Goal: Task Accomplishment & Management: Manage account settings

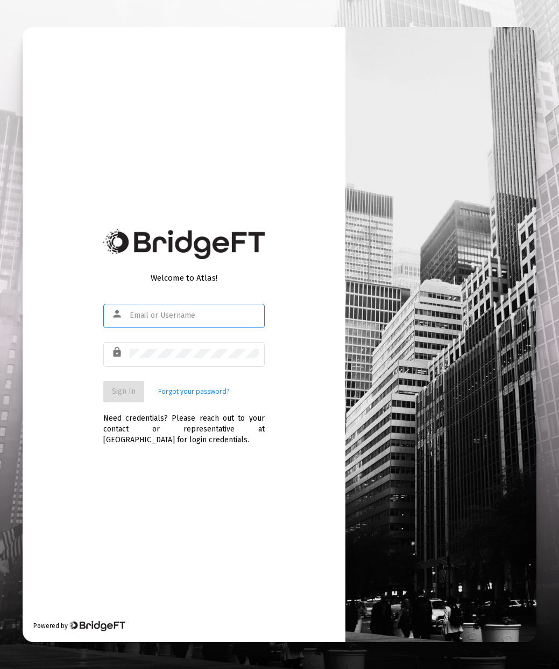
type input "[PERSON_NAME][EMAIL_ADDRESS][DOMAIN_NAME]"
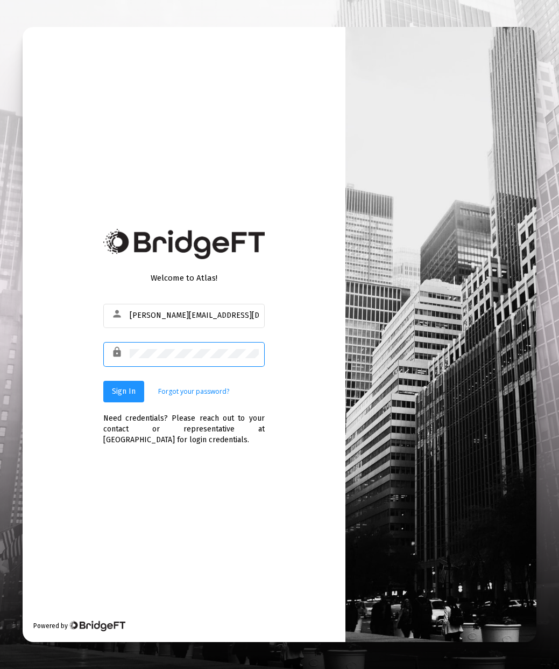
click at [124, 399] on button "Sign In" at bounding box center [123, 392] width 41 height 22
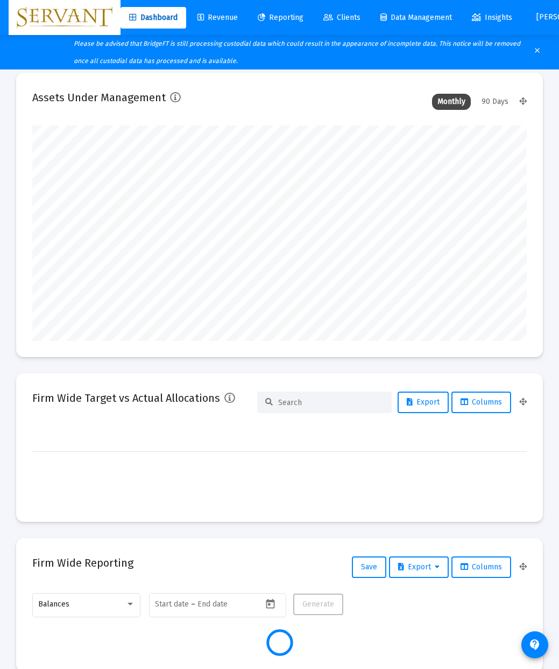
type input "[DATE]"
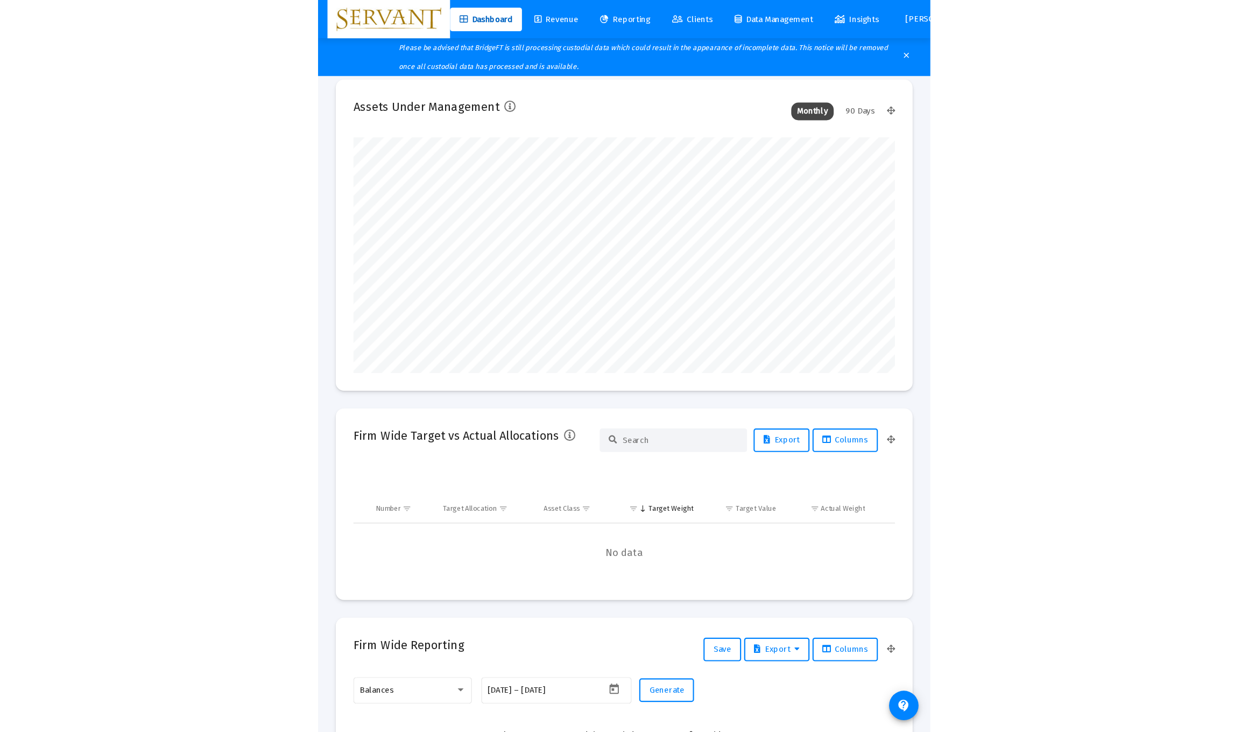
scroll to position [215, 347]
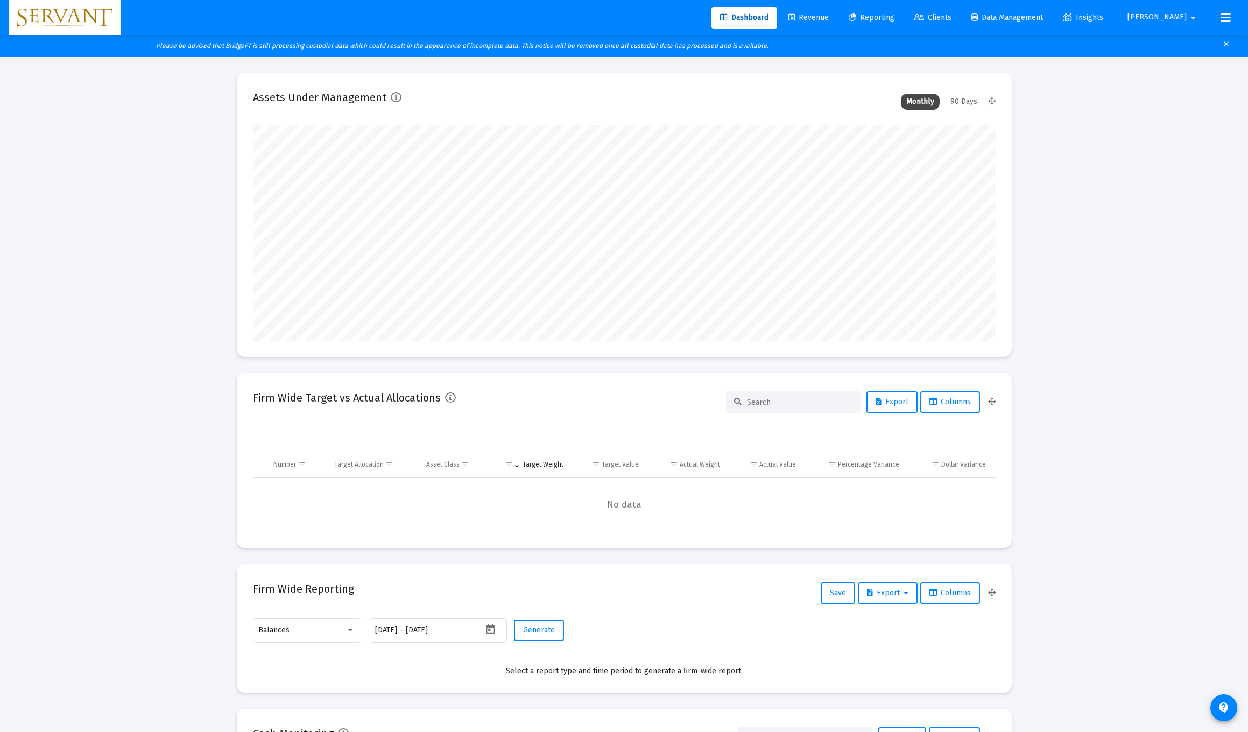
click at [559, 13] on icon at bounding box center [1226, 17] width 10 height 13
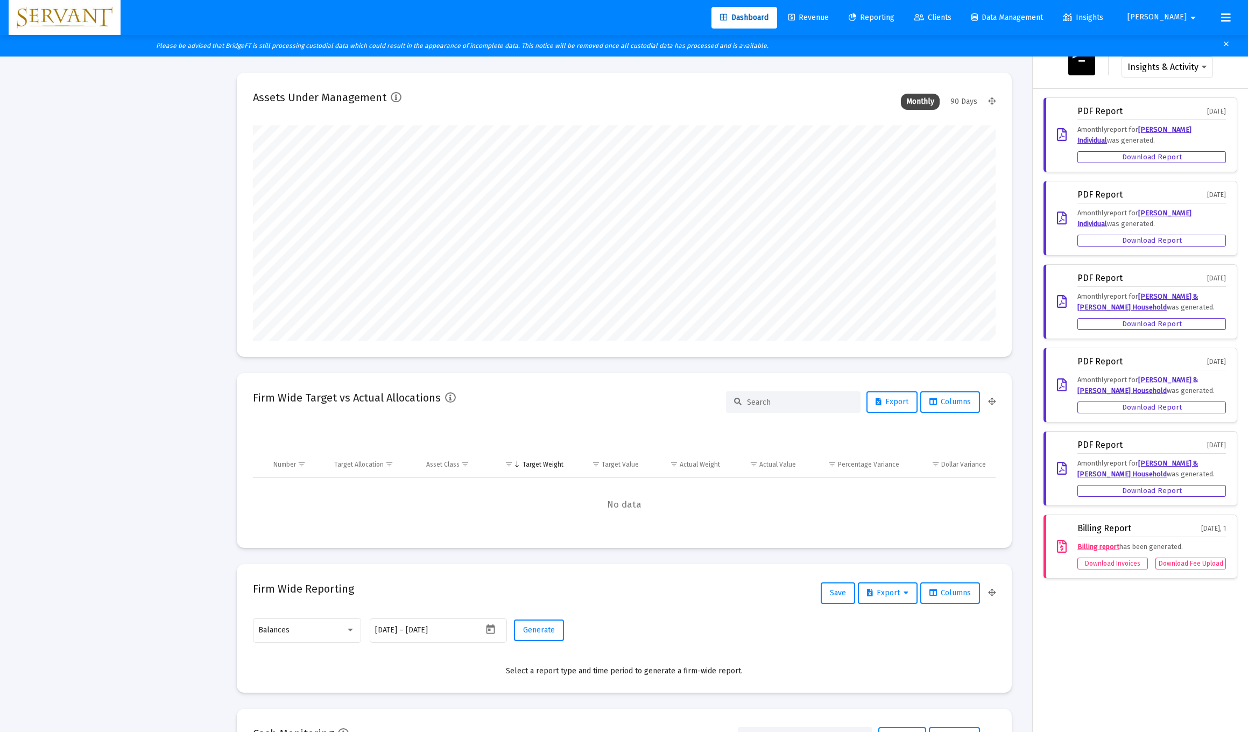
click at [559, 16] on span "[PERSON_NAME]" at bounding box center [1157, 17] width 59 height 9
click at [559, 16] on div at bounding box center [624, 366] width 1248 height 732
click at [559, 17] on span "Insights" at bounding box center [1083, 17] width 40 height 9
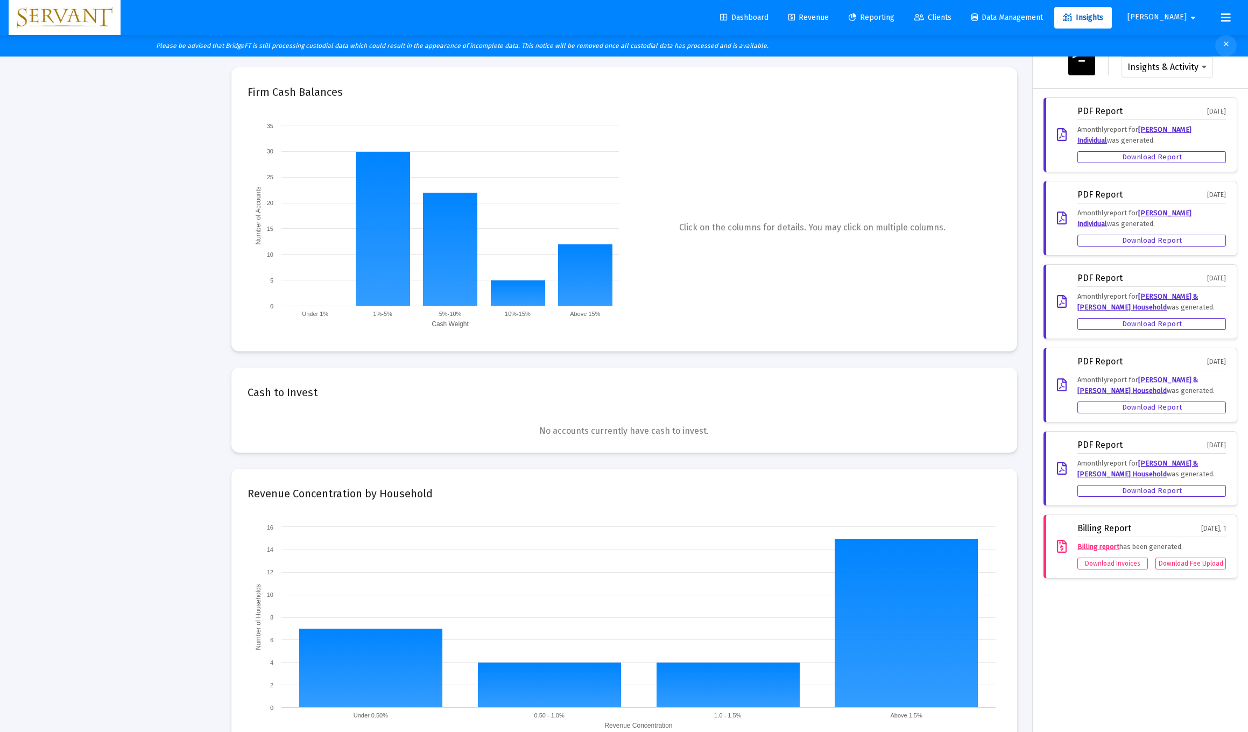
click at [559, 46] on mat-icon "clear" at bounding box center [1227, 46] width 8 height 16
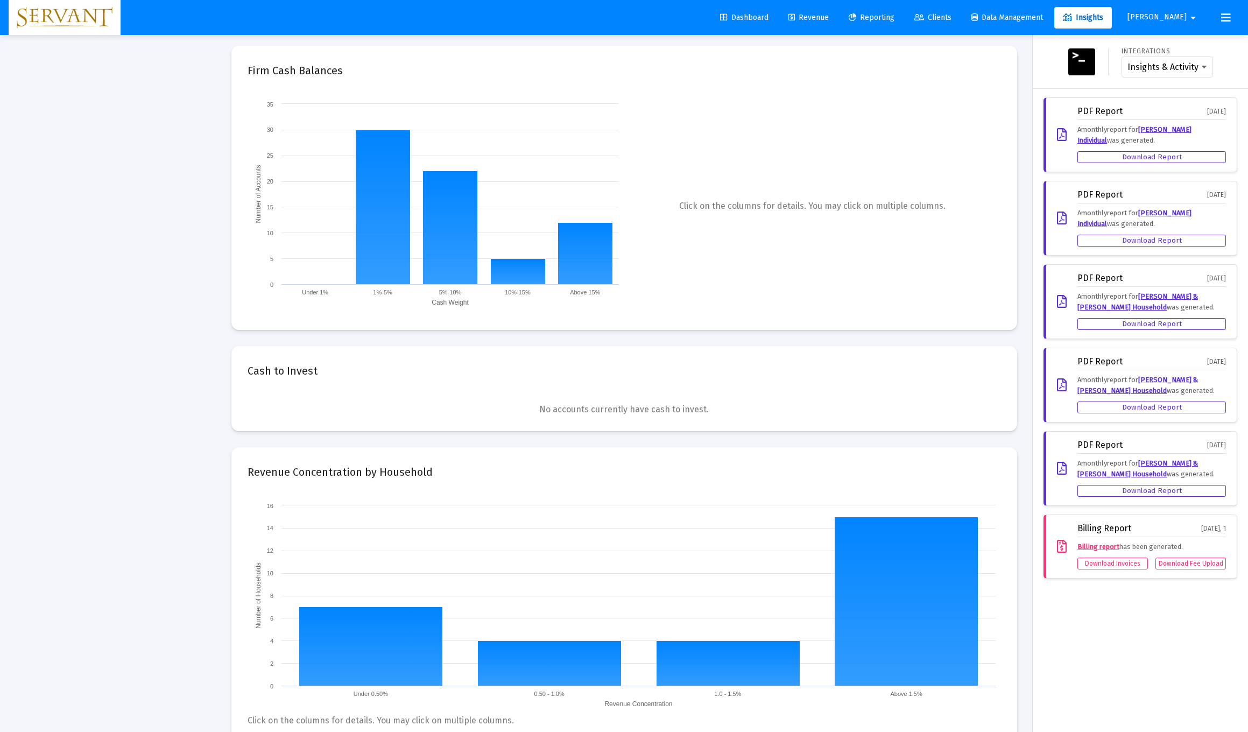
click at [559, 18] on mat-icon "arrow_drop_down" at bounding box center [1193, 18] width 13 height 22
click at [559, 41] on icon at bounding box center [1172, 46] width 10 height 10
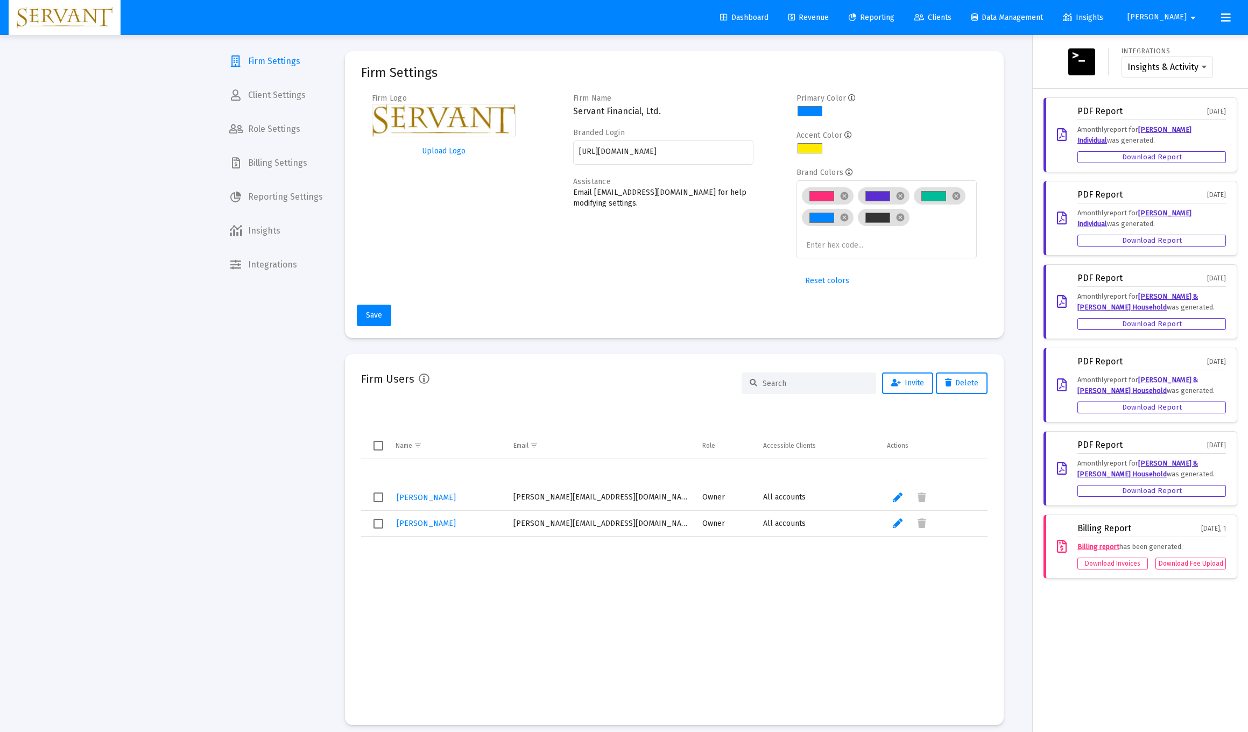
click at [256, 268] on div at bounding box center [624, 366] width 1248 height 732
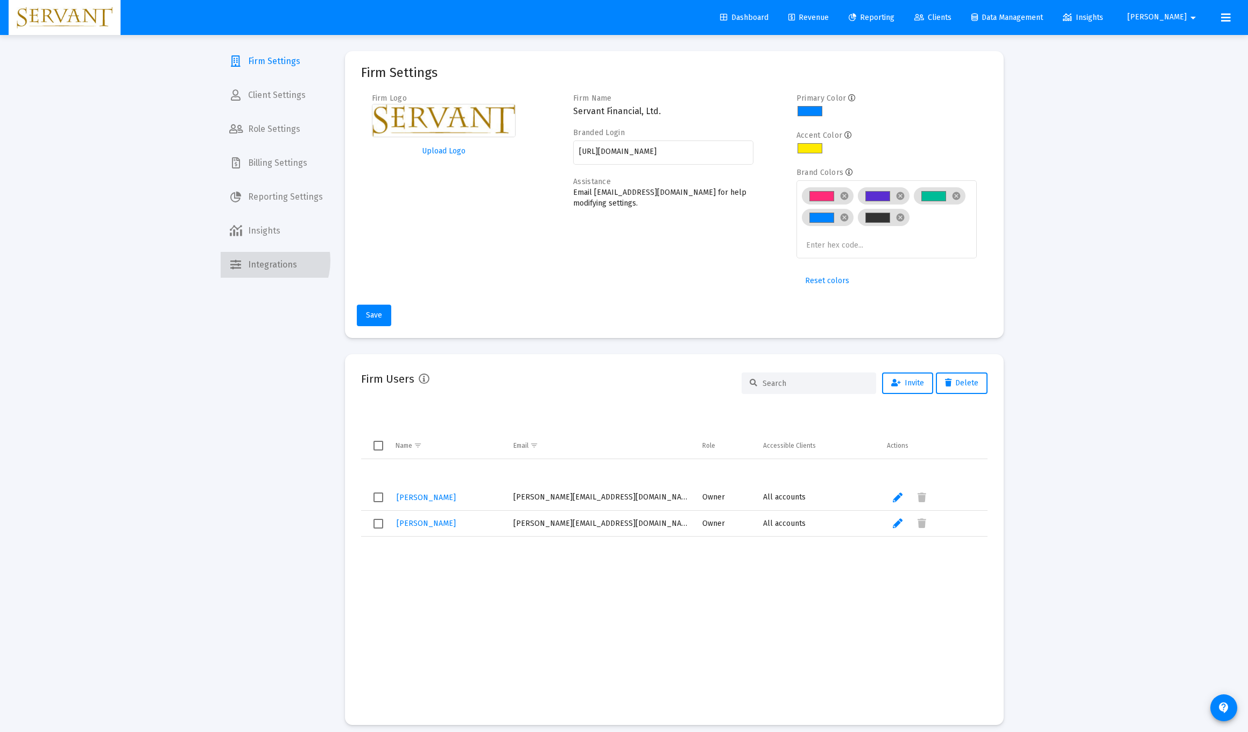
click at [260, 261] on span "Integrations" at bounding box center [276, 265] width 111 height 26
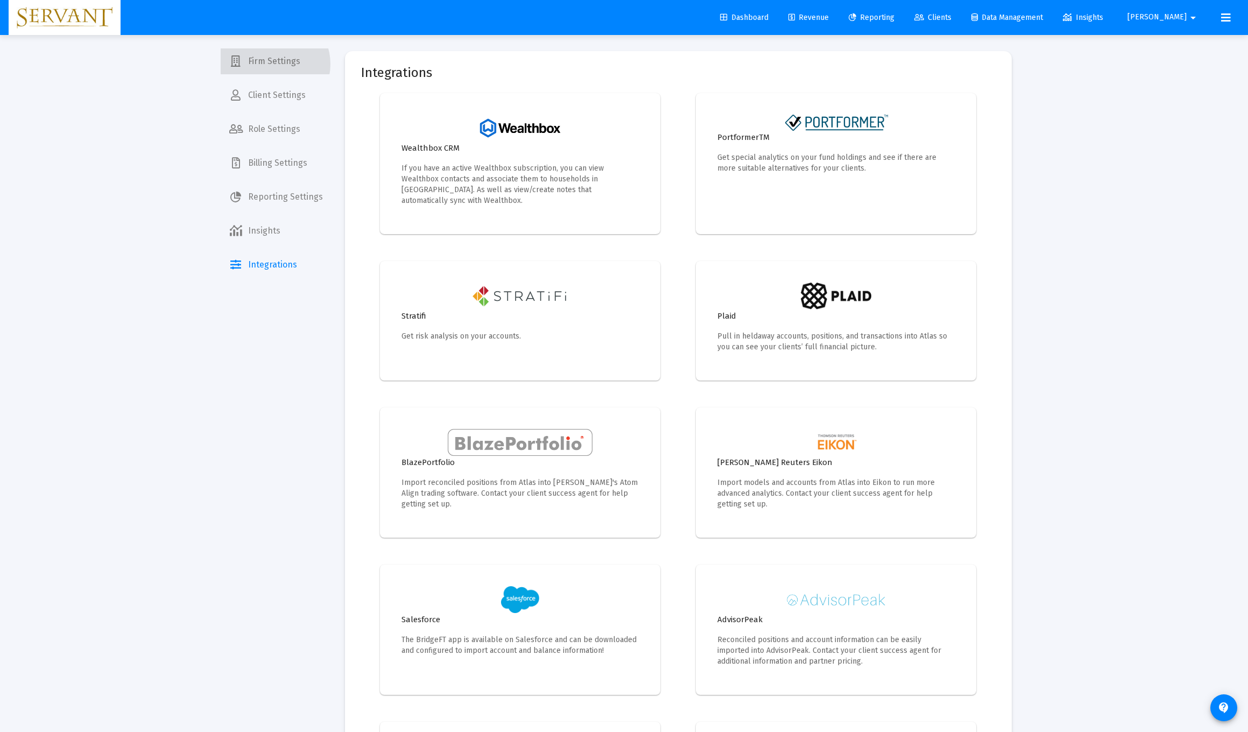
click at [271, 64] on span "Firm Settings" at bounding box center [276, 61] width 111 height 26
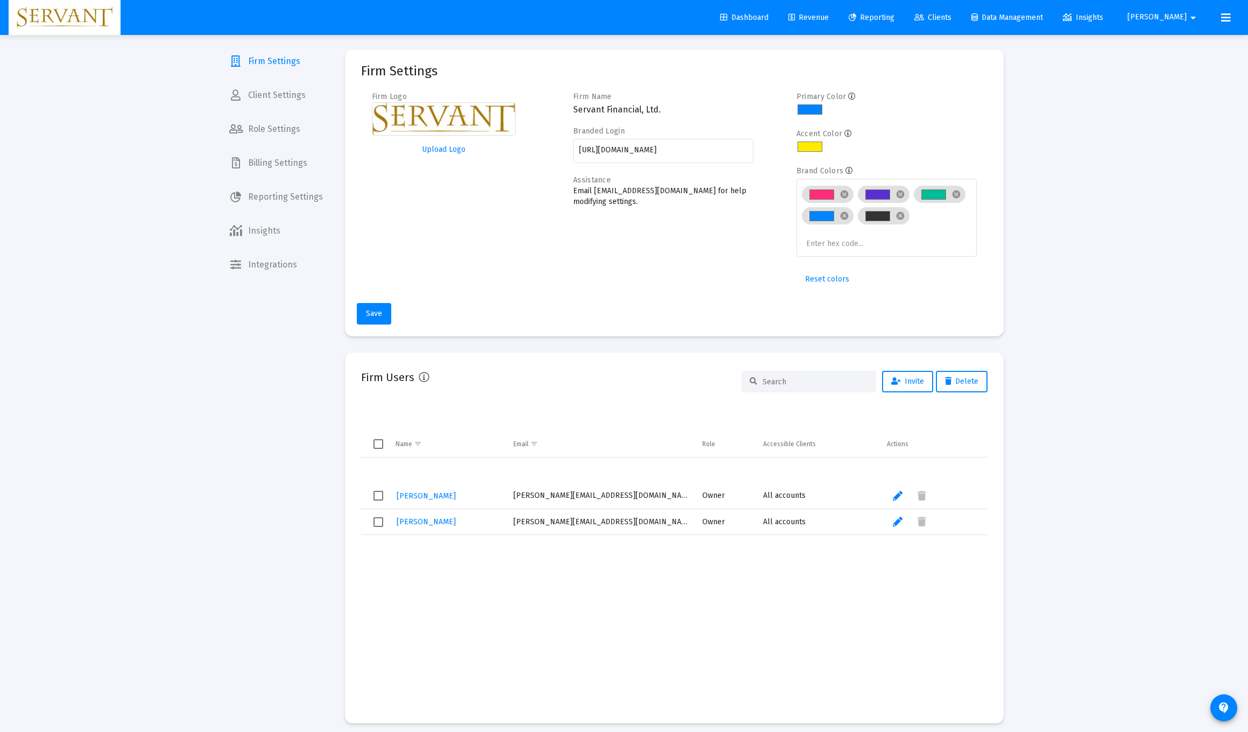
scroll to position [2, 0]
click at [275, 94] on span "Client Settings" at bounding box center [276, 95] width 111 height 26
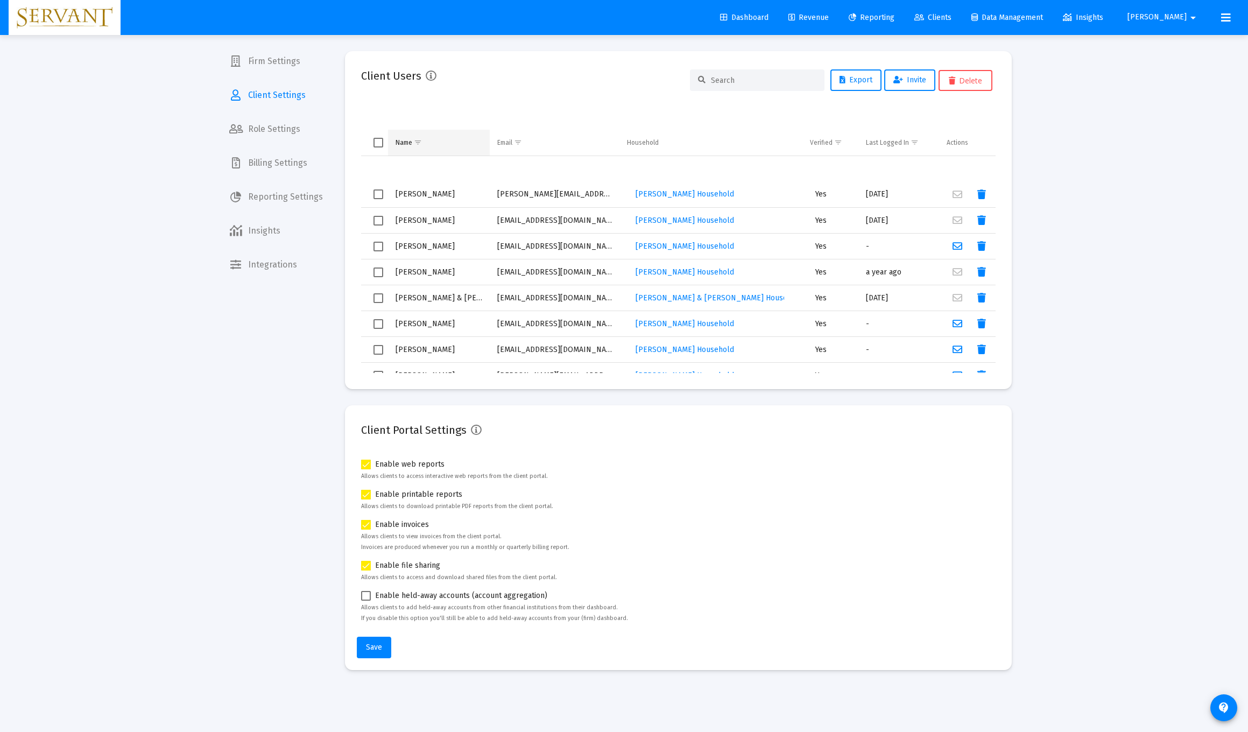
click at [404, 141] on div "Name" at bounding box center [404, 142] width 17 height 9
click at [559, 84] on input at bounding box center [764, 80] width 106 height 9
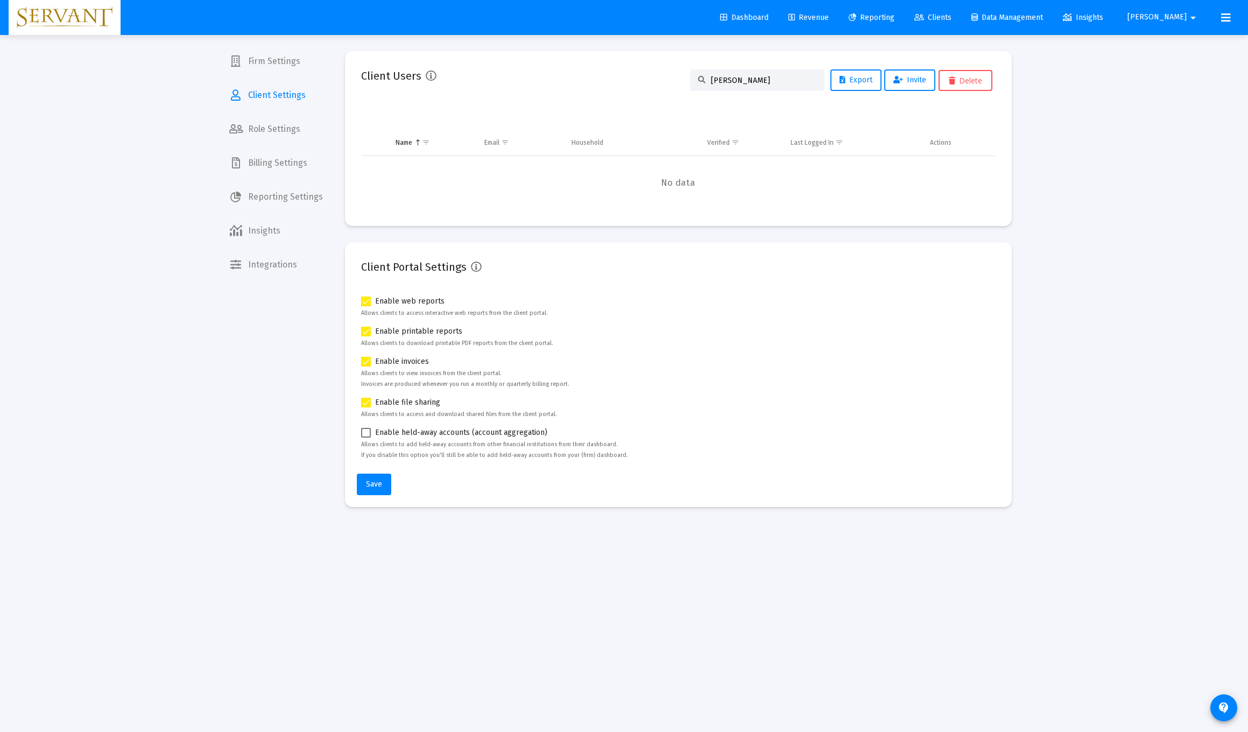
type input "[PERSON_NAME]"
click at [280, 65] on span "Firm Settings" at bounding box center [276, 61] width 111 height 26
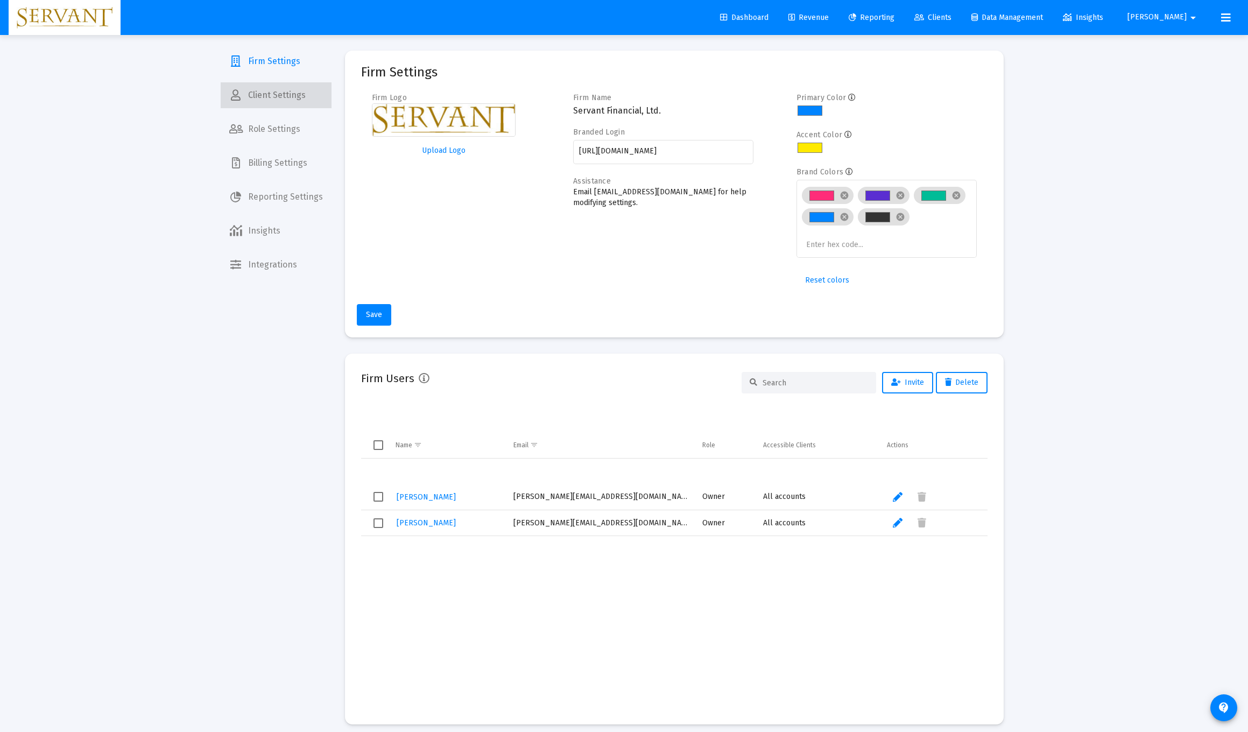
scroll to position [5, 0]
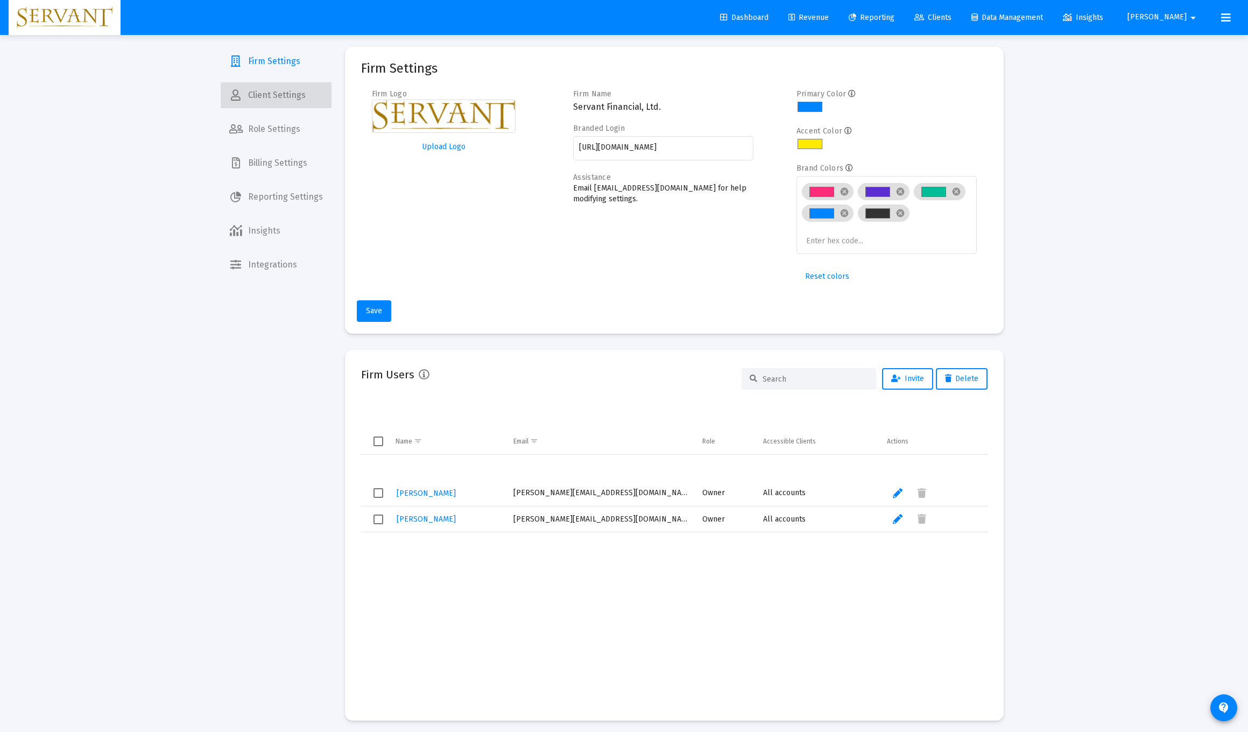
click at [285, 99] on span "Client Settings" at bounding box center [276, 95] width 111 height 26
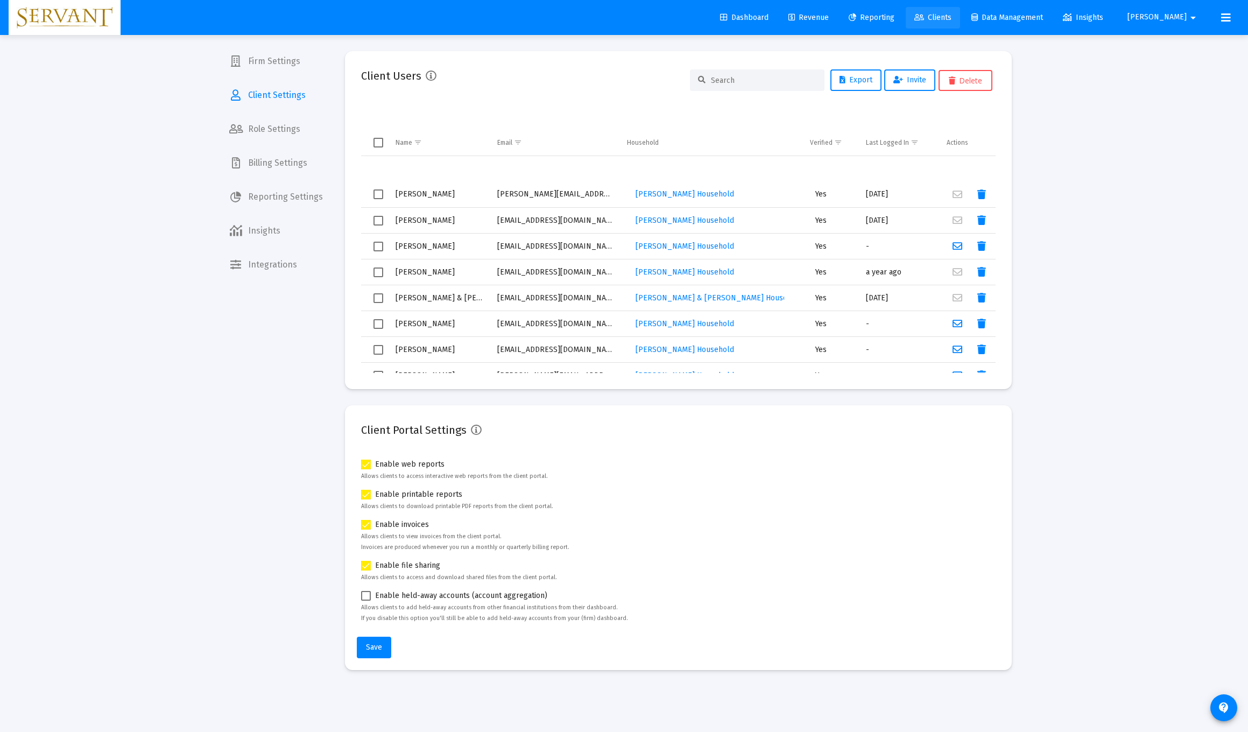
click at [559, 17] on span "Clients" at bounding box center [933, 17] width 37 height 9
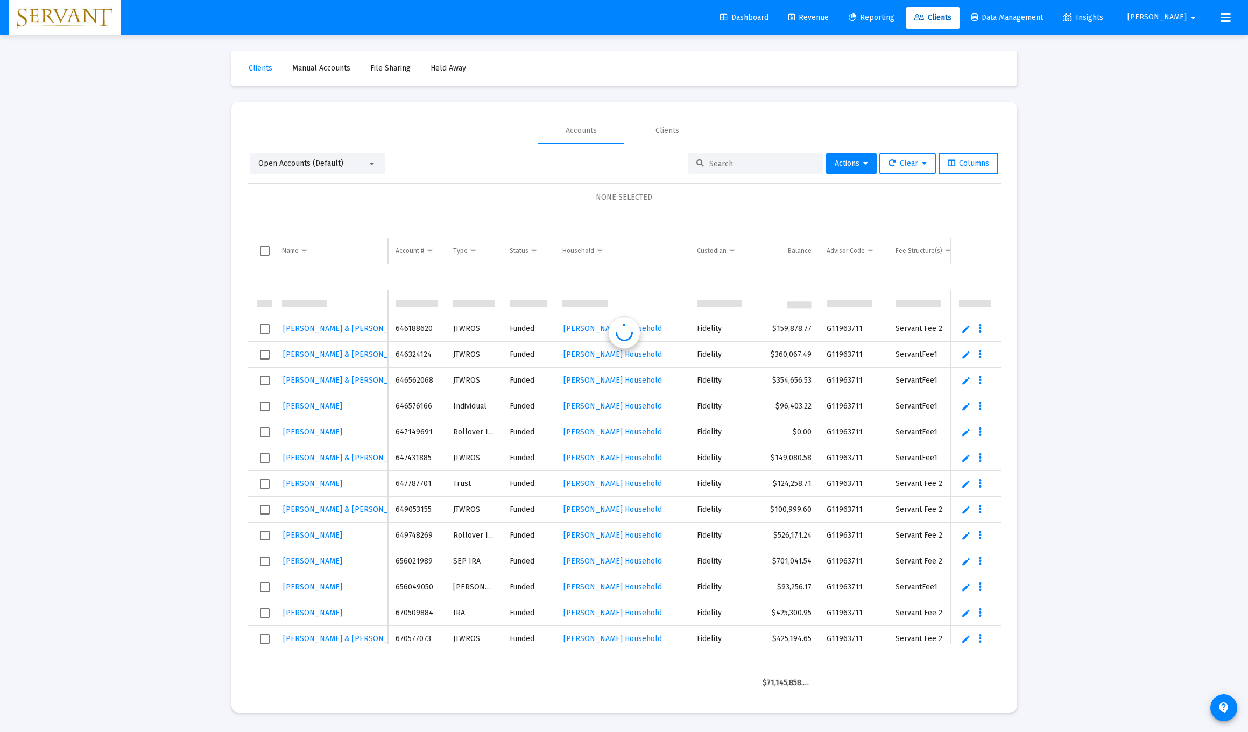
scroll to position [26, 0]
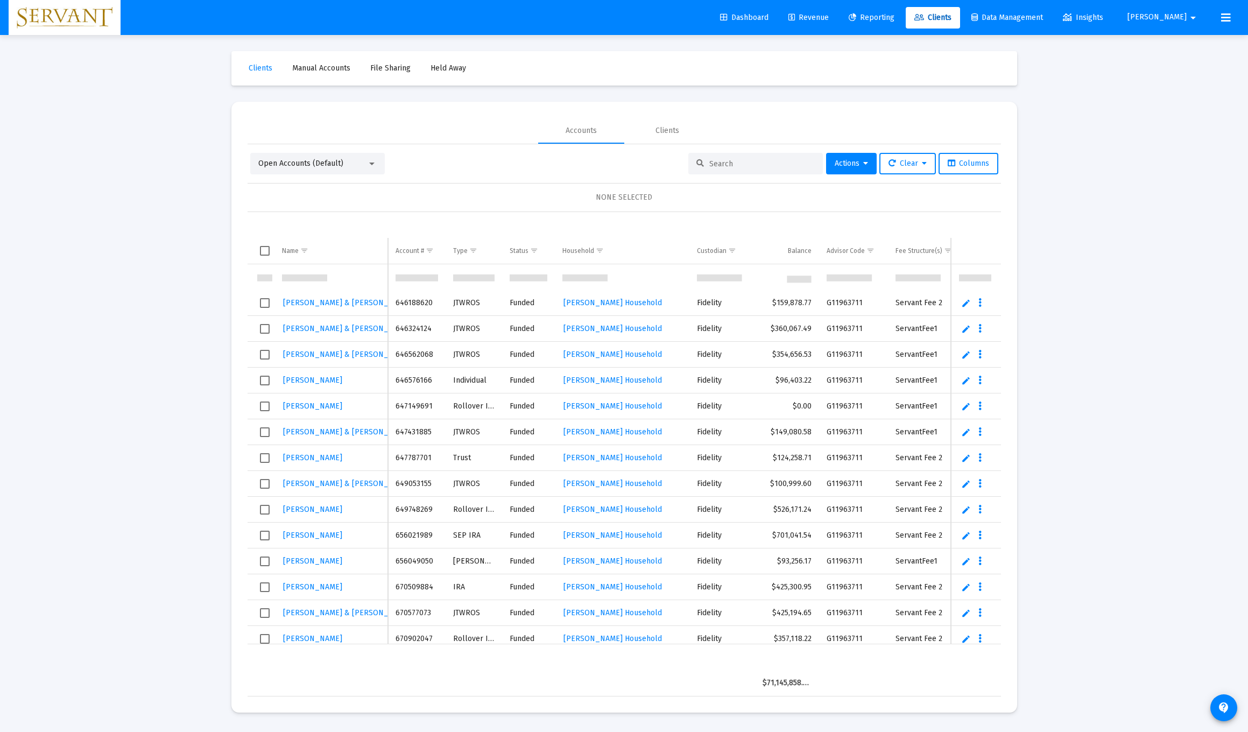
click at [559, 161] on input at bounding box center [763, 163] width 106 height 9
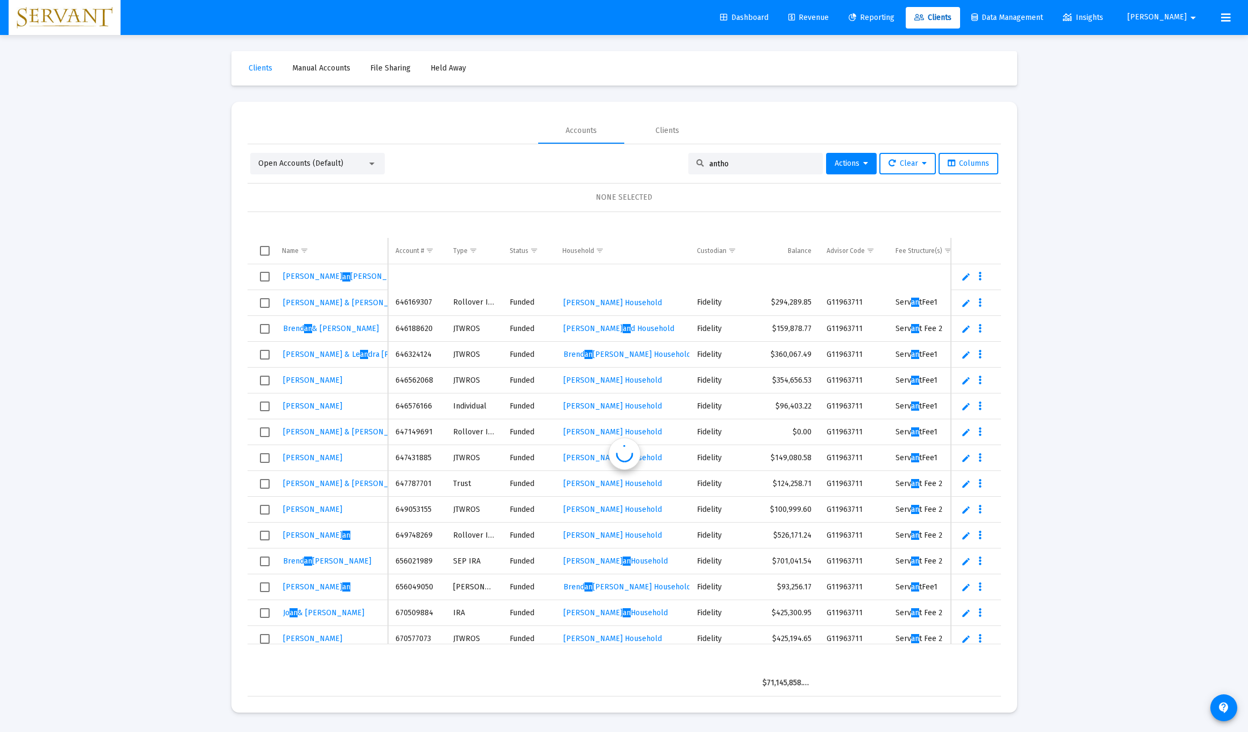
scroll to position [0, 0]
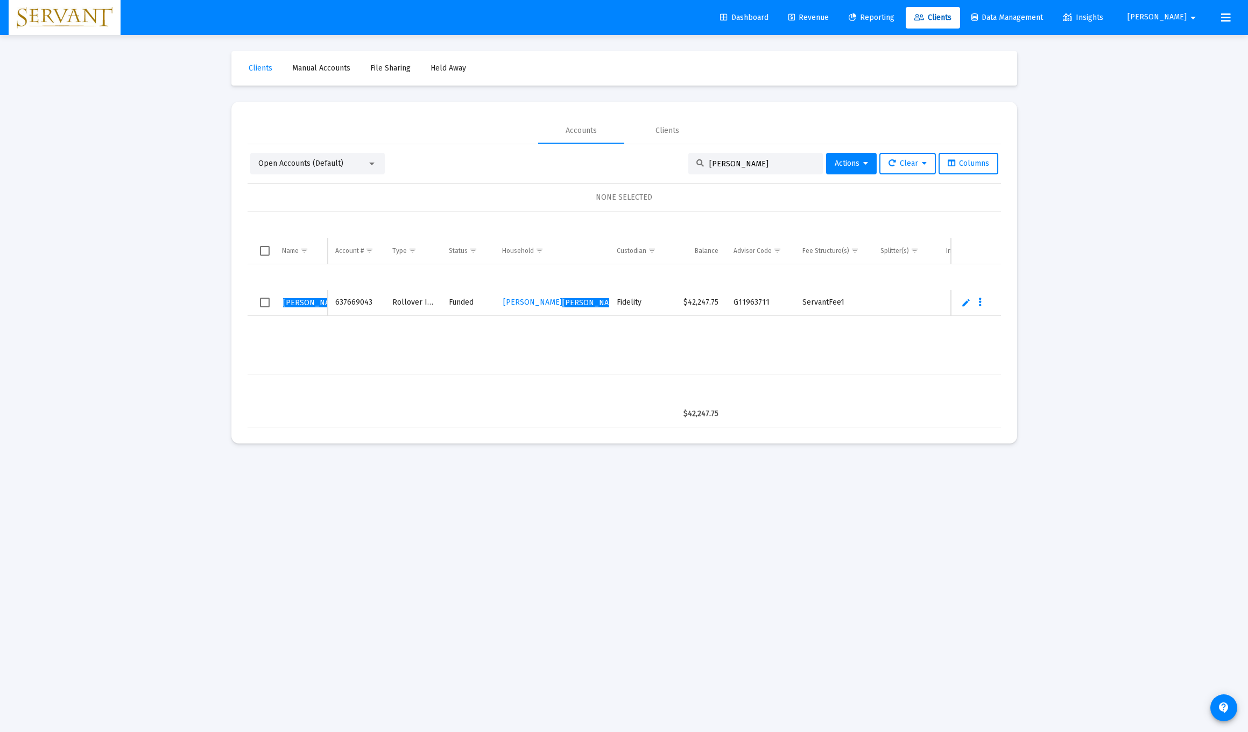
type input "[PERSON_NAME]"
drag, startPoint x: 703, startPoint y: 161, endPoint x: 557, endPoint y: 303, distance: 203.3
click at [559, 303] on span "[PERSON_NAME]" at bounding box center [592, 302] width 59 height 9
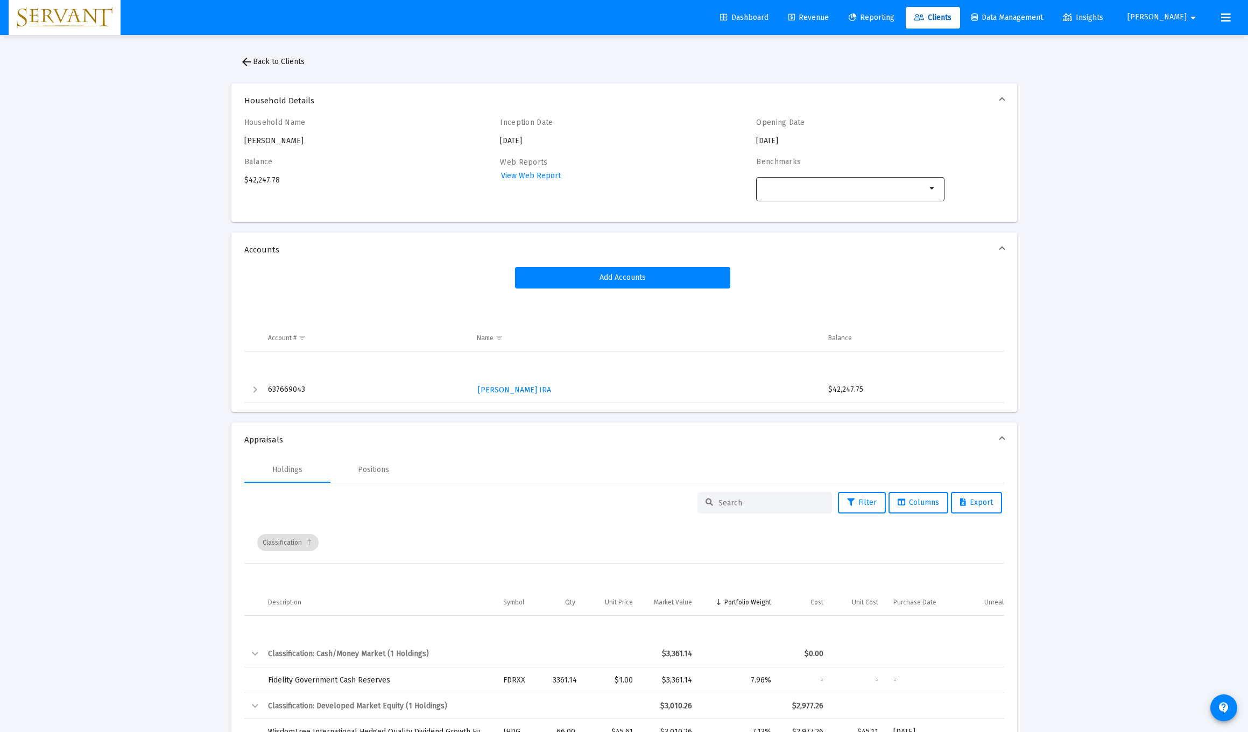
click at [559, 190] on mat-icon "arrow_drop_down" at bounding box center [932, 188] width 13 height 13
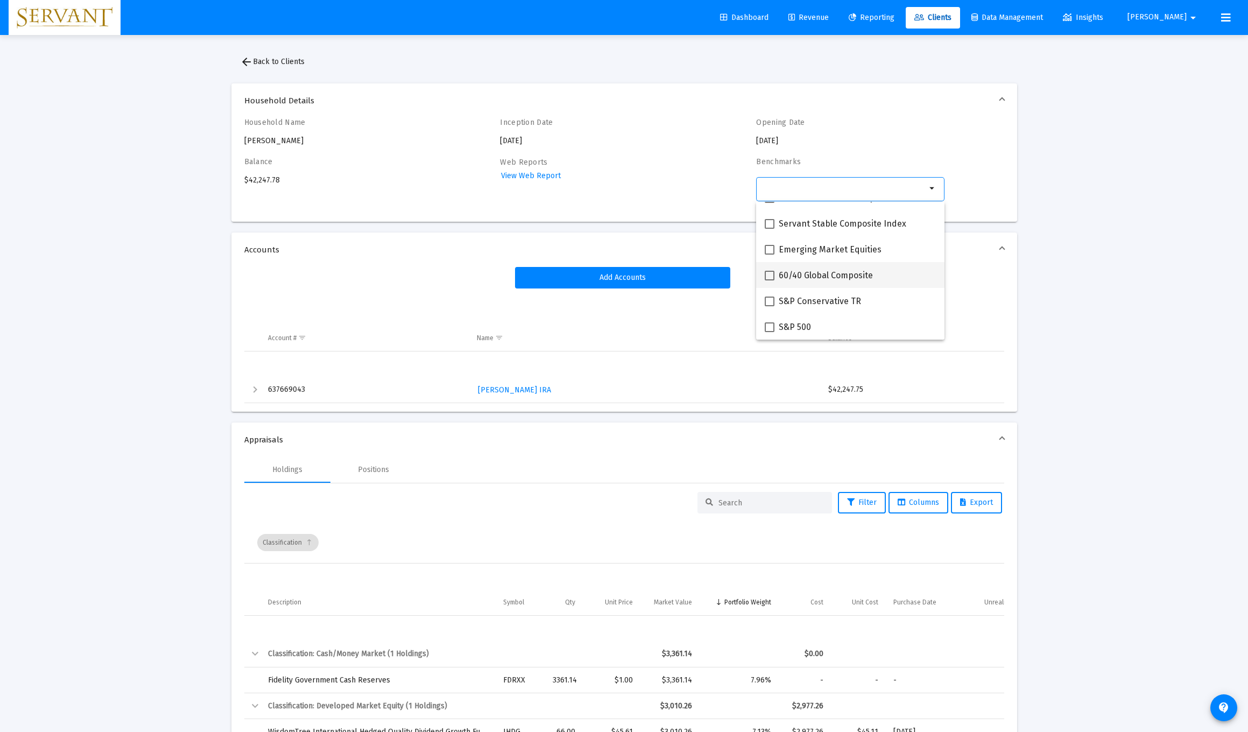
scroll to position [69, 0]
click at [559, 273] on span at bounding box center [770, 276] width 10 height 10
click at [559, 280] on input "60/40 Global Composite" at bounding box center [769, 280] width 1 height 1
checkbox input "true"
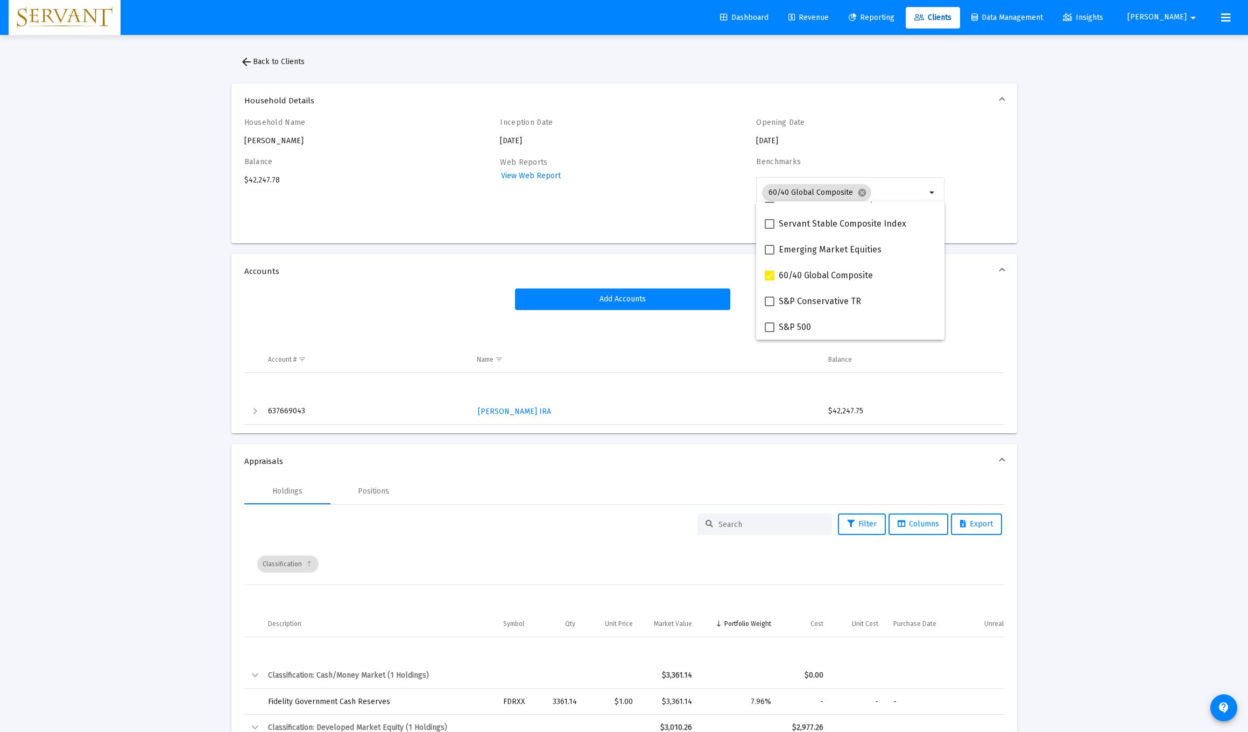
click at [559, 290] on div "Loading... arrow_back Back to Clients Household Details Household Name [PERSON_…" at bounding box center [624, 682] width 1248 height 1365
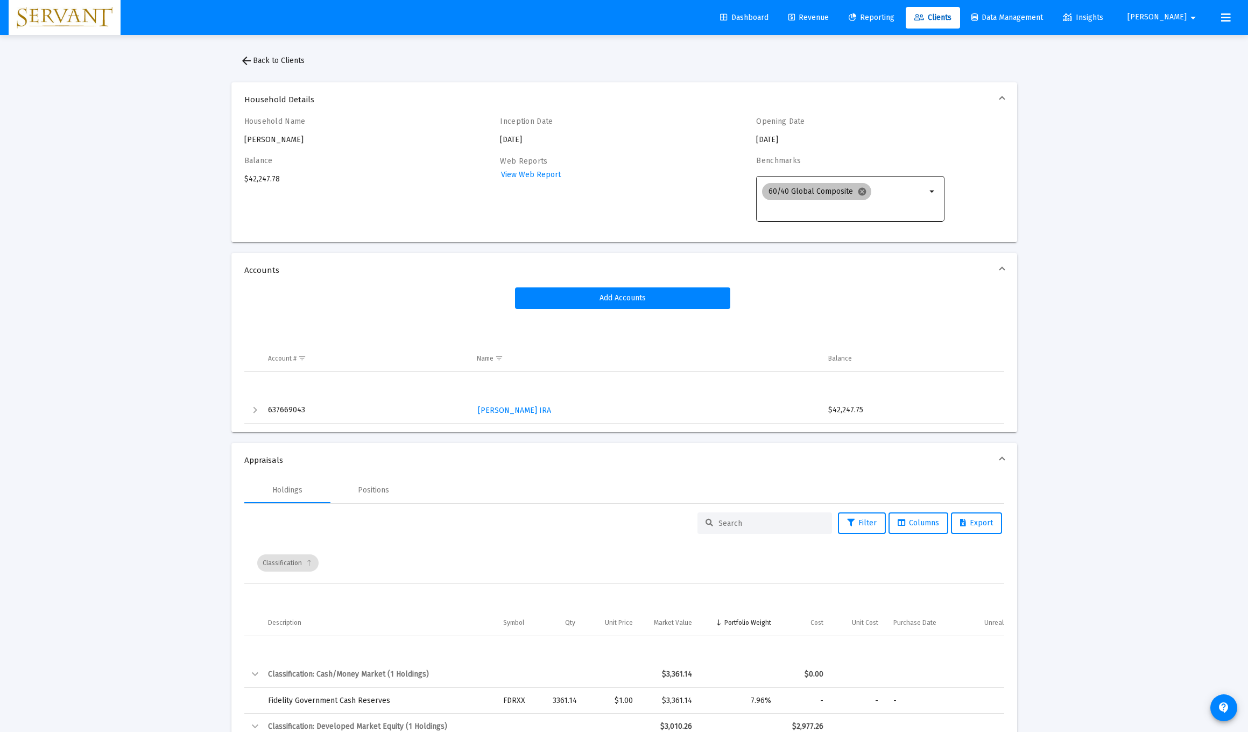
scroll to position [0, 0]
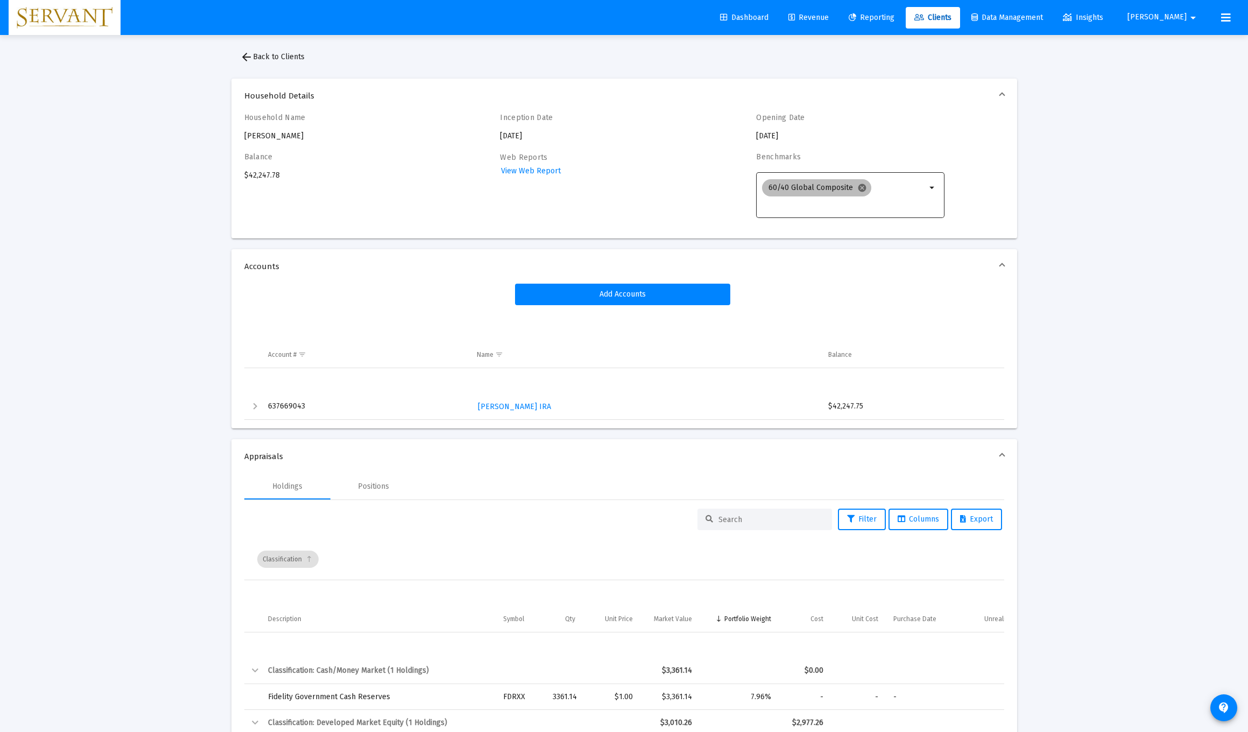
click at [559, 196] on mat-chip "60/40 Global Composite cancel" at bounding box center [816, 187] width 109 height 17
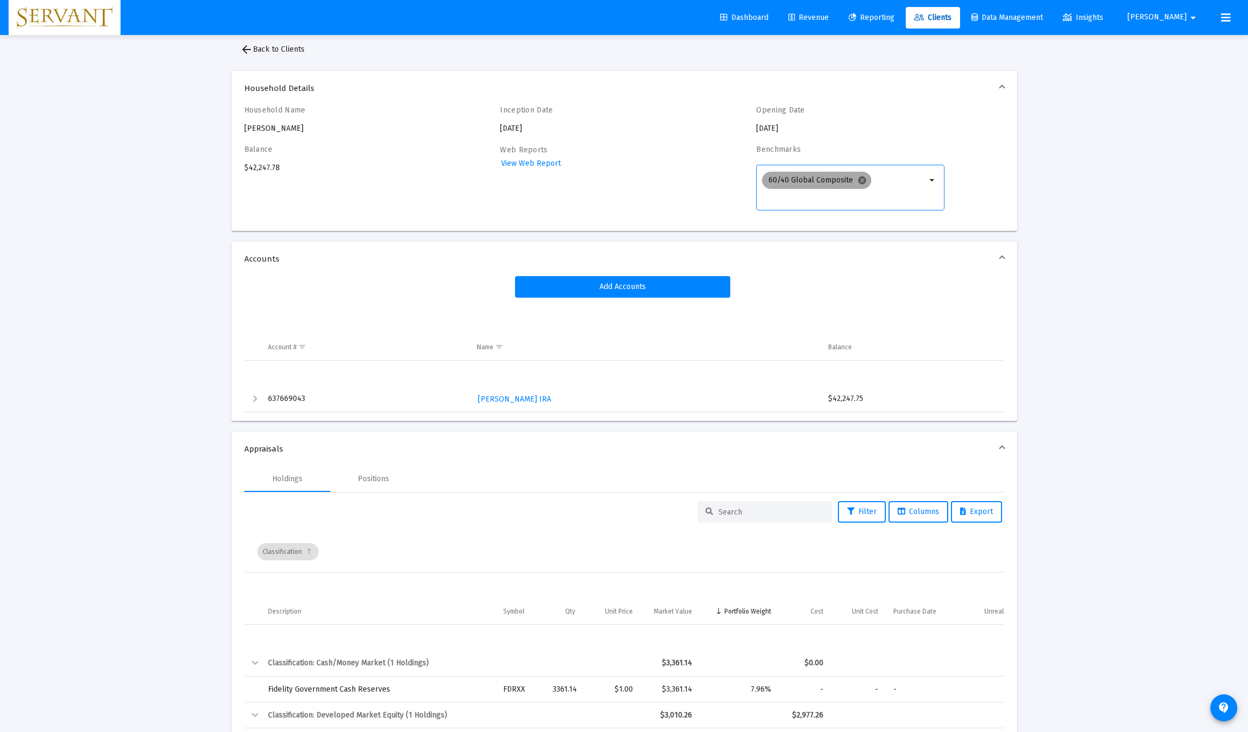
click at [559, 185] on mat-chip "60/40 Global Composite cancel" at bounding box center [816, 180] width 109 height 17
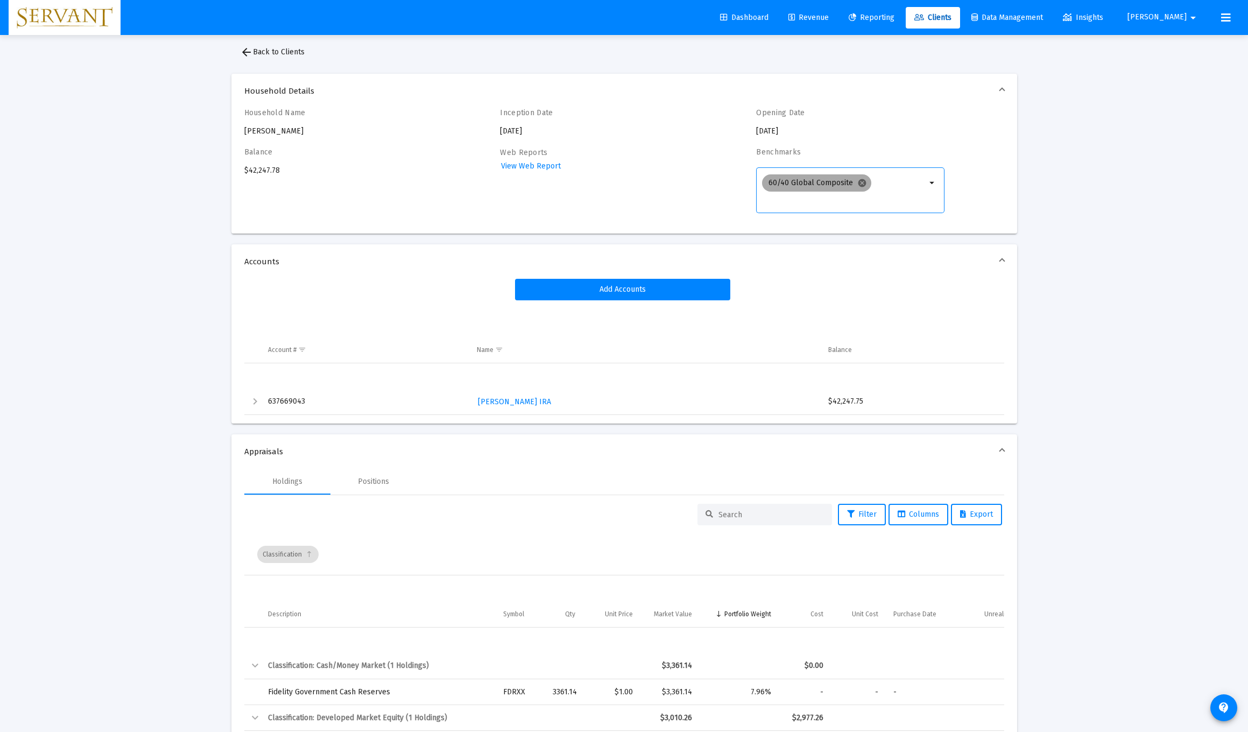
click at [559, 181] on mat-icon "cancel" at bounding box center [863, 183] width 10 height 10
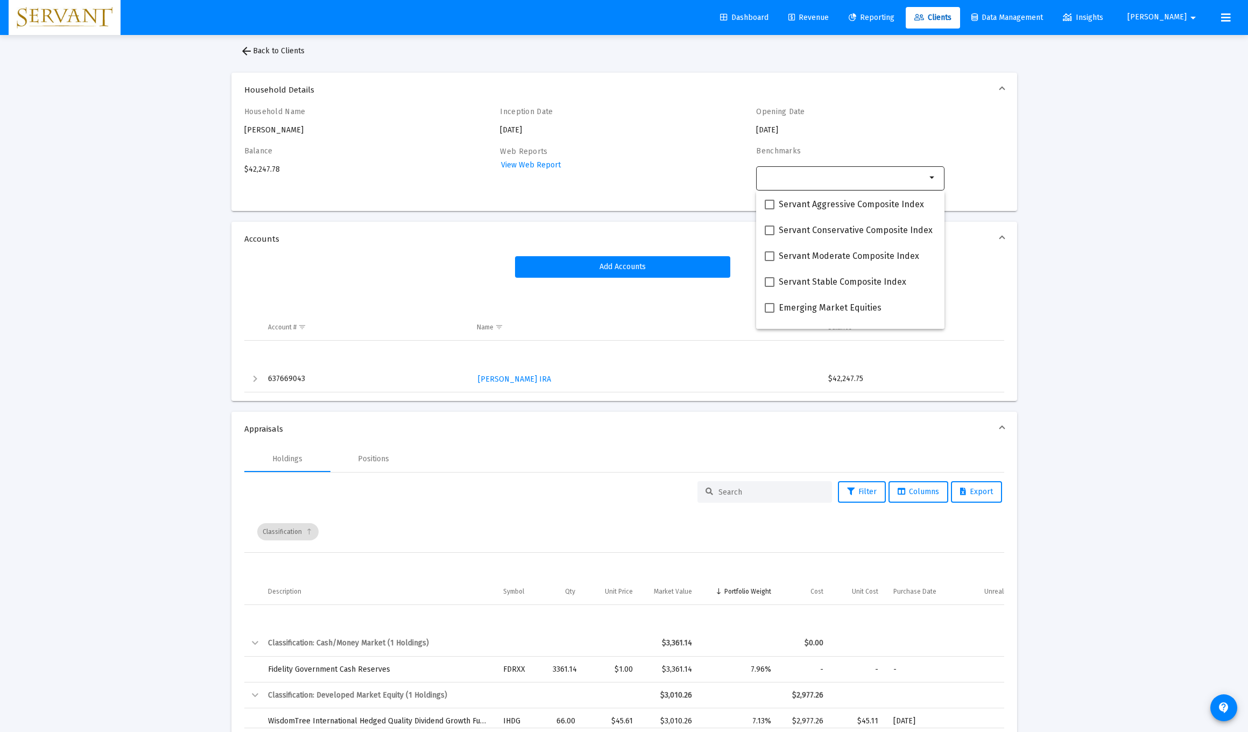
click at [559, 241] on div "Loading... arrow_back Back to Clients Household Details Household Name [PERSON_…" at bounding box center [624, 661] width 1248 height 1344
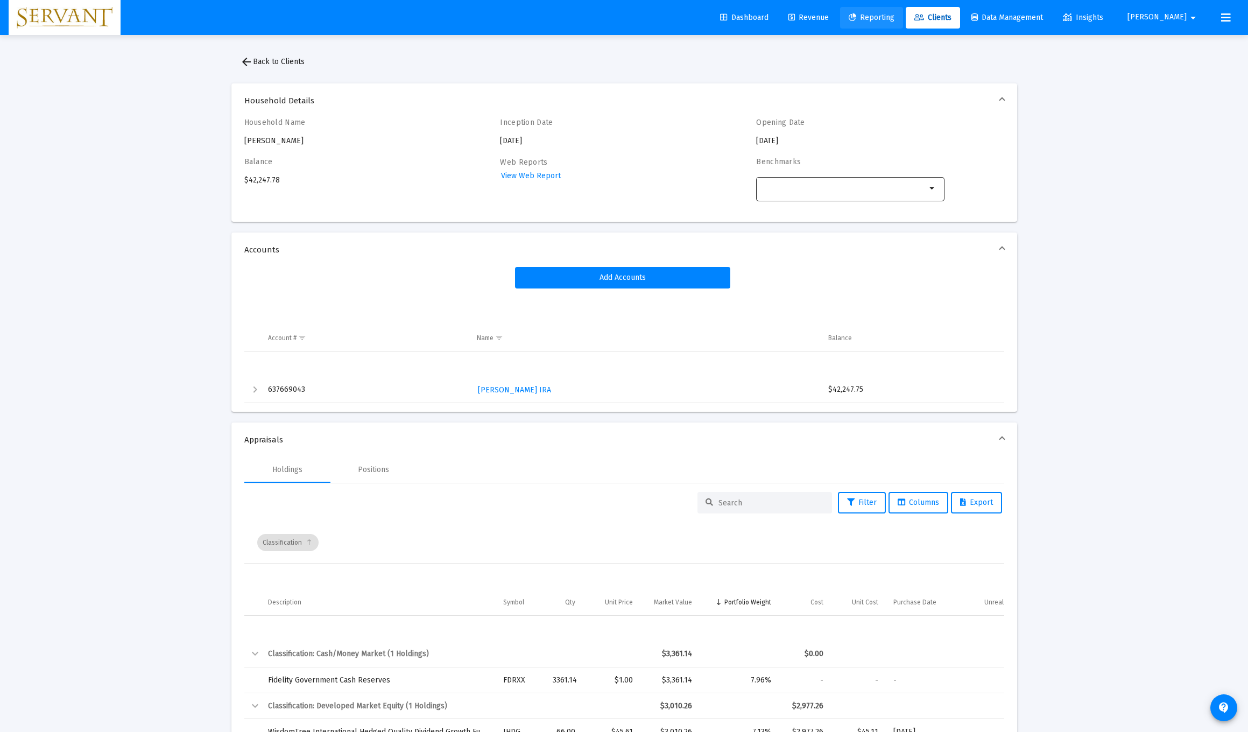
click at [559, 16] on span "Reporting" at bounding box center [872, 17] width 46 height 9
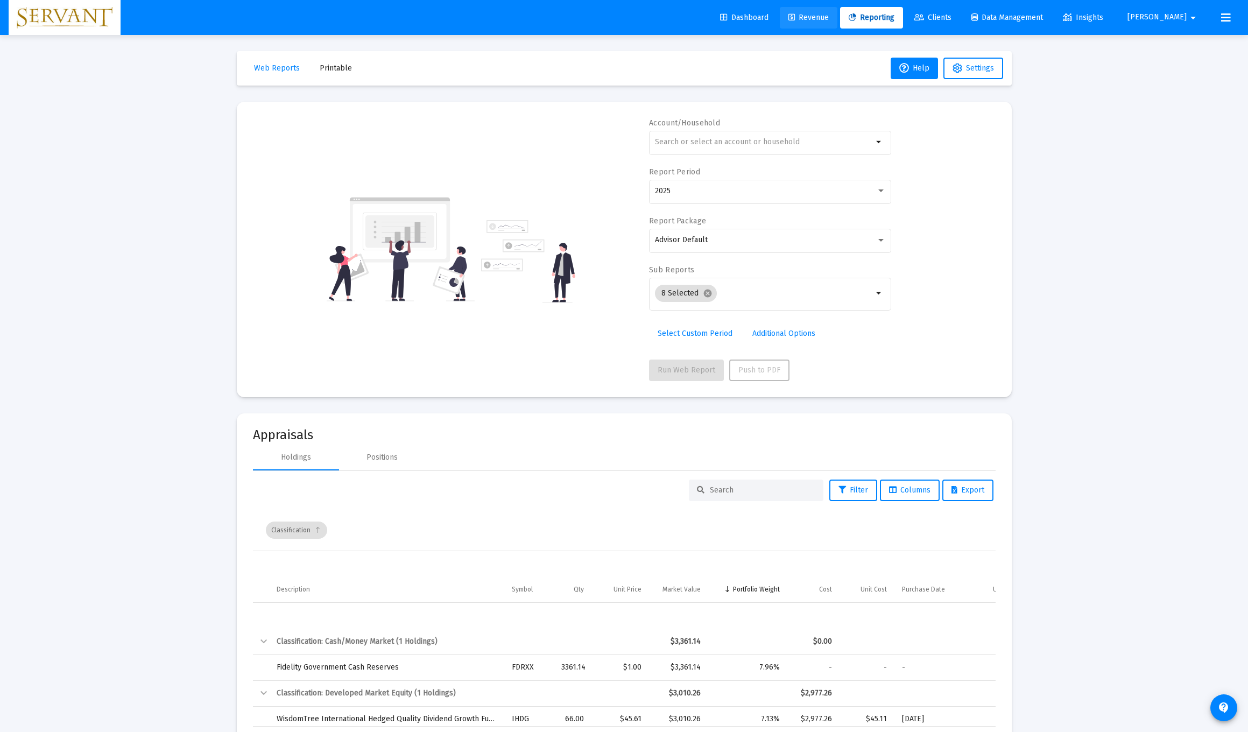
click at [559, 12] on link "Revenue" at bounding box center [809, 18] width 58 height 22
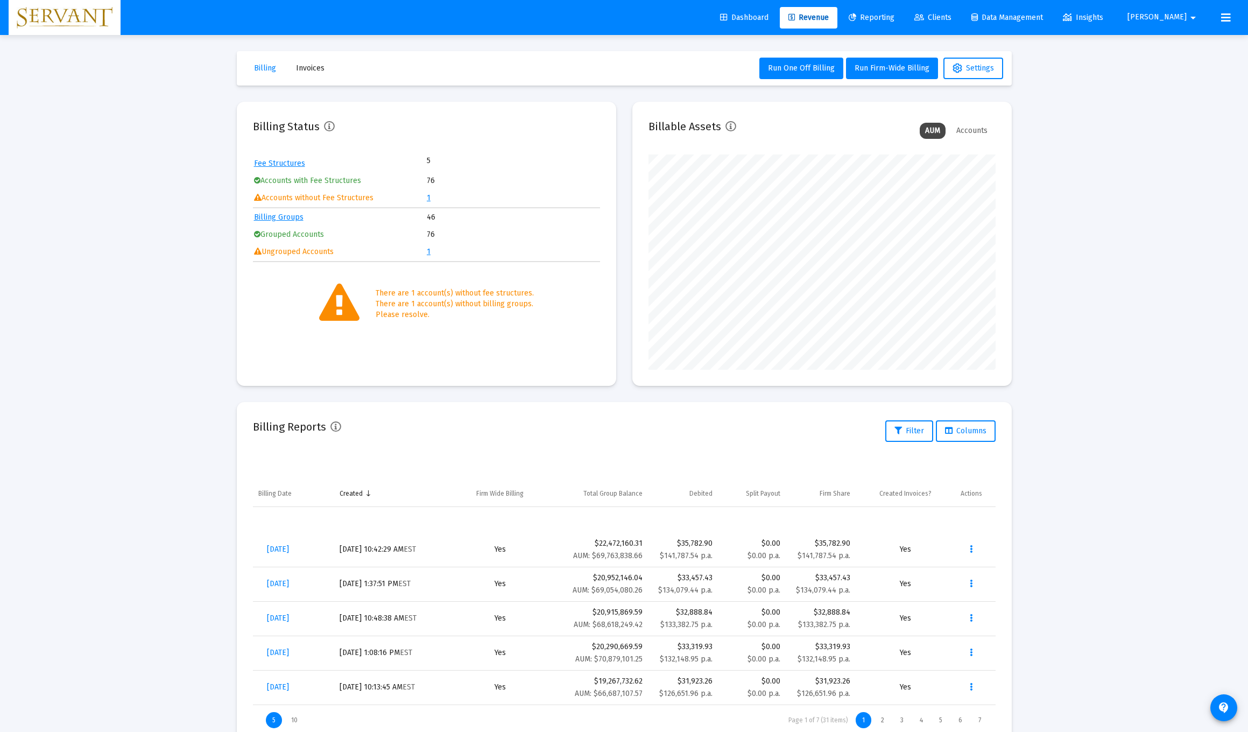
click at [427, 198] on link "1" at bounding box center [429, 197] width 4 height 9
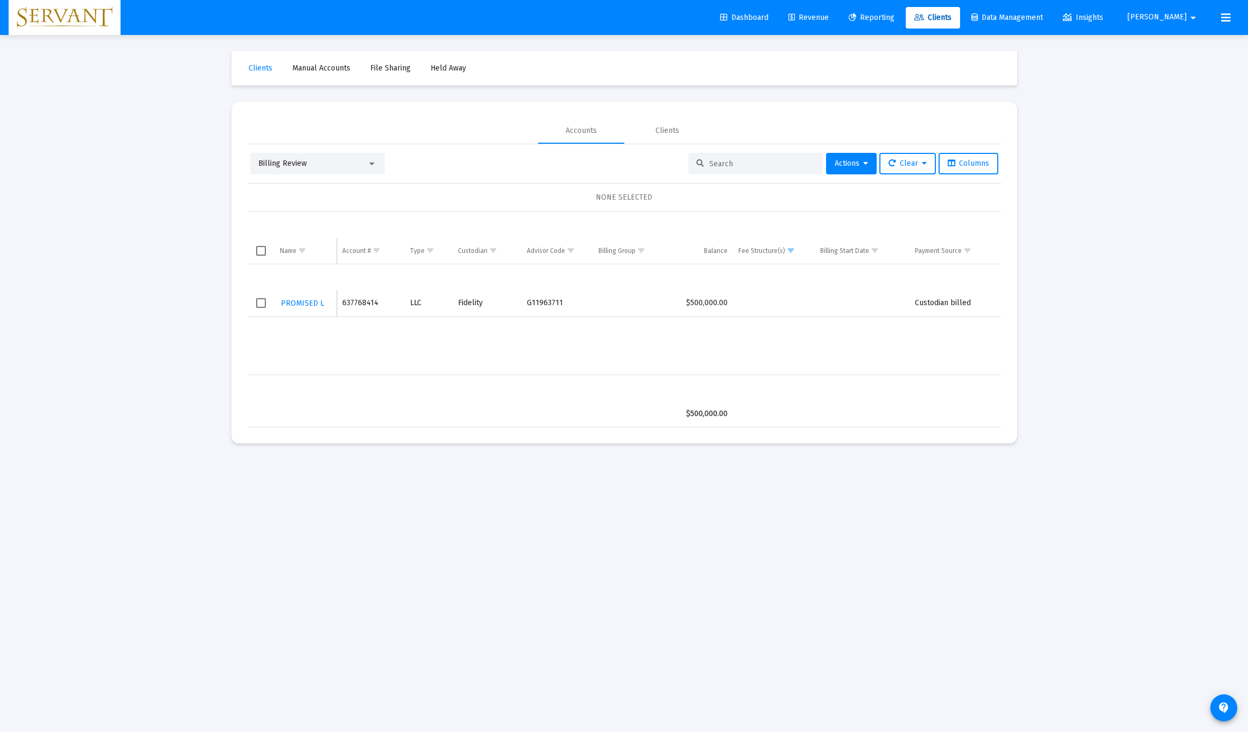
click at [261, 302] on span "Select row" at bounding box center [261, 303] width 10 height 10
click at [559, 164] on icon at bounding box center [865, 164] width 5 height 8
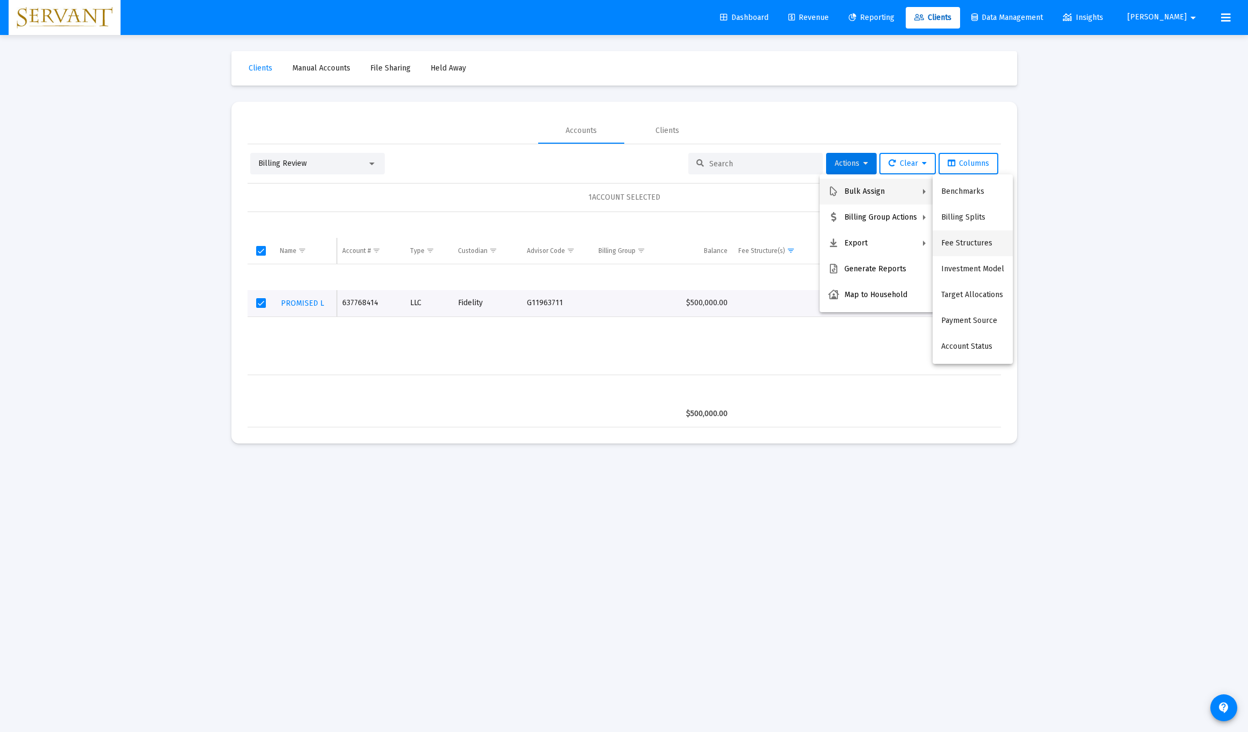
click at [559, 242] on button "Fee Structures" at bounding box center [973, 243] width 80 height 26
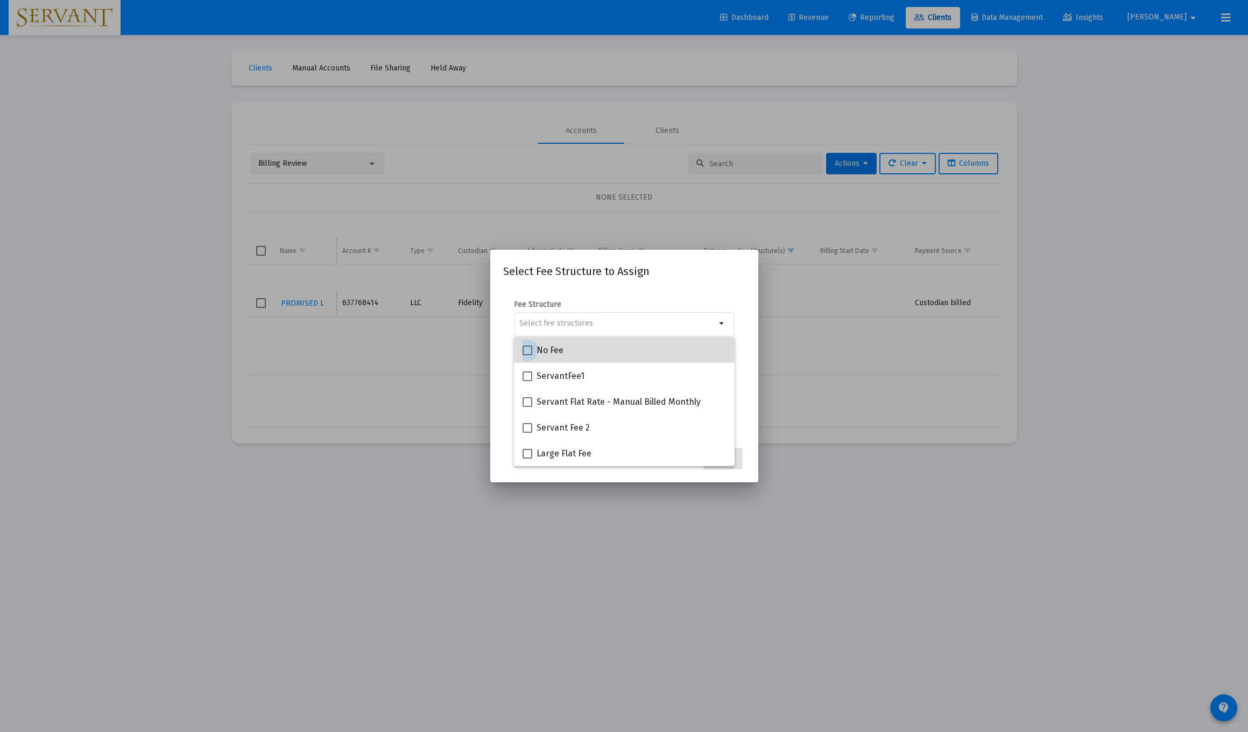
click at [528, 352] on span at bounding box center [528, 351] width 10 height 10
click at [528, 355] on input "No Fee" at bounding box center [527, 355] width 1 height 1
checkbox input "true"
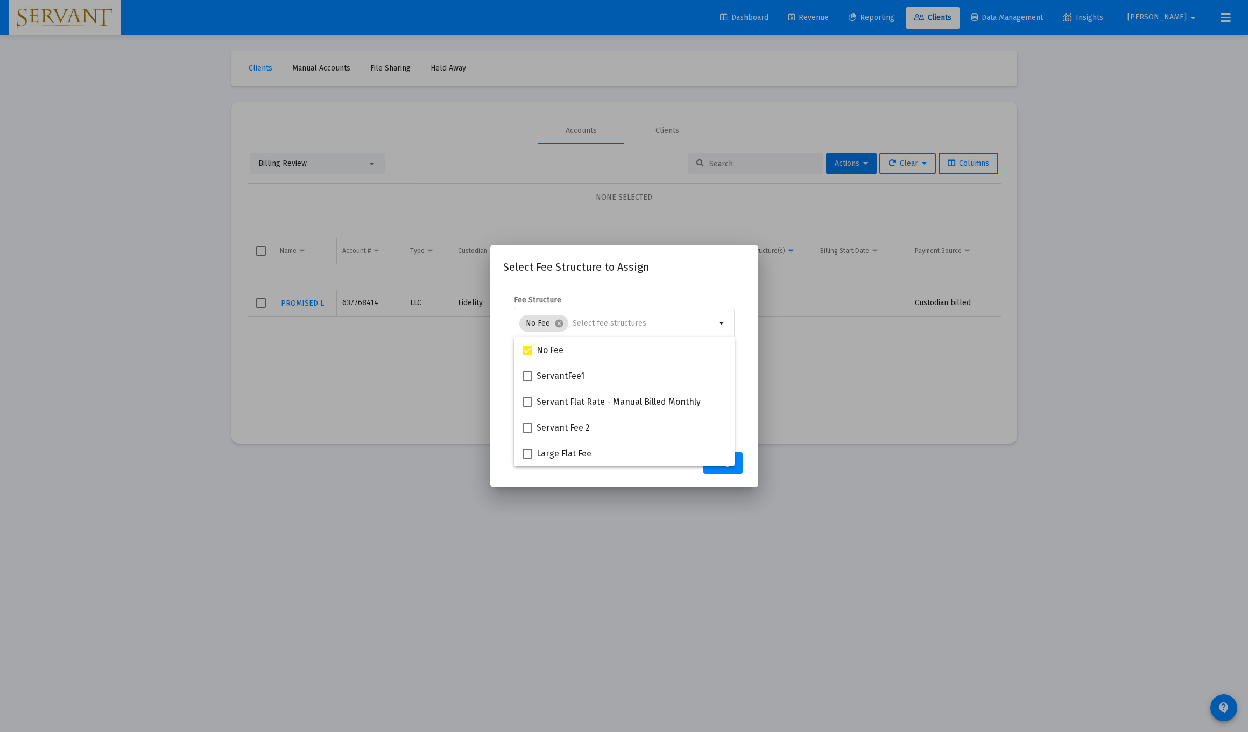
click at [559, 431] on mat-dialog-content "Fee Structure No Fee cancel arrow_drop_down Notes You are assigning 1 account t…" at bounding box center [624, 364] width 268 height 161
click at [559, 466] on span "Assign" at bounding box center [723, 462] width 22 height 9
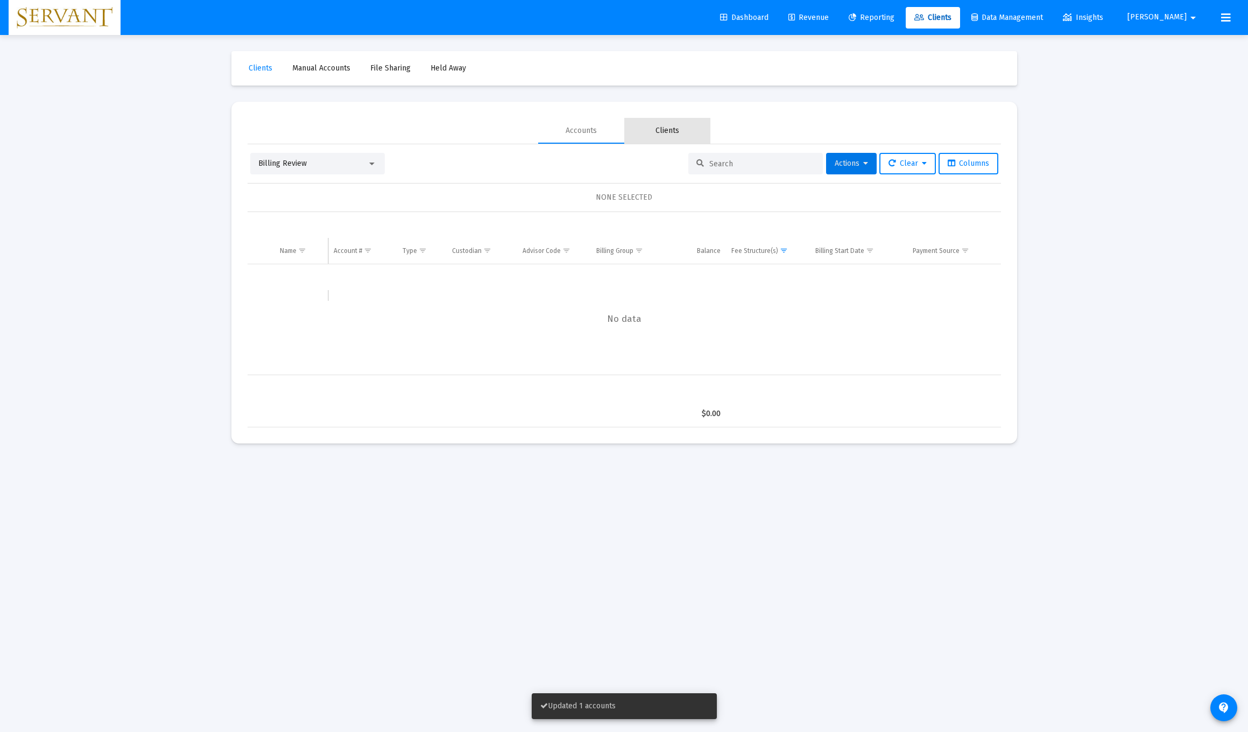
click at [559, 132] on div "Clients" at bounding box center [668, 130] width 24 height 11
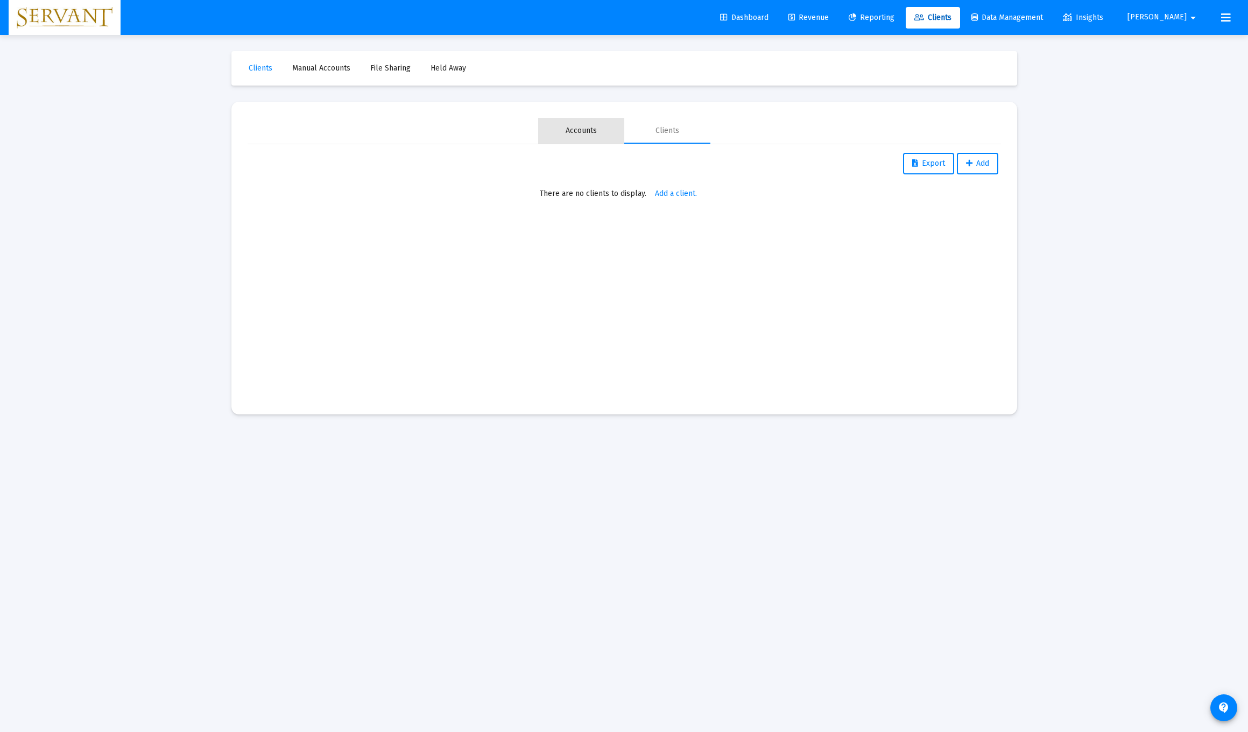
click at [559, 130] on div "Accounts" at bounding box center [581, 130] width 31 height 11
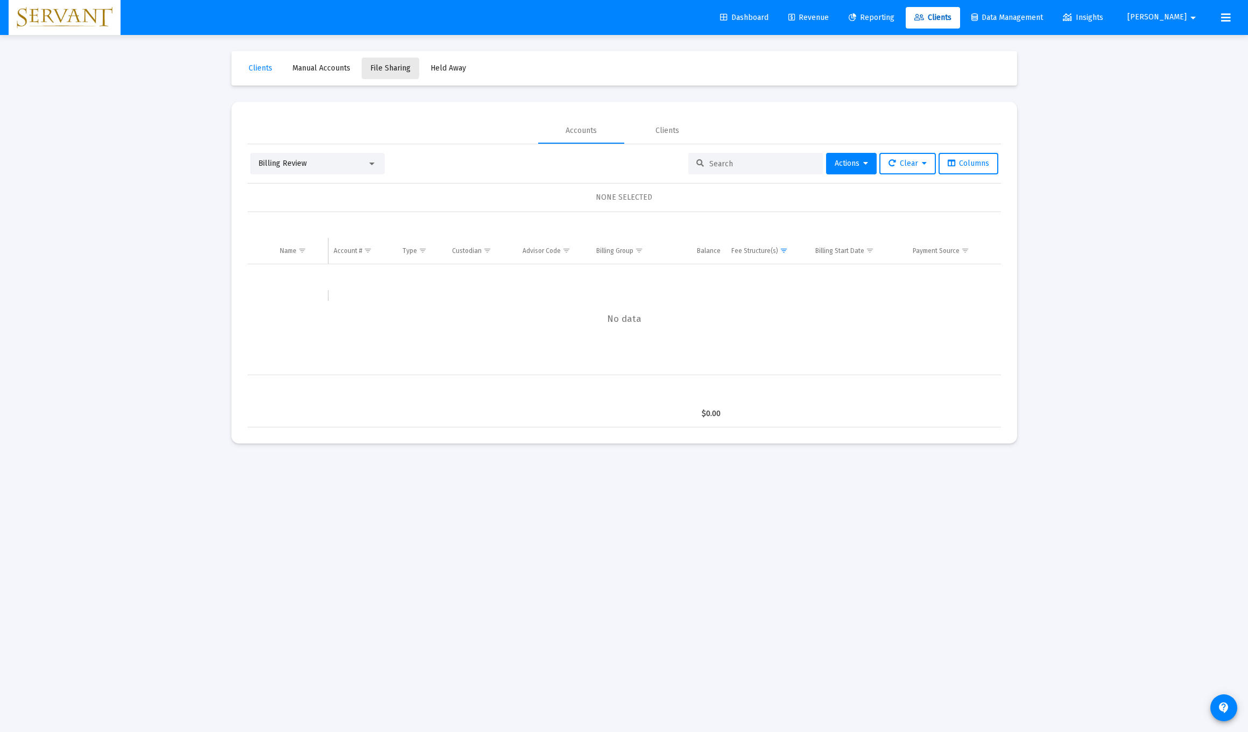
click at [382, 67] on span "File Sharing" at bounding box center [390, 68] width 40 height 9
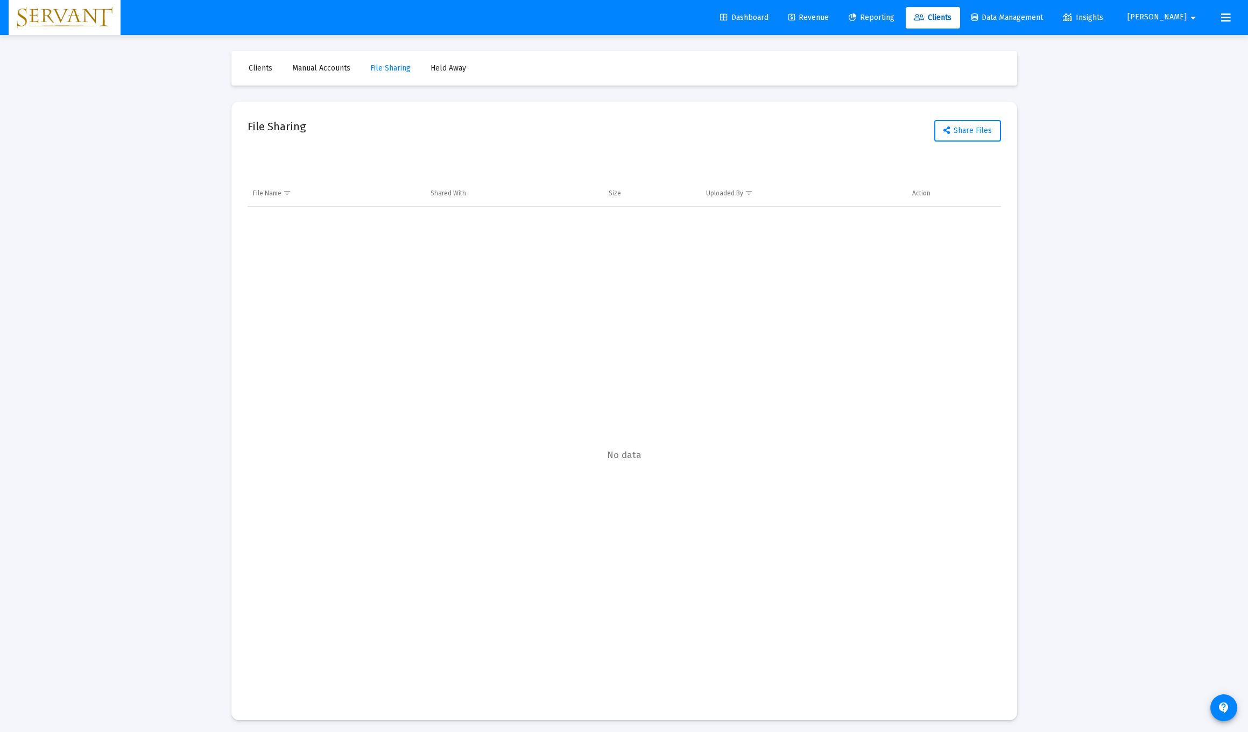
click at [257, 68] on span "Clients" at bounding box center [261, 68] width 24 height 9
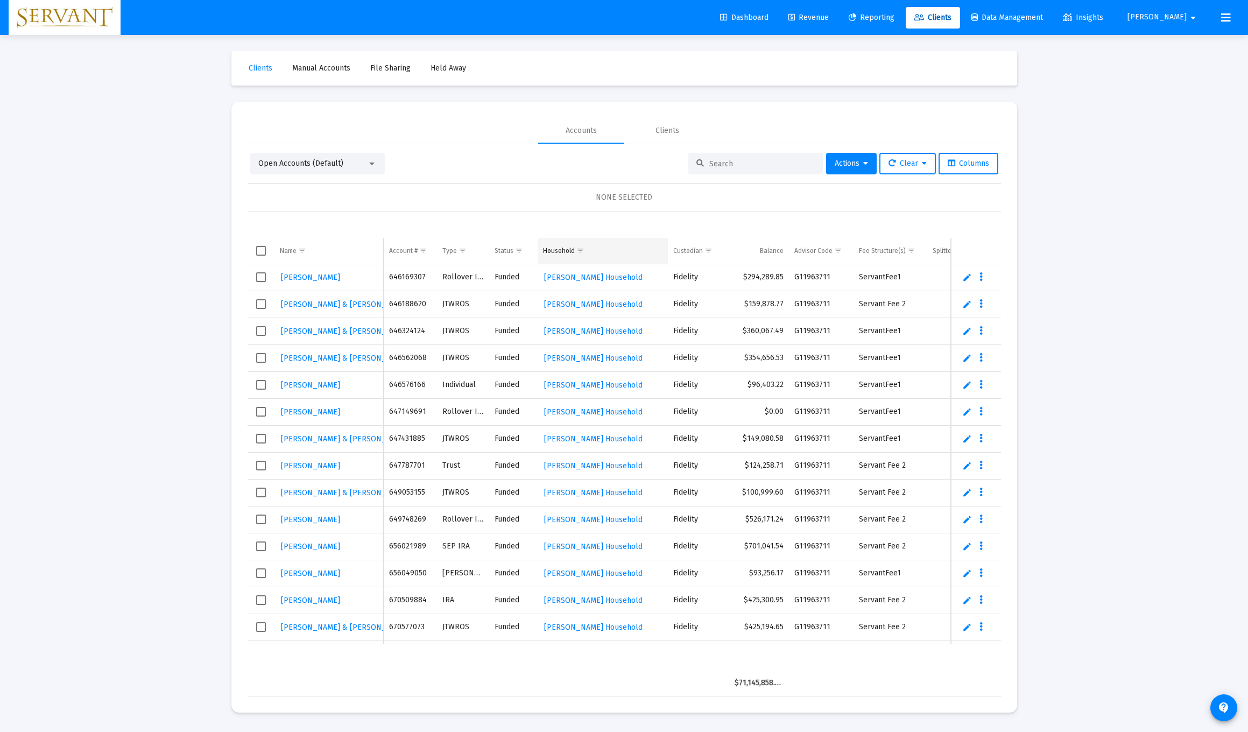
click at [559, 251] on div "Household" at bounding box center [559, 251] width 32 height 9
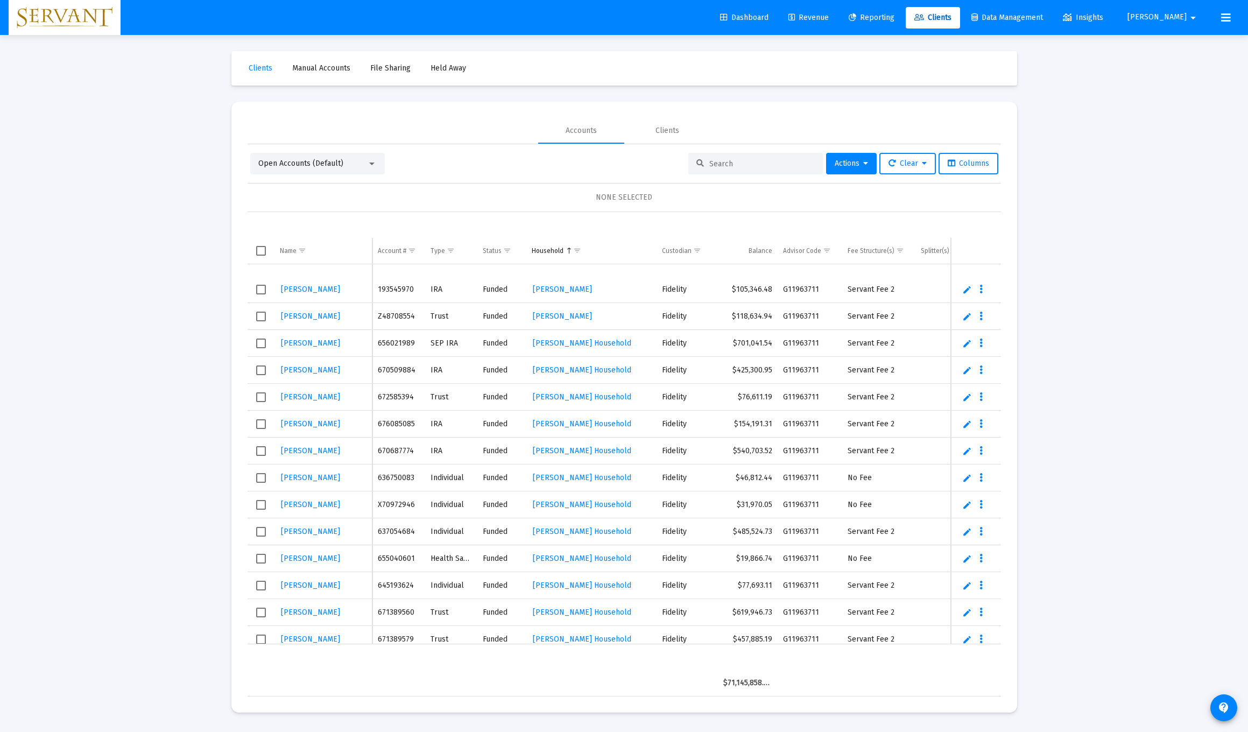
scroll to position [564, 0]
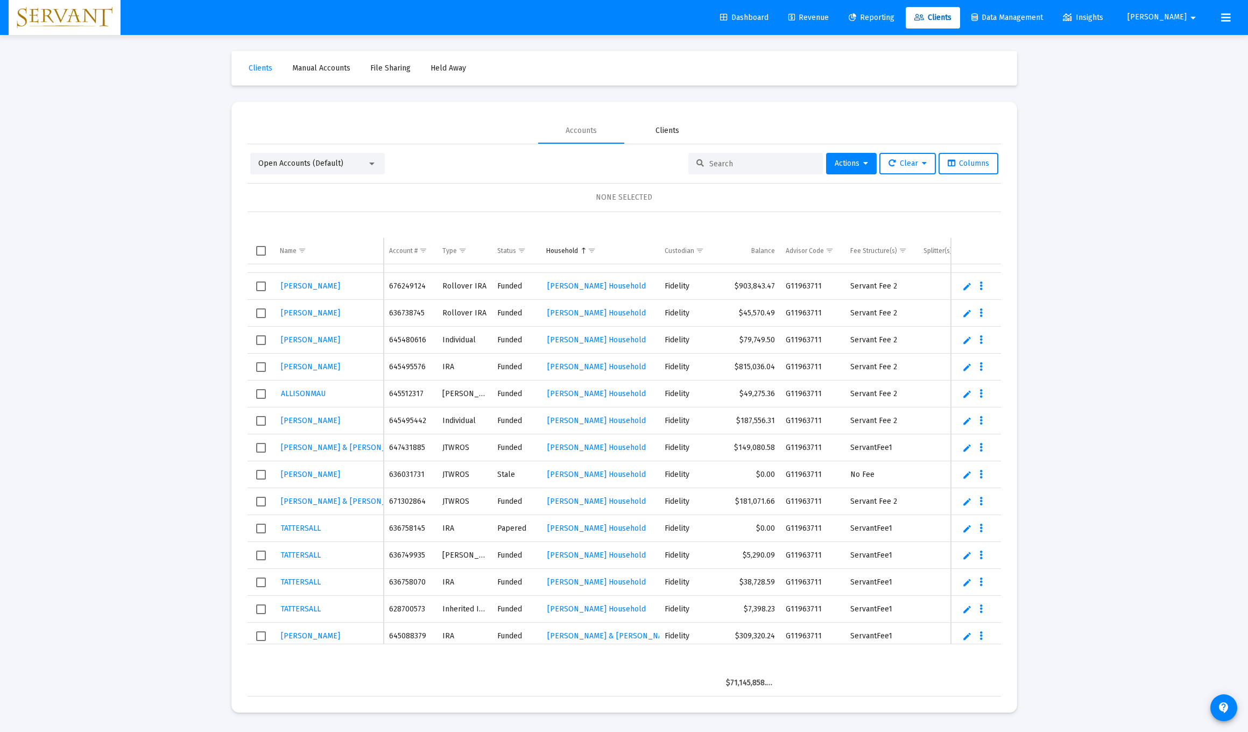
click at [559, 127] on div "Clients" at bounding box center [668, 130] width 24 height 11
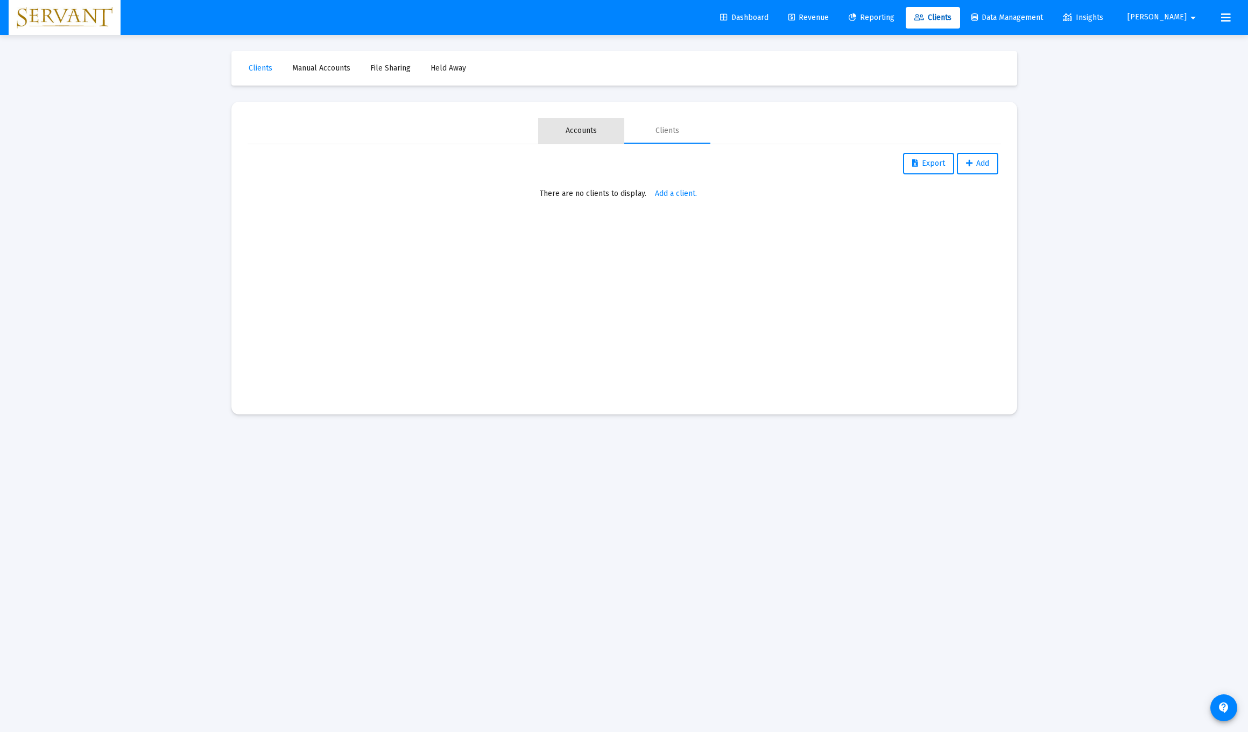
click at [559, 130] on div "Accounts" at bounding box center [581, 130] width 31 height 11
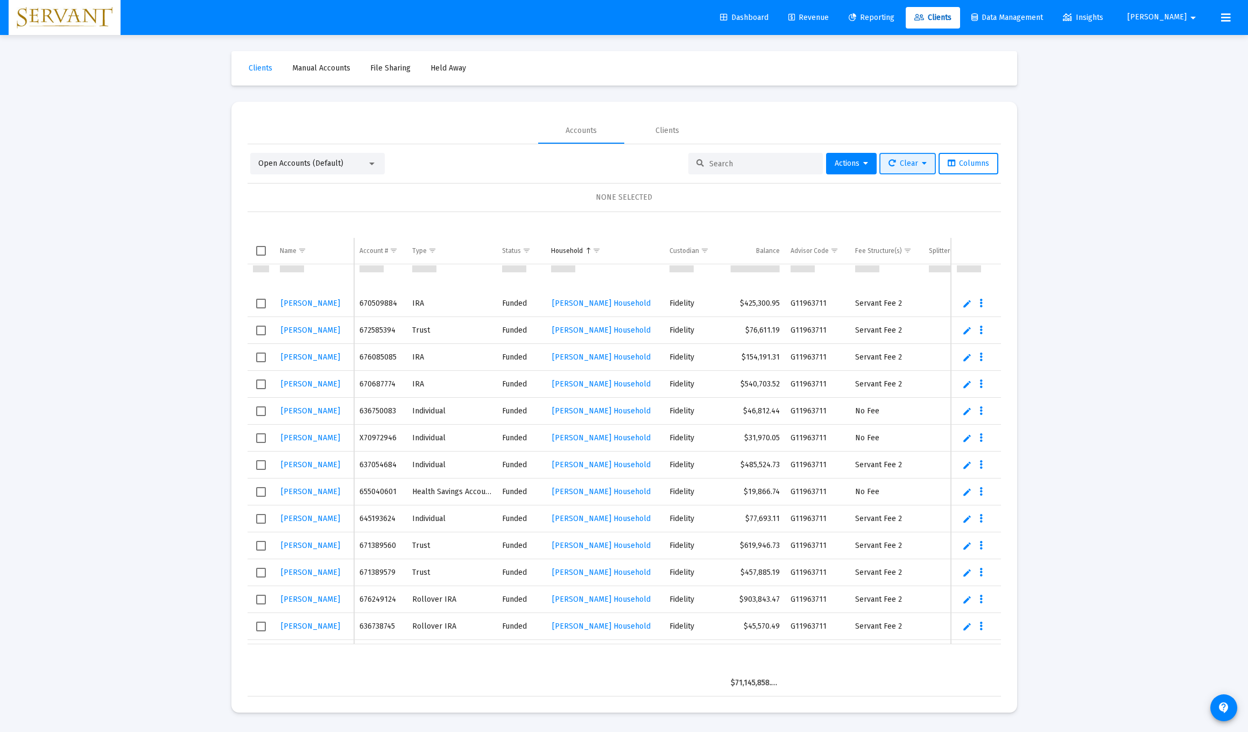
click at [559, 167] on icon at bounding box center [924, 164] width 5 height 8
click at [559, 163] on div at bounding box center [624, 366] width 1248 height 732
click at [559, 165] on input at bounding box center [763, 163] width 106 height 9
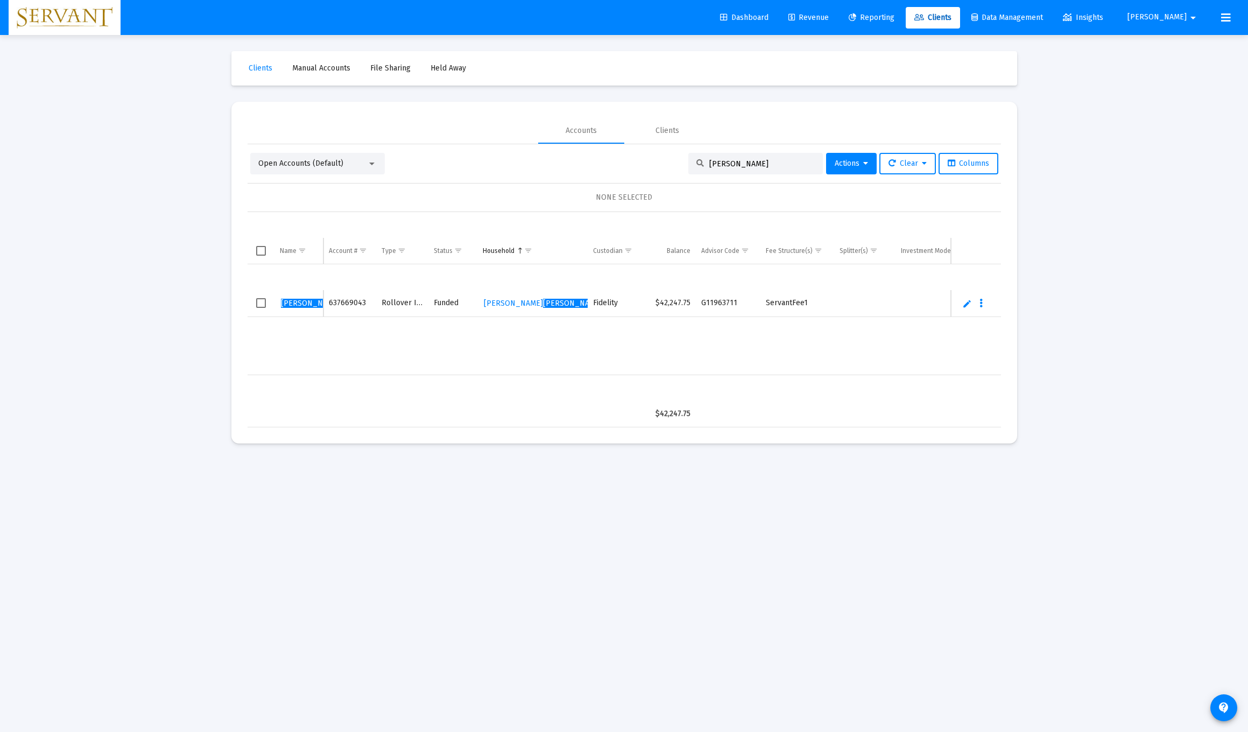
drag, startPoint x: 706, startPoint y: 181, endPoint x: 793, endPoint y: 382, distance: 218.4
click at [559, 382] on table "$42,247.75" at bounding box center [637, 401] width 779 height 52
click at [559, 303] on link "Edit" at bounding box center [968, 304] width 10 height 10
click at [559, 160] on input "[PERSON_NAME]" at bounding box center [763, 163] width 106 height 9
click at [559, 206] on div "NONE SELECTED" at bounding box center [625, 197] width 754 height 29
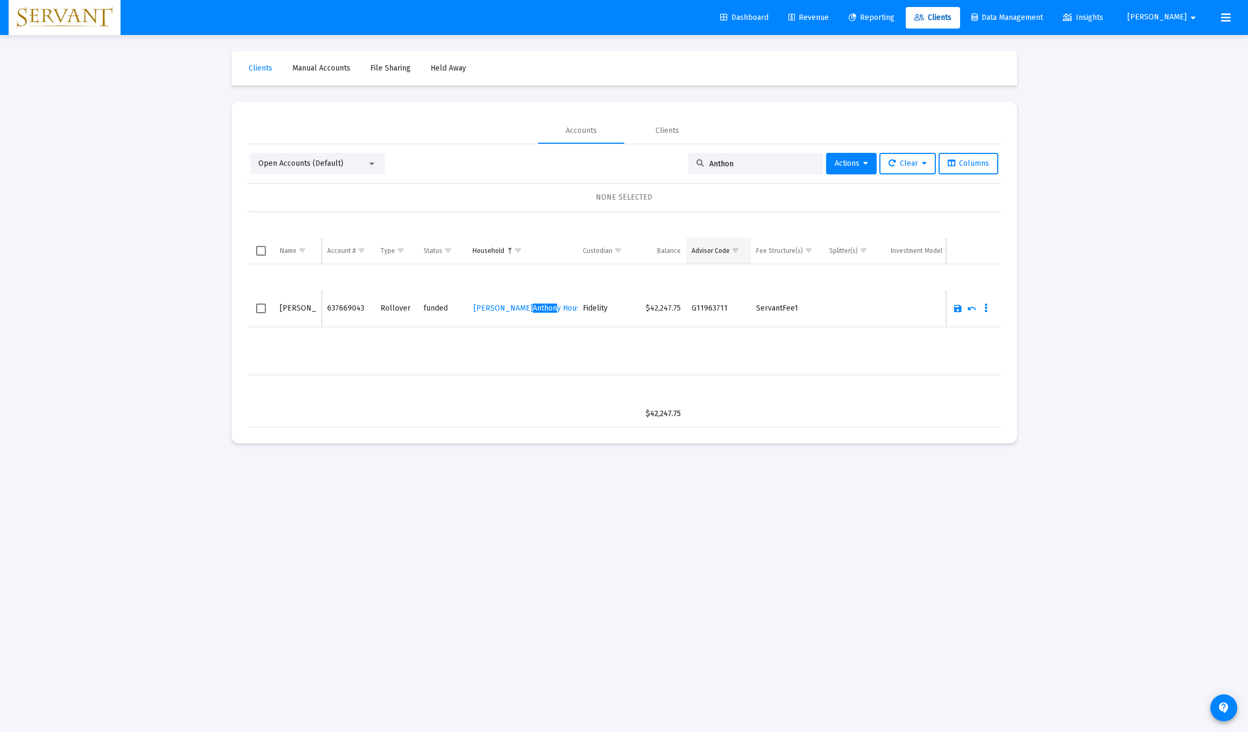
click at [559, 244] on td "Advisor Code" at bounding box center [718, 251] width 65 height 26
click at [559, 164] on input "Anthon" at bounding box center [763, 163] width 106 height 9
type input "A"
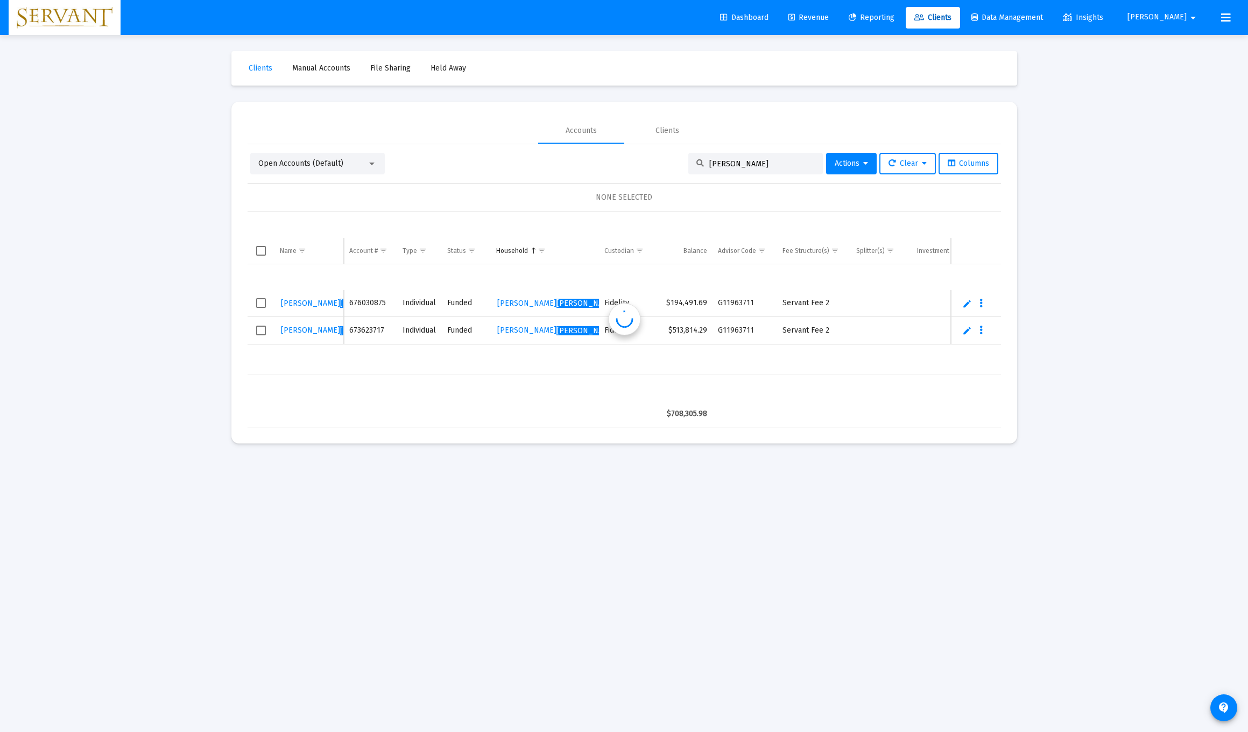
type input "[PERSON_NAME]"
click at [559, 303] on link "Edit" at bounding box center [968, 304] width 10 height 10
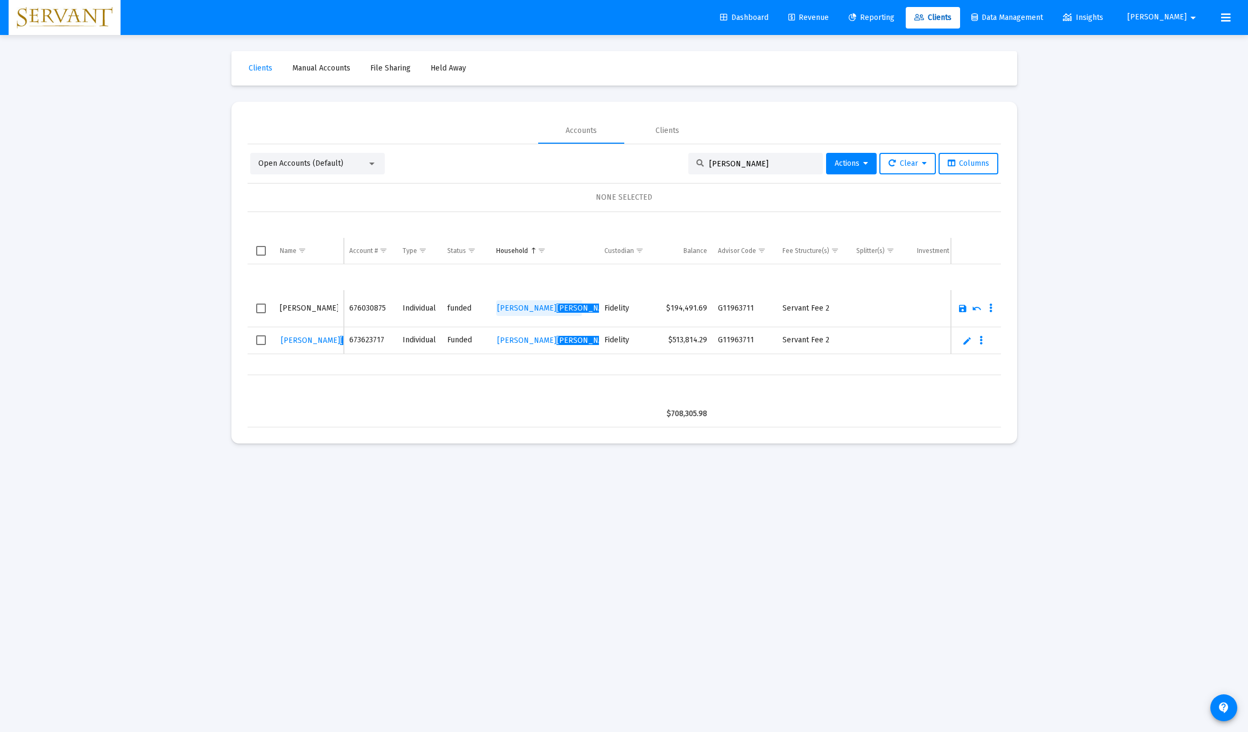
click at [515, 306] on span "[PERSON_NAME] Household" at bounding box center [575, 308] width 156 height 9
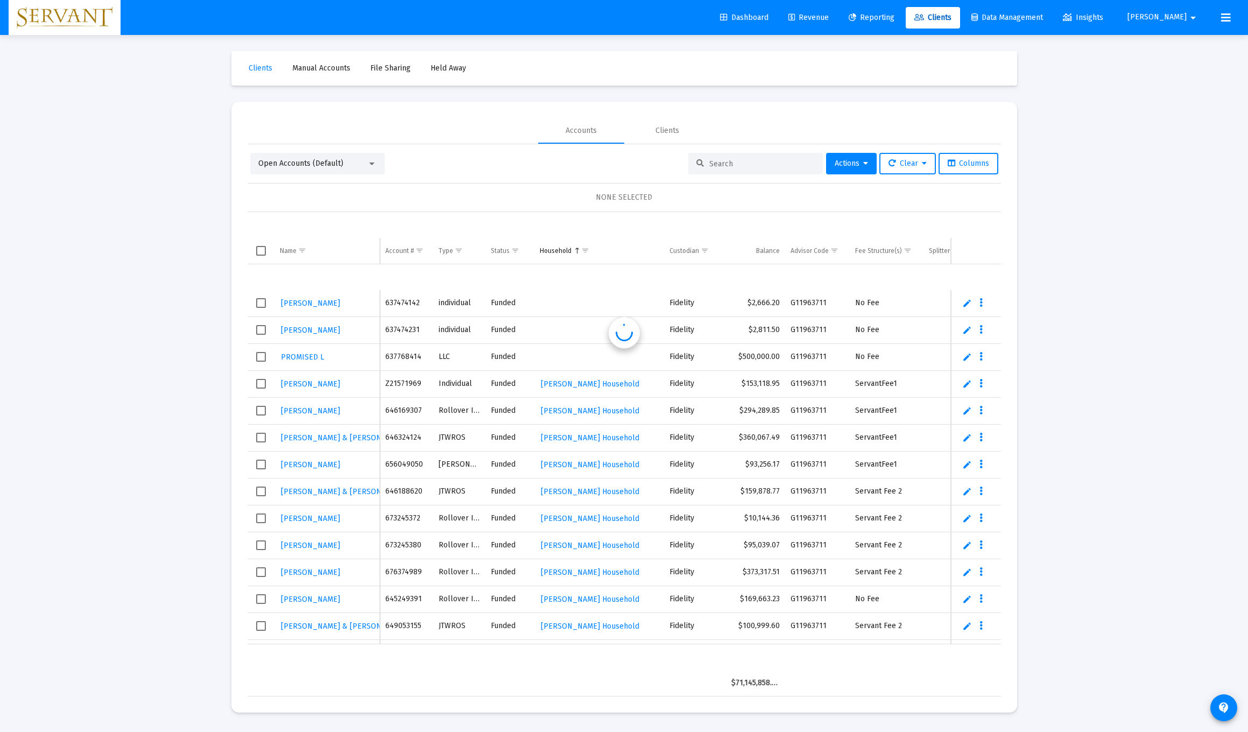
scroll to position [26, 0]
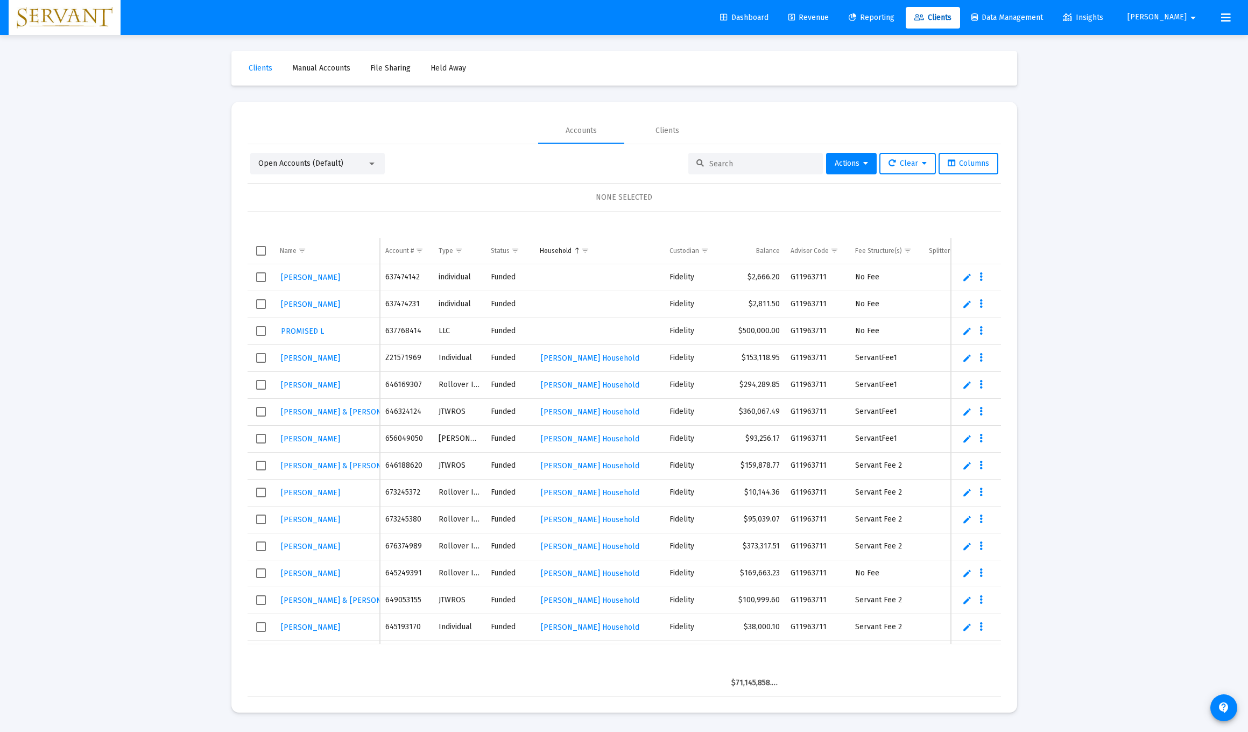
drag, startPoint x: 730, startPoint y: 153, endPoint x: 725, endPoint y: 160, distance: 8.5
click at [559, 156] on div at bounding box center [756, 164] width 135 height 22
click at [559, 162] on input at bounding box center [763, 163] width 106 height 9
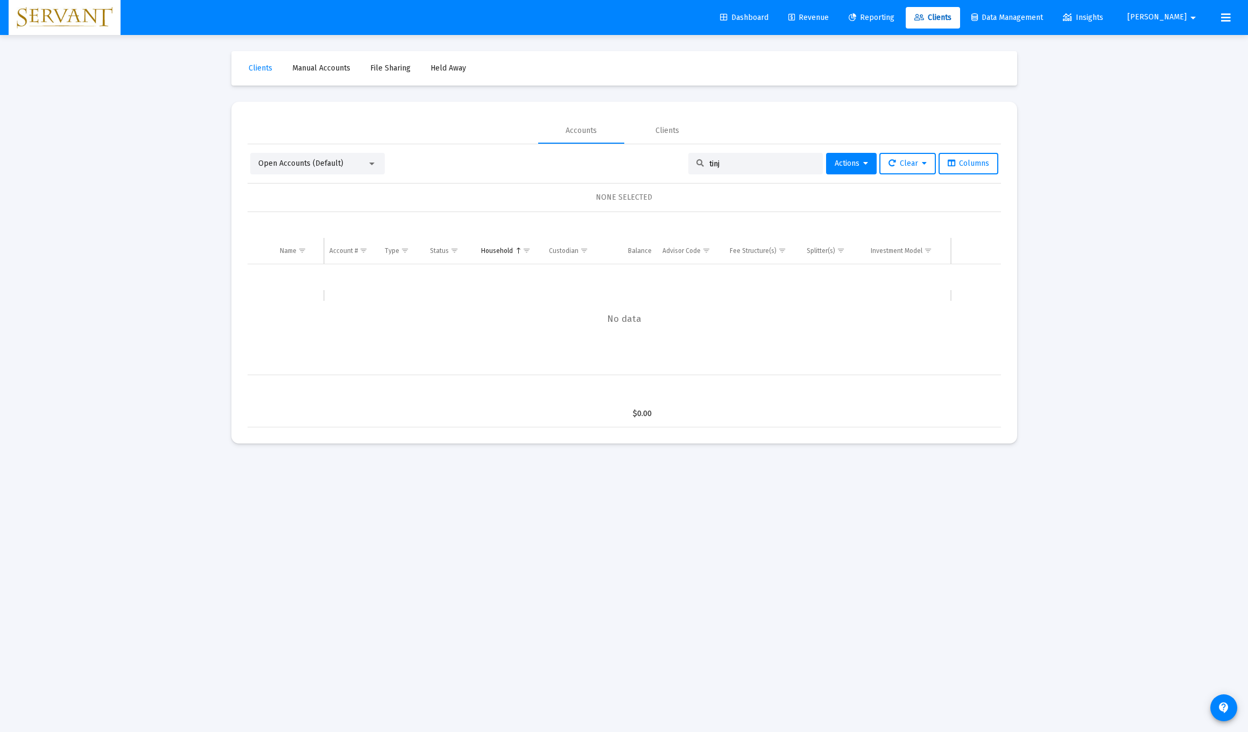
scroll to position [0, 0]
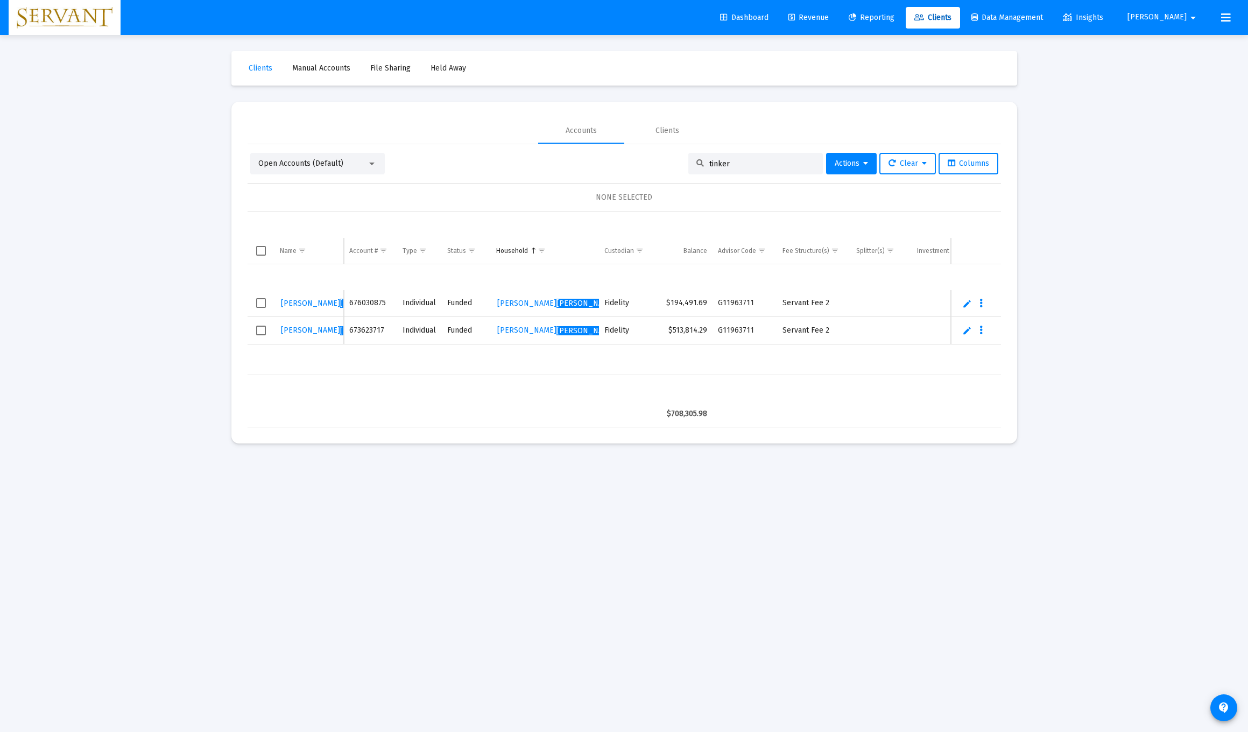
drag, startPoint x: 757, startPoint y: 200, endPoint x: 969, endPoint y: 304, distance: 235.7
click at [559, 304] on link "Edit" at bounding box center [968, 304] width 10 height 10
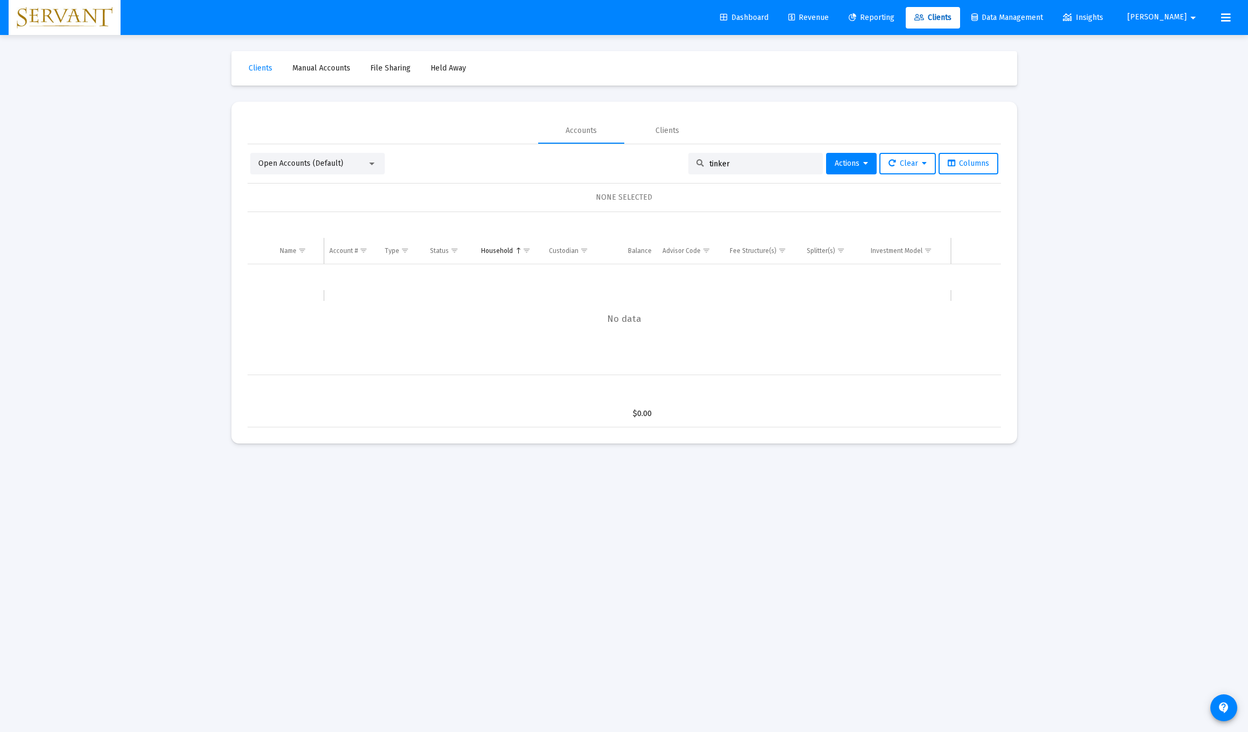
drag, startPoint x: 733, startPoint y: 153, endPoint x: 728, endPoint y: 165, distance: 12.6
click at [559, 160] on div "tinker" at bounding box center [756, 164] width 135 height 22
click at [559, 165] on input "tinker" at bounding box center [763, 163] width 106 height 9
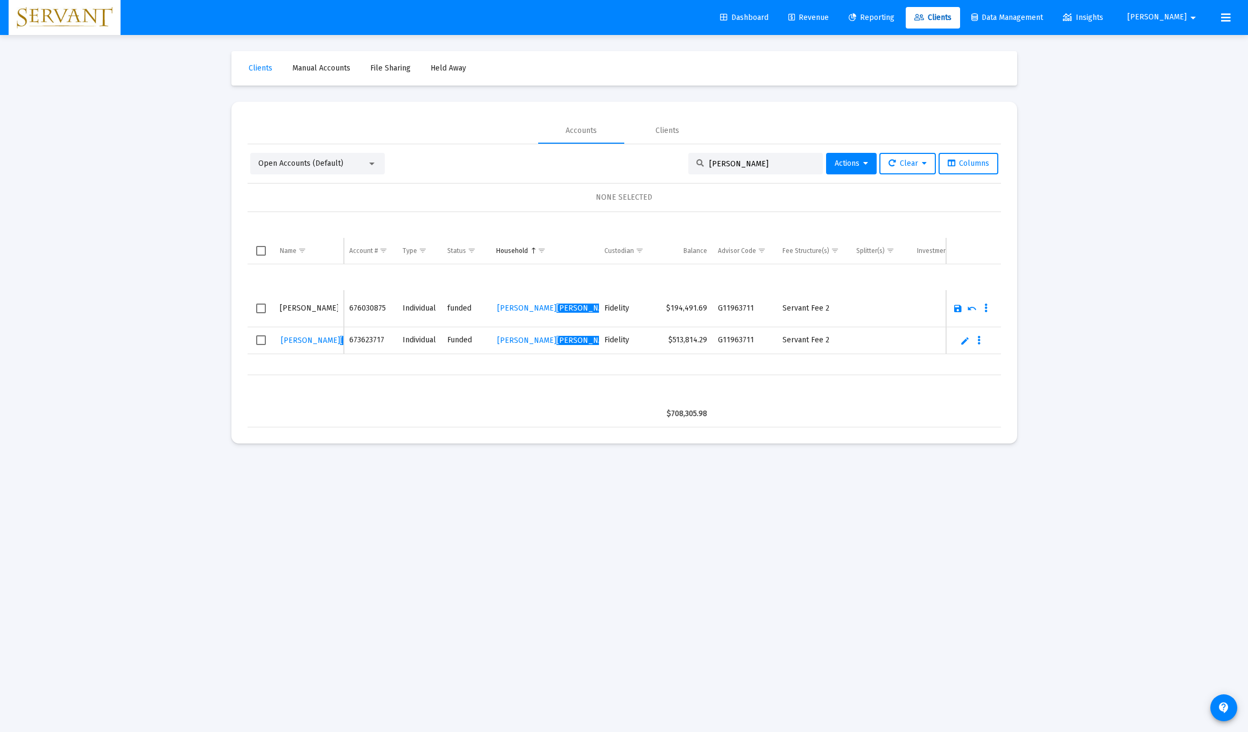
type input "[PERSON_NAME]"
click at [298, 310] on input "[PERSON_NAME]" at bounding box center [309, 309] width 59 height 26
type input "[PERSON_NAME]"
click at [515, 308] on span "[PERSON_NAME] Household" at bounding box center [575, 308] width 156 height 9
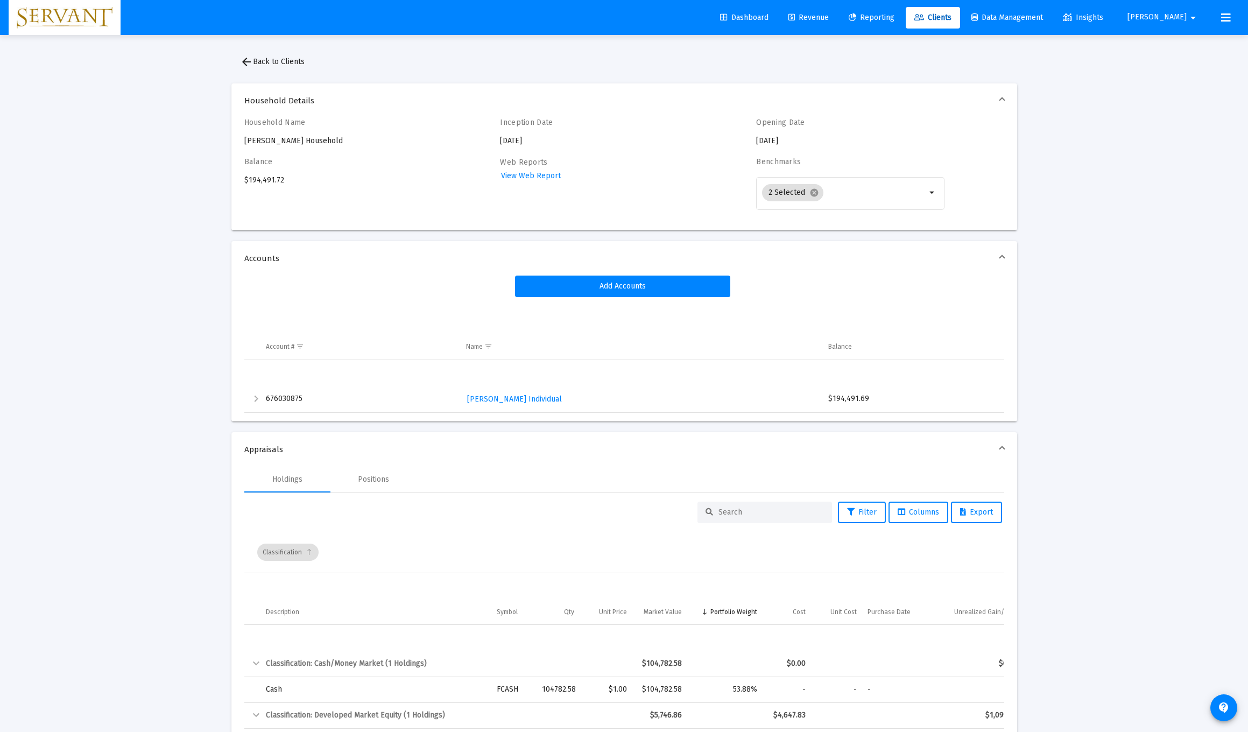
click at [246, 60] on mat-icon "arrow_back" at bounding box center [246, 61] width 13 height 13
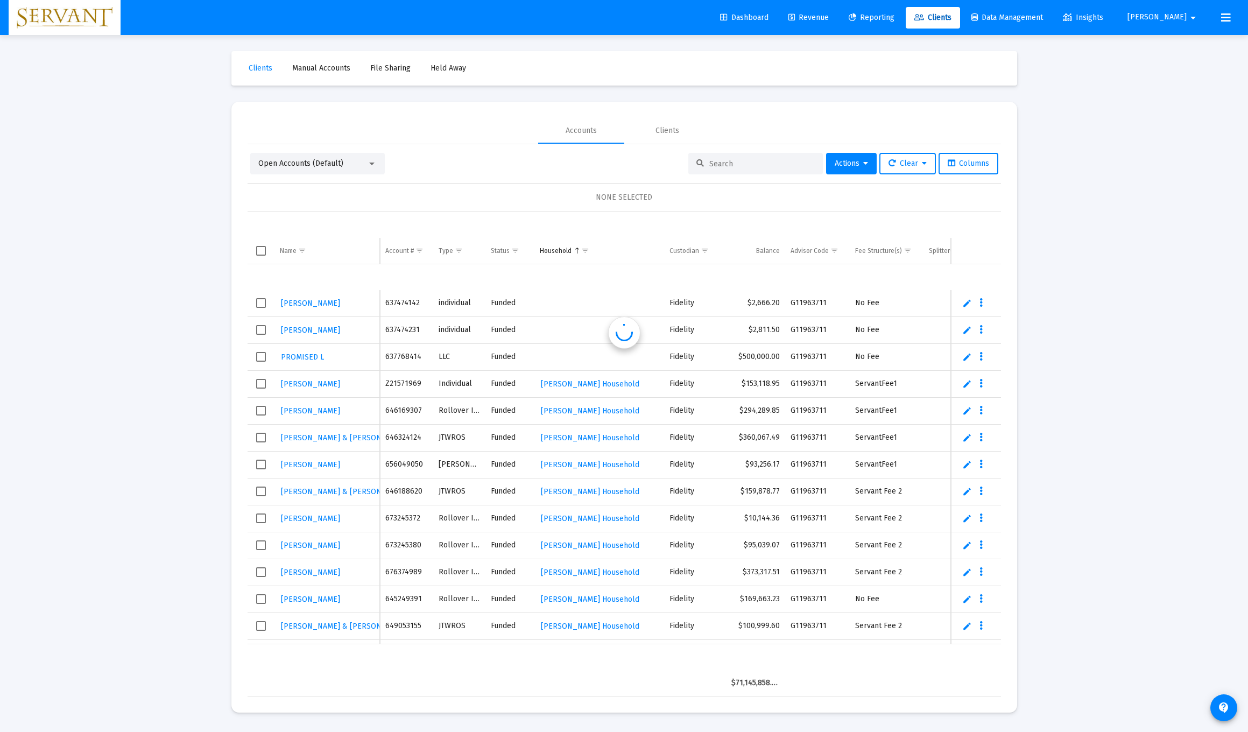
scroll to position [26, 0]
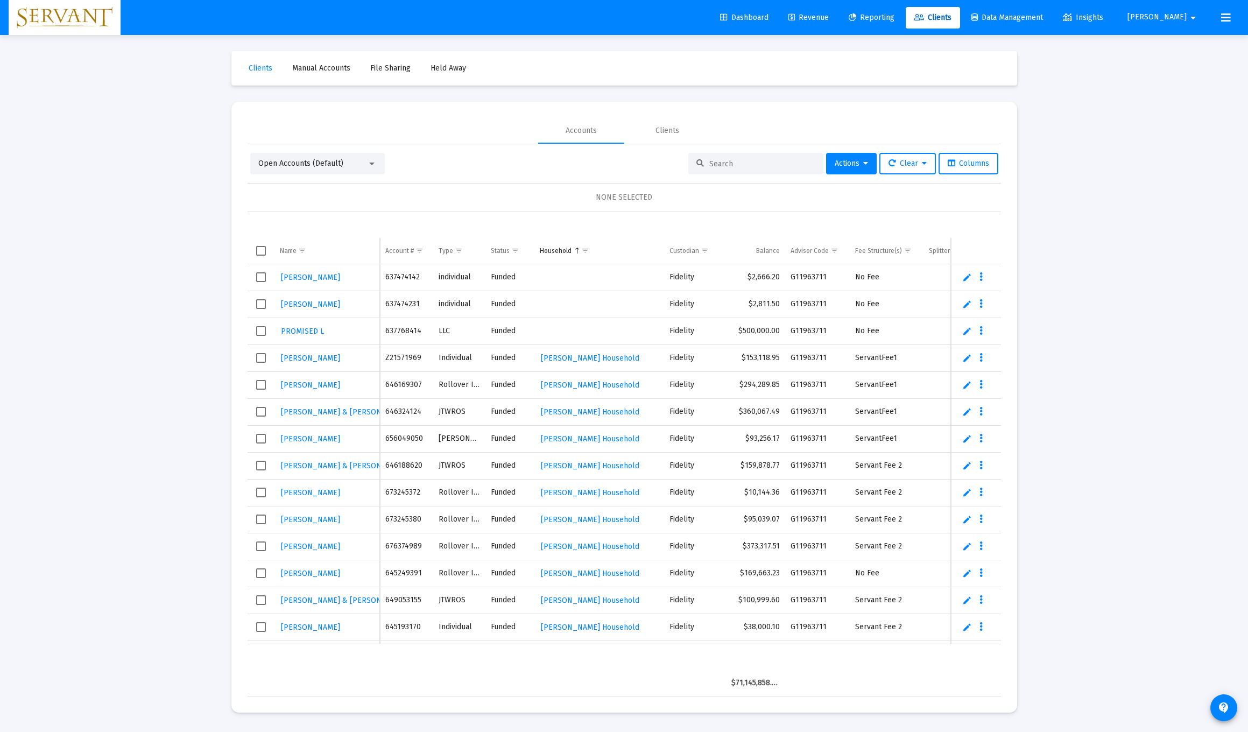
click at [559, 178] on div "Open Accounts (Default) Actions Clear Columns NONE SELECTED Name Name Account #…" at bounding box center [625, 425] width 754 height 544
click at [559, 167] on input at bounding box center [763, 163] width 106 height 9
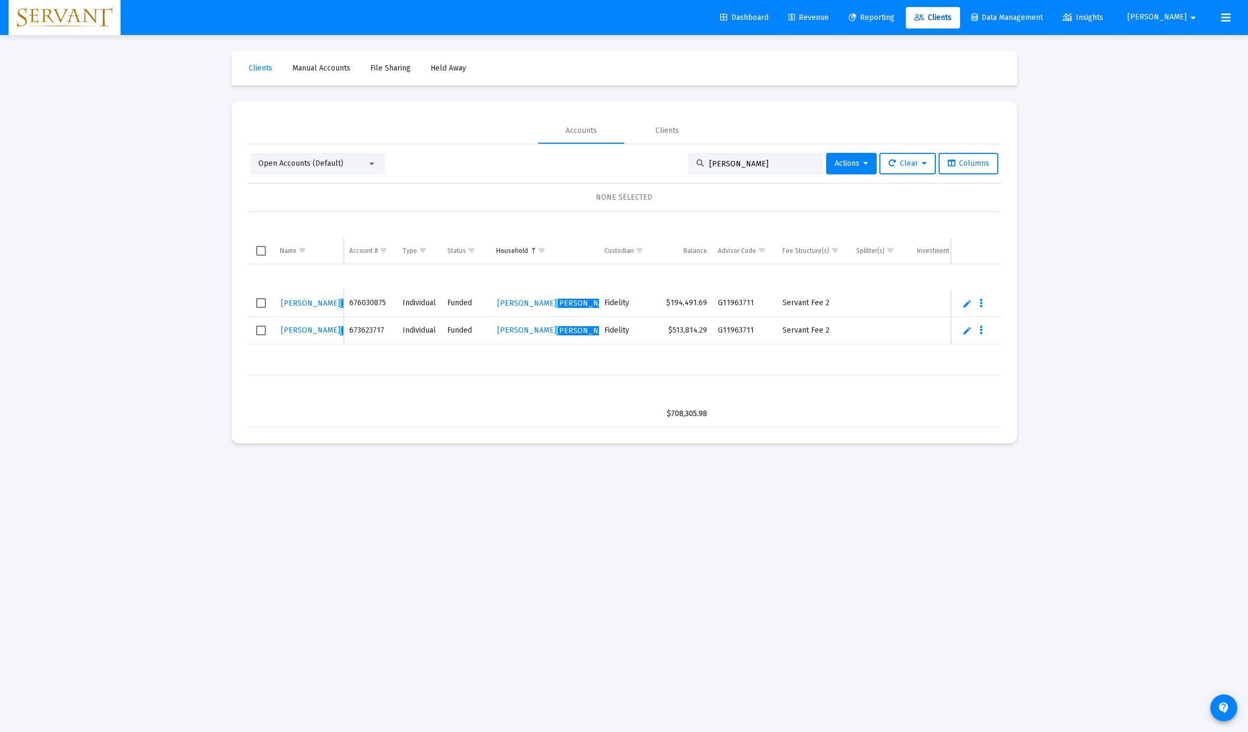
scroll to position [0, 0]
type input "tinker"
drag, startPoint x: 738, startPoint y: 167, endPoint x: 303, endPoint y: 301, distance: 455.2
click at [340, 301] on span "[PERSON_NAME]" at bounding box center [369, 303] width 59 height 9
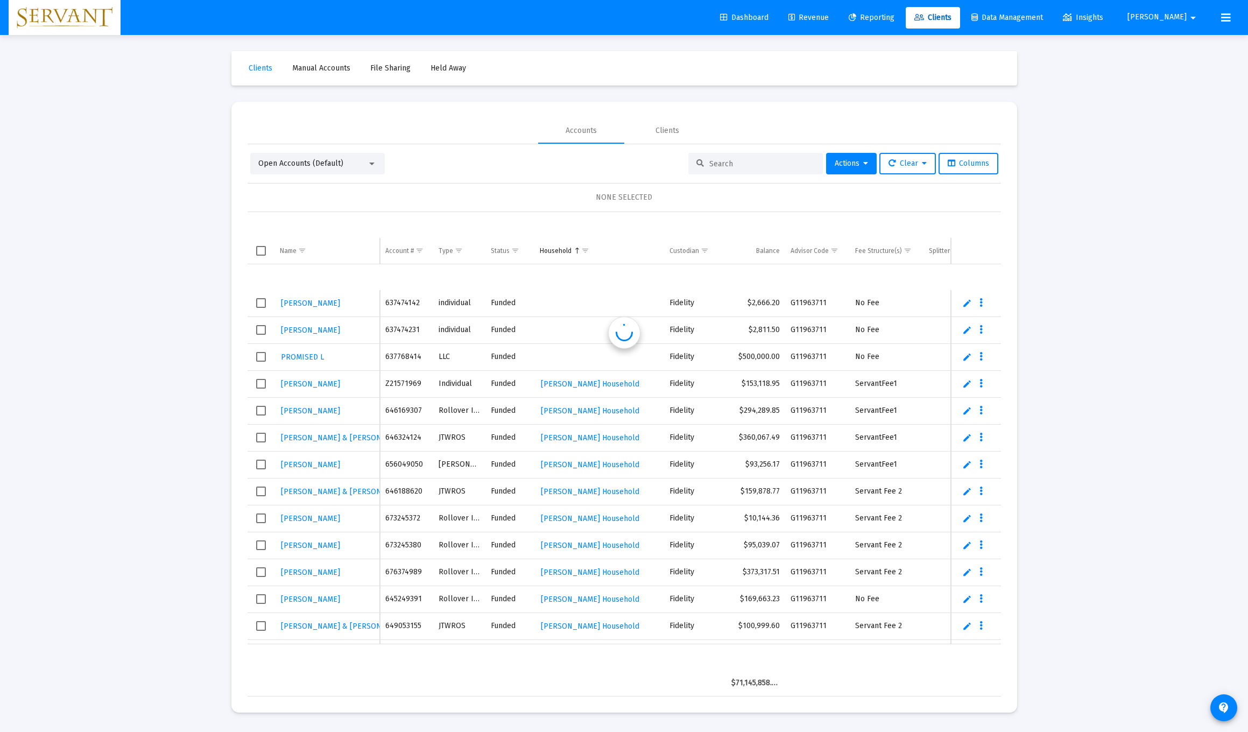
scroll to position [26, 0]
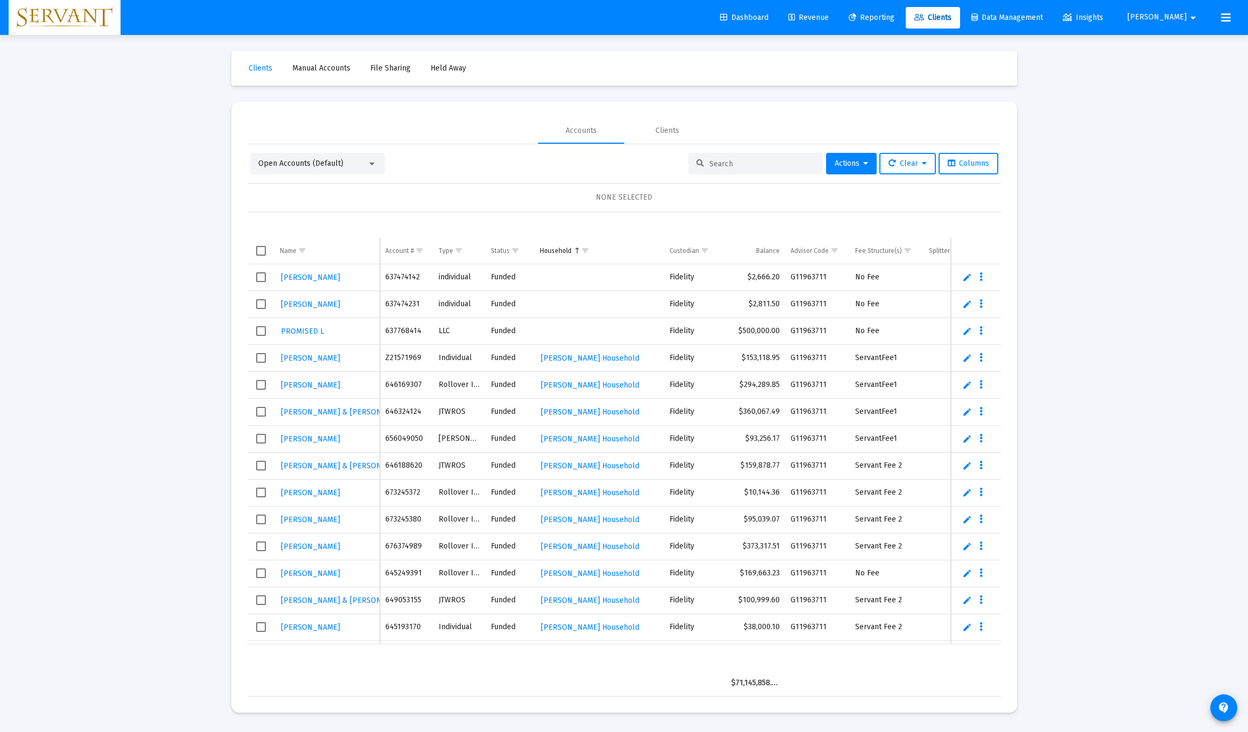
click at [559, 168] on div at bounding box center [756, 164] width 135 height 22
click at [559, 160] on input at bounding box center [763, 163] width 106 height 9
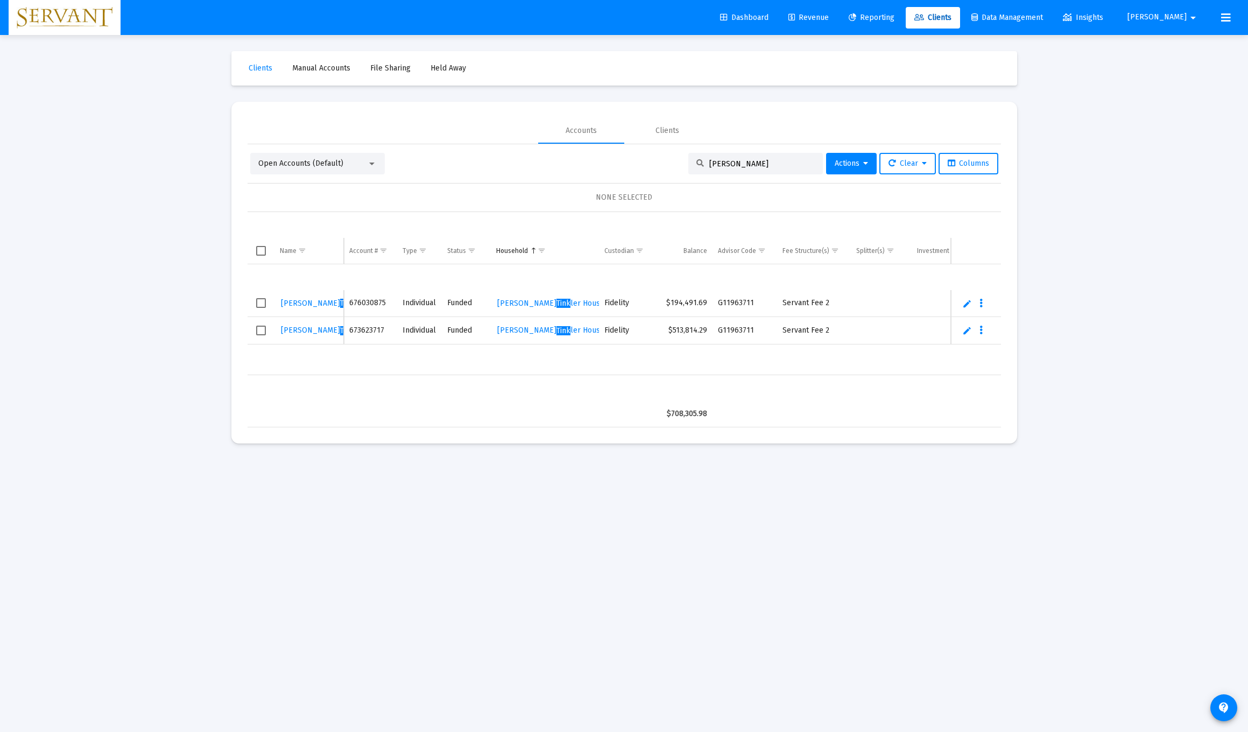
type input "[PERSON_NAME]"
click at [559, 306] on link "Edit" at bounding box center [968, 304] width 10 height 10
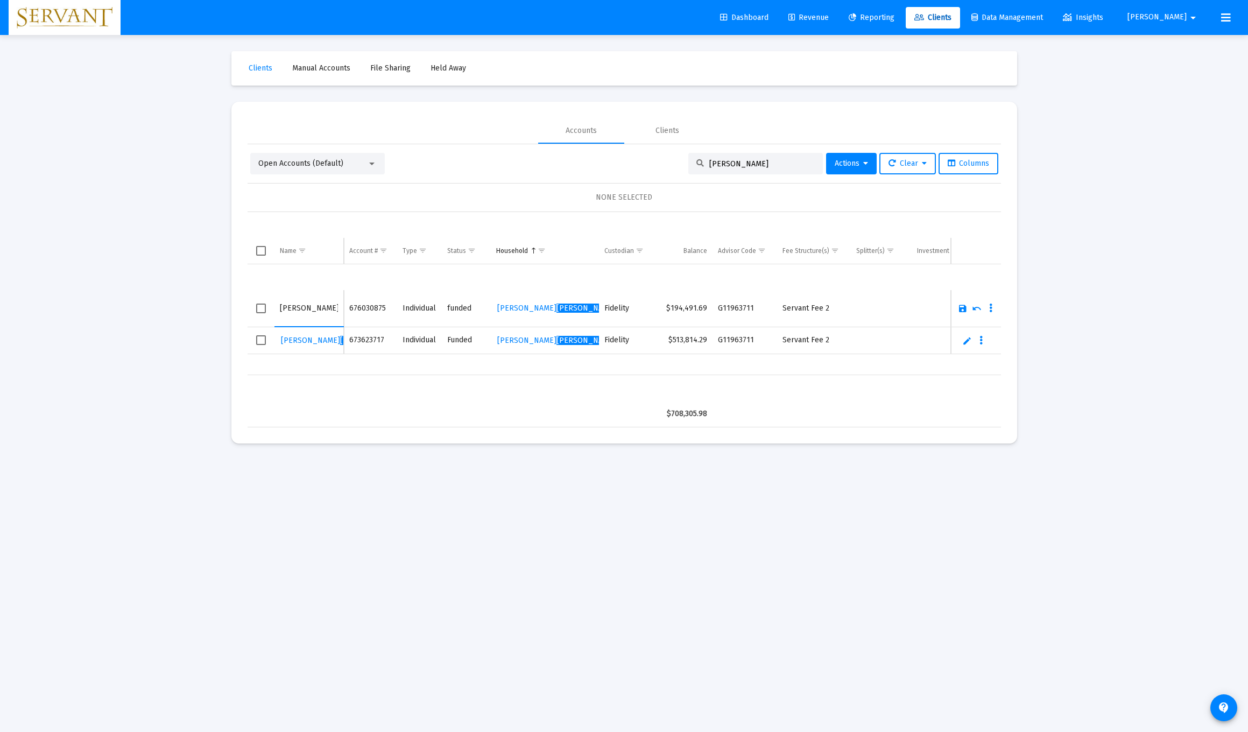
drag, startPoint x: 300, startPoint y: 305, endPoint x: 301, endPoint y: 320, distance: 15.1
click at [300, 310] on input "[PERSON_NAME]" at bounding box center [309, 309] width 59 height 26
type input "[PERSON_NAME]"
click at [559, 310] on link "Save" at bounding box center [963, 309] width 10 height 10
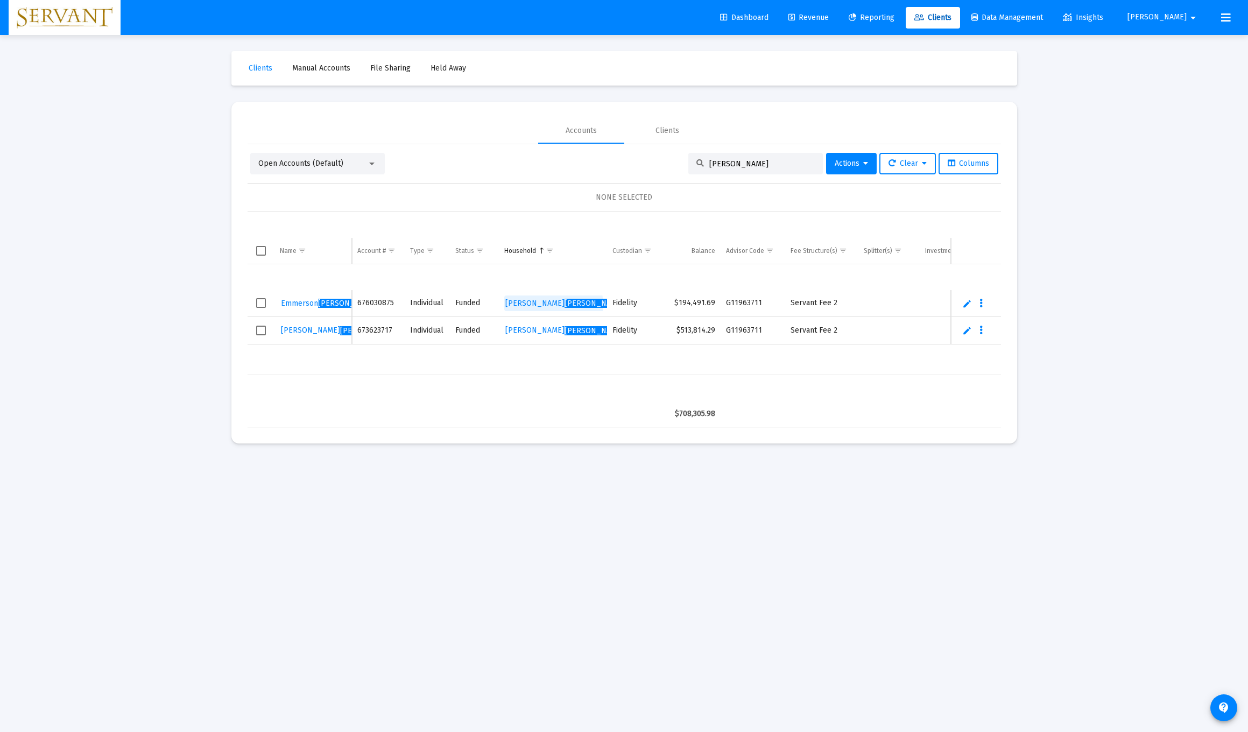
click at [553, 305] on span "[PERSON_NAME] Household" at bounding box center [583, 303] width 156 height 9
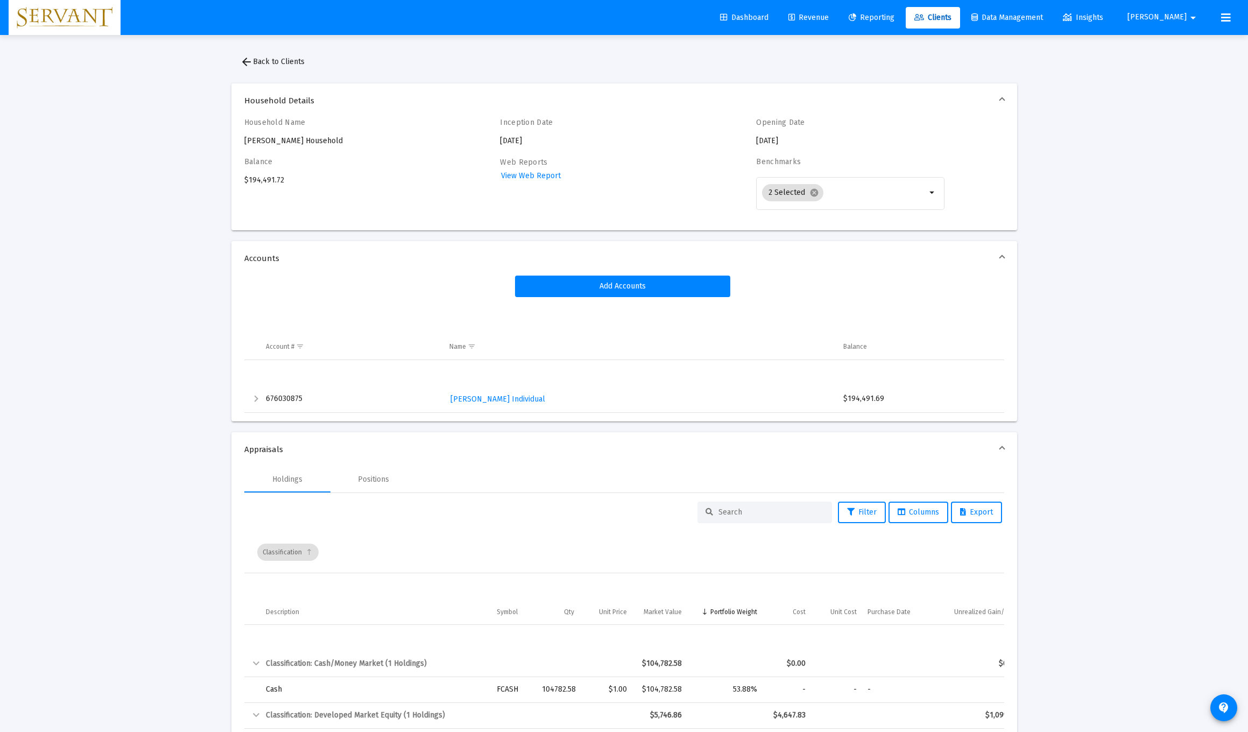
click at [297, 142] on div "Household Name [PERSON_NAME] Household" at bounding box center [338, 132] width 188 height 29
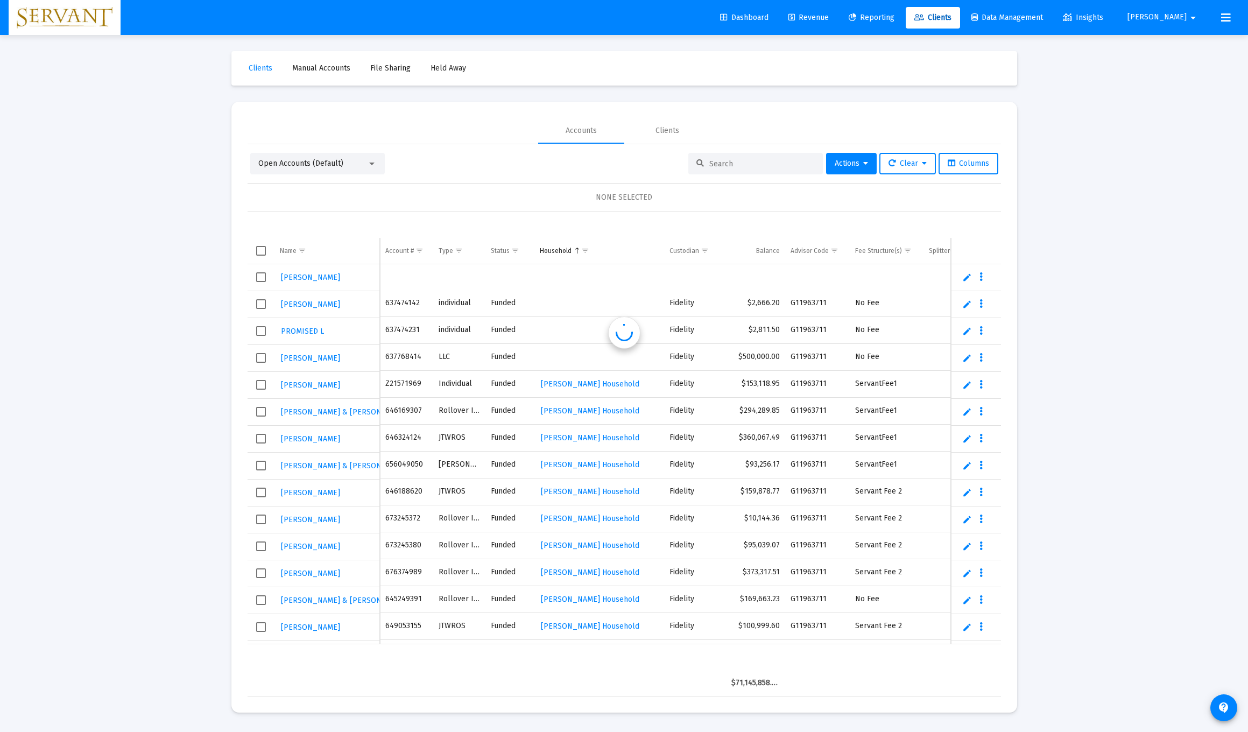
scroll to position [26, 0]
click at [559, 163] on input at bounding box center [763, 163] width 106 height 9
type input "[PERSON_NAME]"
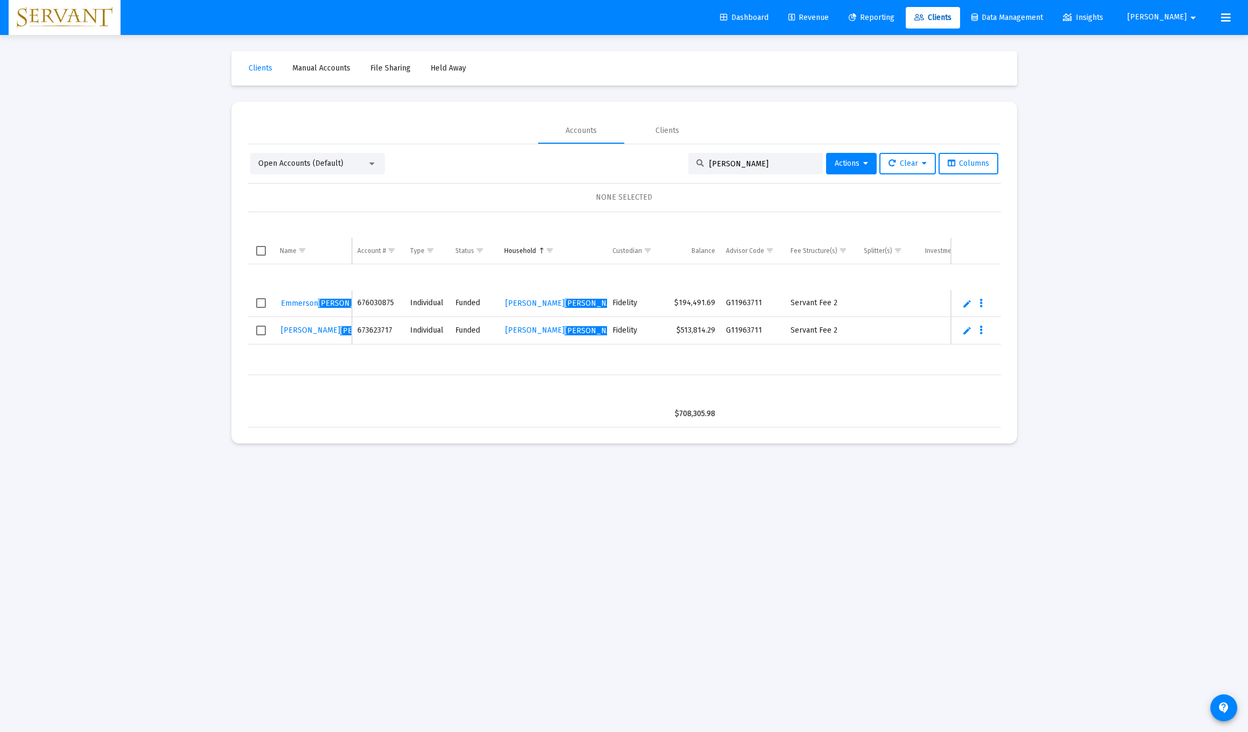
click at [559, 306] on button "Data grid" at bounding box center [982, 303] width 10 height 10
click at [559, 381] on button "Map to Household" at bounding box center [1025, 377] width 96 height 26
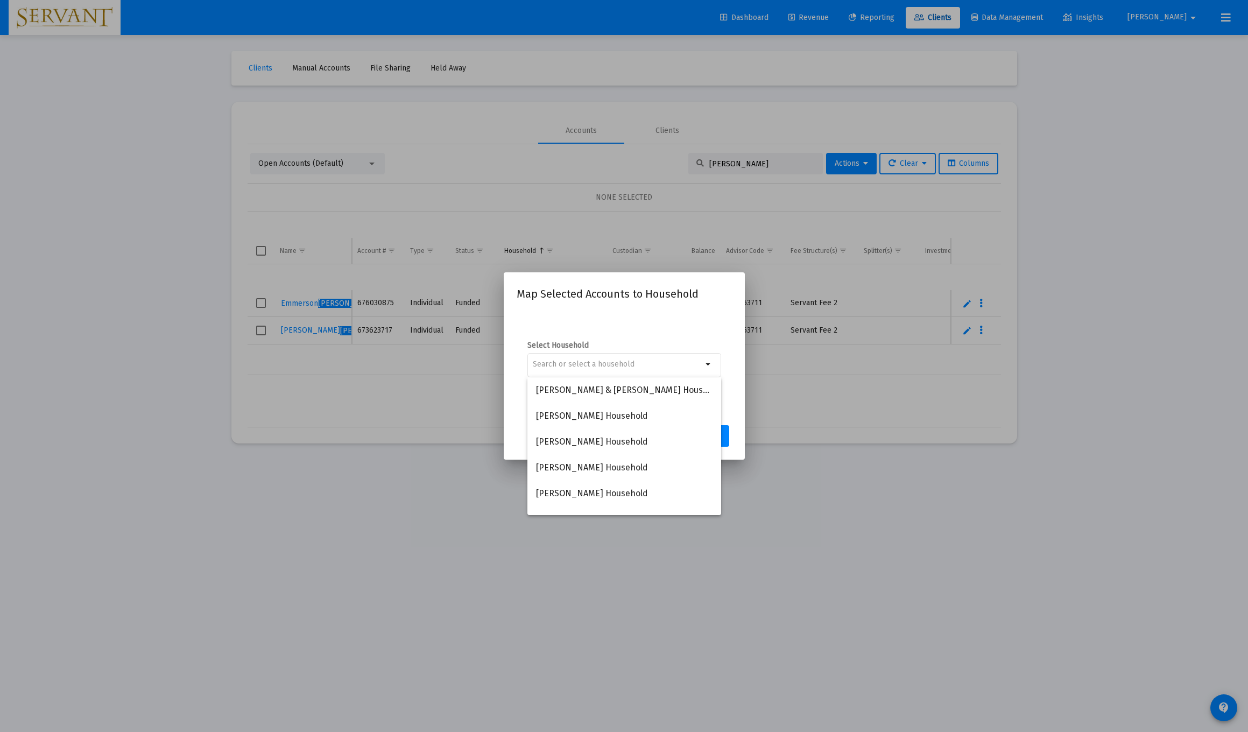
click at [559, 388] on div at bounding box center [624, 366] width 1248 height 732
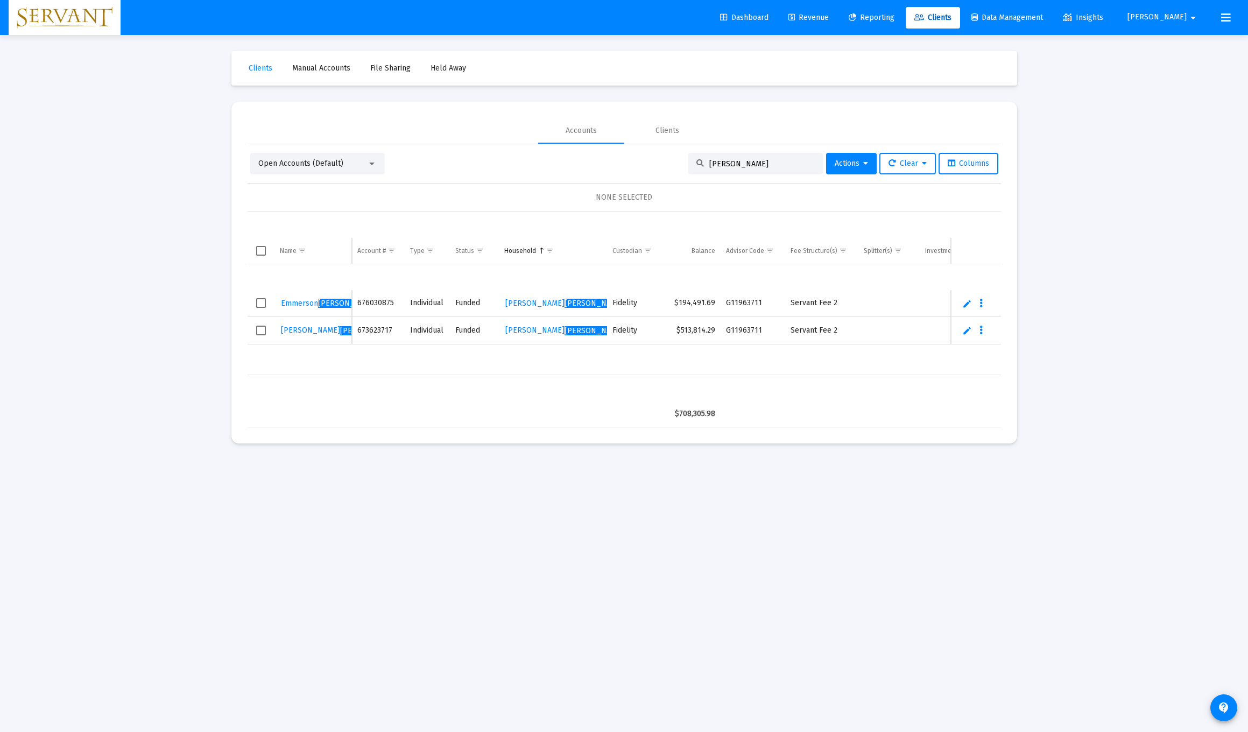
click at [545, 403] on td "Data grid" at bounding box center [553, 414] width 108 height 26
click at [559, 166] on span "Columns" at bounding box center [968, 163] width 41 height 9
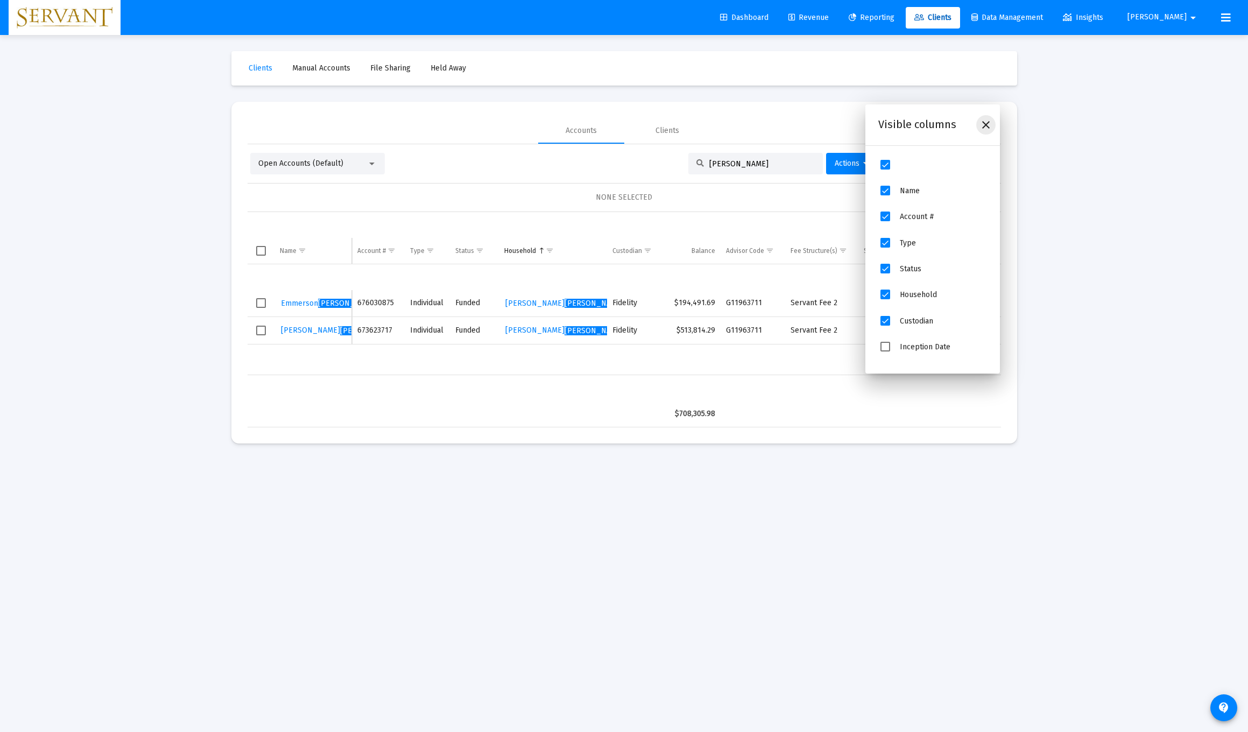
click at [559, 133] on div "Close" at bounding box center [986, 124] width 19 height 19
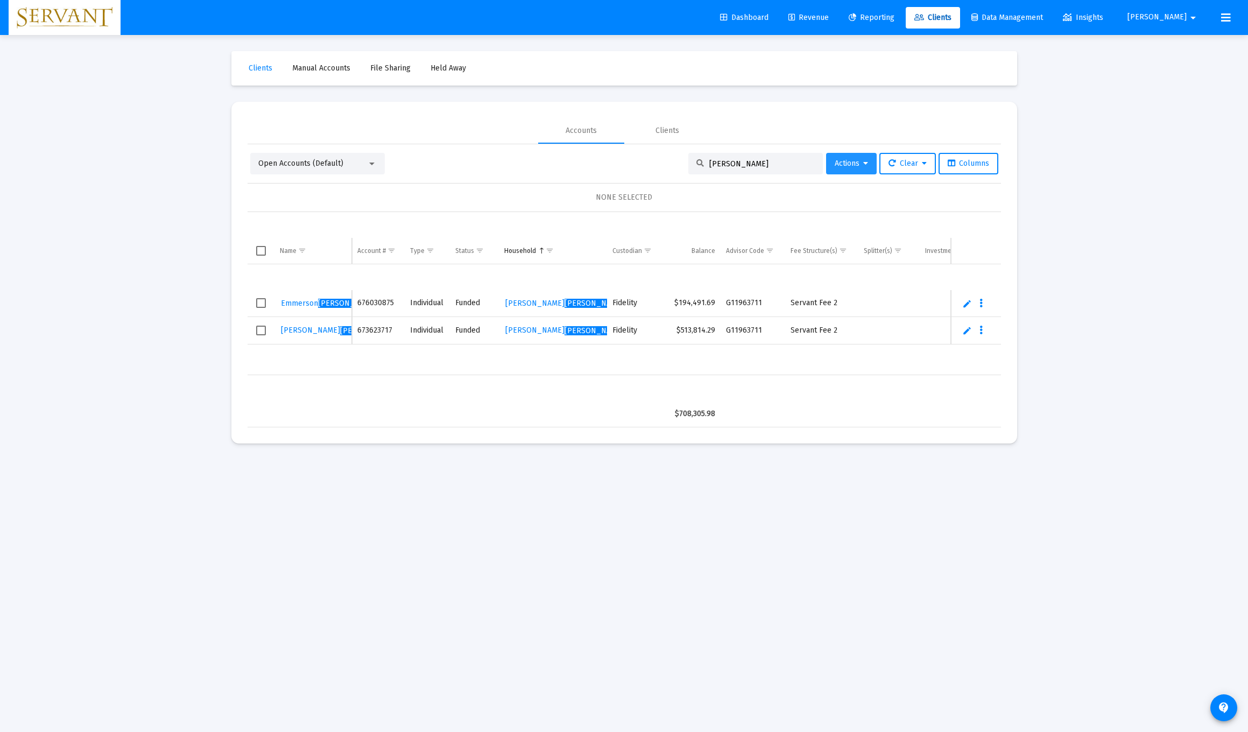
click at [559, 164] on icon at bounding box center [865, 164] width 5 height 8
click at [559, 287] on div at bounding box center [624, 366] width 1248 height 732
click at [559, 16] on span "Reporting" at bounding box center [872, 17] width 46 height 9
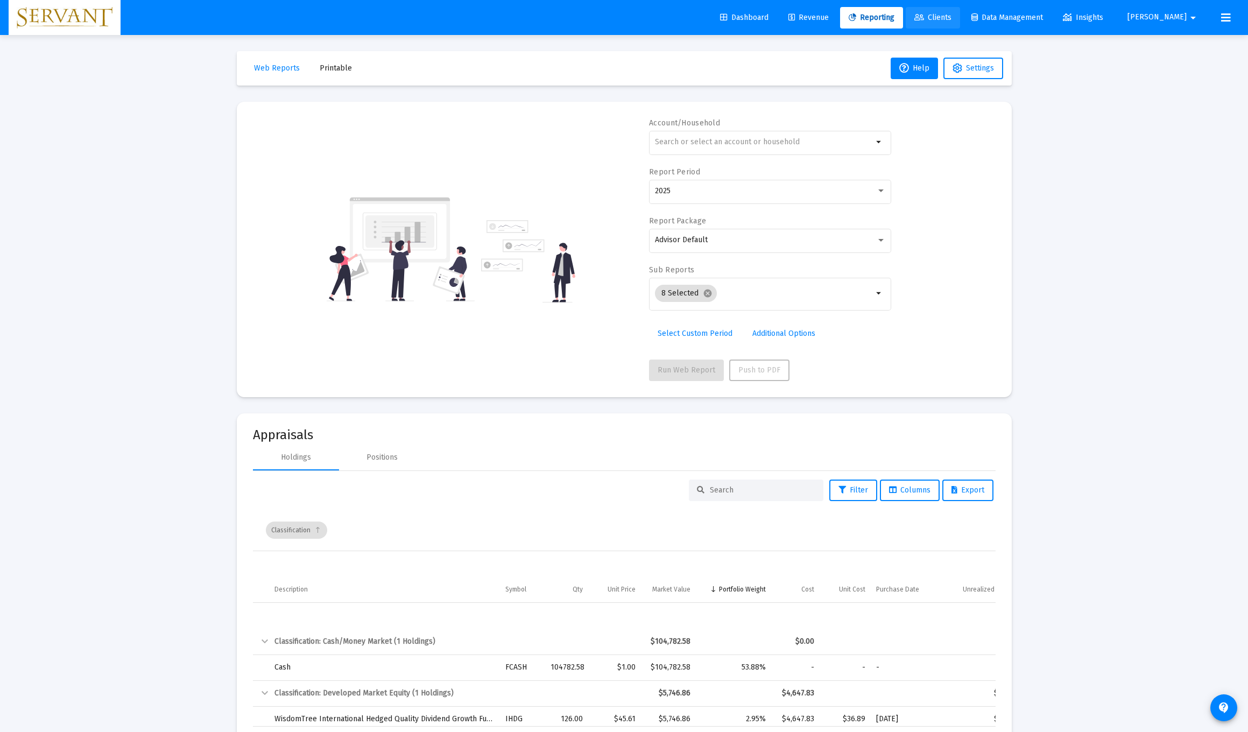
click at [559, 18] on span "Clients" at bounding box center [933, 17] width 37 height 9
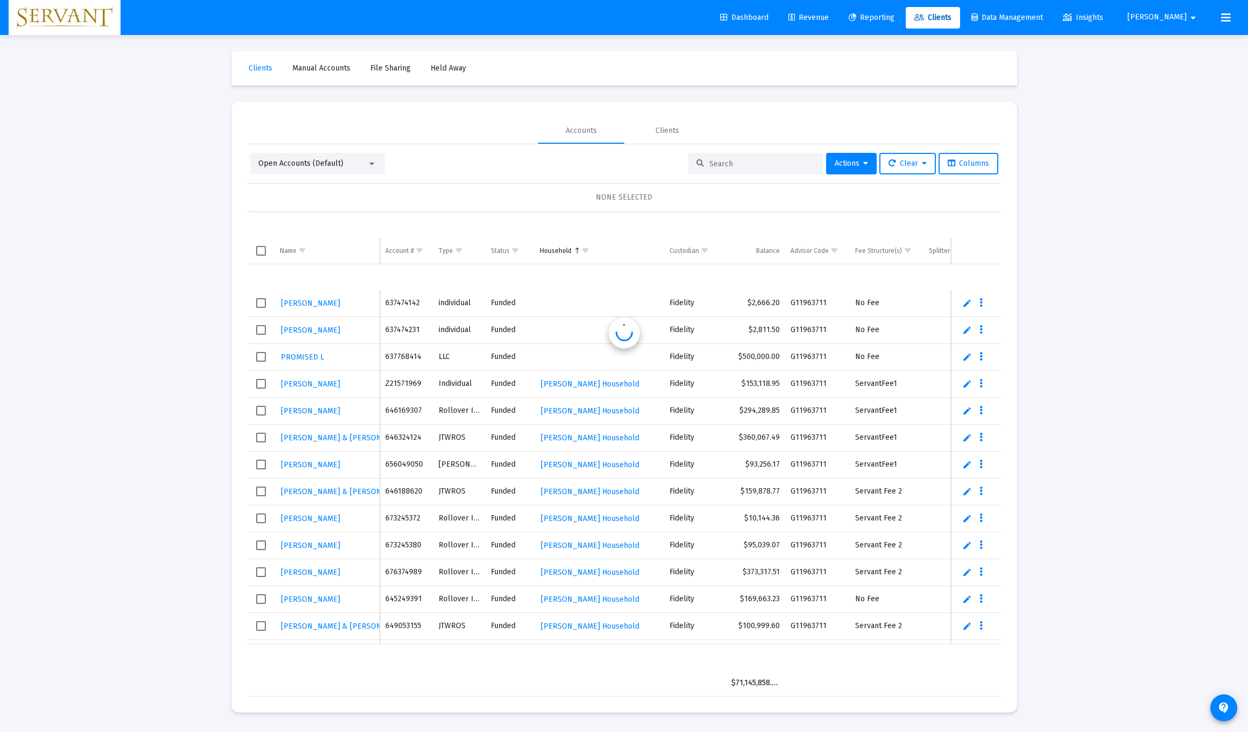
scroll to position [26, 0]
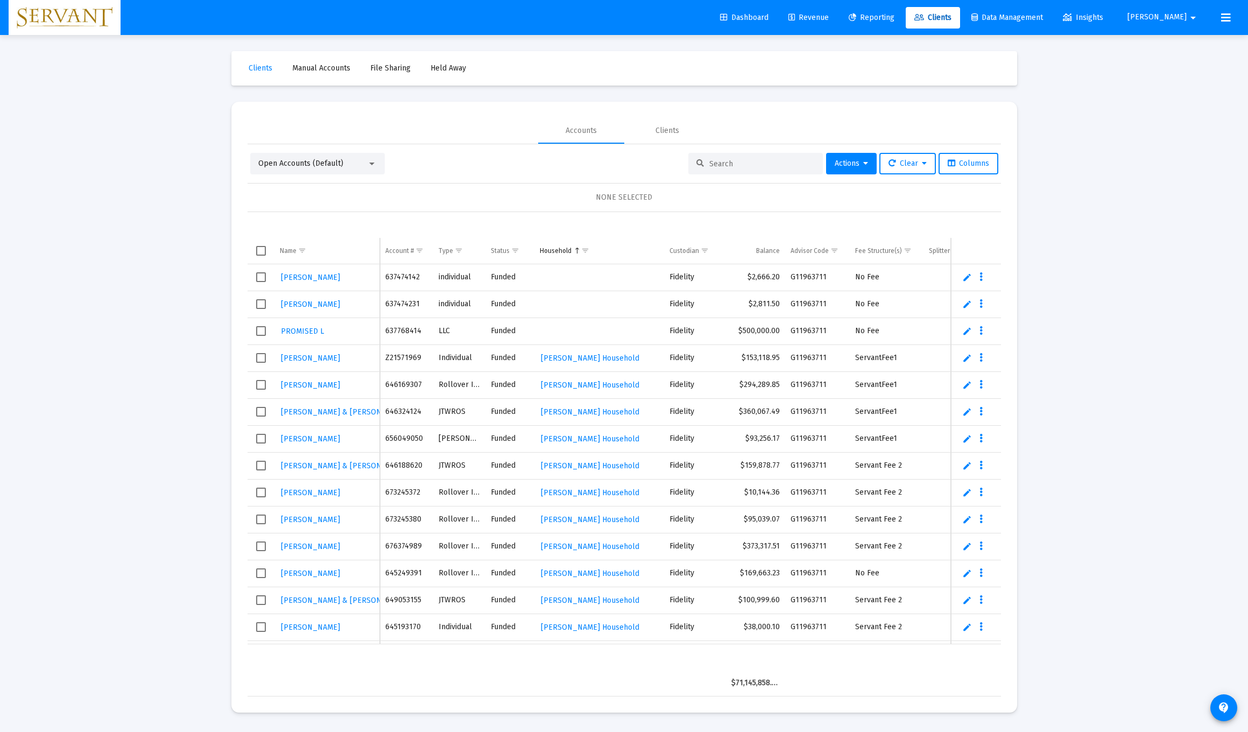
click at [559, 162] on input at bounding box center [763, 163] width 106 height 9
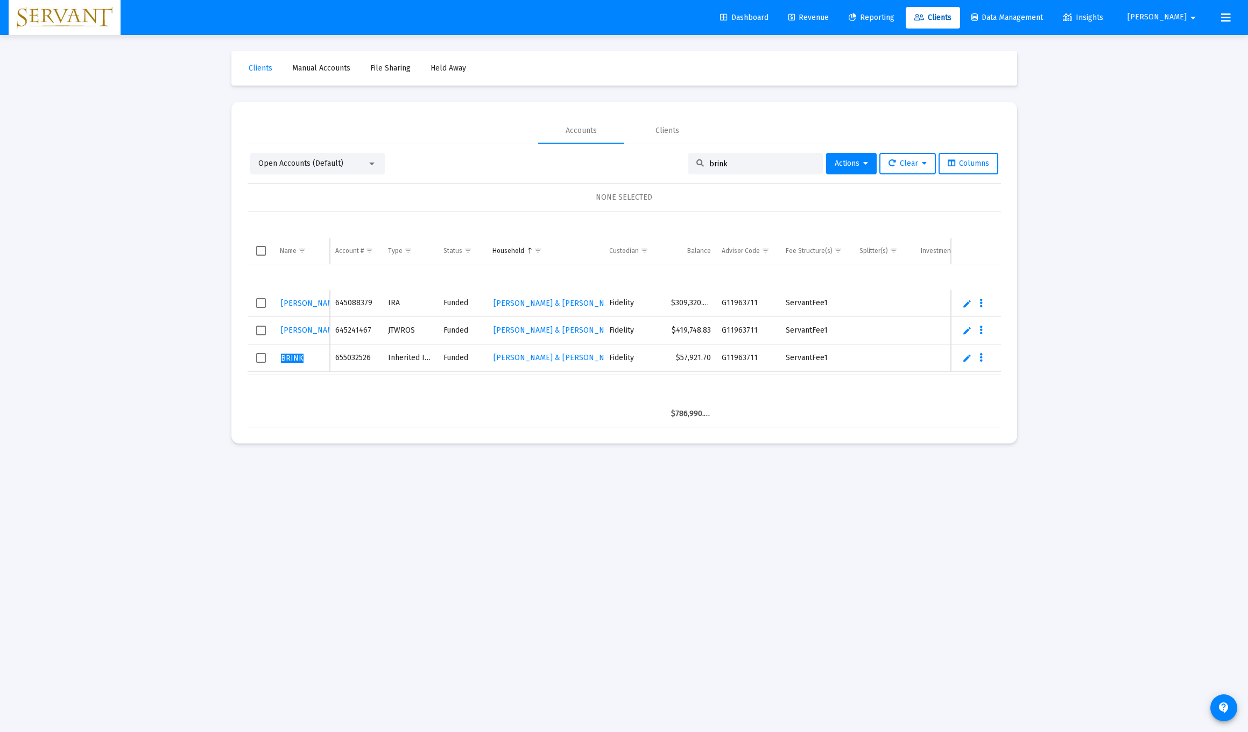
type input "brink"
click at [559, 359] on link "Edit" at bounding box center [968, 358] width 10 height 10
type input "[PERSON_NAME]"
click at [559, 364] on link "Save" at bounding box center [963, 363] width 10 height 10
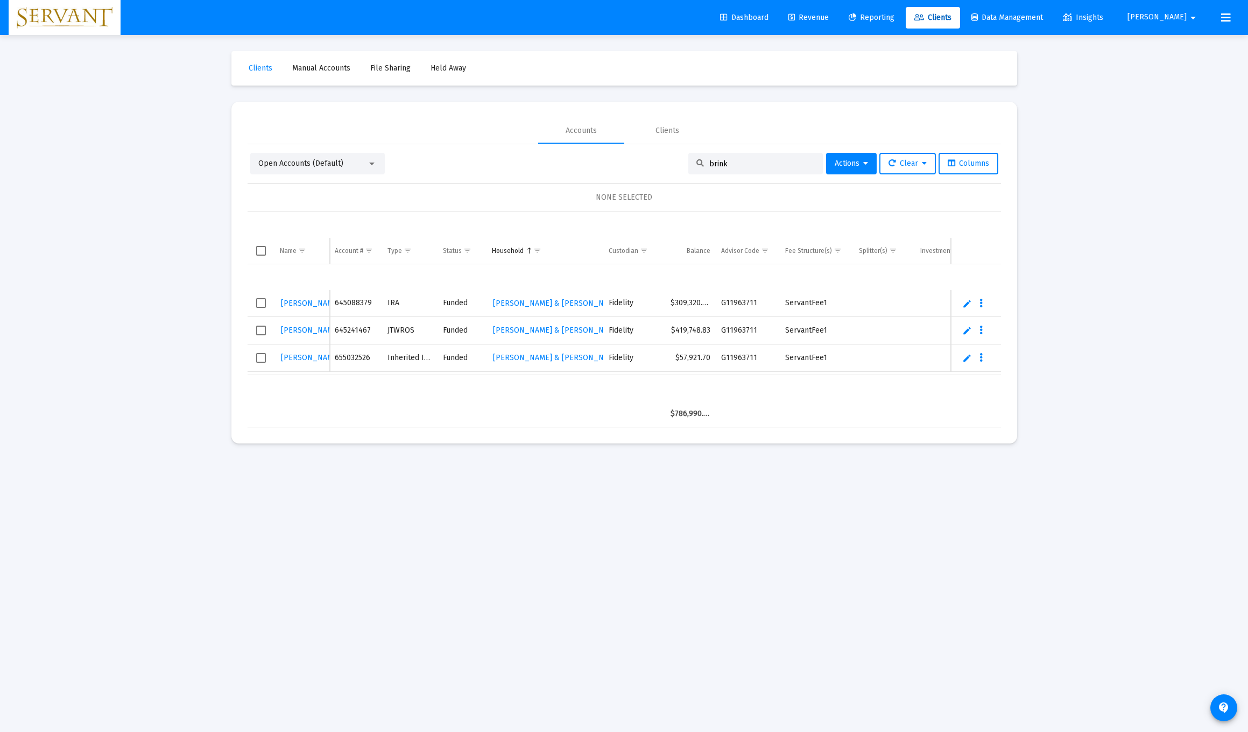
click at [559, 304] on icon "Data grid" at bounding box center [981, 303] width 3 height 13
click at [559, 402] on div at bounding box center [624, 366] width 1248 height 732
click at [559, 19] on span "Data Management" at bounding box center [1008, 17] width 72 height 9
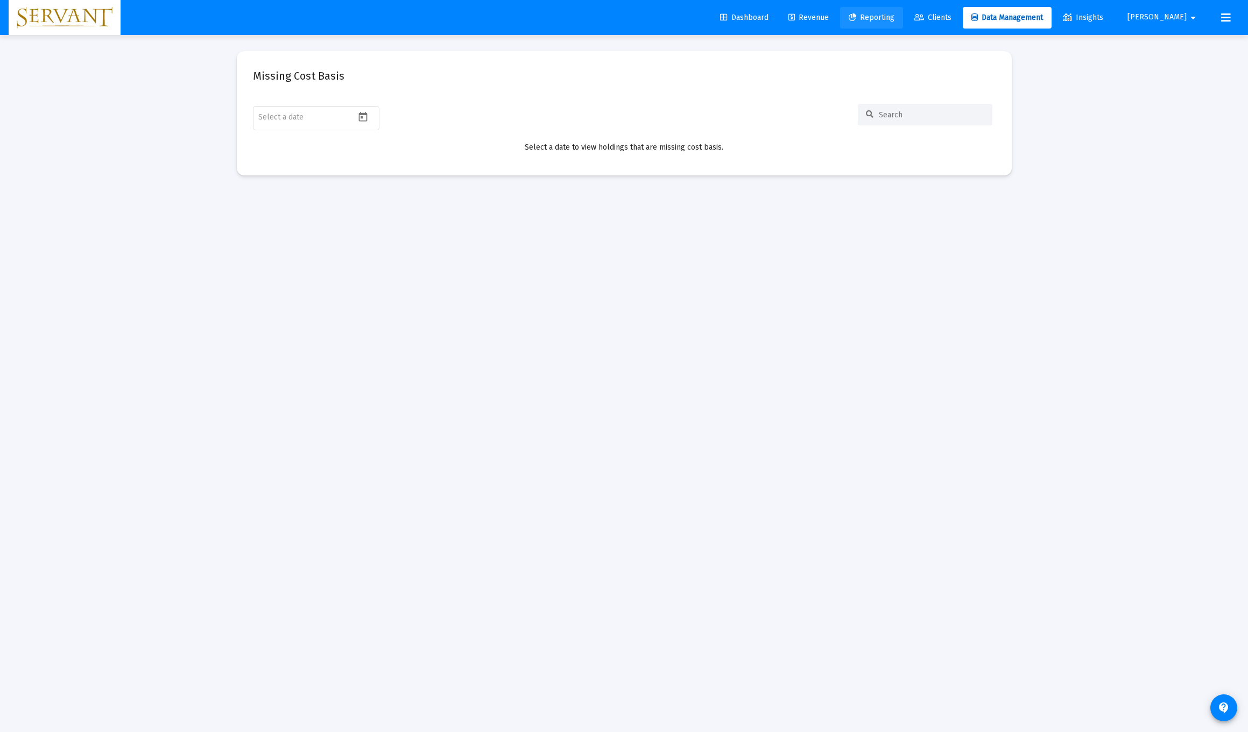
click at [559, 19] on span "Reporting" at bounding box center [872, 17] width 46 height 9
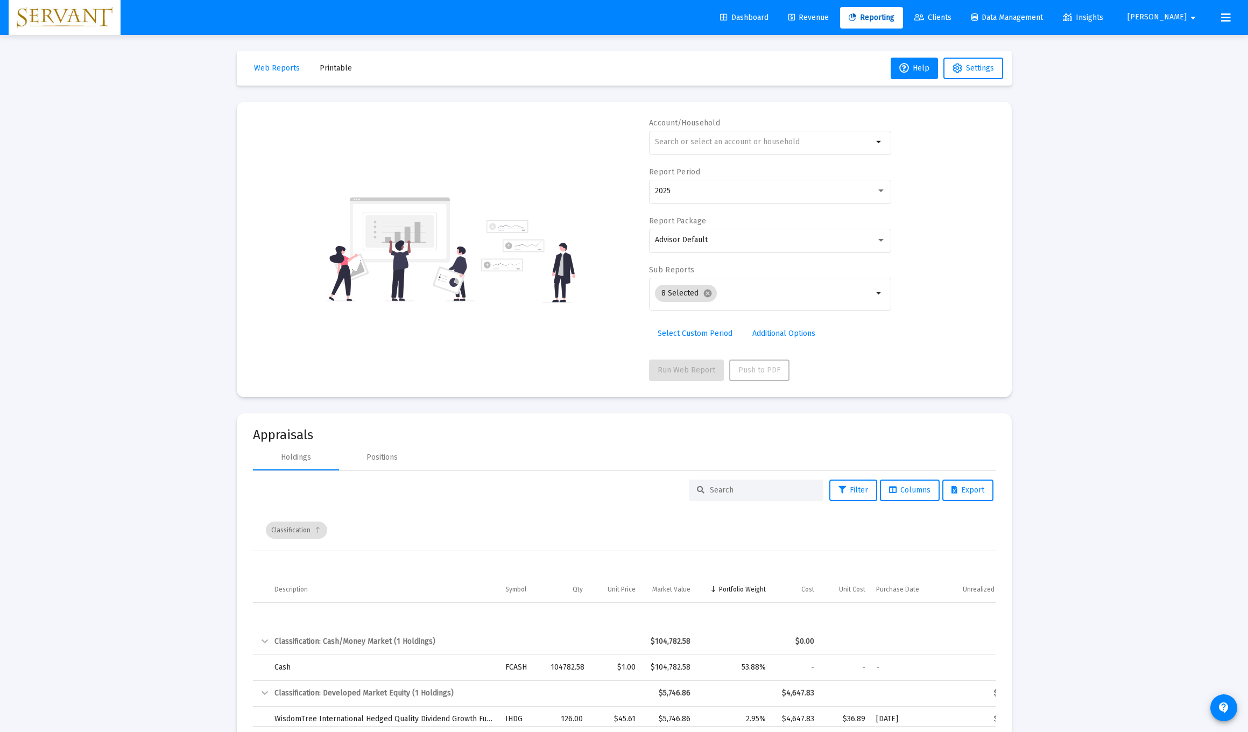
click at [559, 20] on span "Revenue" at bounding box center [809, 17] width 40 height 9
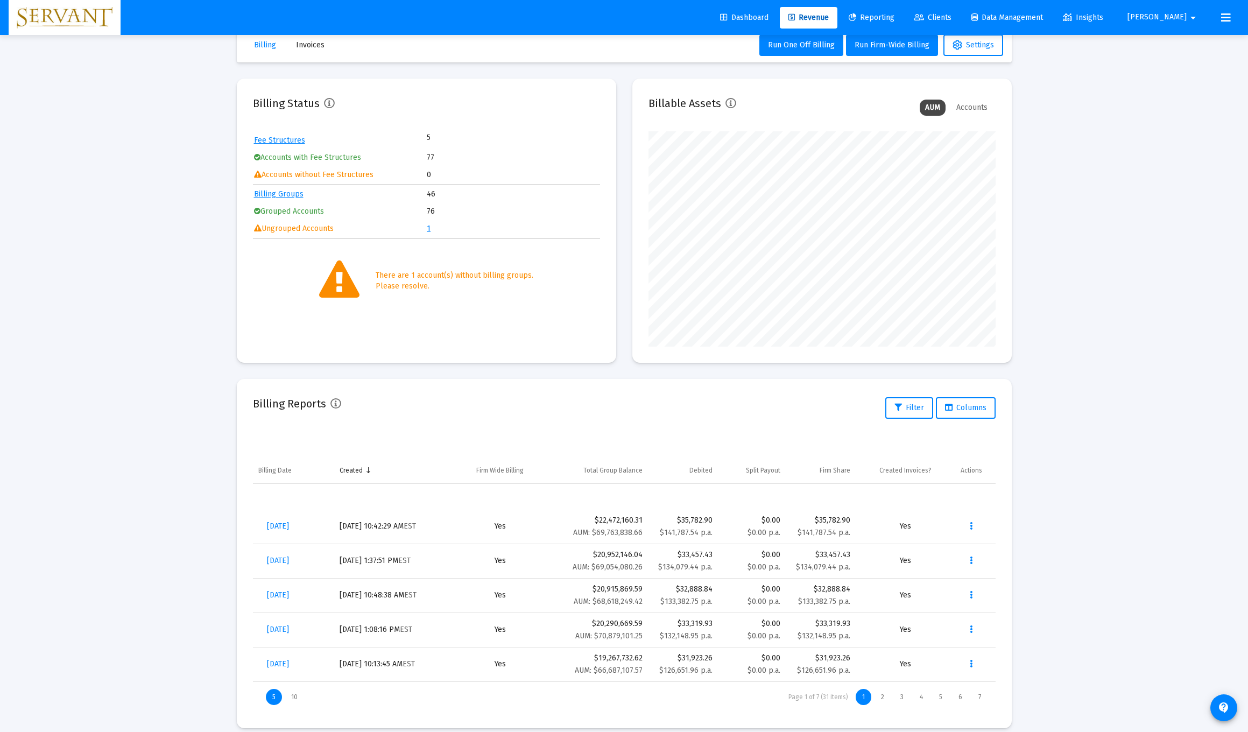
scroll to position [24, 0]
click at [429, 228] on link "1" at bounding box center [429, 227] width 4 height 9
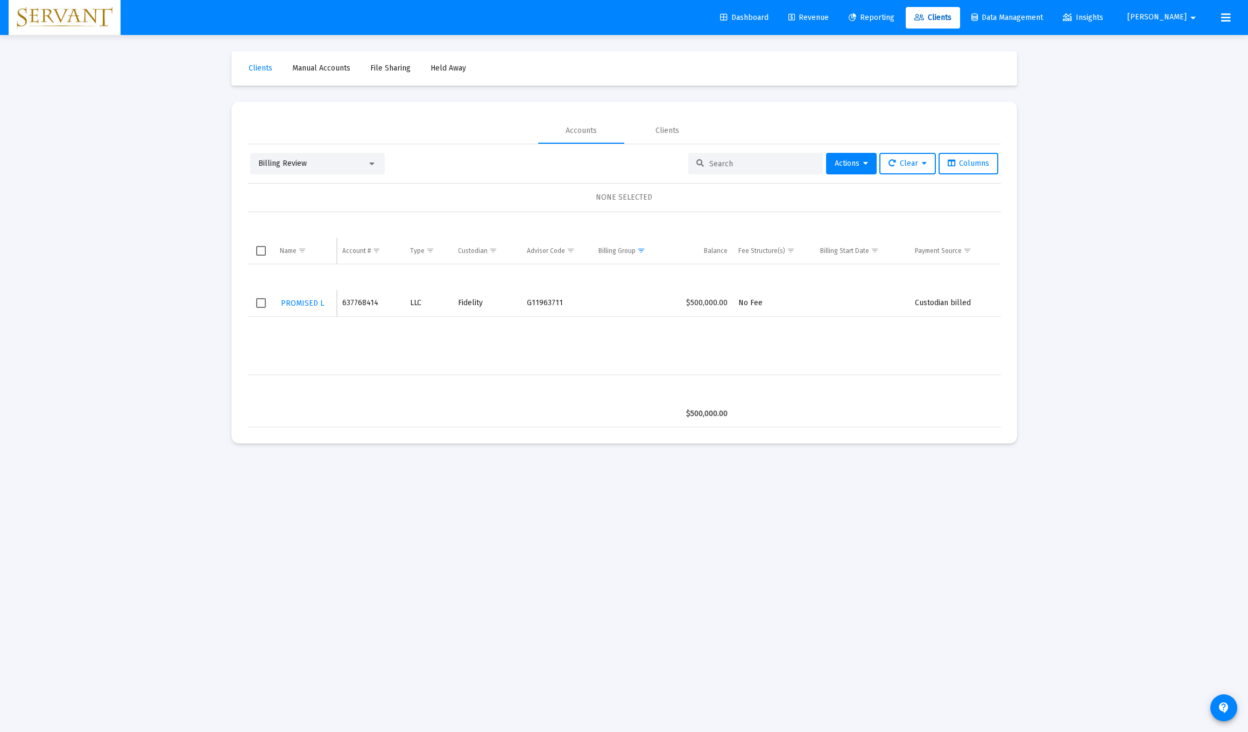
click at [264, 303] on span "Select row" at bounding box center [261, 303] width 10 height 10
click at [559, 166] on button "Actions" at bounding box center [851, 164] width 51 height 22
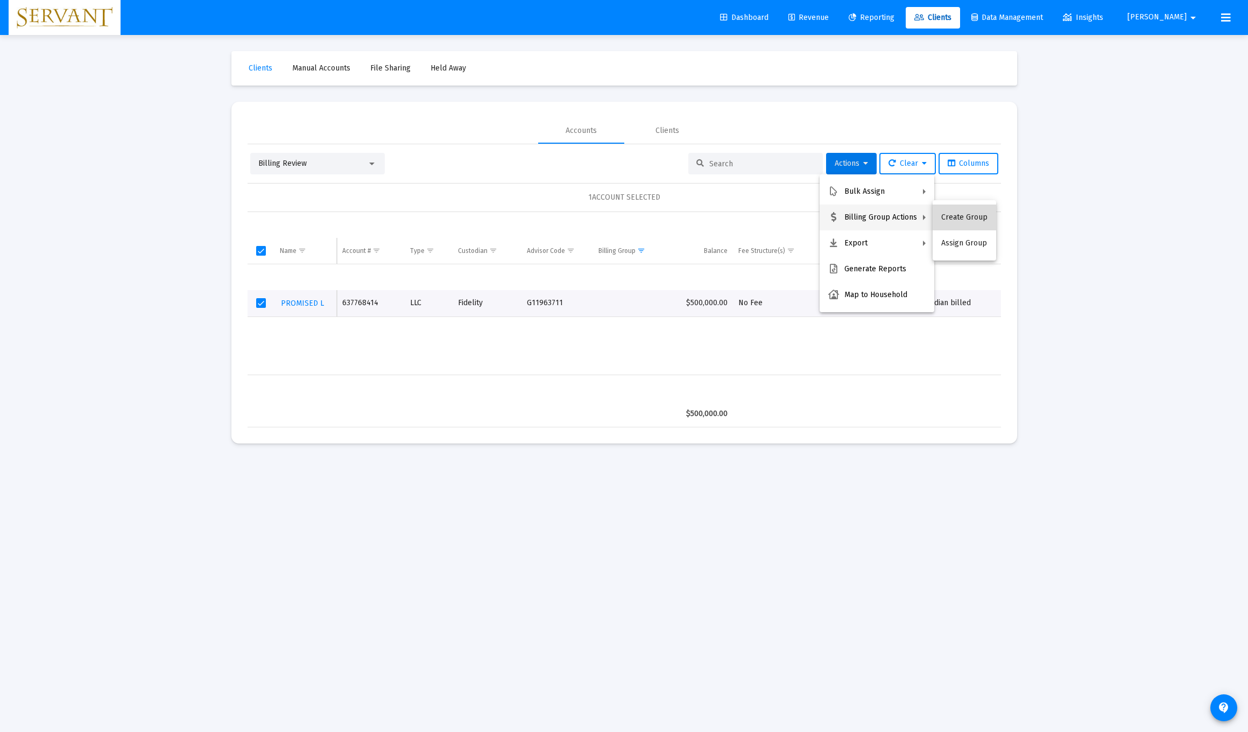
click at [559, 217] on button "Create Group" at bounding box center [965, 218] width 64 height 26
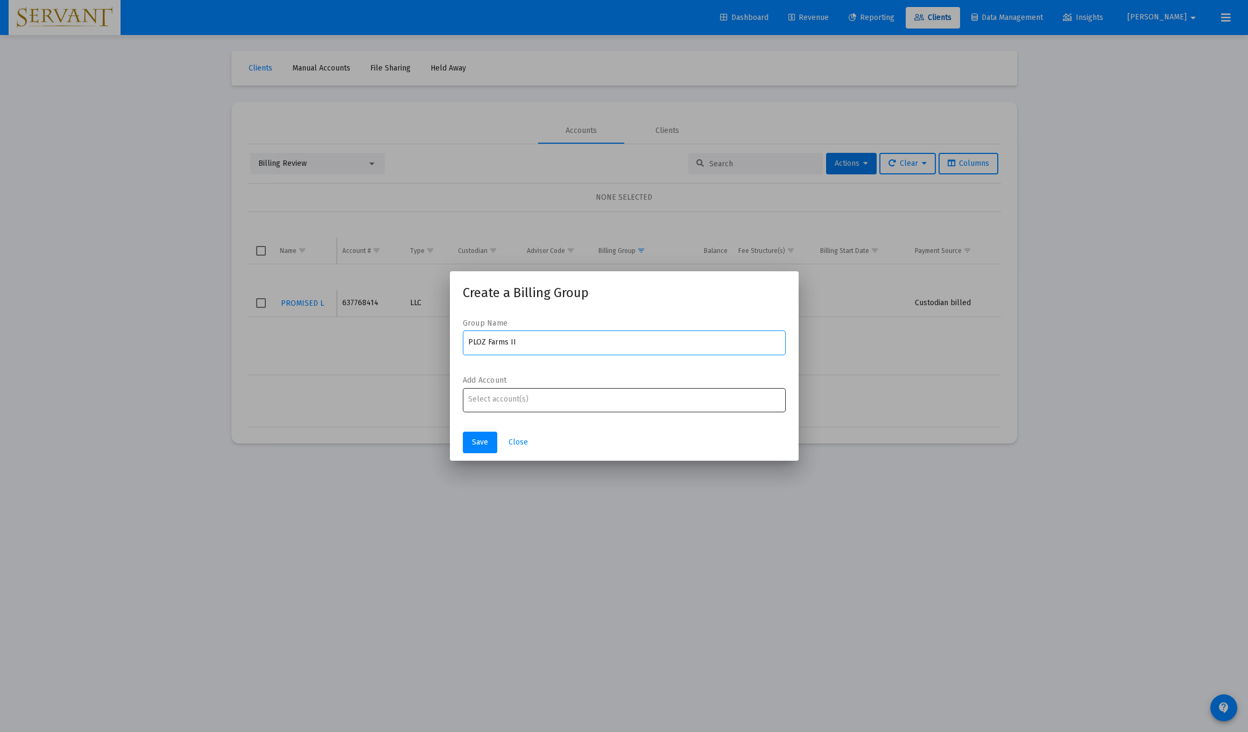
type input "PLOZ Farms II"
click at [525, 401] on input "Assignment Selection" at bounding box center [624, 399] width 312 height 9
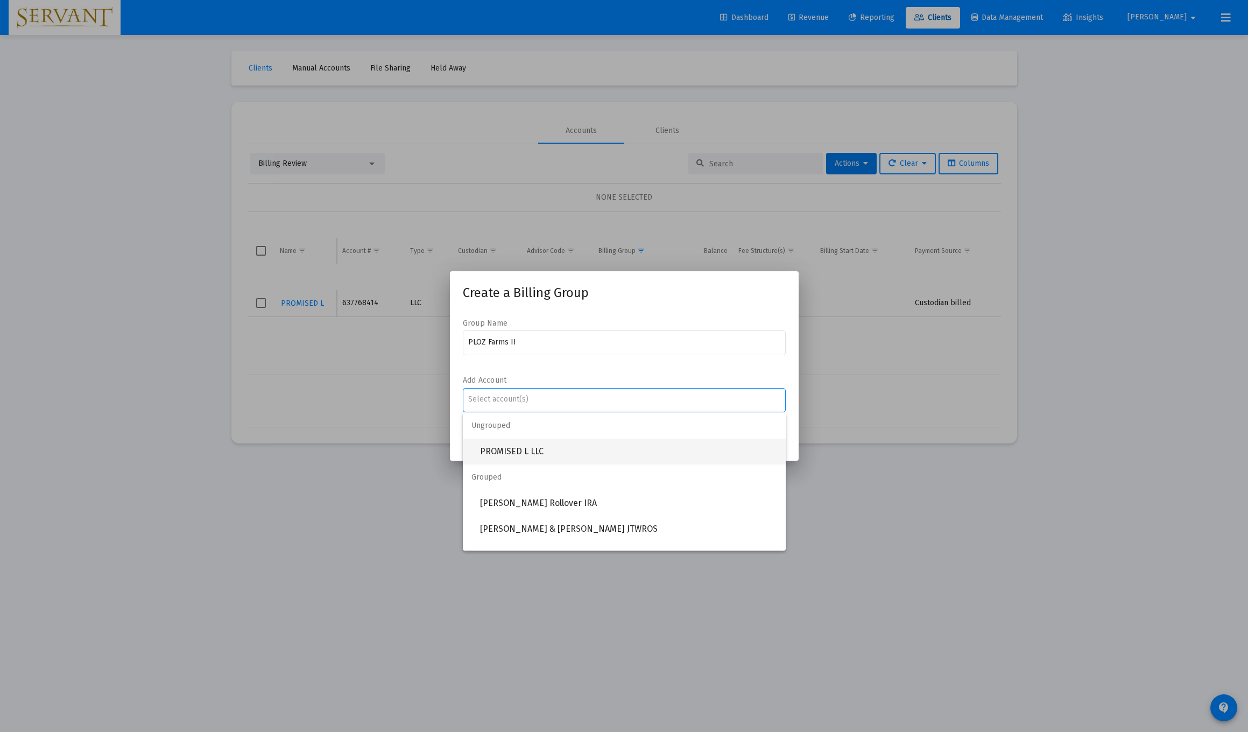
click at [525, 445] on span "PROMISED L LLC" at bounding box center [628, 452] width 297 height 26
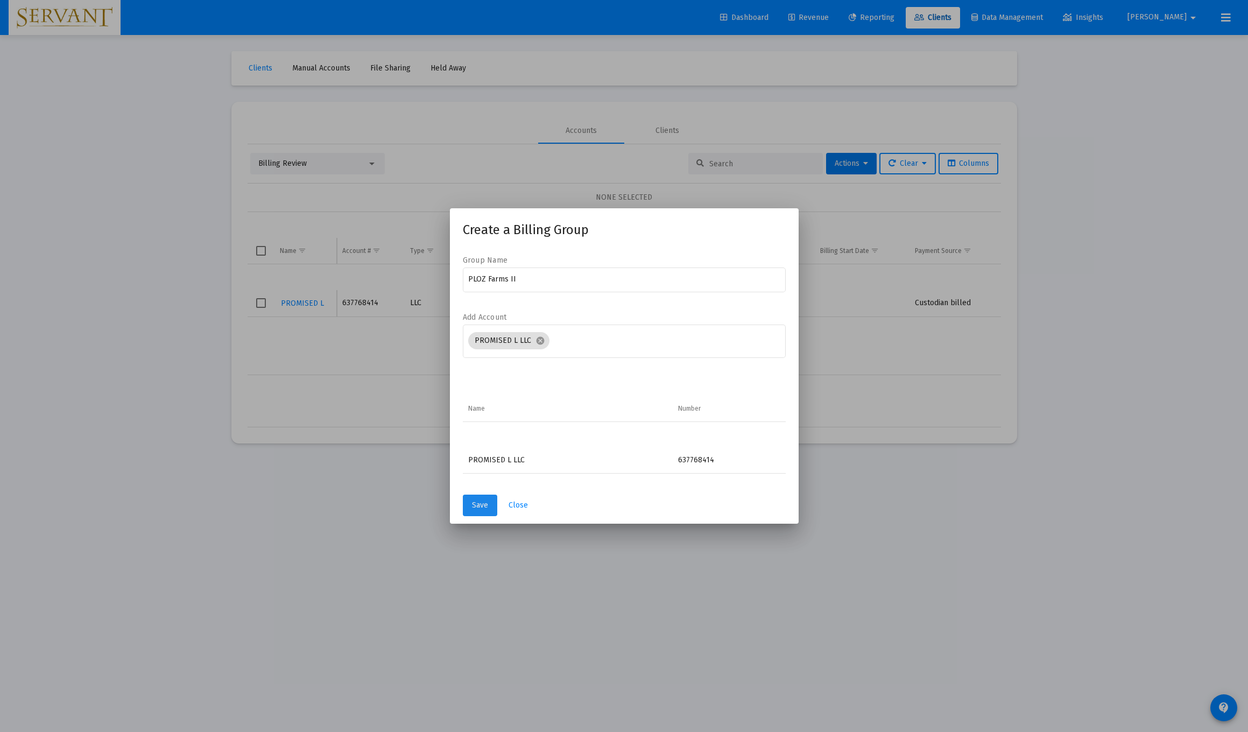
click at [480, 509] on span "Save" at bounding box center [480, 505] width 16 height 9
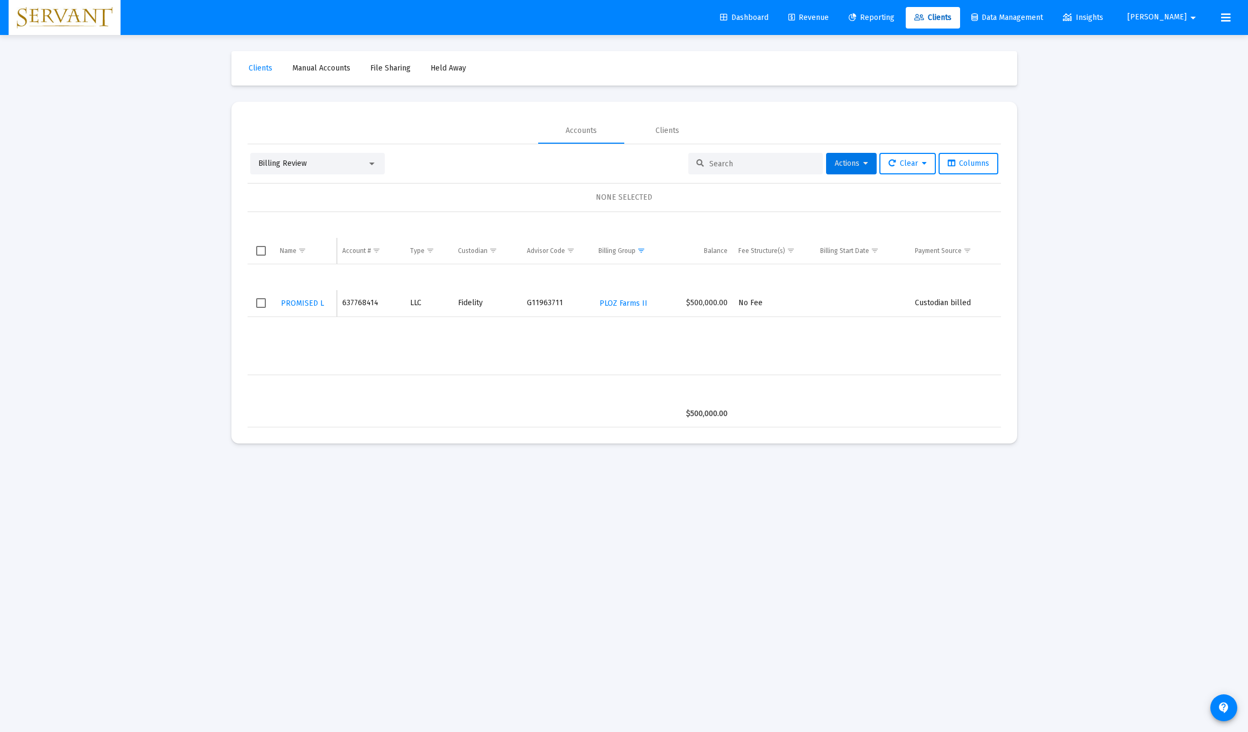
click at [559, 18] on span "Reporting" at bounding box center [872, 17] width 46 height 9
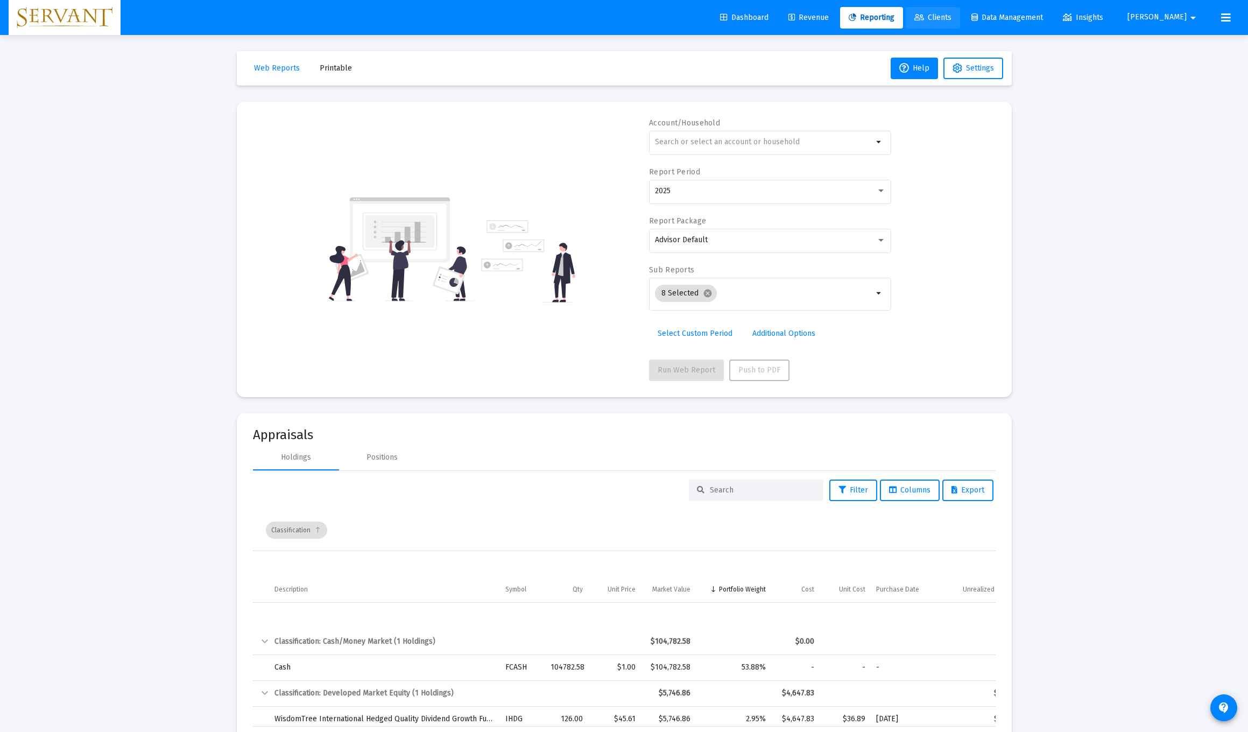
click at [559, 17] on span "Clients" at bounding box center [933, 17] width 37 height 9
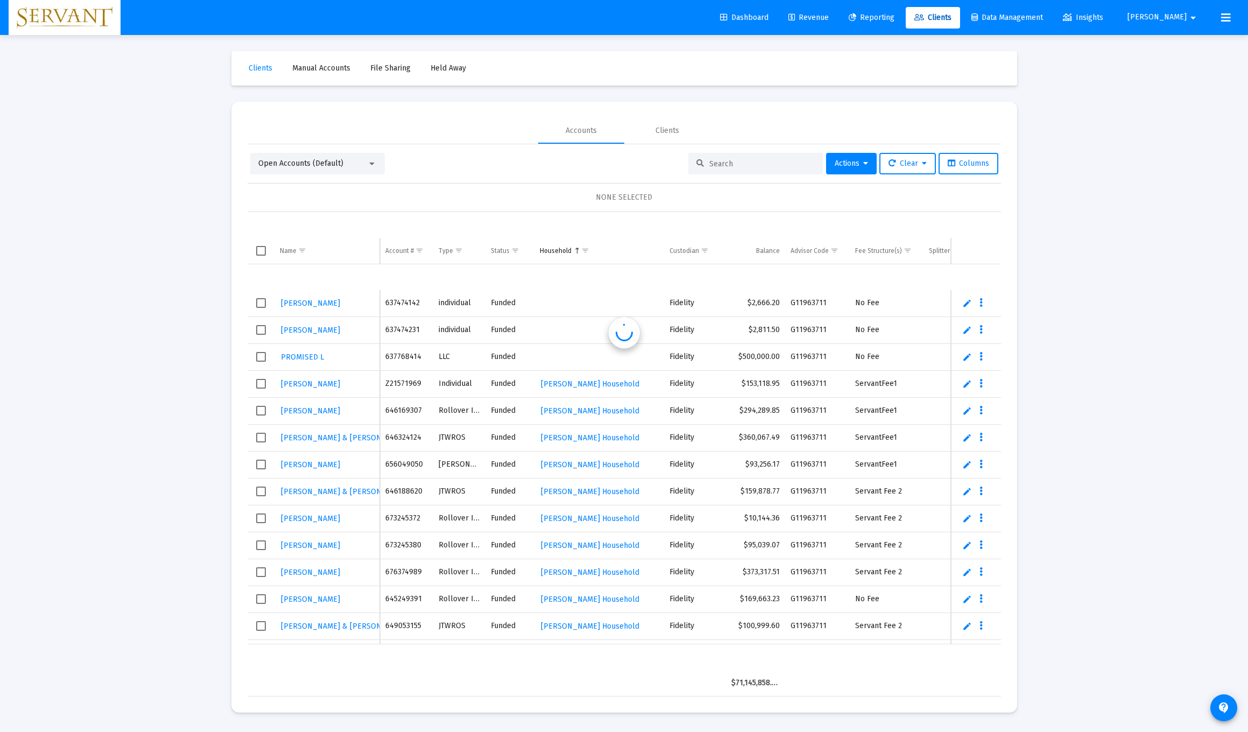
scroll to position [26, 0]
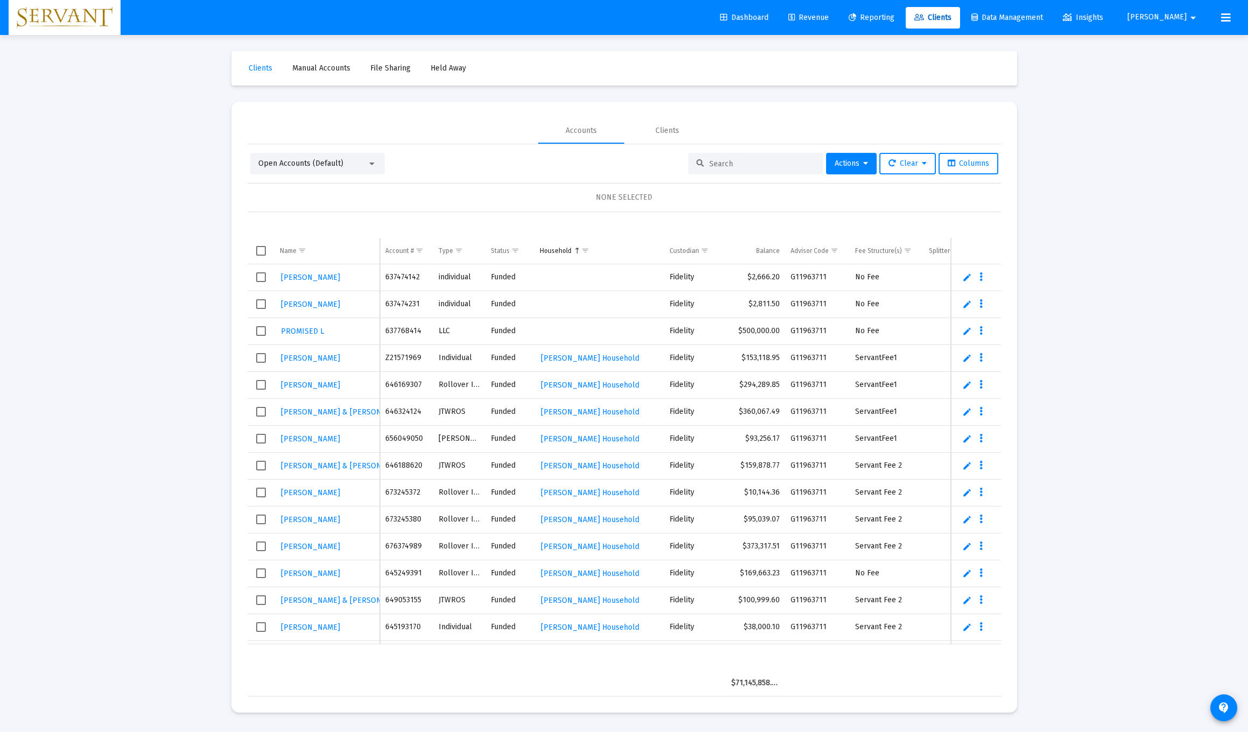
click at [559, 173] on div at bounding box center [756, 164] width 135 height 22
click at [559, 165] on input at bounding box center [763, 163] width 106 height 9
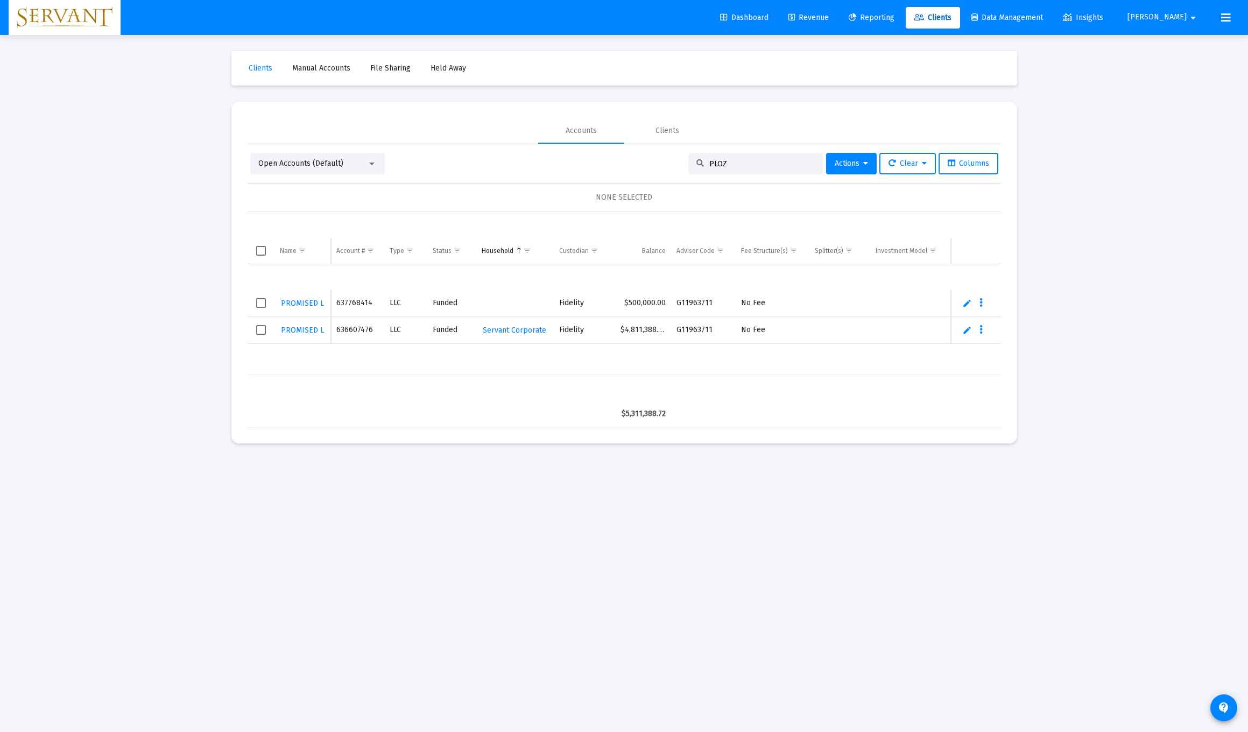
scroll to position [0, 0]
type input "PLOZ"
click at [559, 305] on link "Edit" at bounding box center [968, 303] width 10 height 10
type input "PLOZ Farms II"
click at [402, 367] on div "PROMISED L 637768414 LLC funded Fidelity $500,000.00 G11963711 No Fee PROMISED …" at bounding box center [625, 319] width 755 height 111
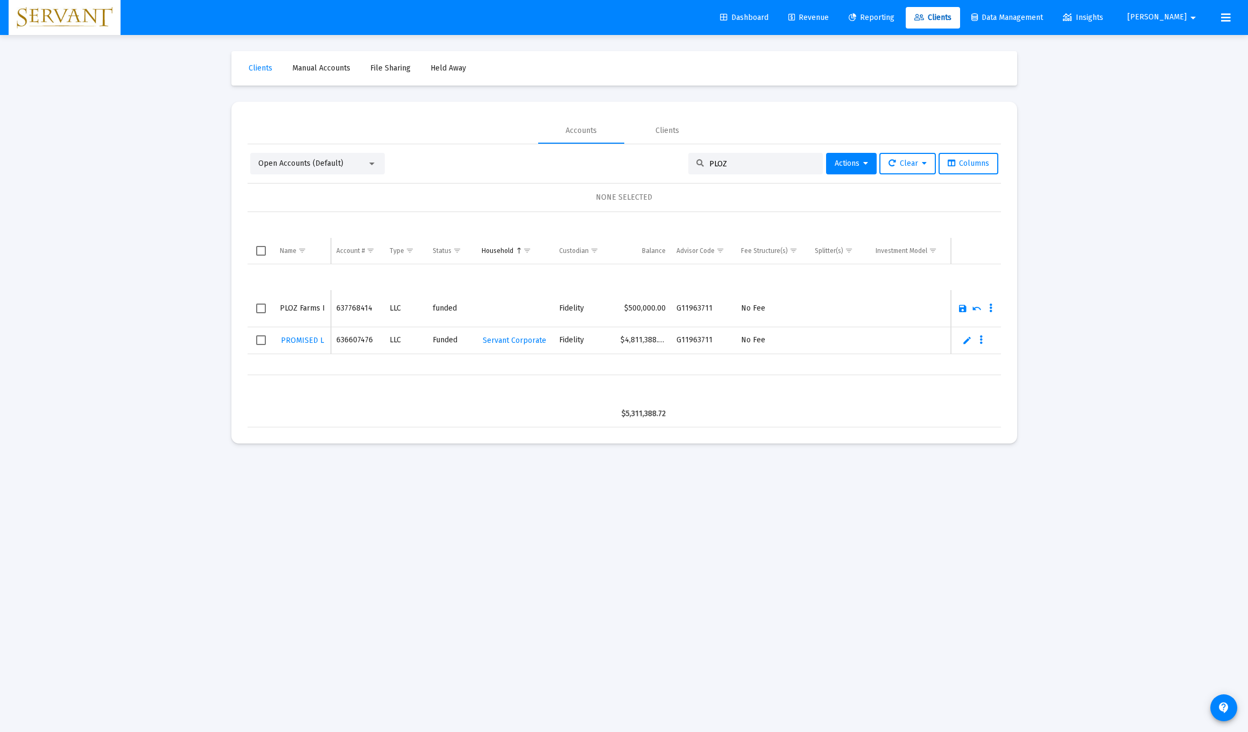
click at [559, 310] on link "Save" at bounding box center [963, 309] width 10 height 10
click at [324, 331] on div "PROMISED L" at bounding box center [305, 330] width 50 height 16
click at [559, 333] on link "Edit" at bounding box center [968, 331] width 10 height 10
type input "PLOZ Farms I"
click at [483, 381] on table "$5,311,388.72" at bounding box center [627, 401] width 759 height 52
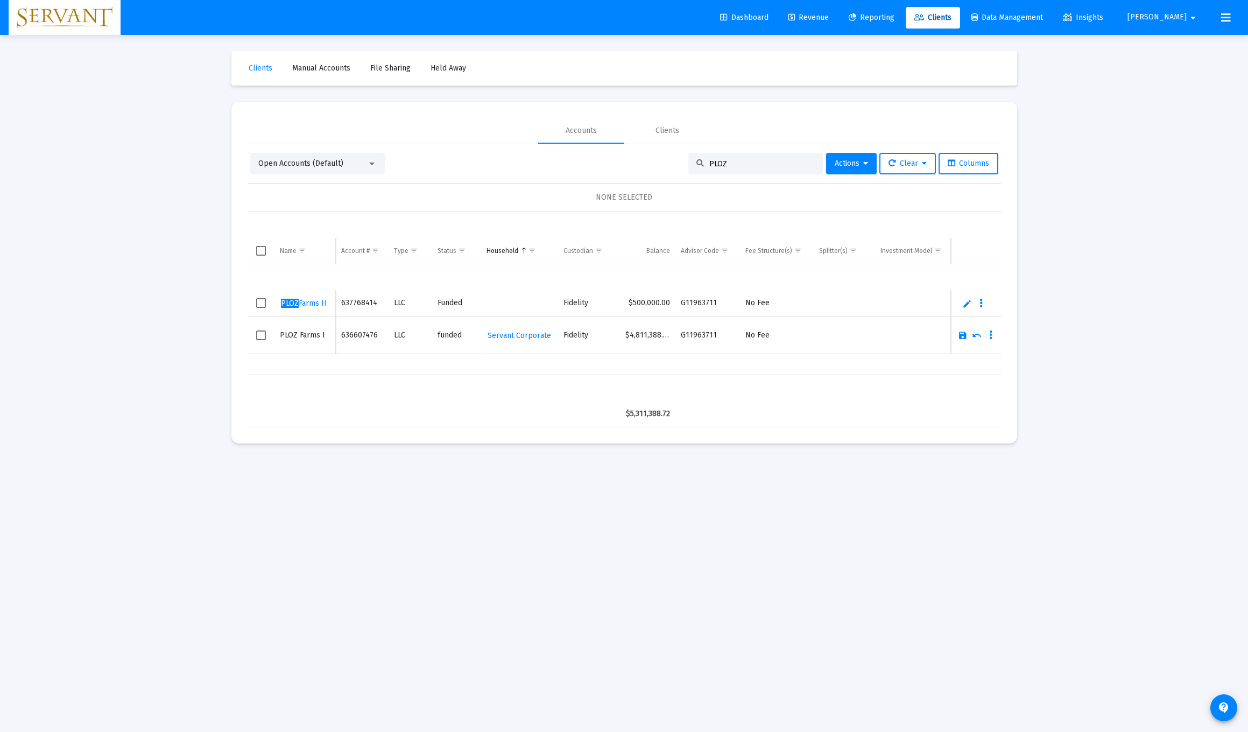
click at [559, 338] on link "Save" at bounding box center [963, 336] width 10 height 10
click at [559, 304] on icon "Data grid" at bounding box center [981, 303] width 3 height 13
click at [559, 381] on button "Map to Household" at bounding box center [1025, 377] width 96 height 26
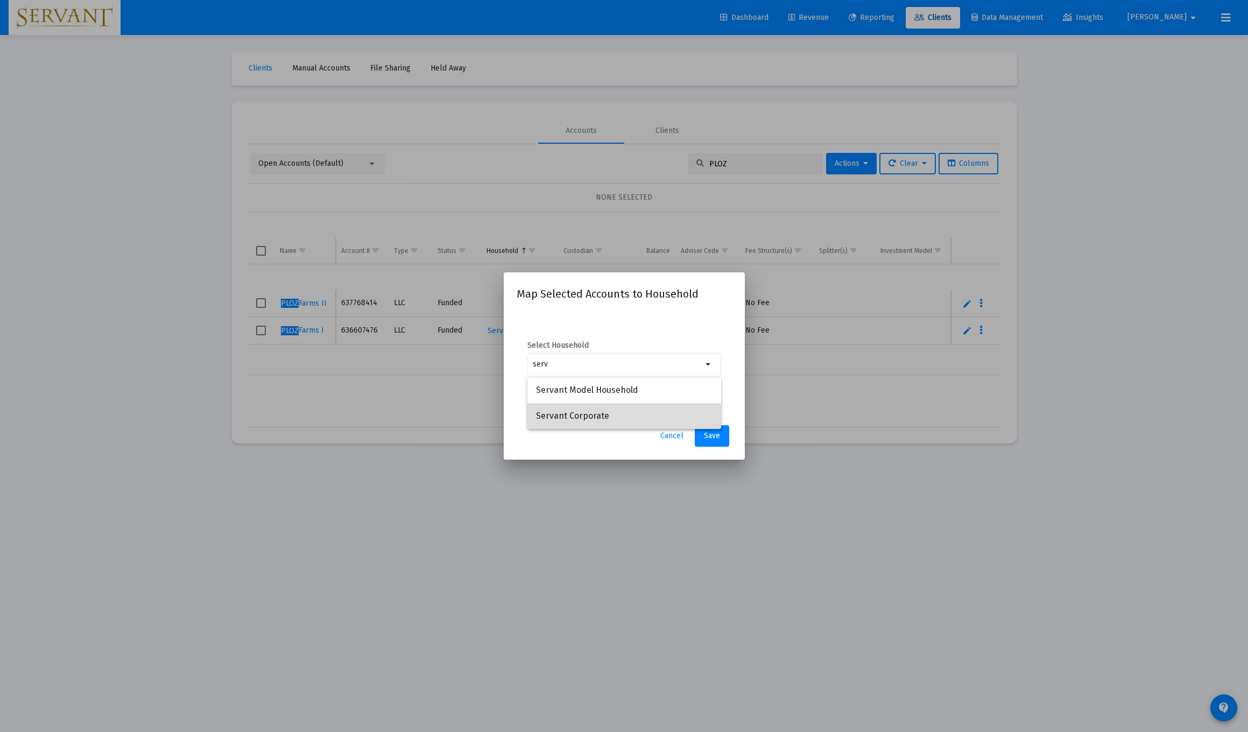
click at [559, 416] on span "Servant Corporate" at bounding box center [624, 416] width 177 height 26
type input "Servant Corporate"
click at [559, 437] on span "Save" at bounding box center [712, 435] width 16 height 9
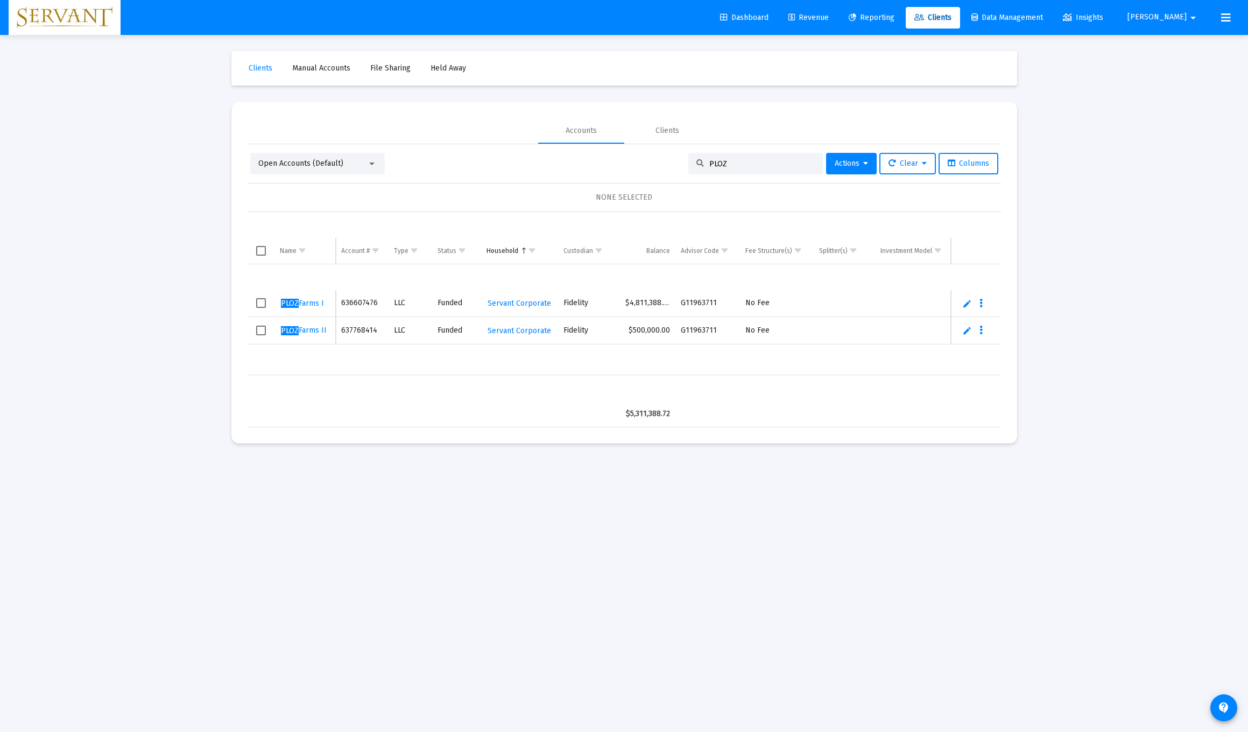
click at [559, 160] on input "PLOZ" at bounding box center [763, 163] width 106 height 9
type input "P"
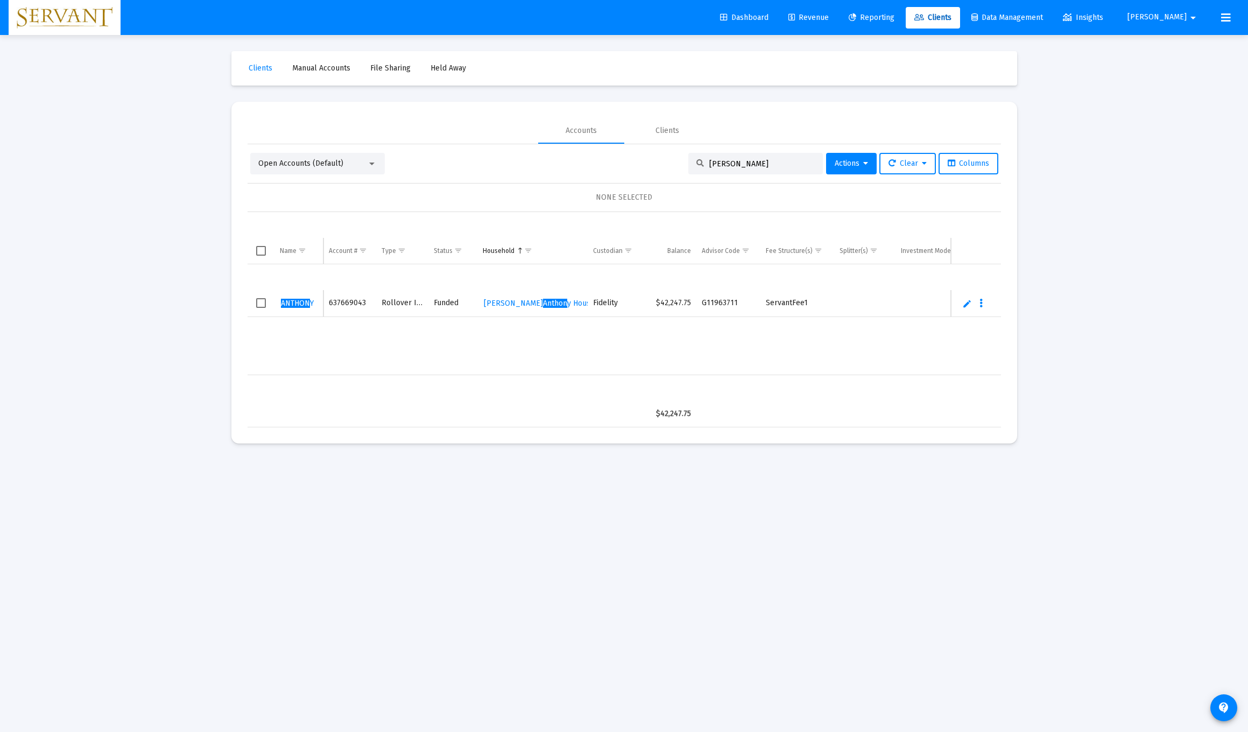
type input "[PERSON_NAME]"
drag, startPoint x: 769, startPoint y: 160, endPoint x: 838, endPoint y: 199, distance: 78.8
click at [559, 199] on div "NONE SELECTED" at bounding box center [624, 197] width 736 height 11
click at [559, 165] on icon at bounding box center [865, 164] width 5 height 8
click at [559, 244] on button "Assign Group" at bounding box center [965, 243] width 64 height 26
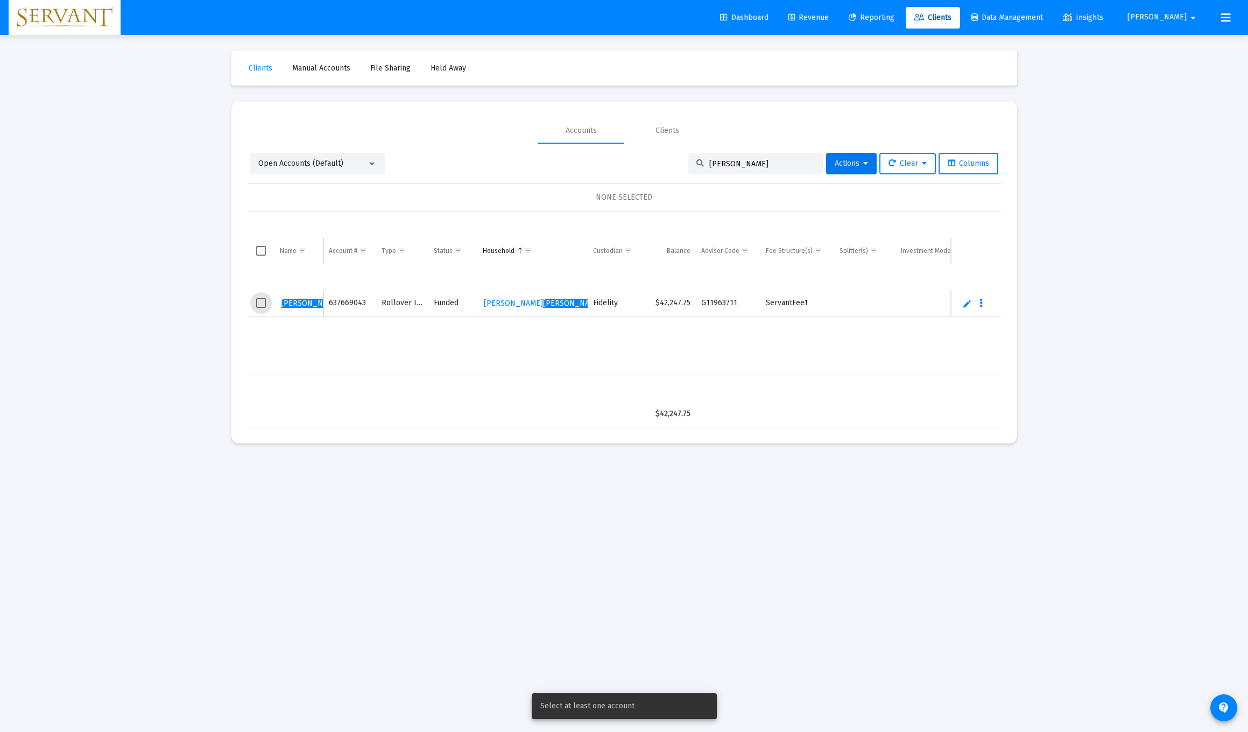
click at [258, 306] on span "Select row" at bounding box center [261, 303] width 10 height 10
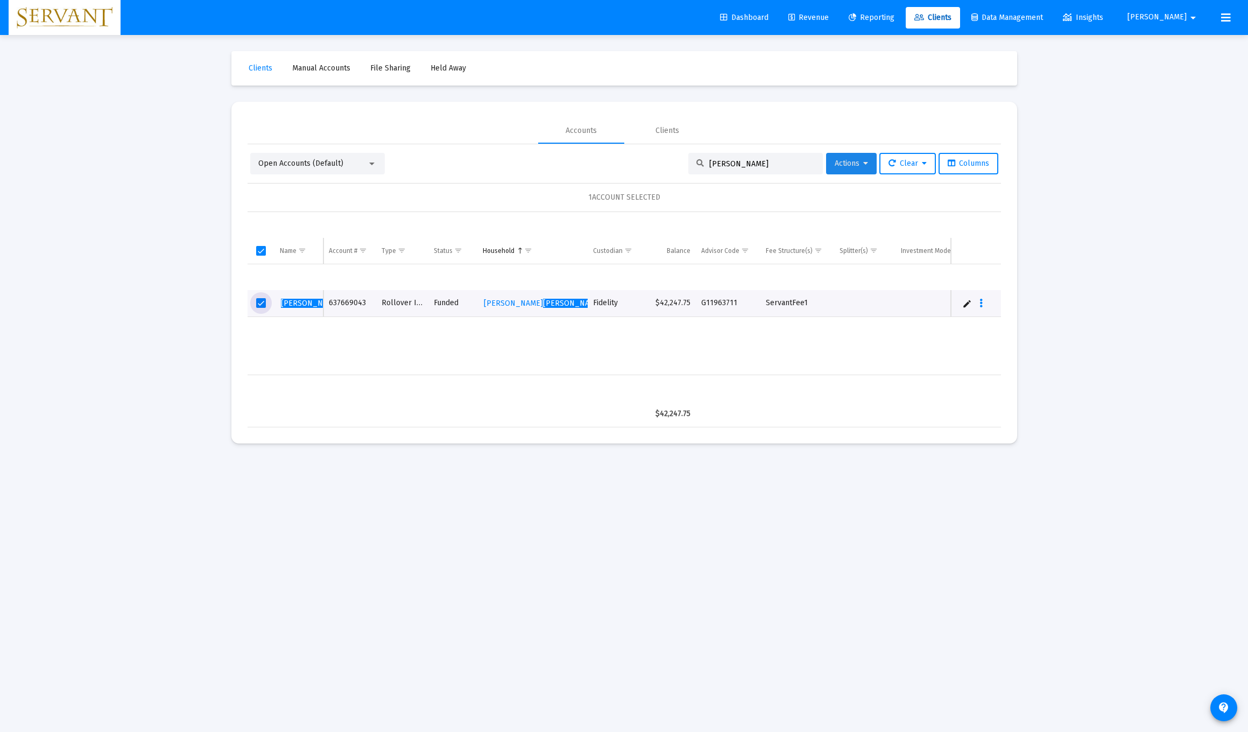
click at [559, 164] on icon at bounding box center [865, 164] width 5 height 8
click at [559, 238] on button "Assign Group" at bounding box center [965, 243] width 64 height 26
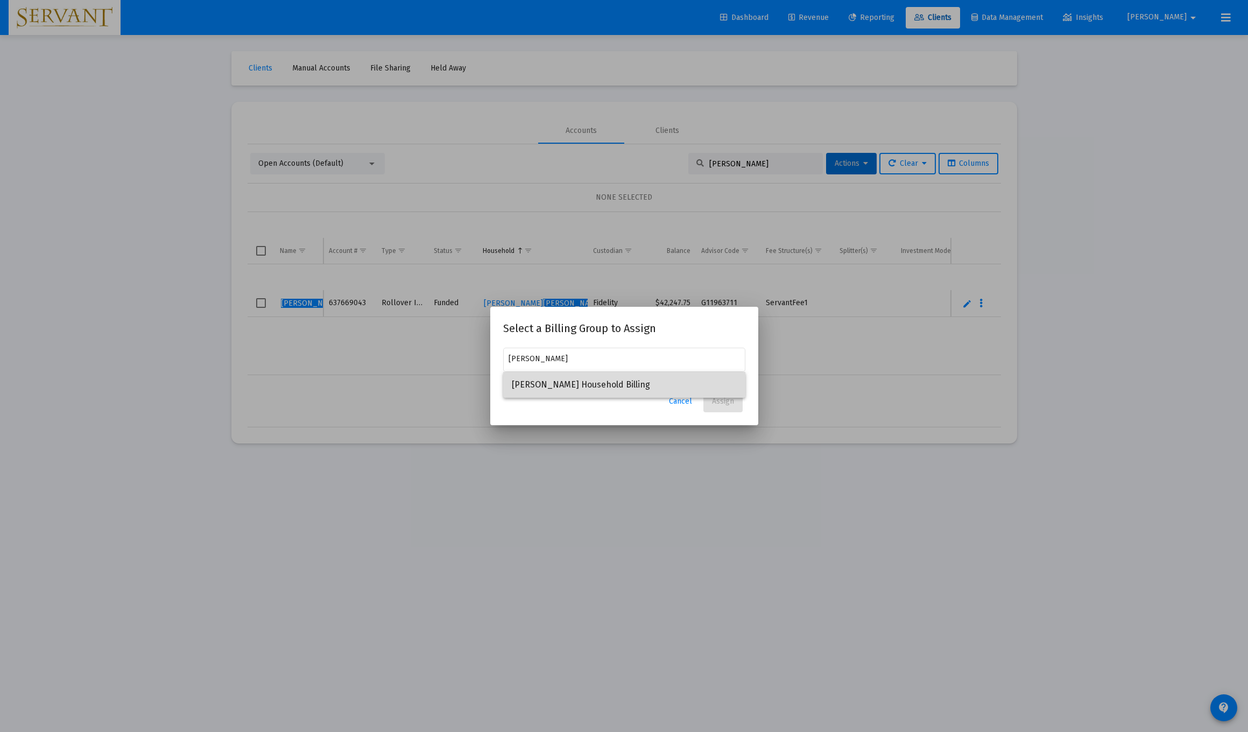
drag, startPoint x: 689, startPoint y: 371, endPoint x: 577, endPoint y: 382, distance: 112.5
click at [559, 382] on span "[PERSON_NAME] Household Billing" at bounding box center [624, 385] width 225 height 26
type input "[PERSON_NAME] Household Billing"
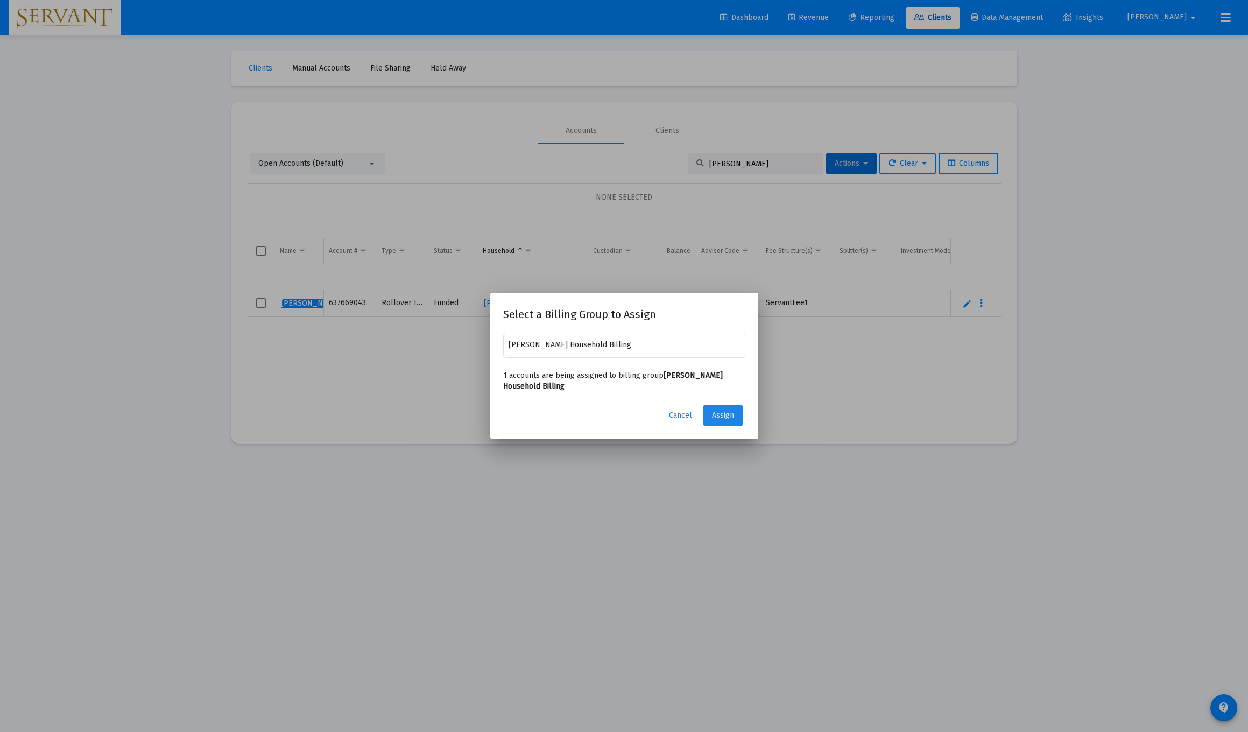
click at [559, 417] on span "Assign" at bounding box center [723, 415] width 22 height 9
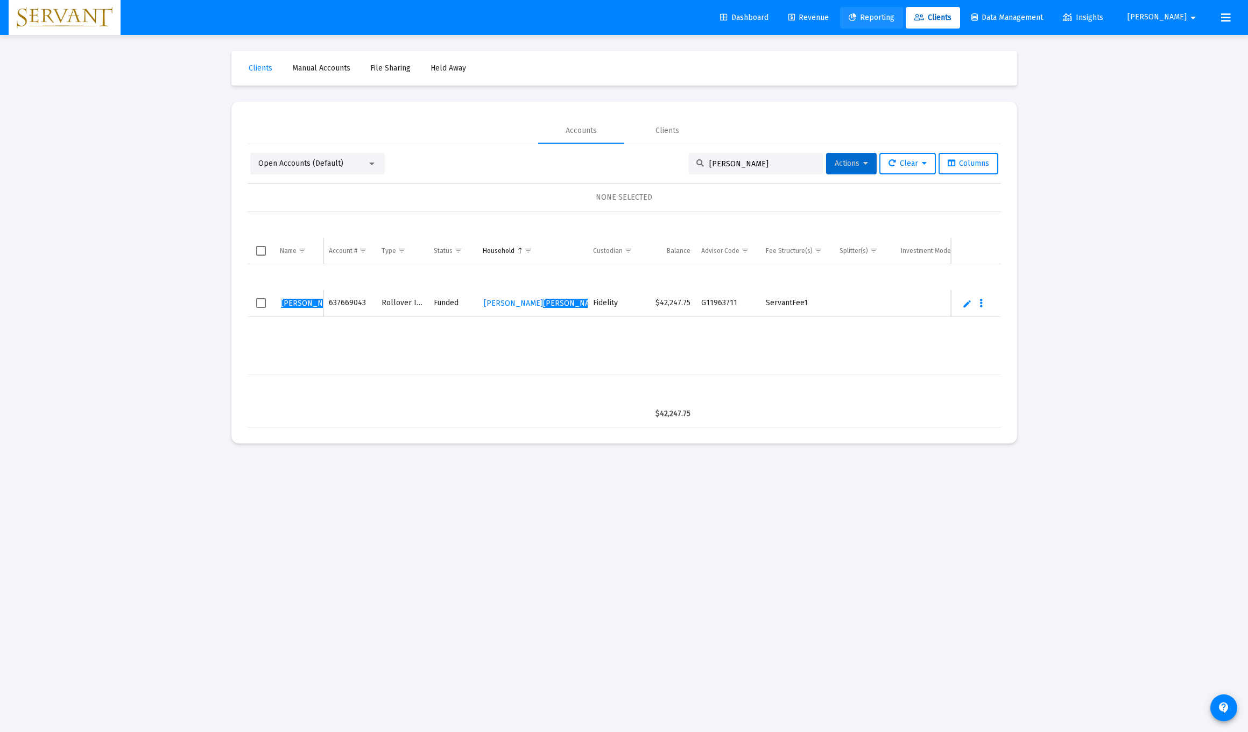
click at [559, 17] on span "Reporting" at bounding box center [872, 17] width 46 height 9
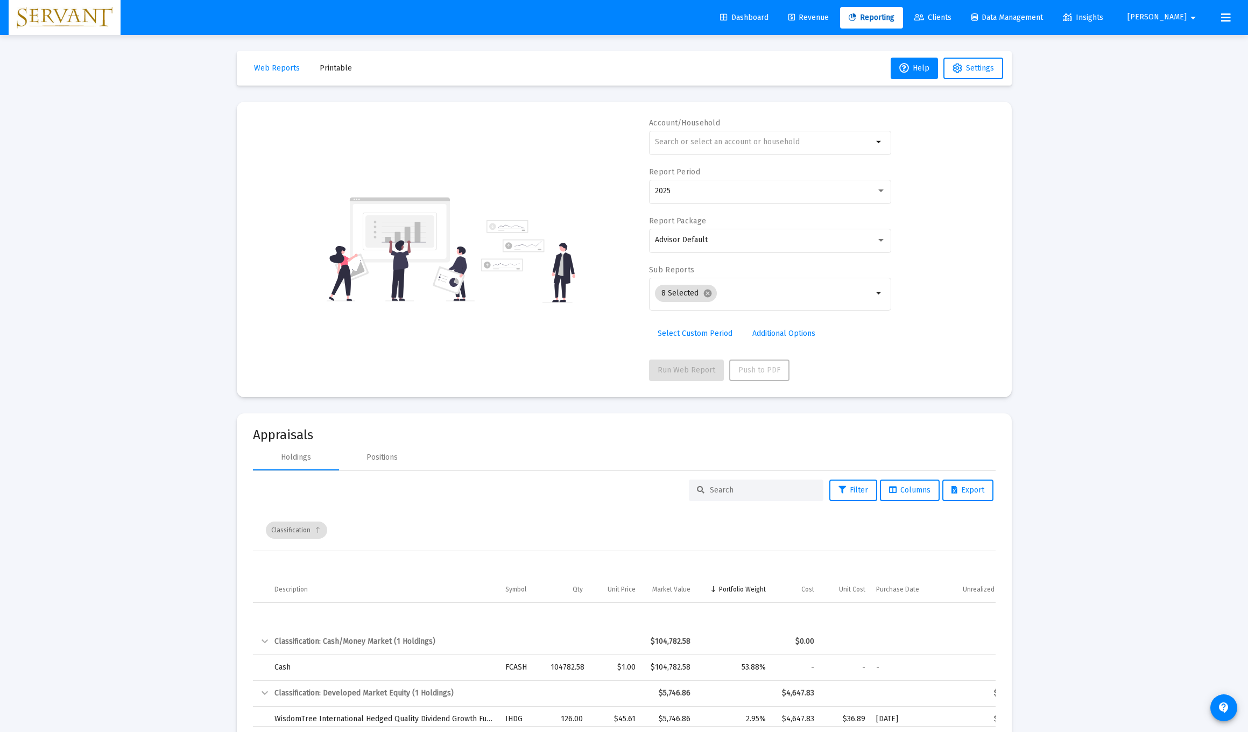
click at [559, 19] on link "Clients" at bounding box center [933, 18] width 54 height 22
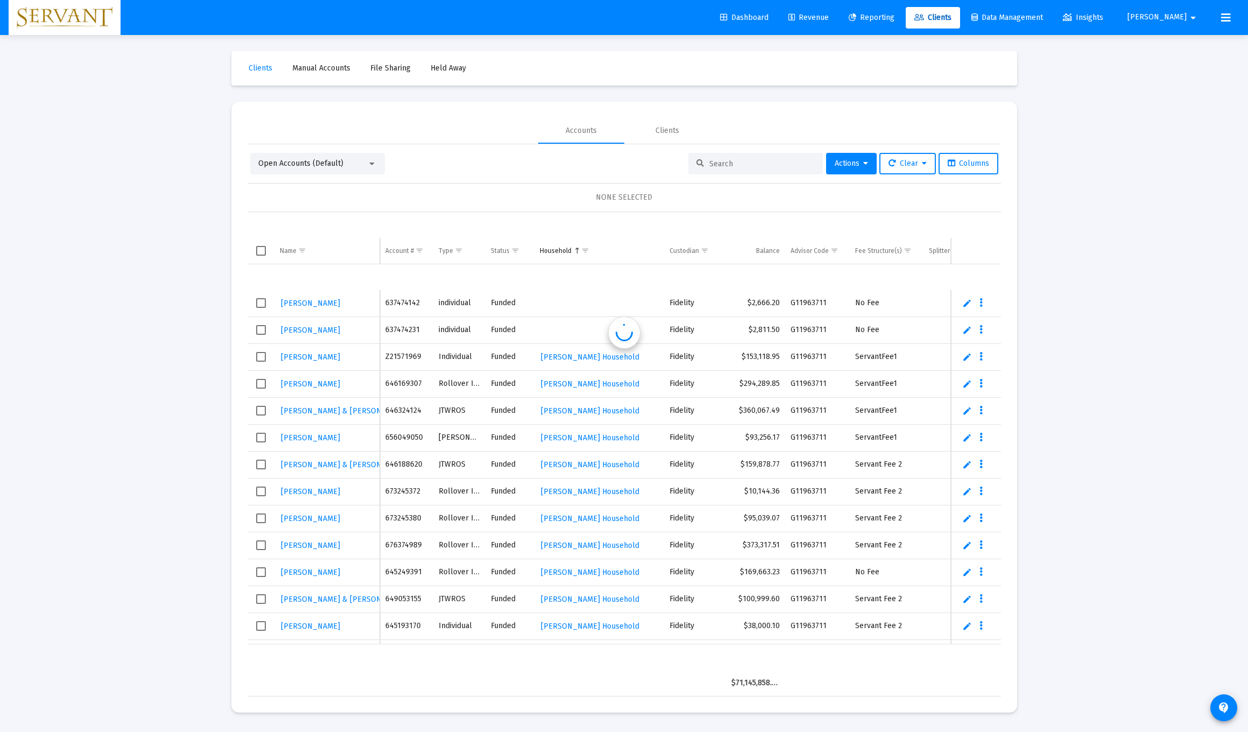
scroll to position [26, 0]
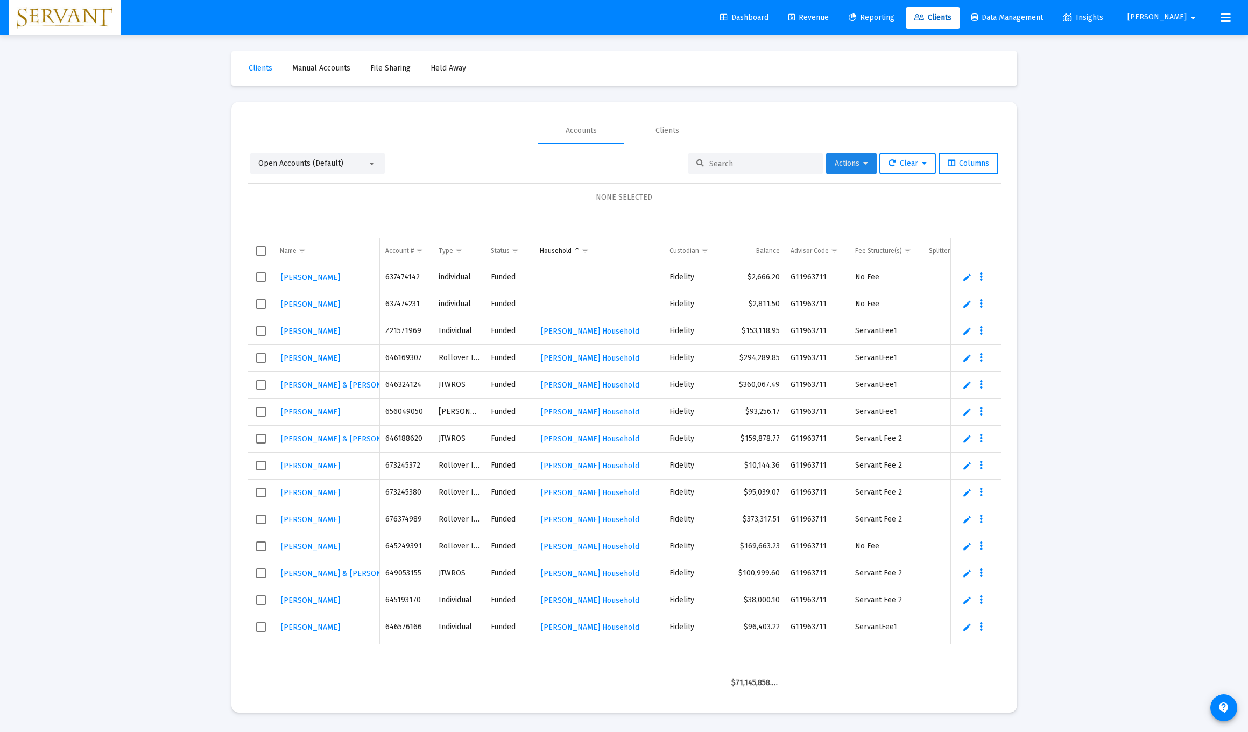
click at [559, 163] on button "Actions" at bounding box center [851, 164] width 51 height 22
click at [559, 20] on div at bounding box center [624, 366] width 1248 height 732
click at [559, 18] on span "Reporting" at bounding box center [872, 17] width 46 height 9
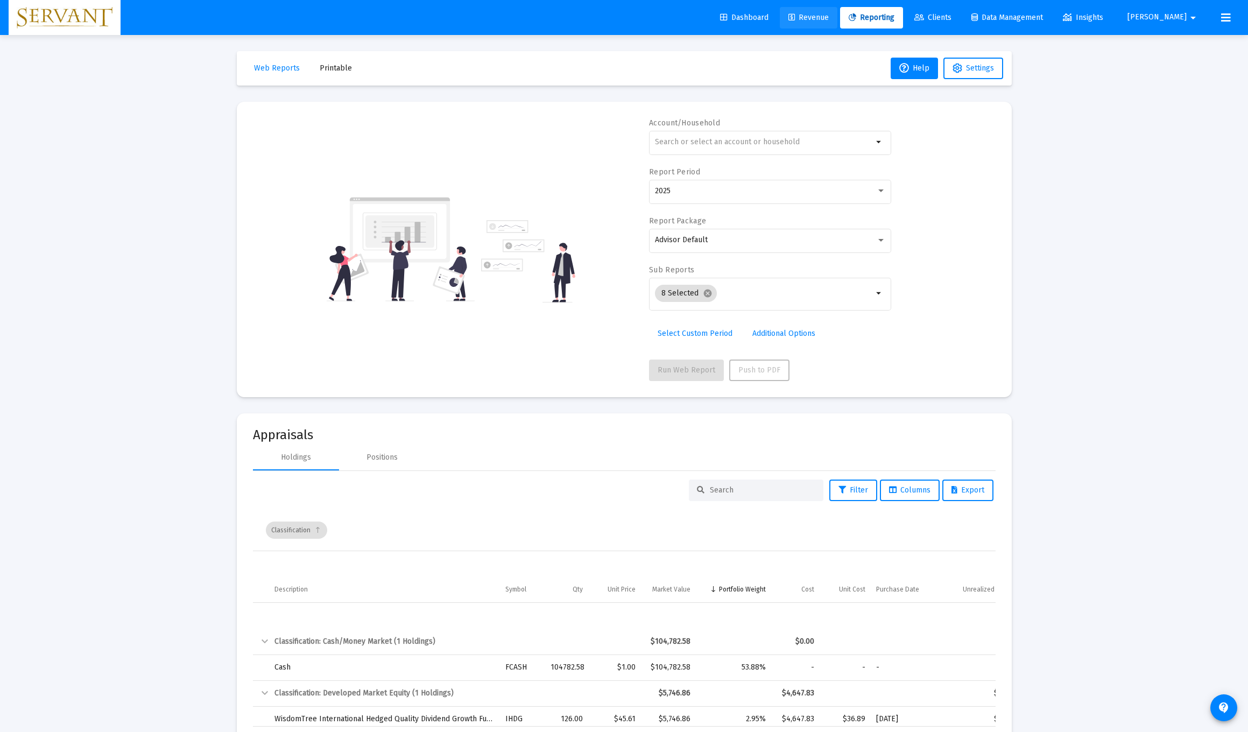
click at [559, 16] on span "Revenue" at bounding box center [809, 17] width 40 height 9
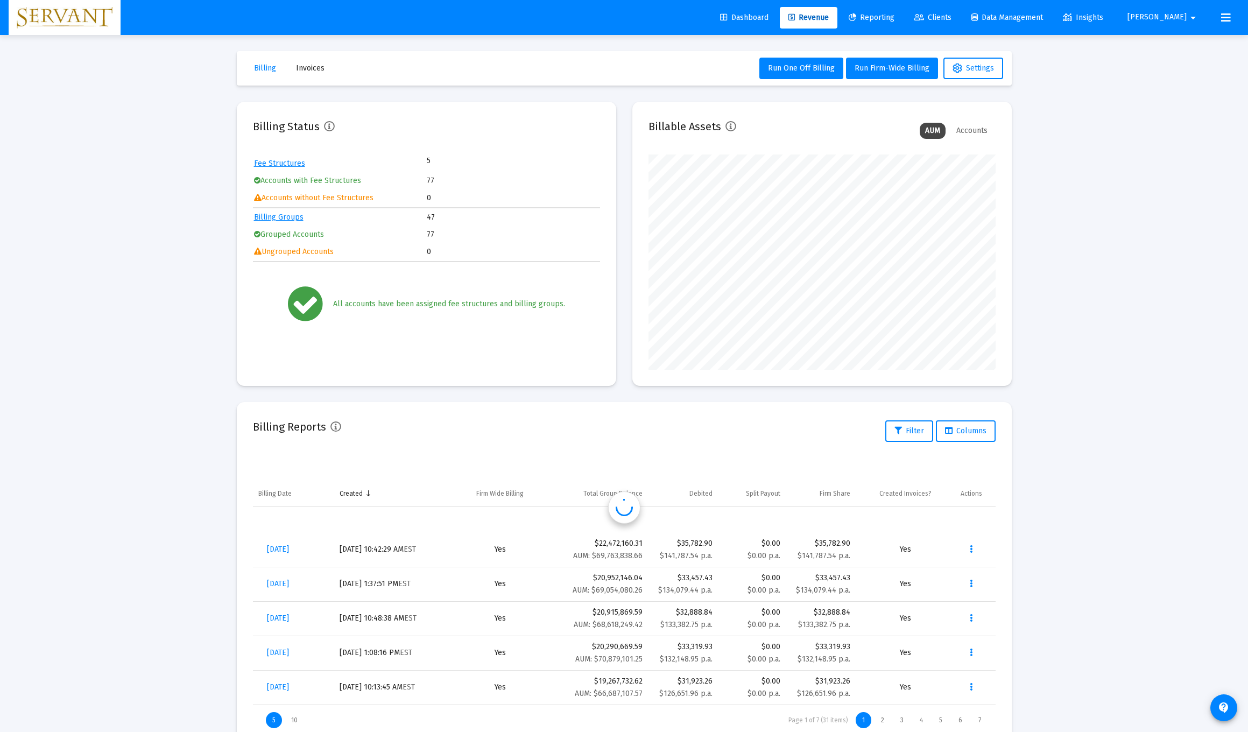
scroll to position [215, 347]
click at [559, 18] on span "Reporting" at bounding box center [872, 17] width 46 height 9
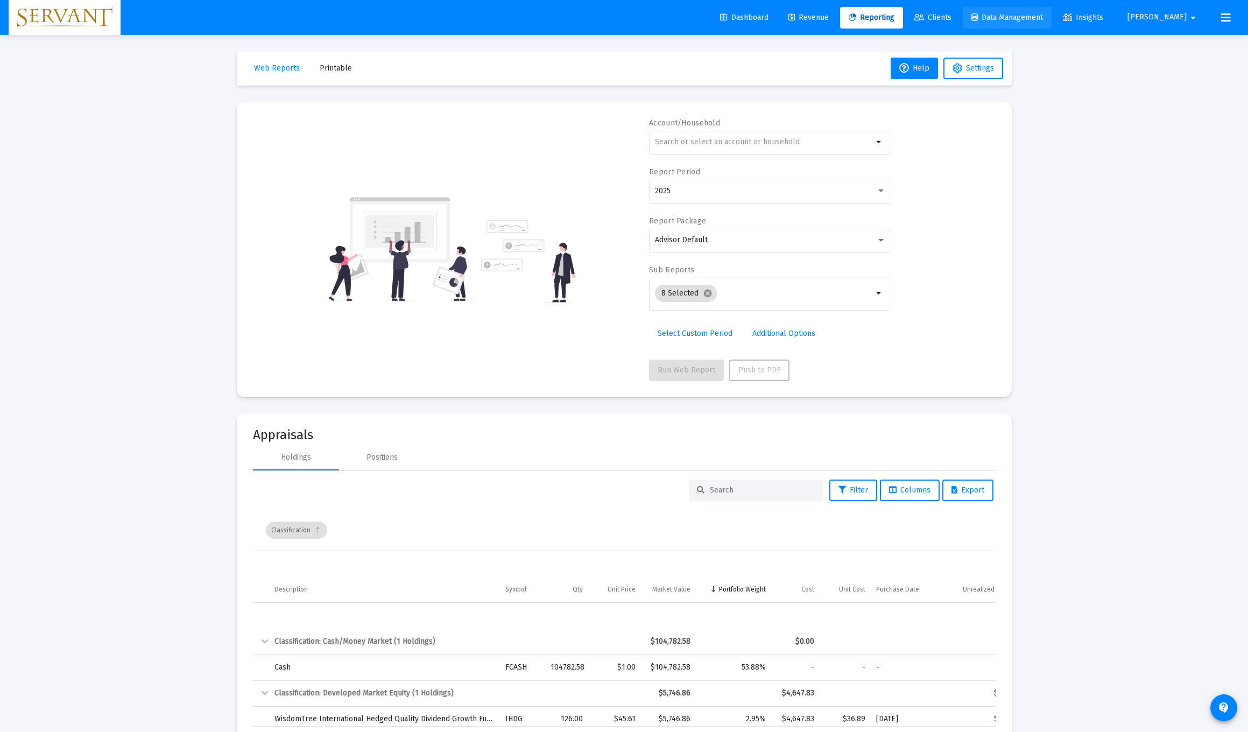
click at [559, 19] on span "Data Management" at bounding box center [1008, 17] width 72 height 9
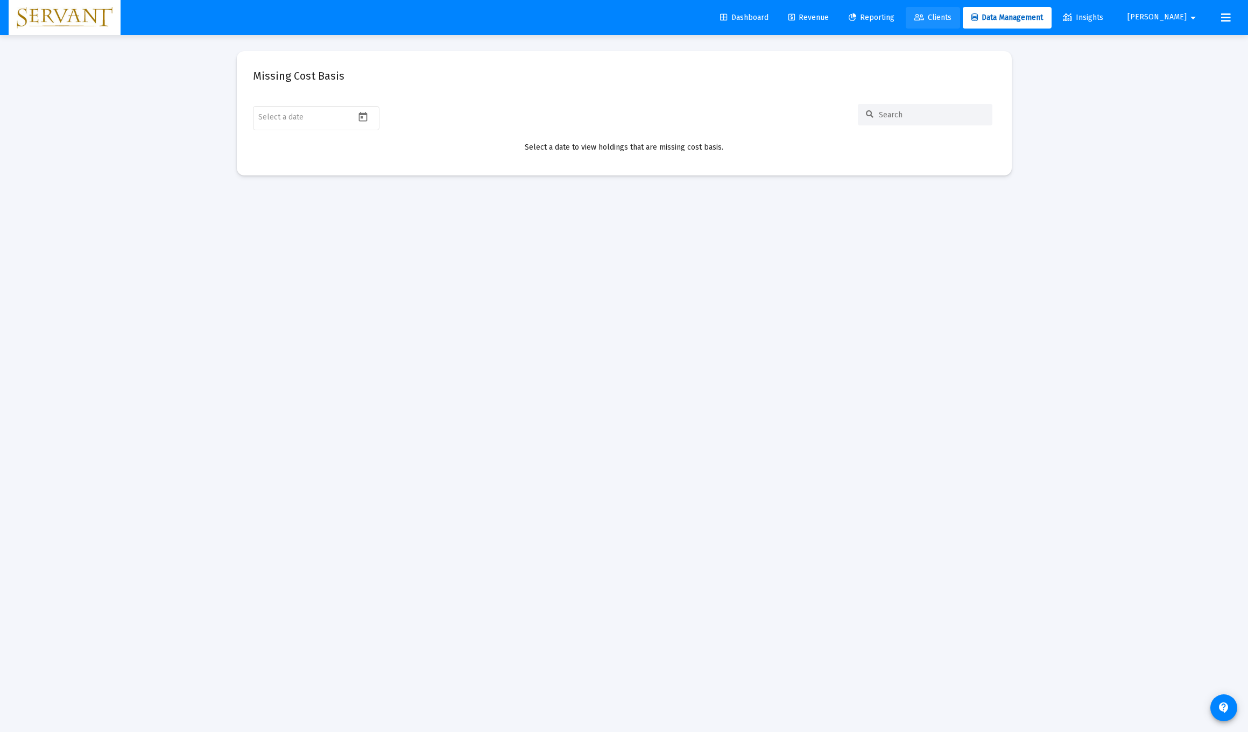
click at [559, 17] on span "Clients" at bounding box center [933, 17] width 37 height 9
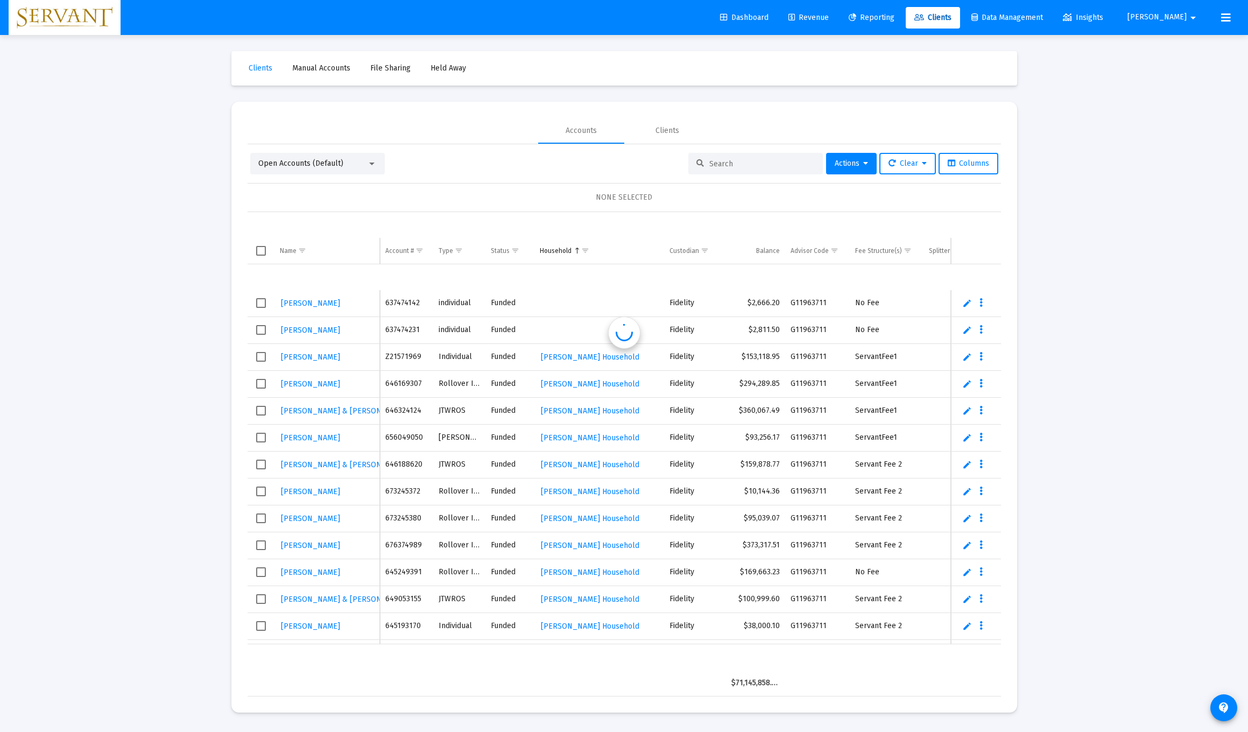
scroll to position [26, 0]
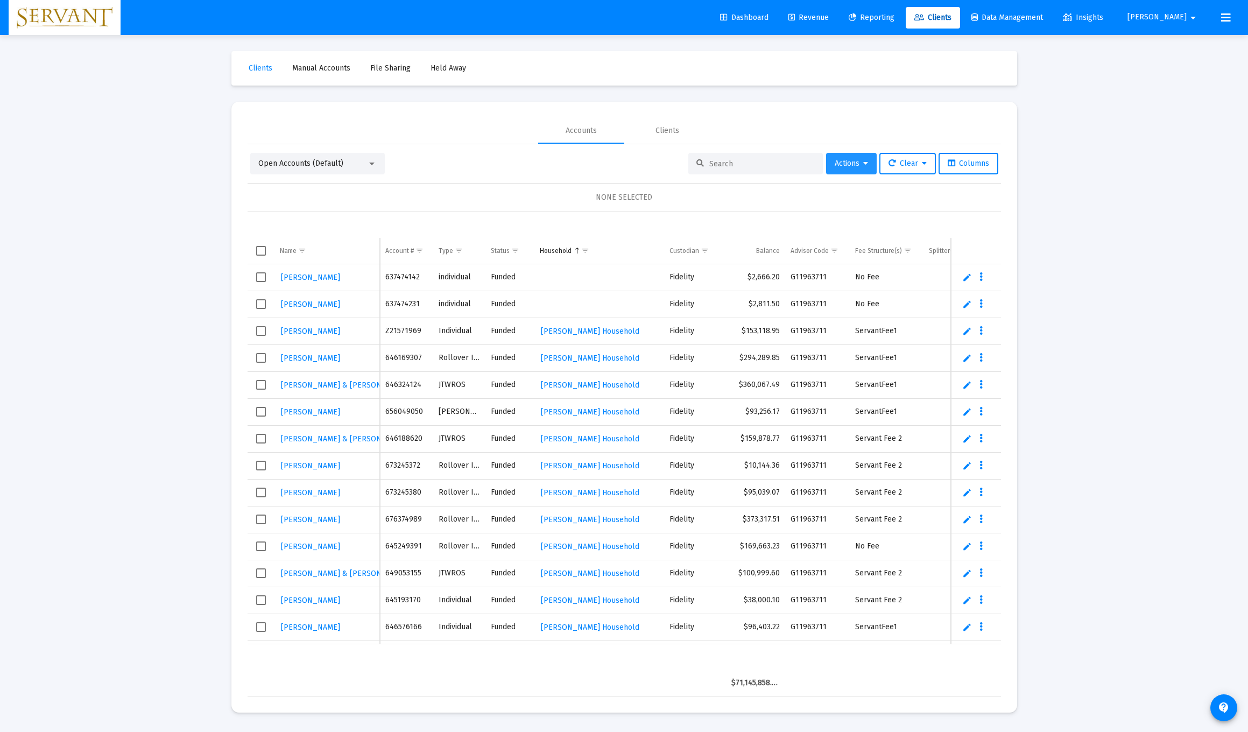
click at [559, 163] on icon at bounding box center [865, 164] width 5 height 8
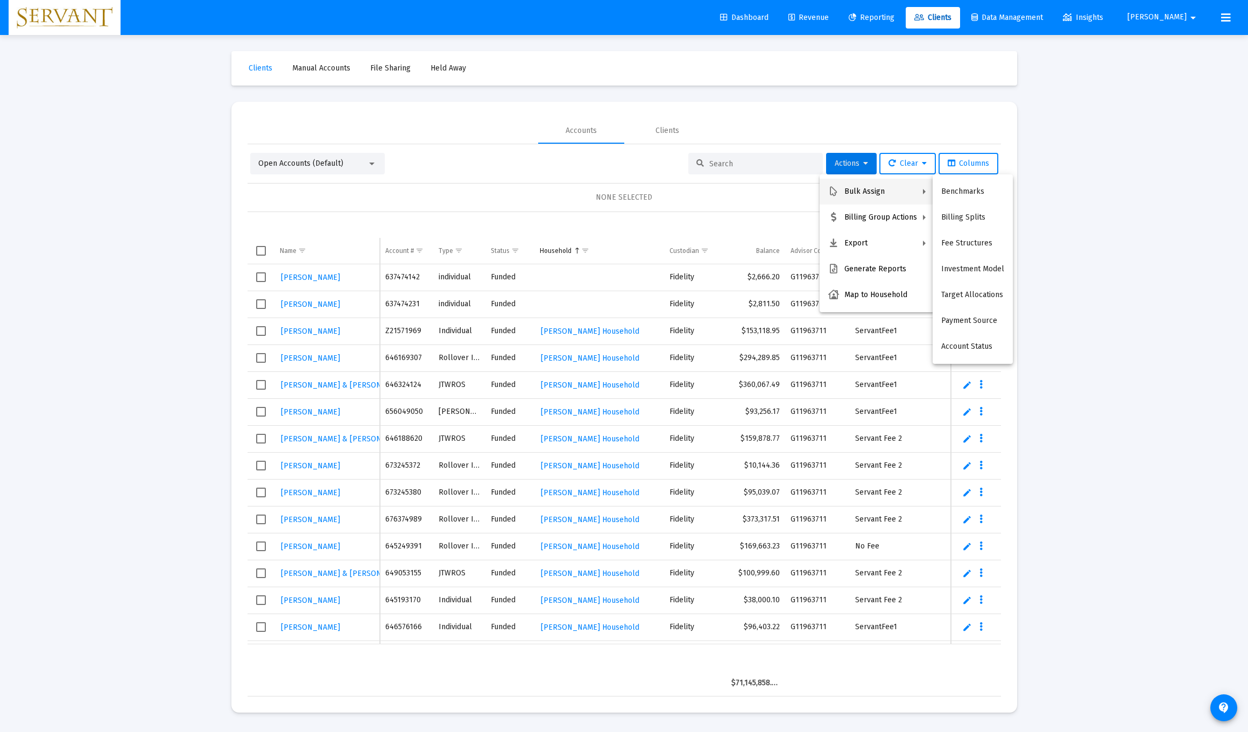
click at [559, 215] on div at bounding box center [624, 366] width 1248 height 732
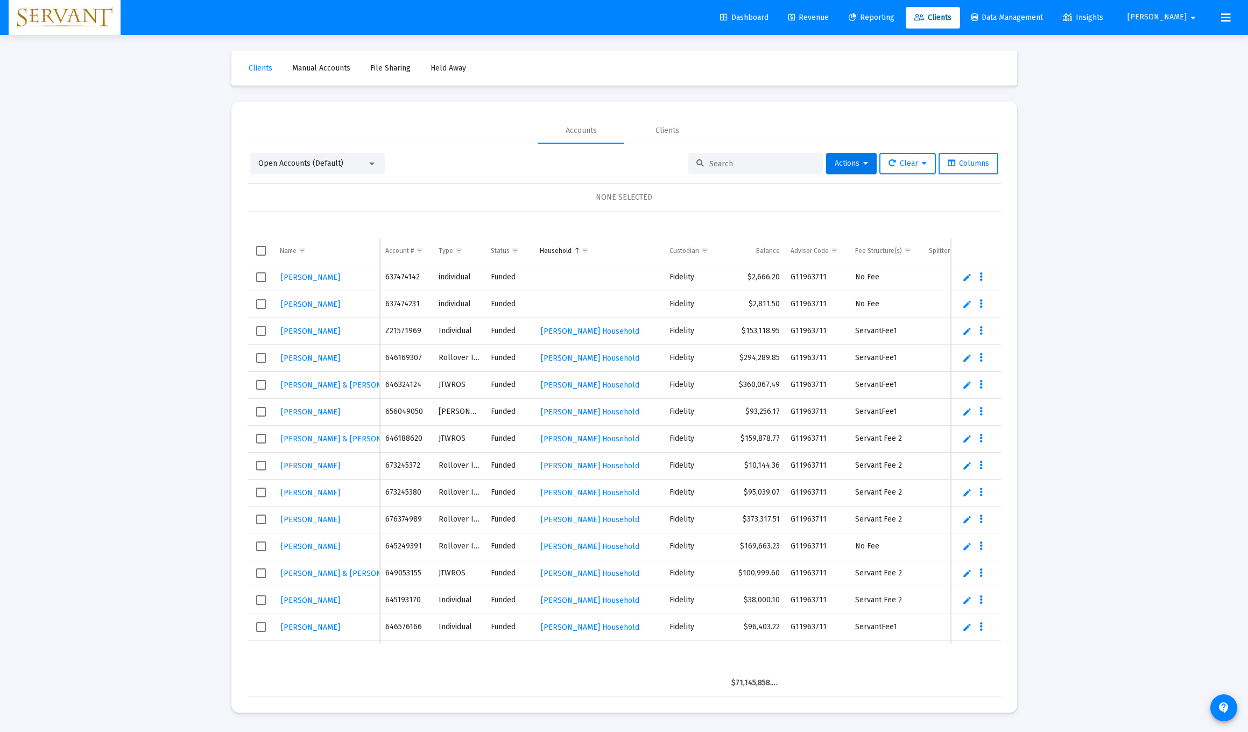
click at [559, 334] on link "Edit" at bounding box center [968, 331] width 10 height 10
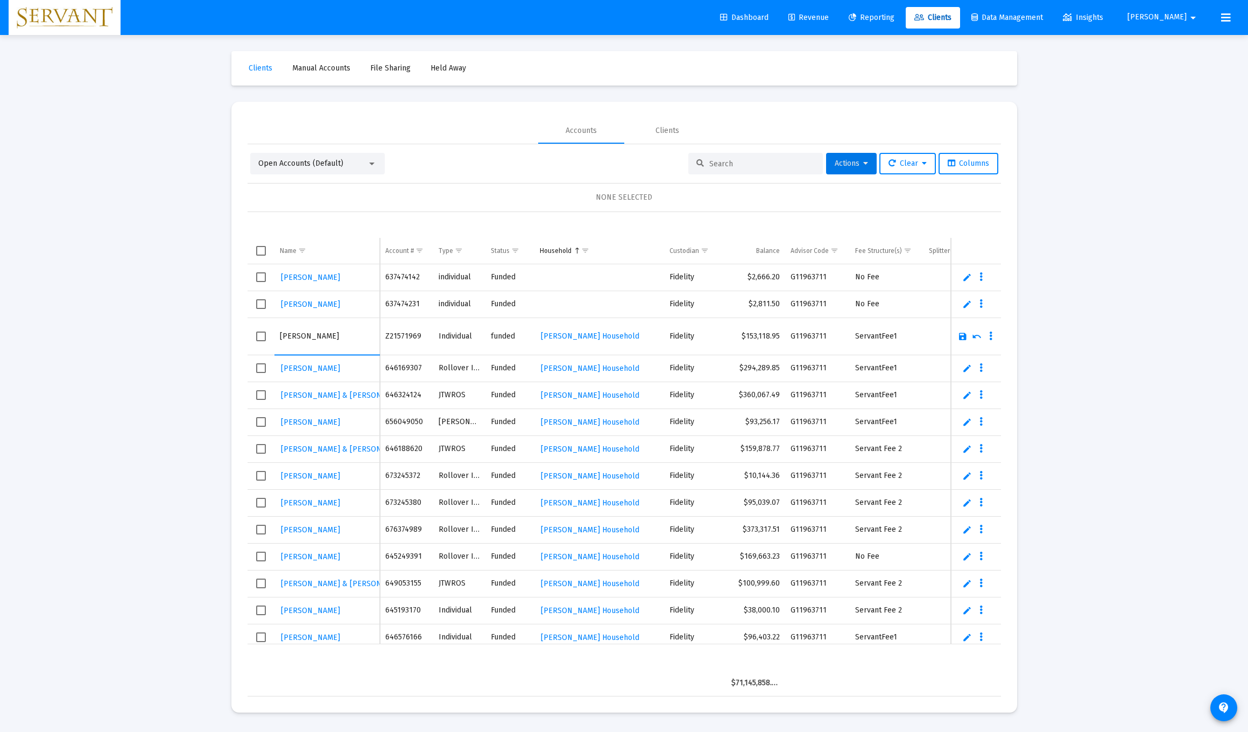
type input "[PERSON_NAME]"
click at [559, 339] on link "Save" at bounding box center [963, 337] width 10 height 10
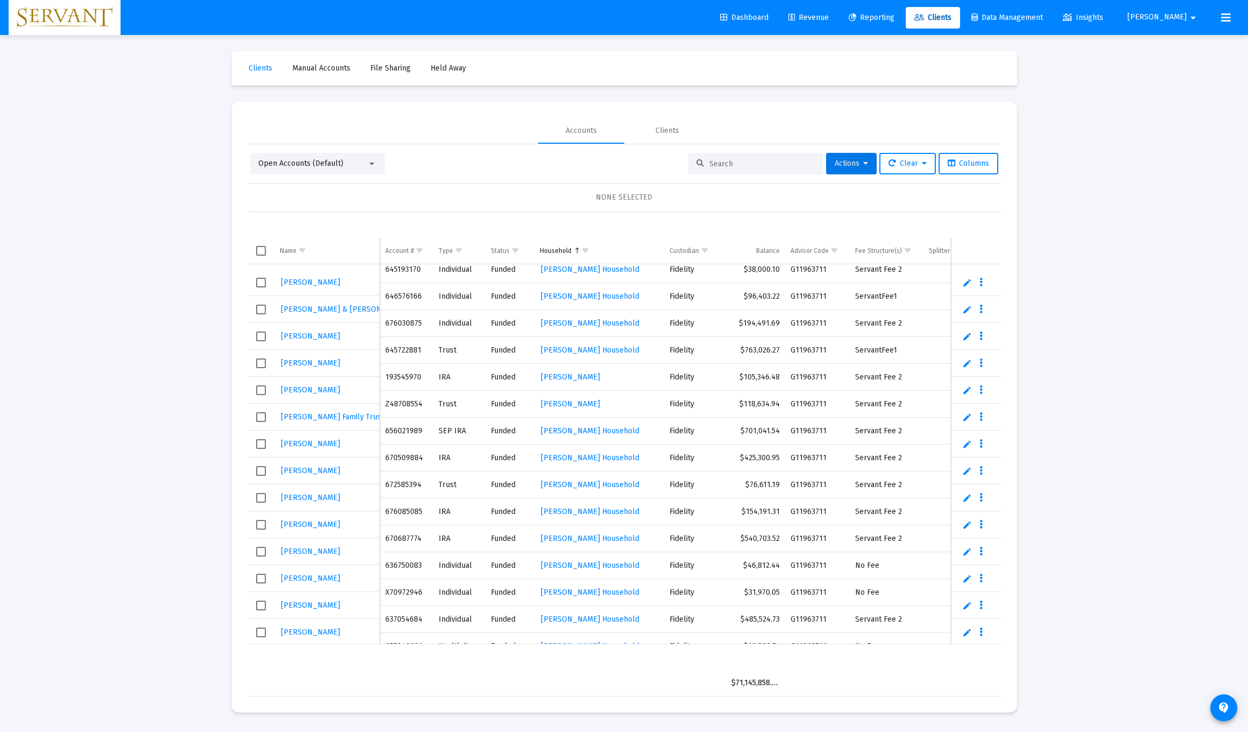
scroll to position [378, 0]
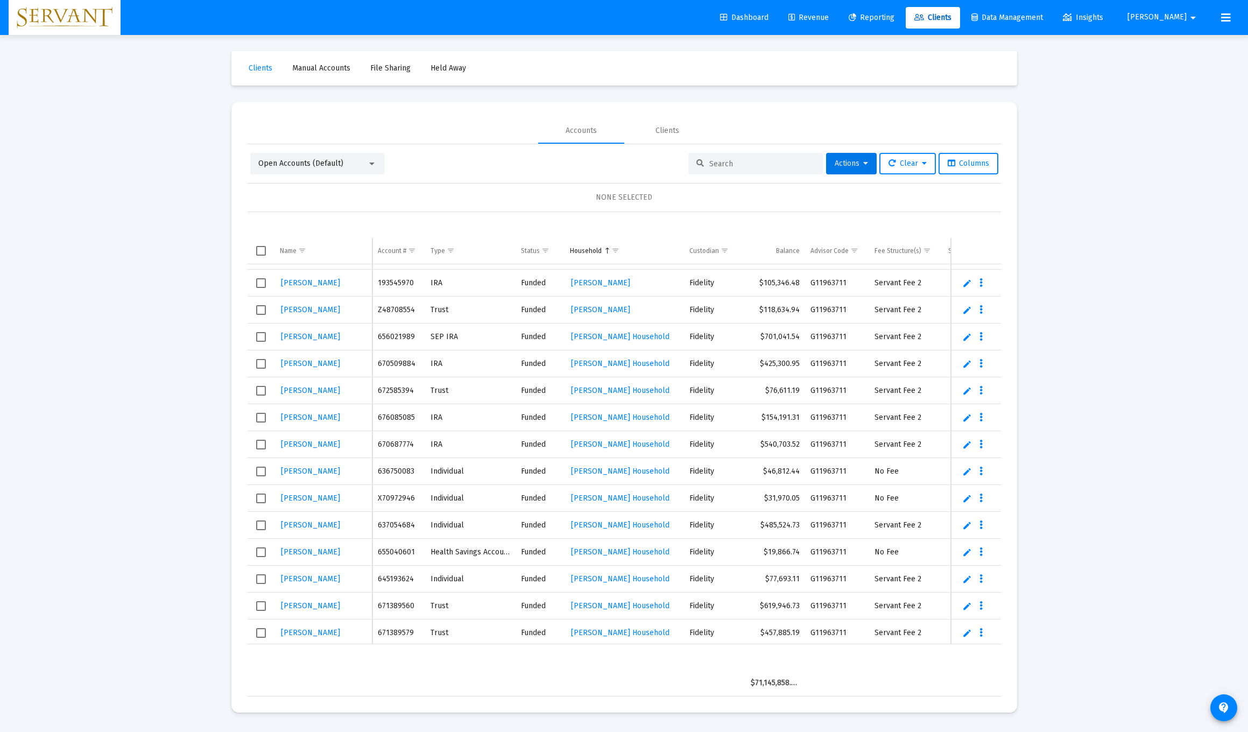
click at [559, 474] on link "Edit" at bounding box center [968, 472] width 10 height 10
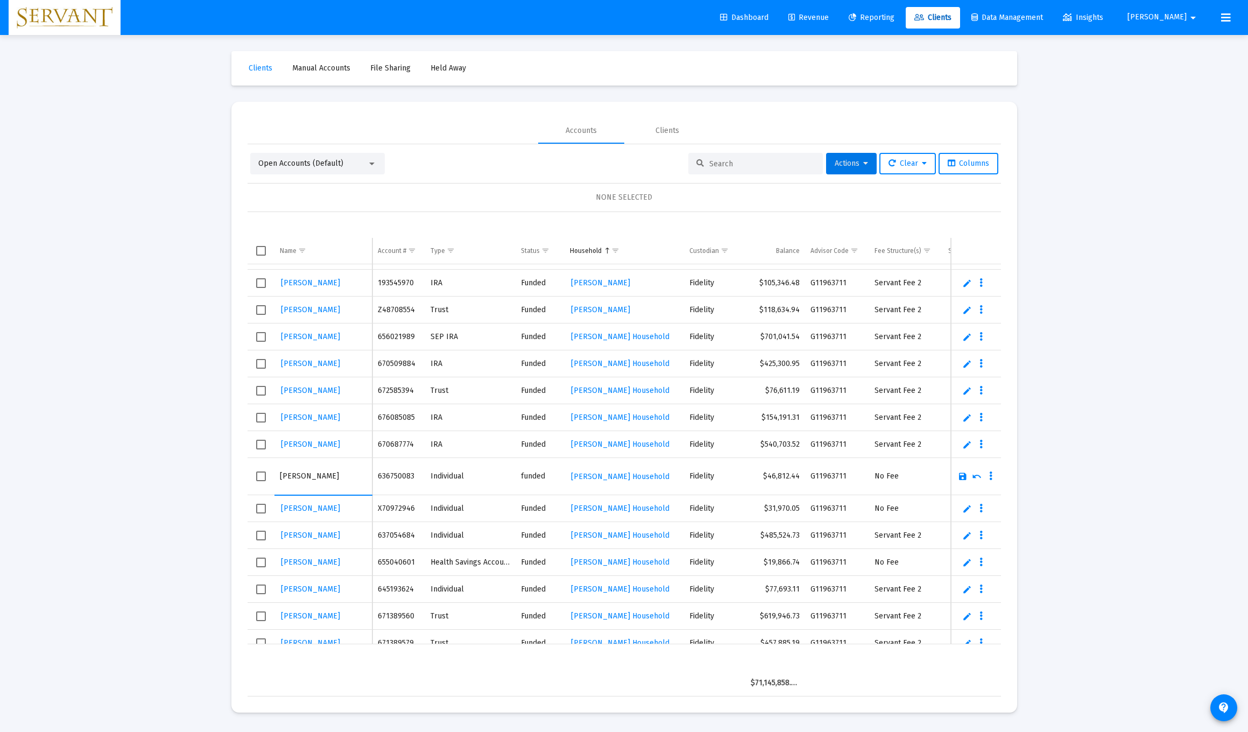
type input "[PERSON_NAME]"
click at [341, 544] on td "[PERSON_NAME]" at bounding box center [324, 535] width 99 height 27
click at [341, 418] on div "[PERSON_NAME]" at bounding box center [323, 418] width 87 height 16
click at [559, 474] on link "Save" at bounding box center [963, 477] width 10 height 10
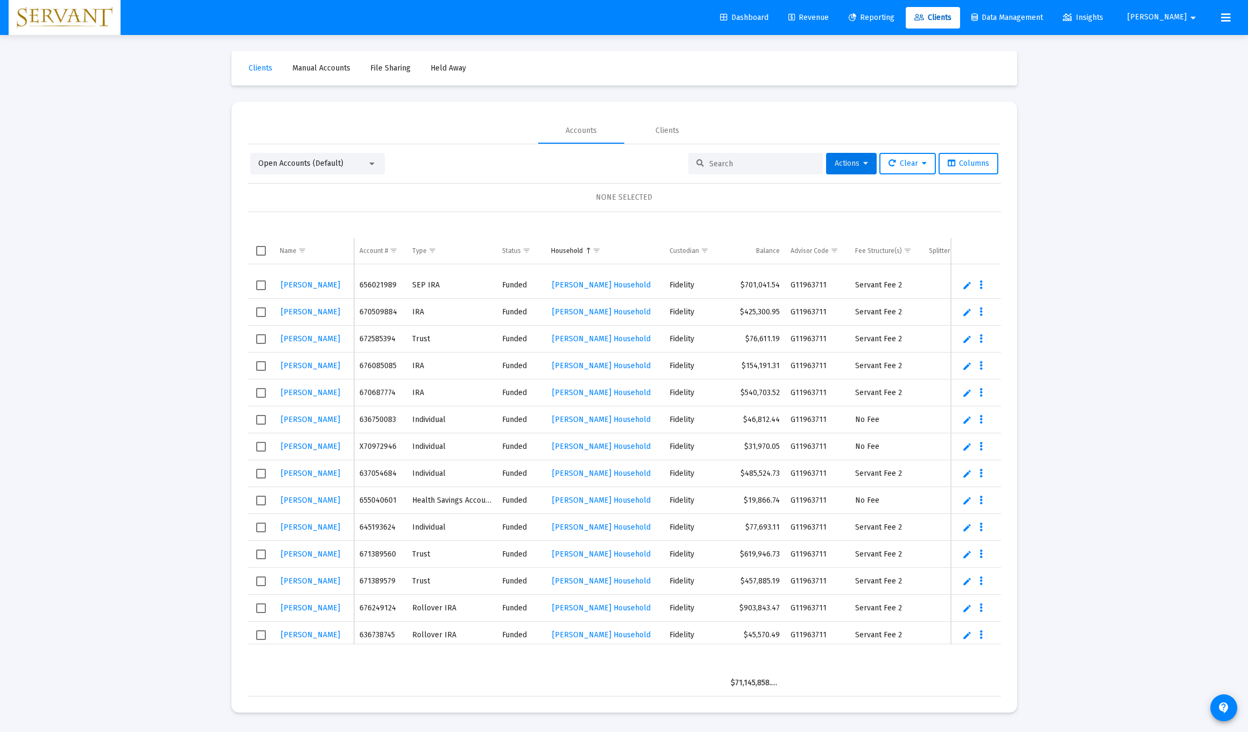
click at [559, 367] on link "Edit" at bounding box center [968, 366] width 10 height 10
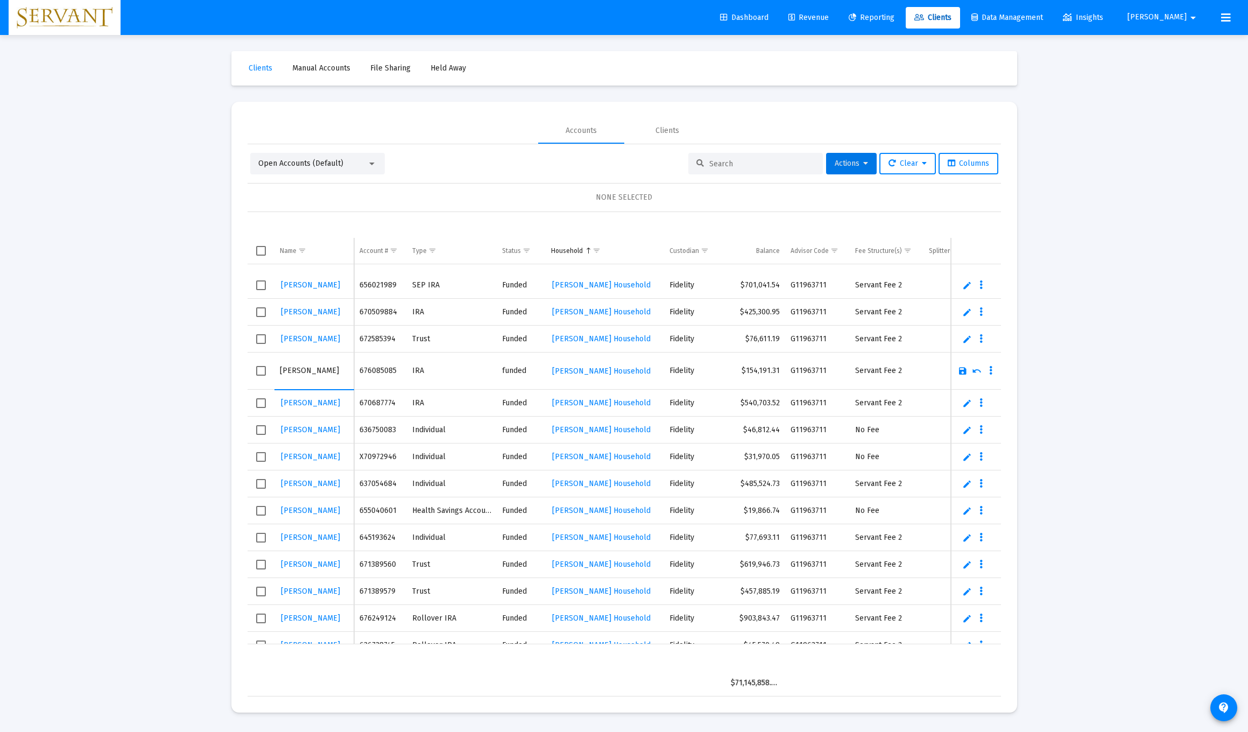
type input "[PERSON_NAME]"
click at [559, 373] on link "Save" at bounding box center [963, 371] width 10 height 10
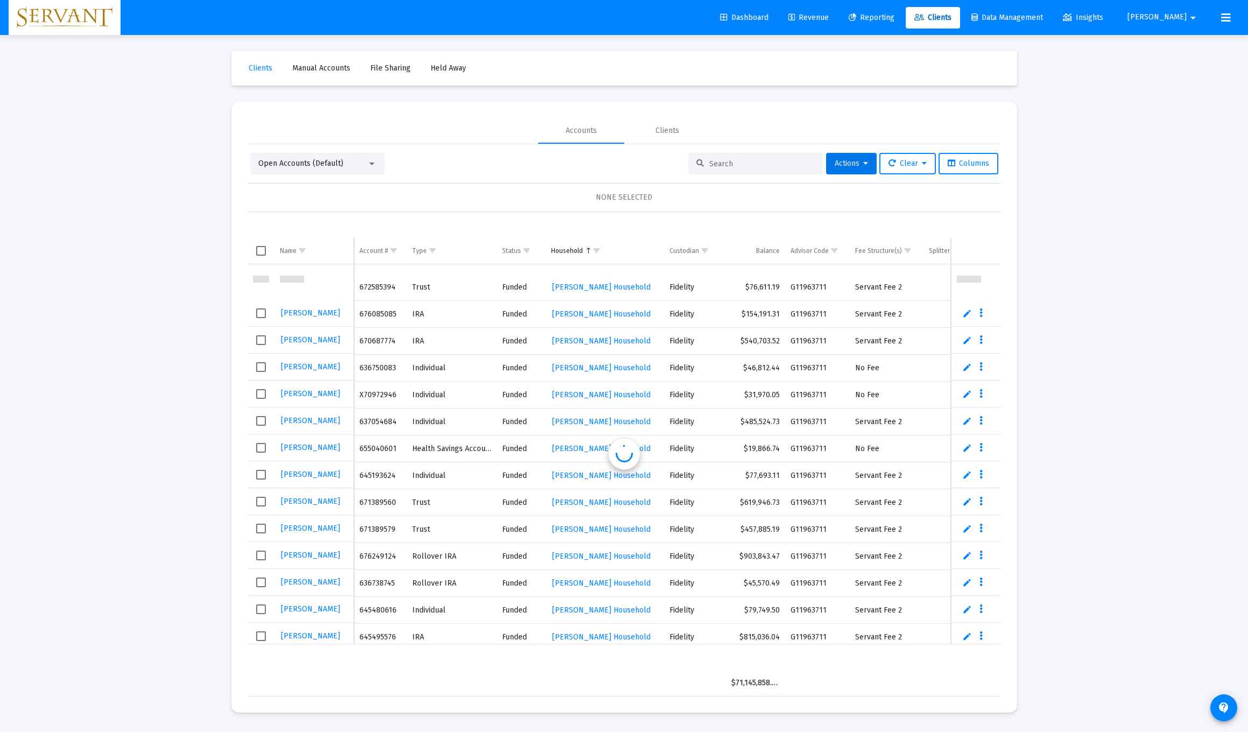
scroll to position [554, 0]
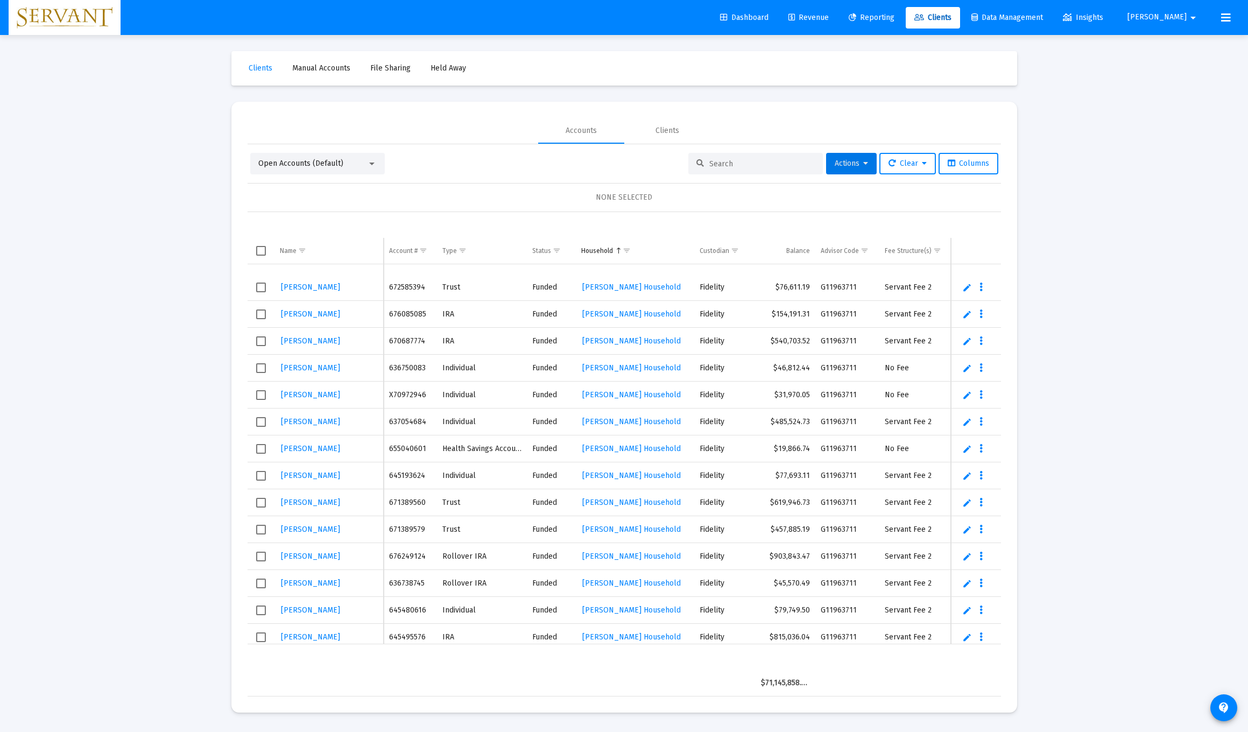
click at [559, 343] on link "Edit" at bounding box center [968, 341] width 10 height 10
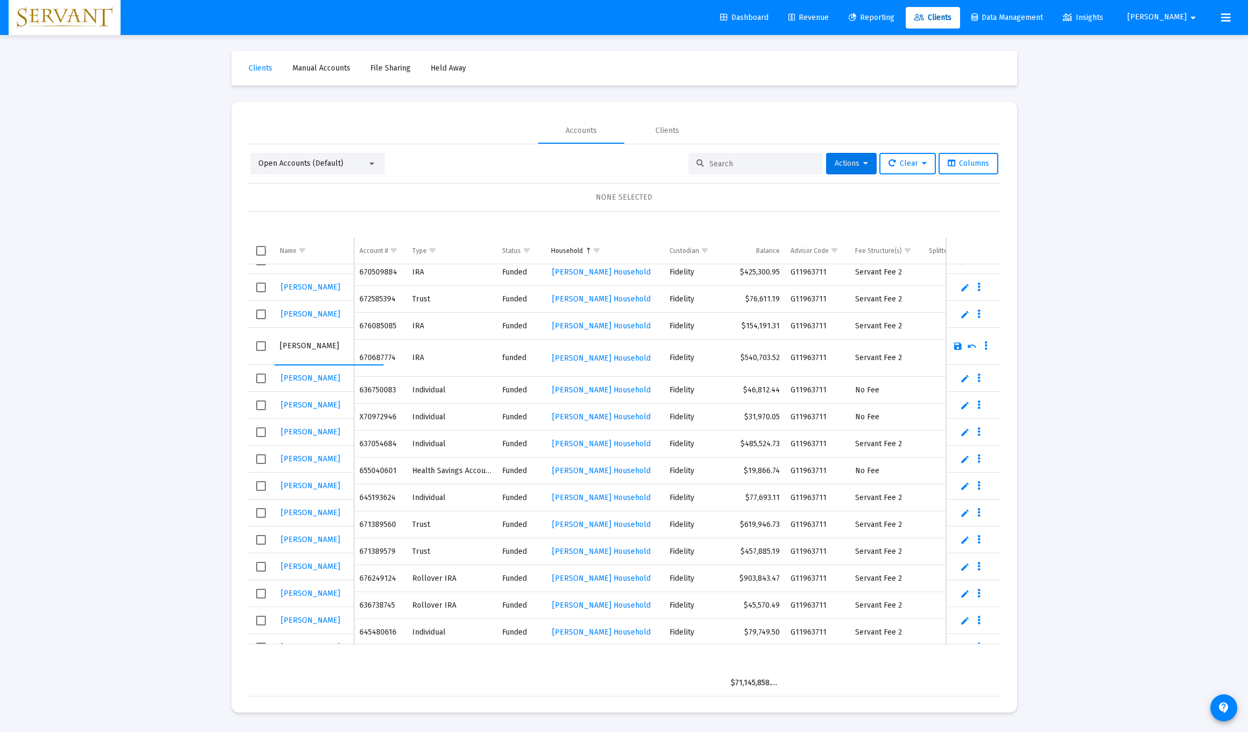
scroll to position [542, 0]
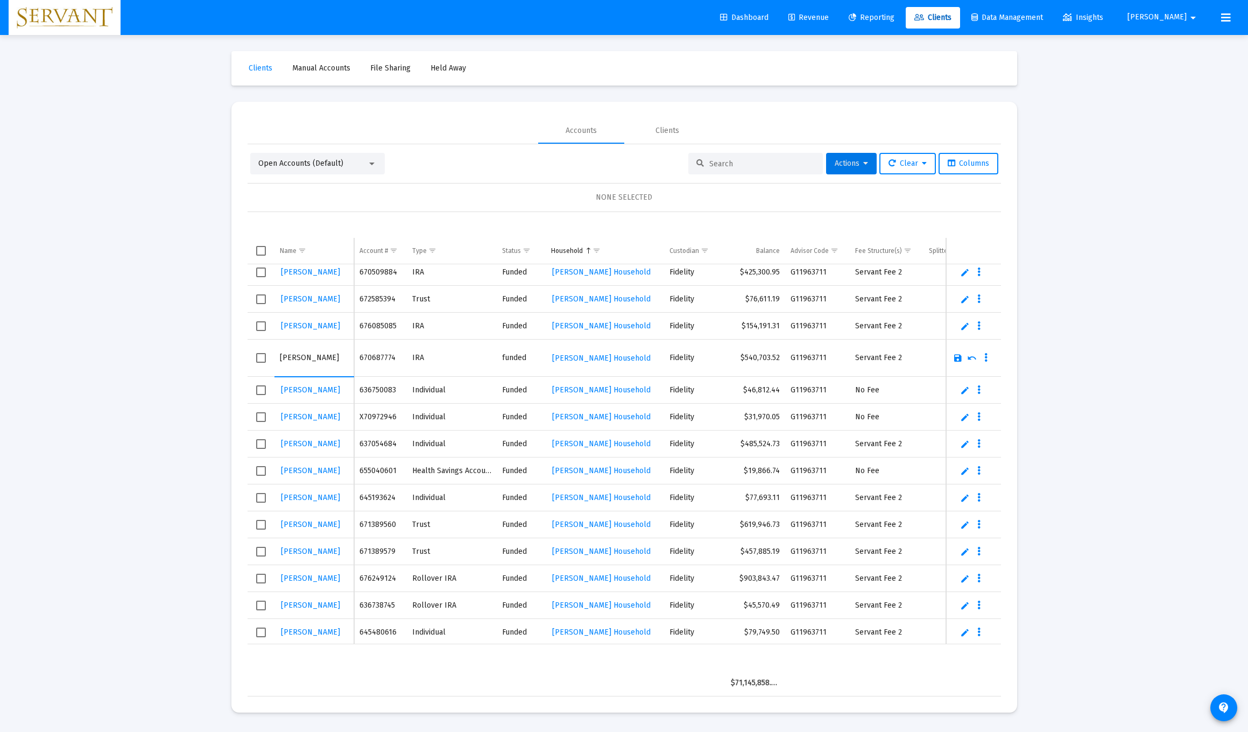
type input "[PERSON_NAME]"
click at [559, 360] on link "Save" at bounding box center [958, 358] width 10 height 10
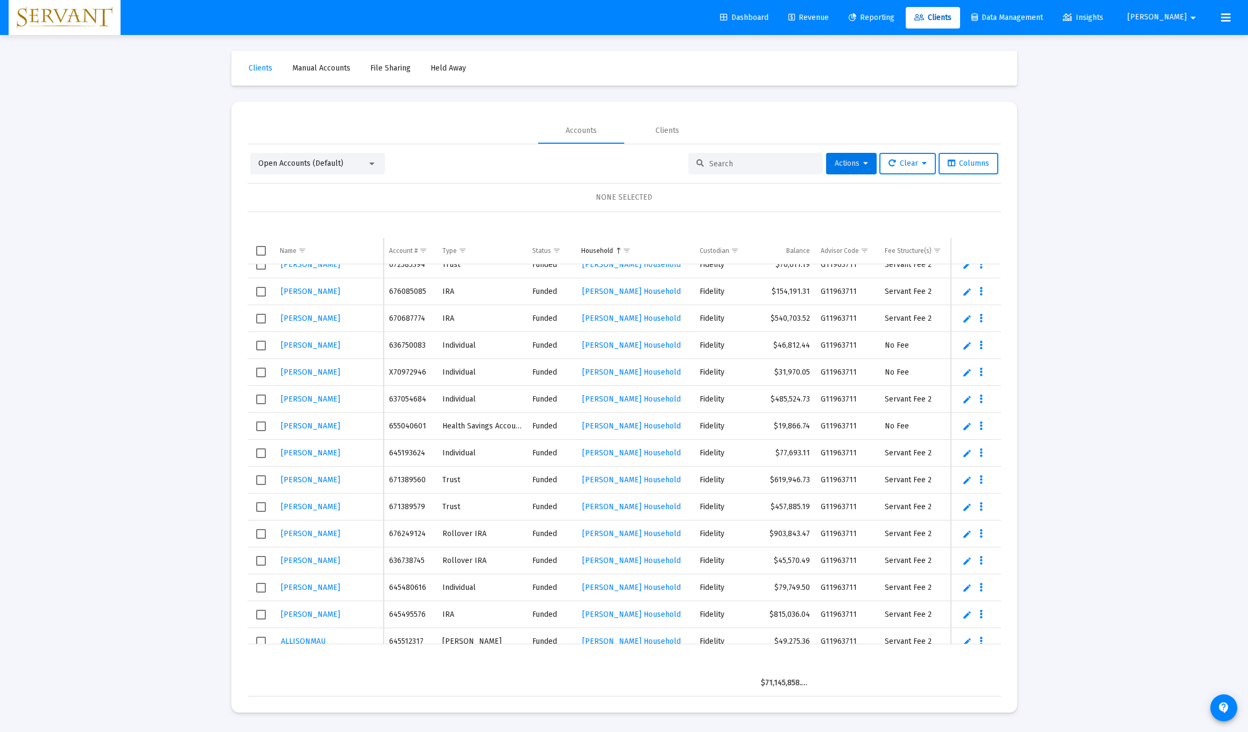
scroll to position [576, 0]
click at [559, 372] on link "Edit" at bounding box center [968, 373] width 10 height 10
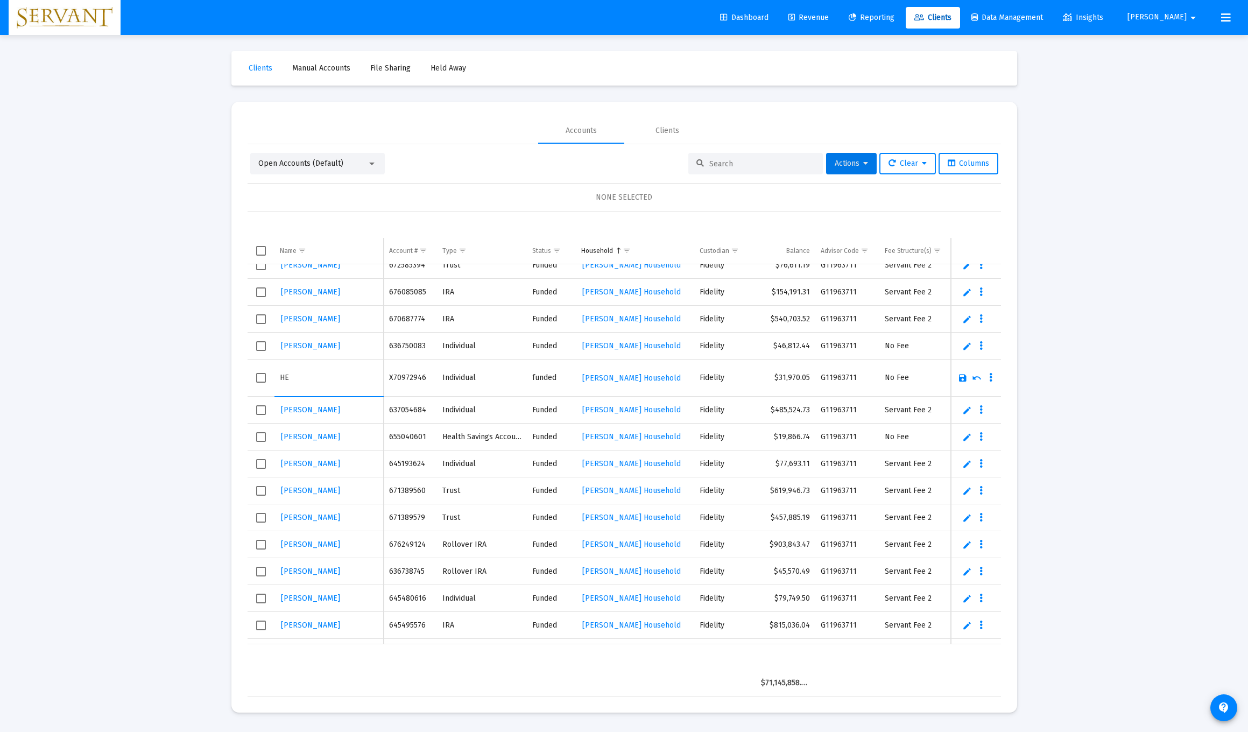
type input "H"
type input "[PERSON_NAME]"
click at [559, 380] on link "Save" at bounding box center [963, 378] width 10 height 10
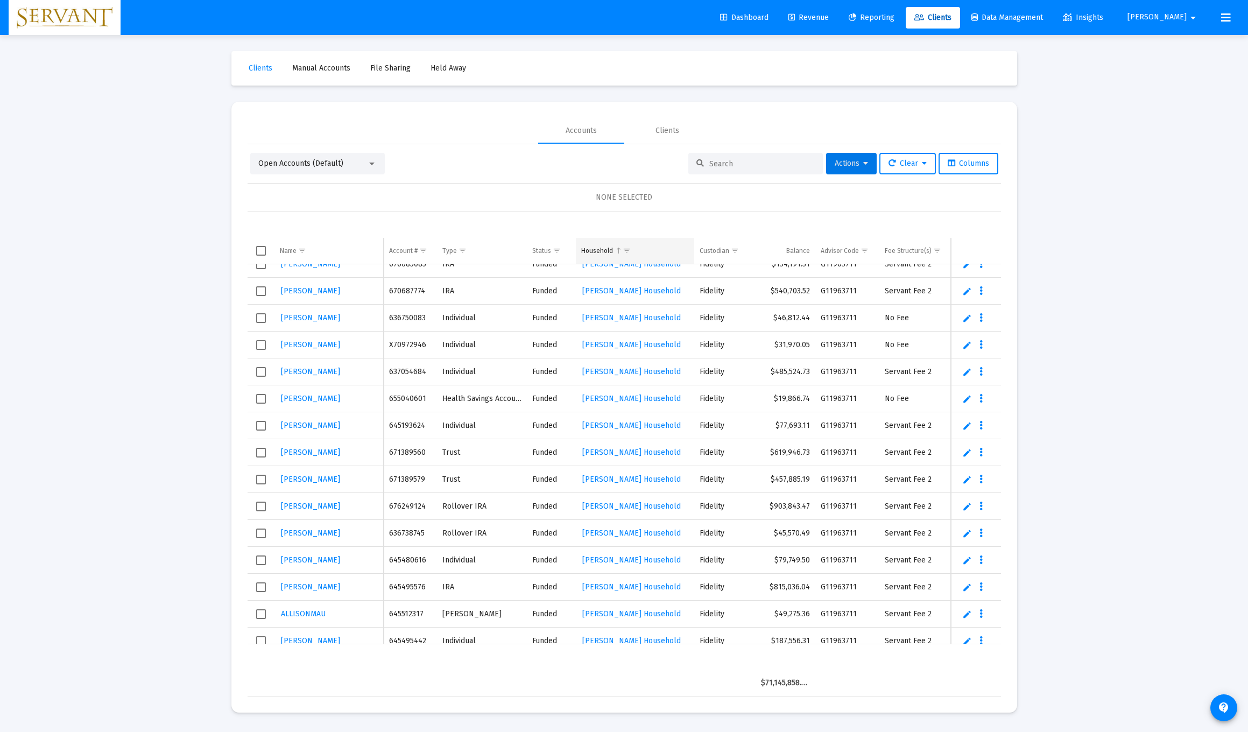
scroll to position [603, 0]
click at [559, 250] on div "Household" at bounding box center [597, 251] width 32 height 9
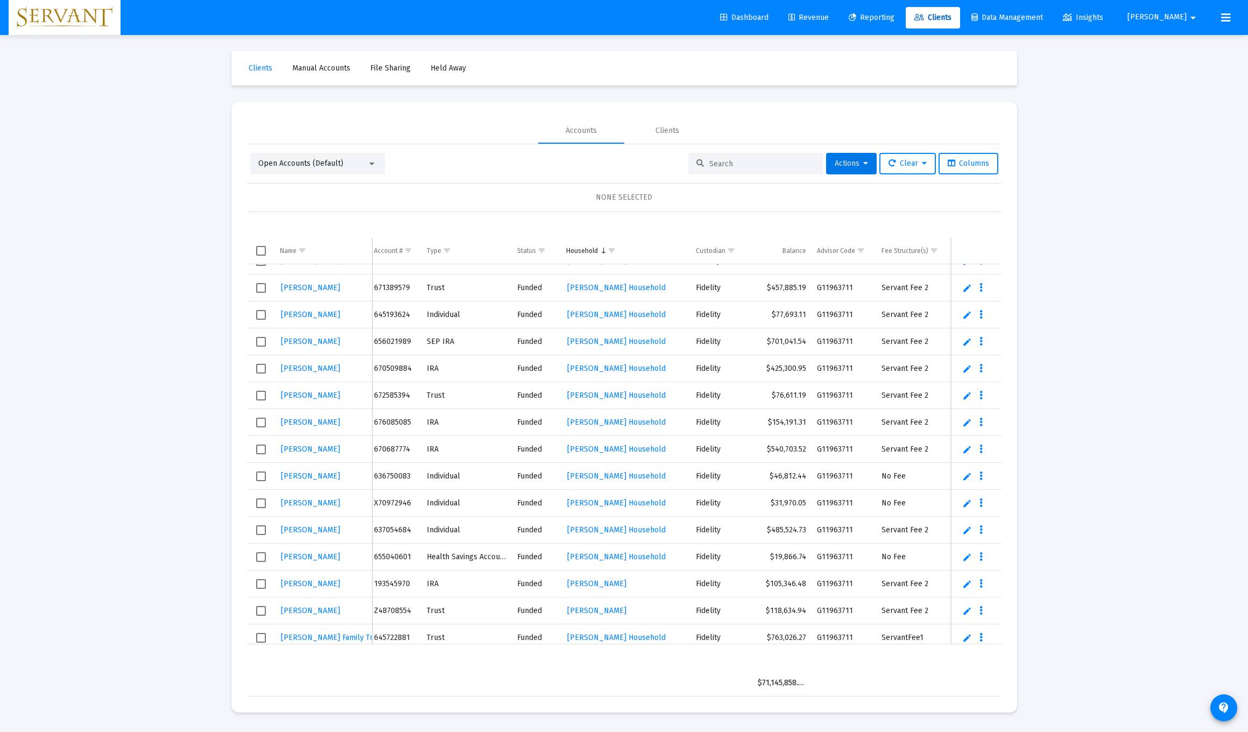
click at [559, 316] on link "Edit" at bounding box center [968, 315] width 10 height 10
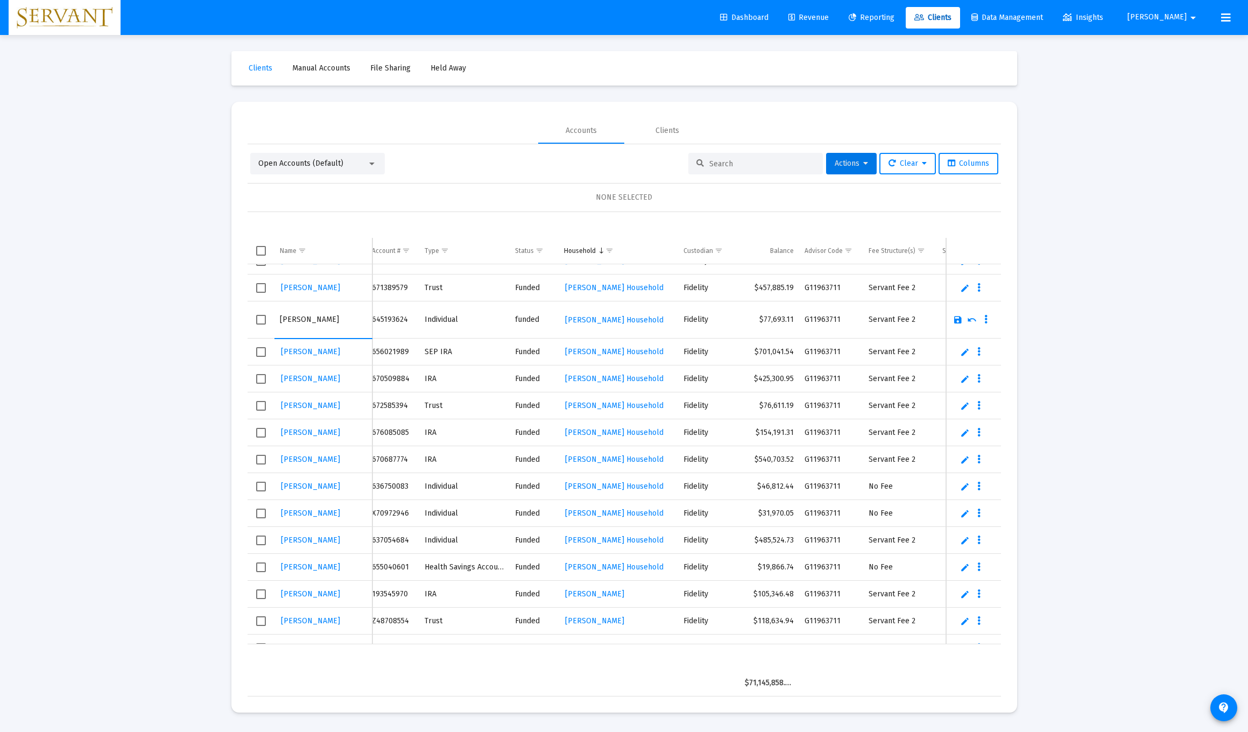
type input "[PERSON_NAME]"
click at [559, 352] on td "Servant Fee 2" at bounding box center [900, 352] width 74 height 27
click at [470, 353] on td "SEP IRA" at bounding box center [464, 352] width 90 height 27
click at [559, 353] on link "Edit" at bounding box center [965, 352] width 10 height 10
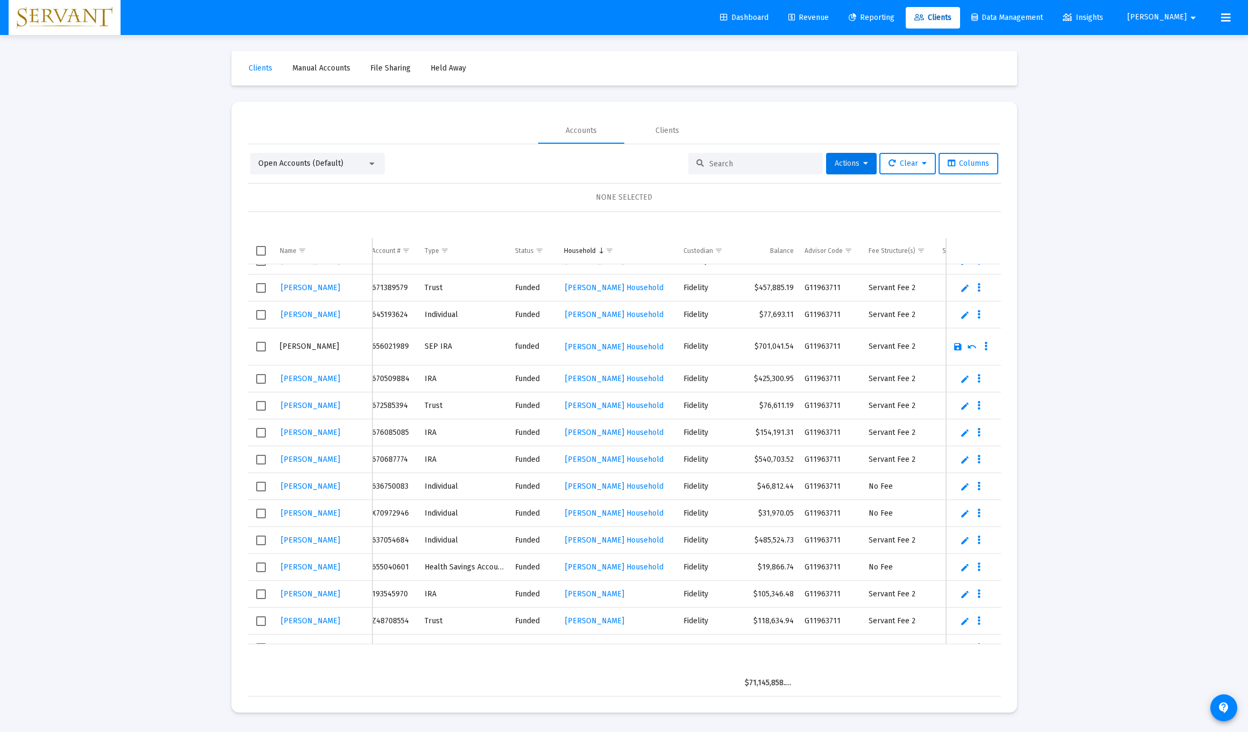
click at [559, 314] on td "$77,693.11" at bounding box center [770, 314] width 60 height 27
click at [559, 315] on link "Edit" at bounding box center [965, 315] width 10 height 10
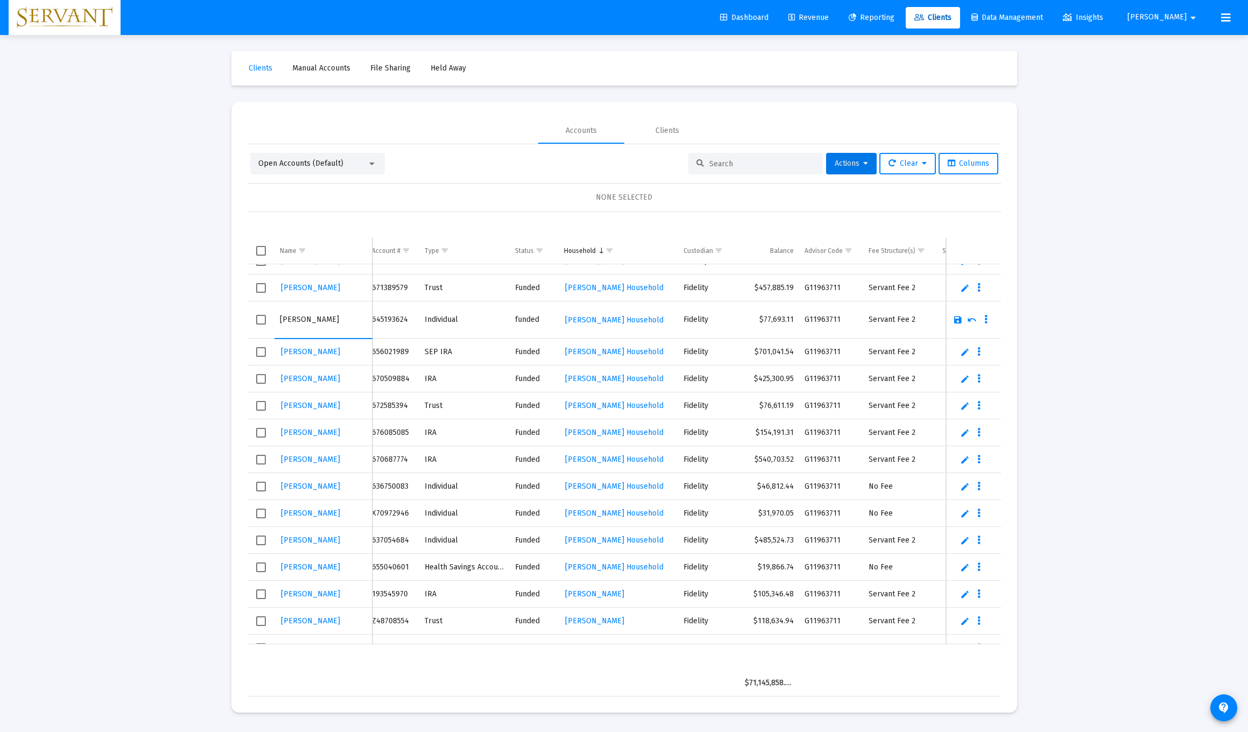
type input "[PERSON_NAME]"
click at [559, 321] on link "Save" at bounding box center [958, 320] width 10 height 10
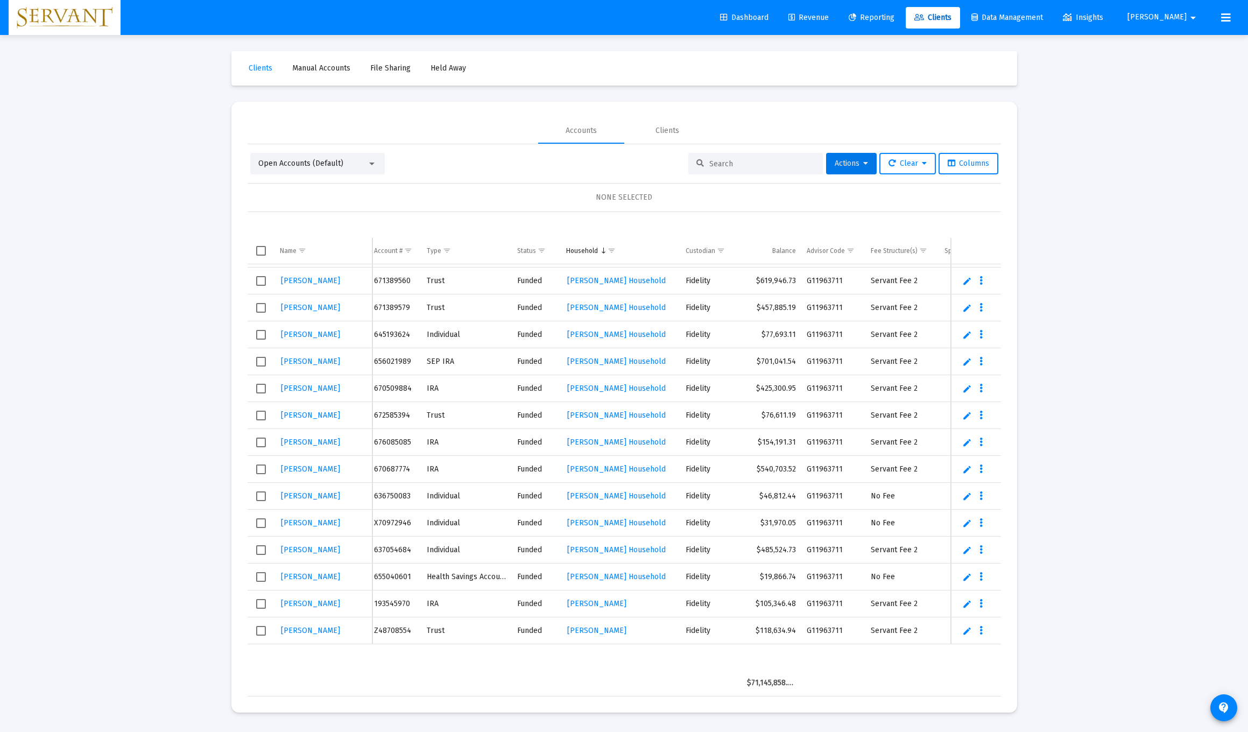
click at [559, 364] on link "Edit" at bounding box center [968, 362] width 10 height 10
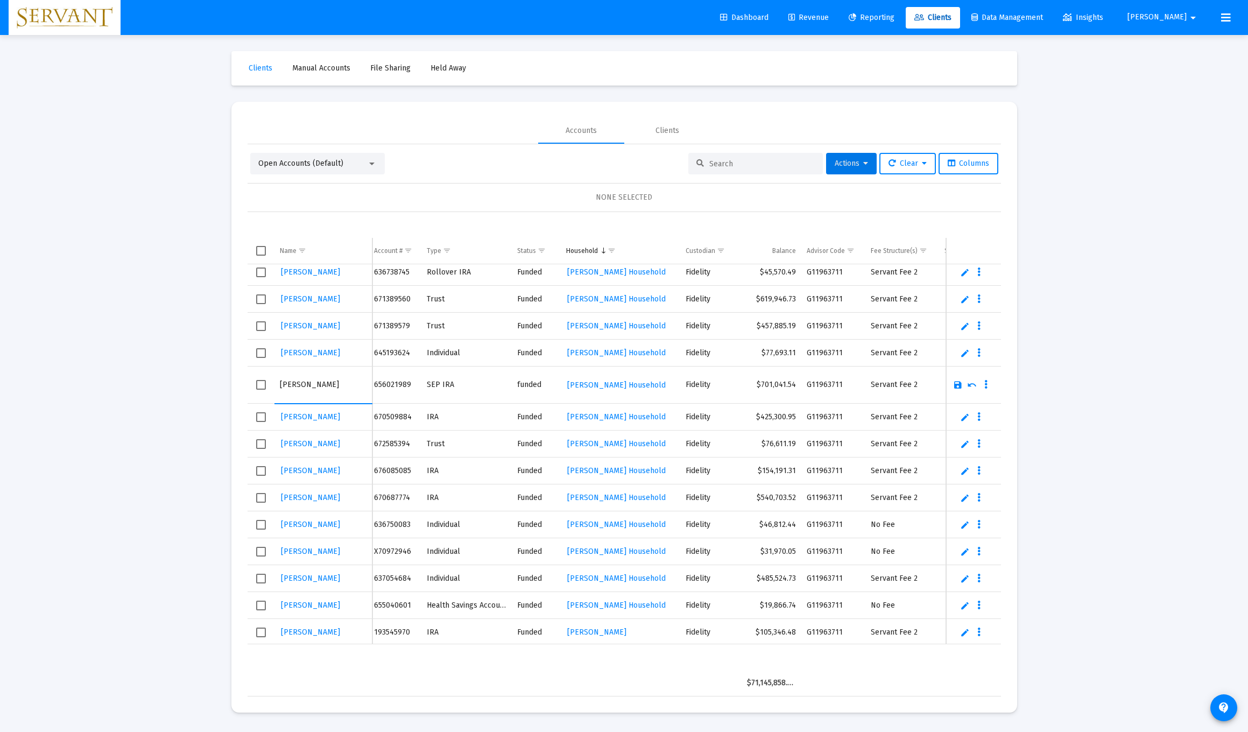
type input "[PERSON_NAME]"
click at [512, 399] on td "funded" at bounding box center [536, 385] width 49 height 37
click at [559, 389] on link "Save" at bounding box center [958, 385] width 10 height 10
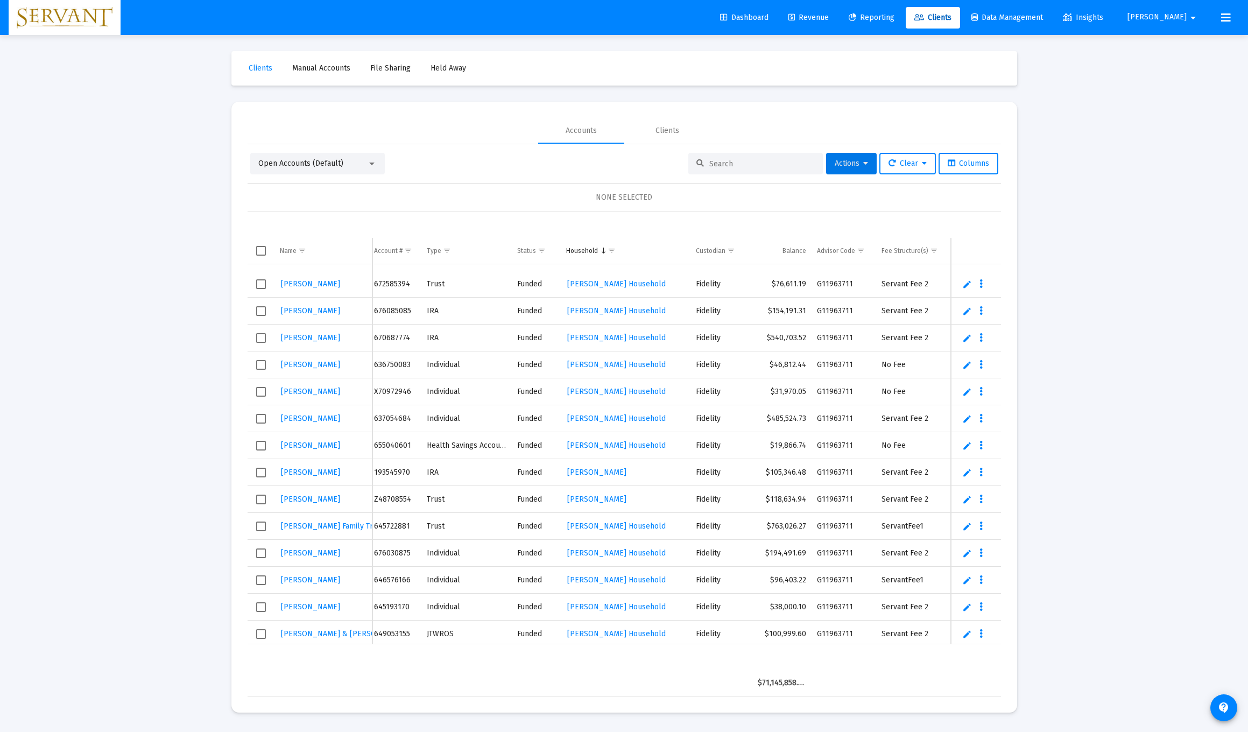
click at [559, 420] on link "Edit" at bounding box center [968, 419] width 10 height 10
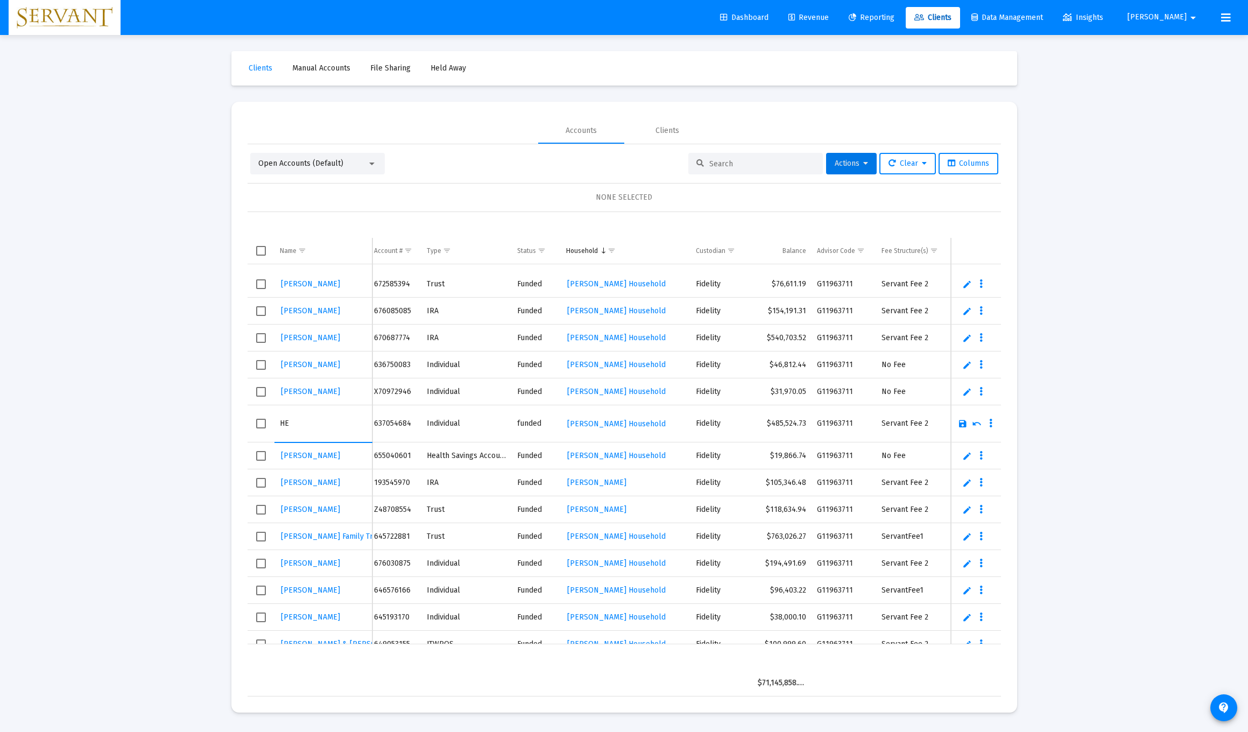
type input "H"
type input "[PERSON_NAME]"
click at [559, 425] on link "Save" at bounding box center [963, 424] width 10 height 10
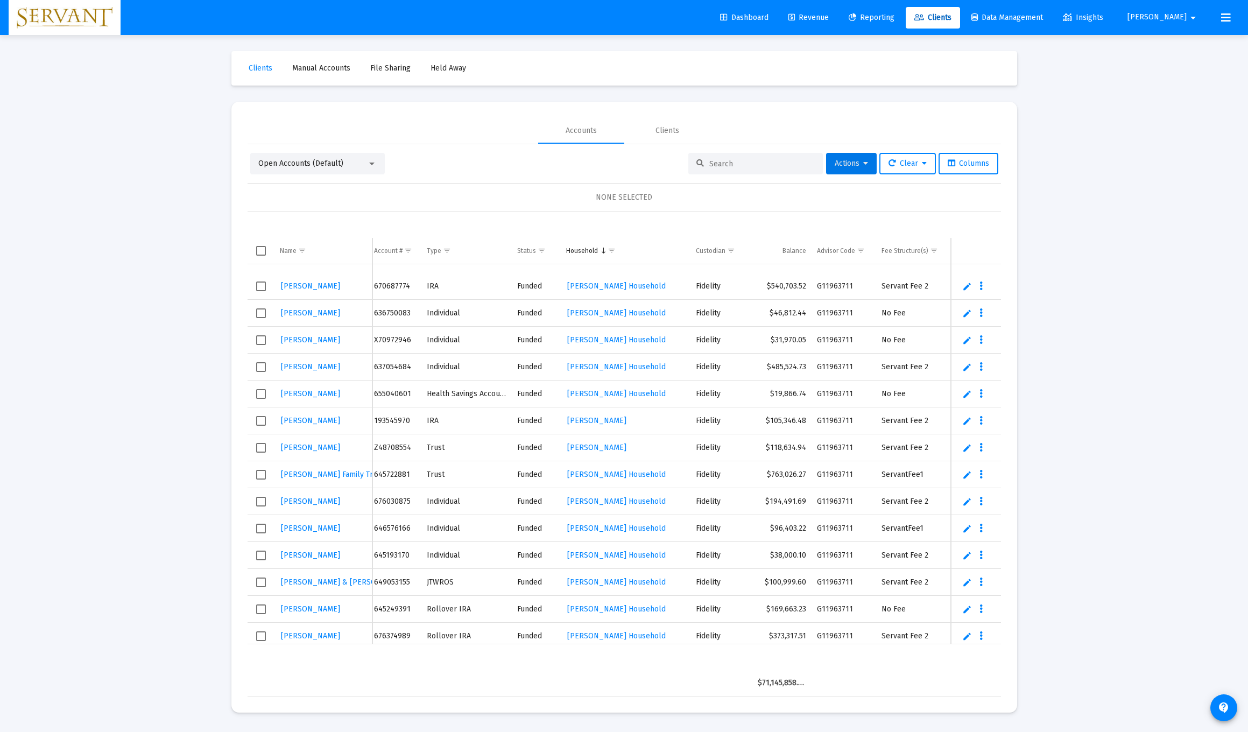
click at [559, 396] on link "Edit" at bounding box center [968, 394] width 10 height 10
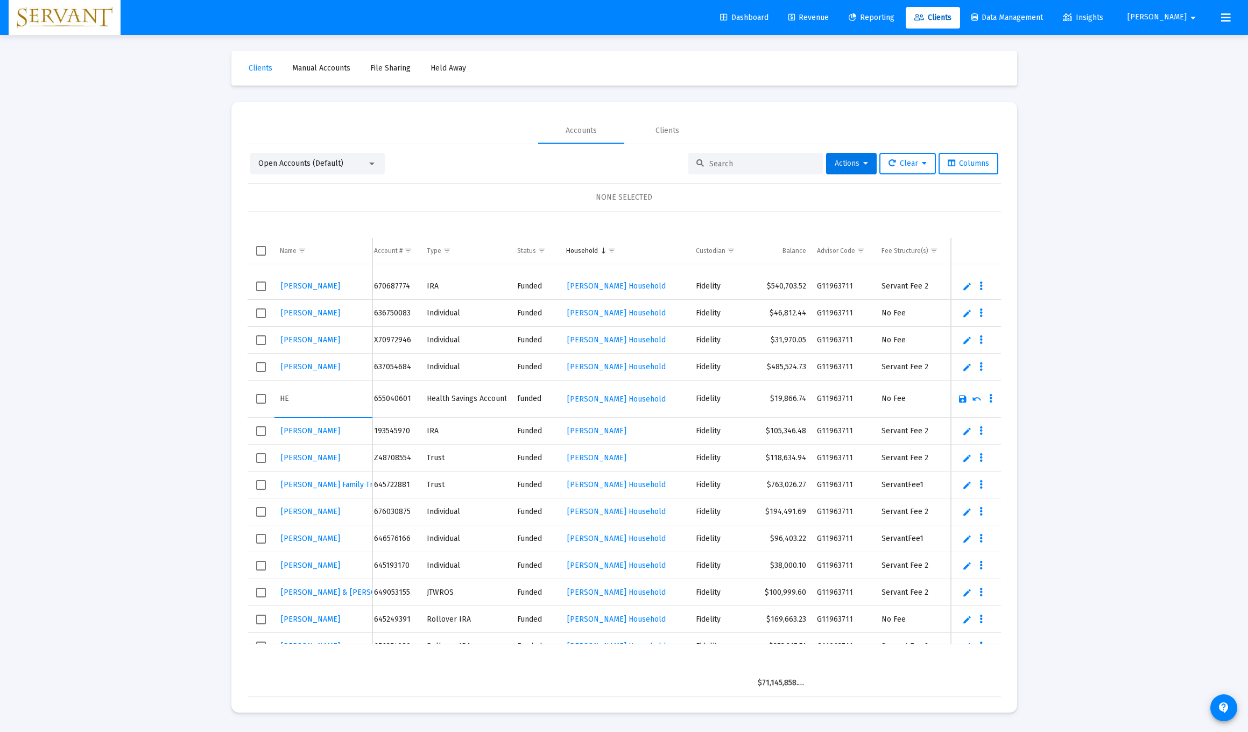
type input "H"
type input "[PERSON_NAME]"
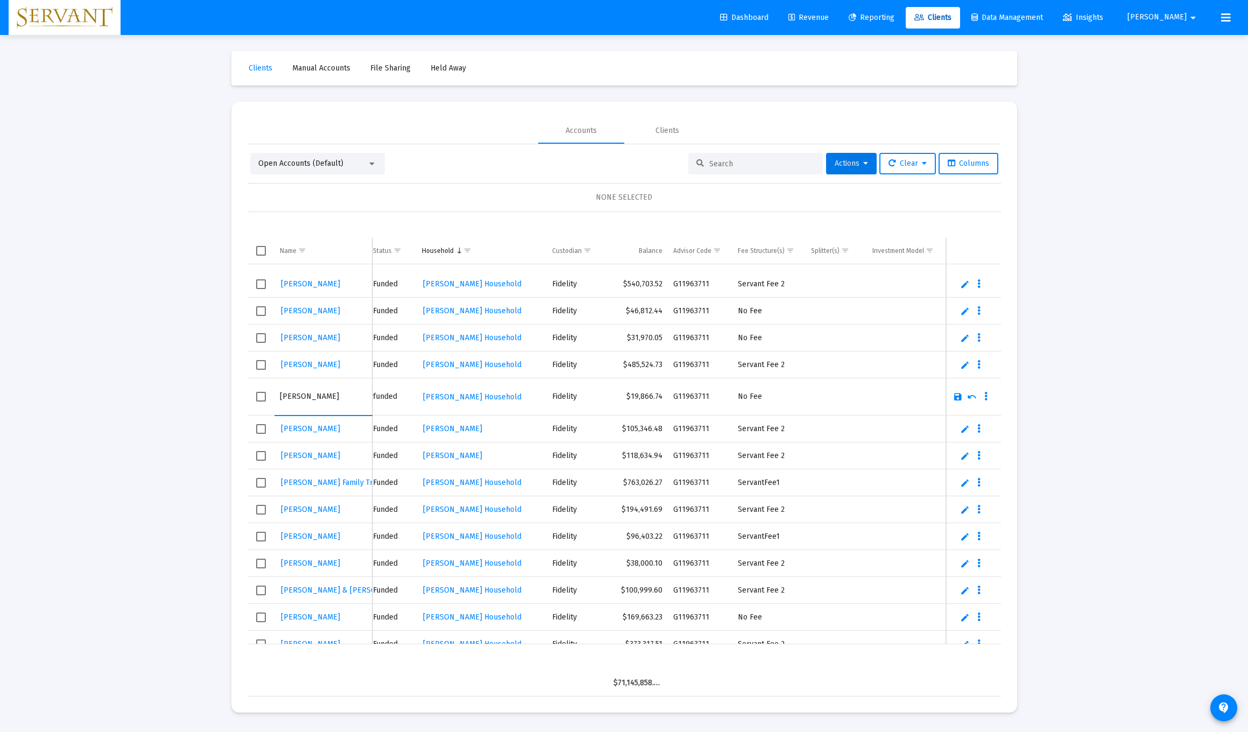
click at [559, 403] on td "Data grid" at bounding box center [907, 396] width 81 height 37
click at [331, 399] on input "[PERSON_NAME]" at bounding box center [323, 397] width 87 height 26
type input "H"
type input "[PERSON_NAME]"
click at [559, 397] on link "Save" at bounding box center [958, 397] width 10 height 10
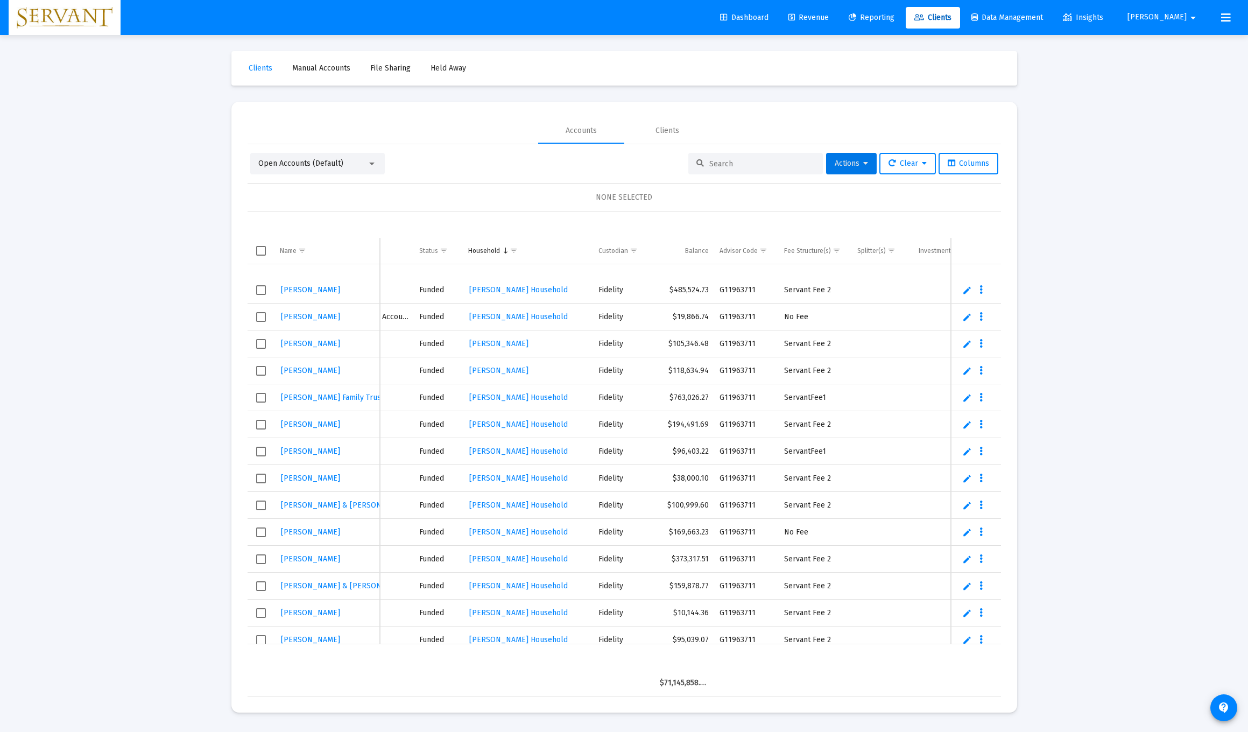
click at [559, 505] on link "Edit" at bounding box center [968, 506] width 10 height 10
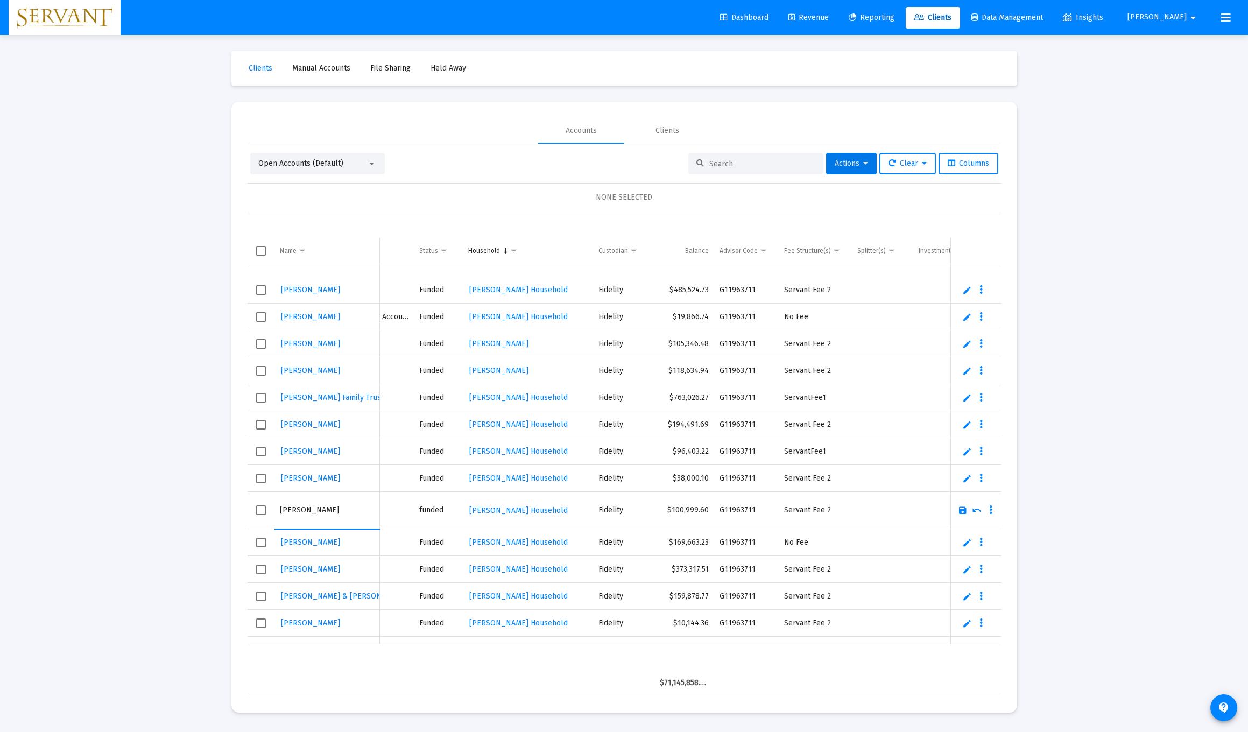
type input "[PERSON_NAME]"
click at [559, 512] on link "Save" at bounding box center [963, 510] width 10 height 10
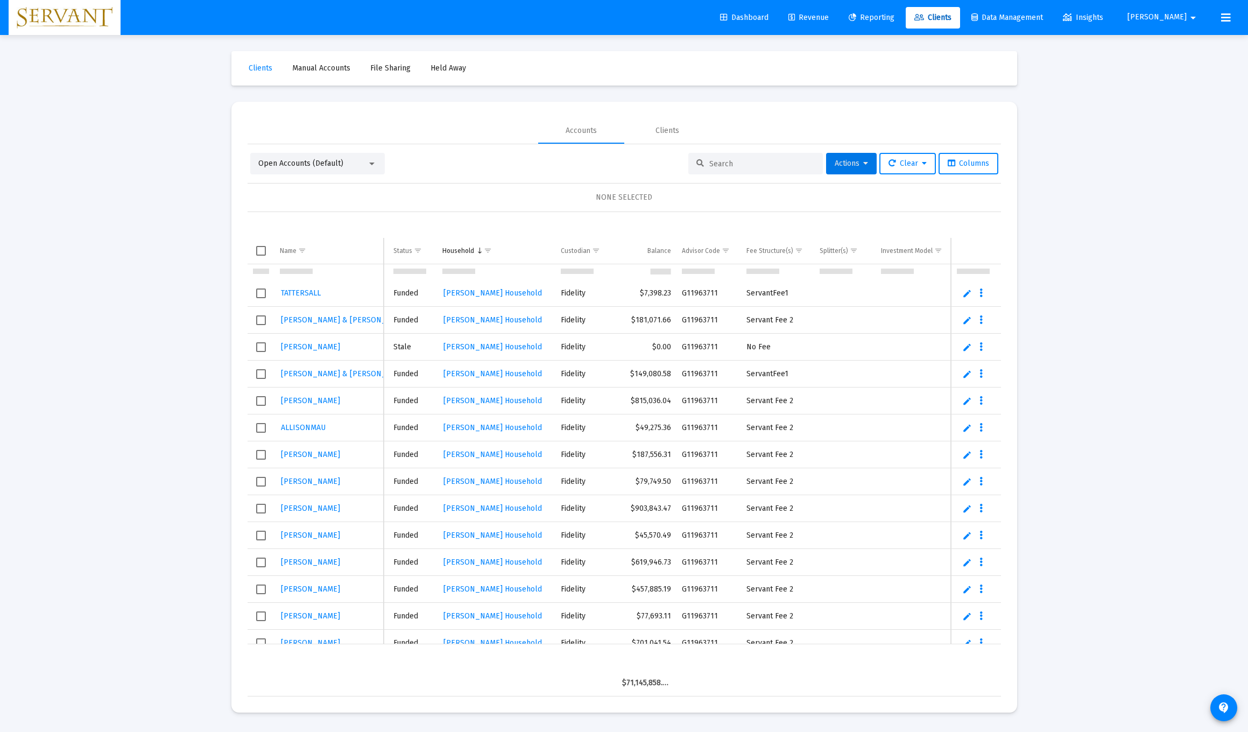
click at [559, 427] on link "Edit" at bounding box center [968, 428] width 10 height 10
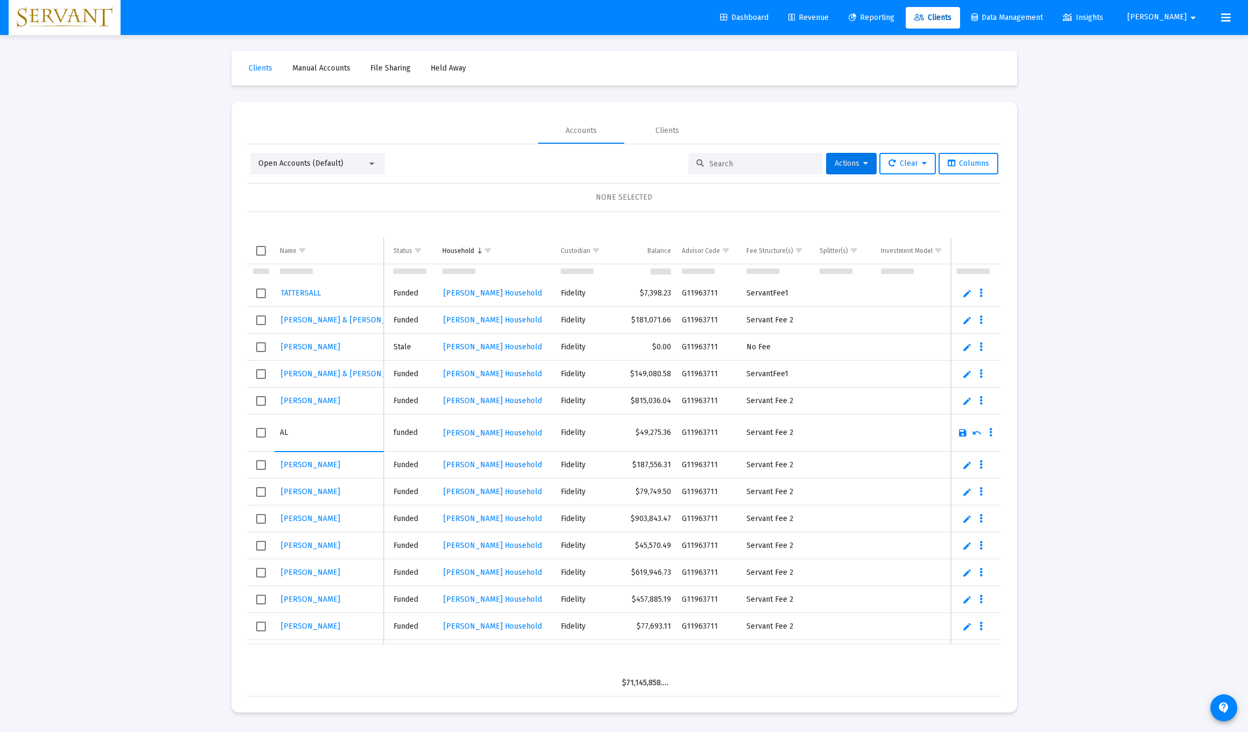
type input "A"
type input "[PERSON_NAME]"
click at [354, 461] on div "[PERSON_NAME]" at bounding box center [329, 462] width 99 height 16
click at [559, 430] on link "Save" at bounding box center [958, 430] width 10 height 10
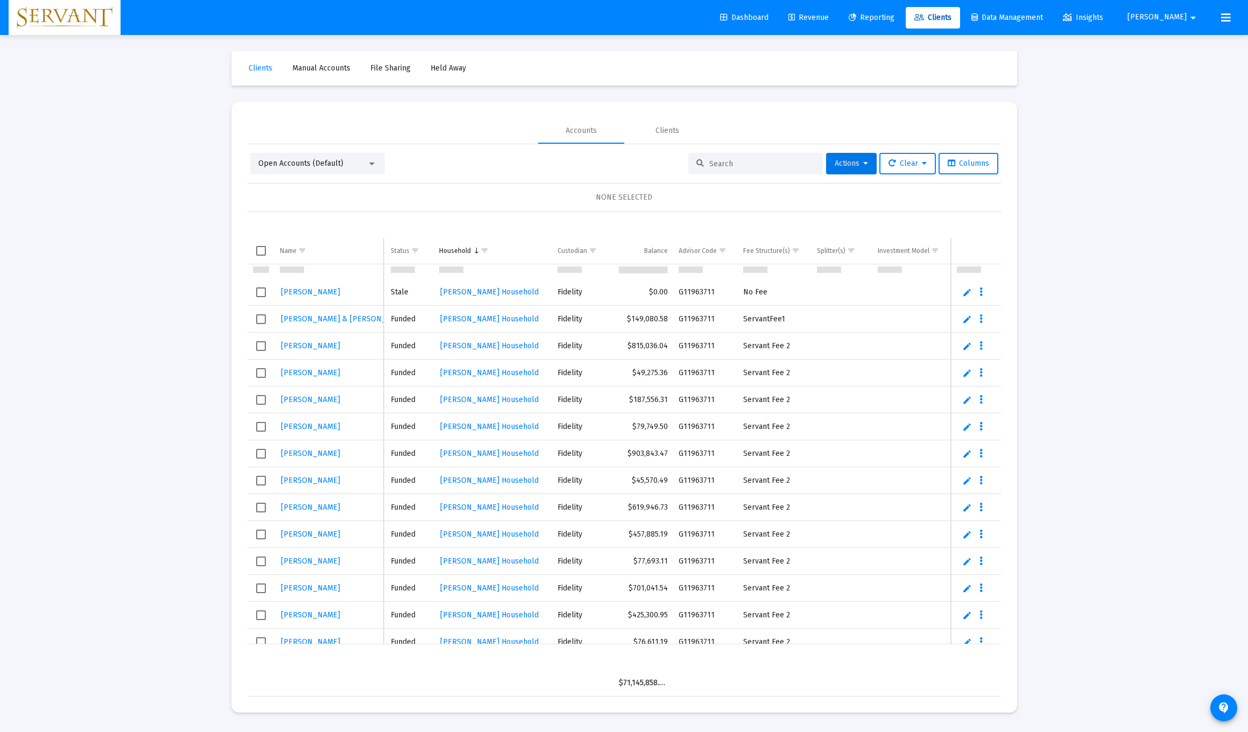
click at [559, 400] on link "Edit" at bounding box center [968, 400] width 10 height 10
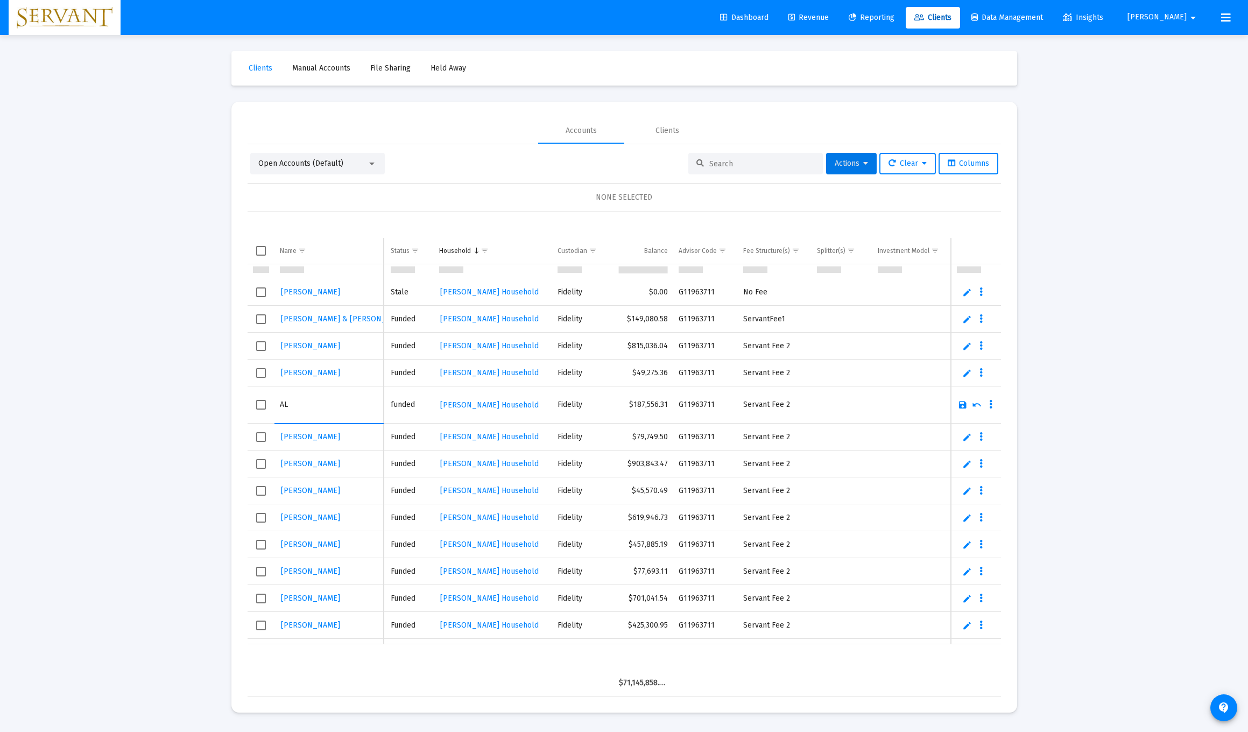
type input "A"
type input "[PERSON_NAME]"
click at [559, 408] on link "Save" at bounding box center [963, 405] width 10 height 10
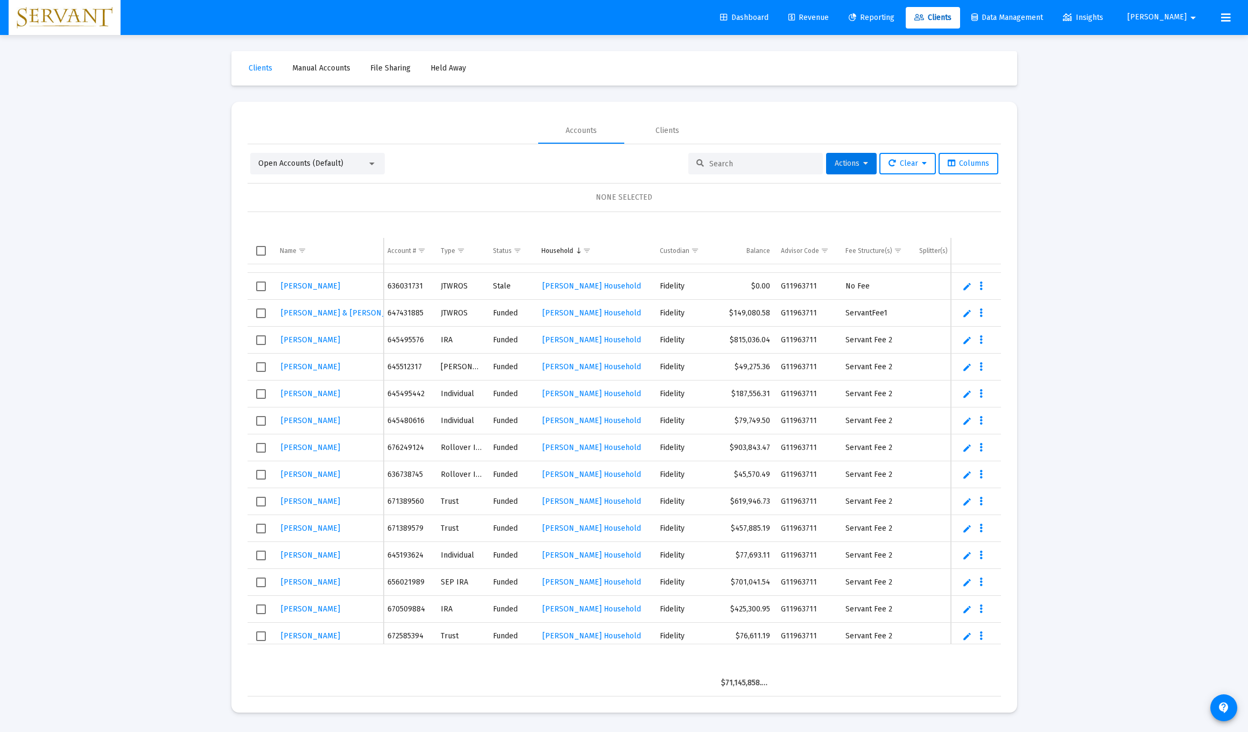
click at [559, 474] on link "Edit" at bounding box center [968, 475] width 10 height 10
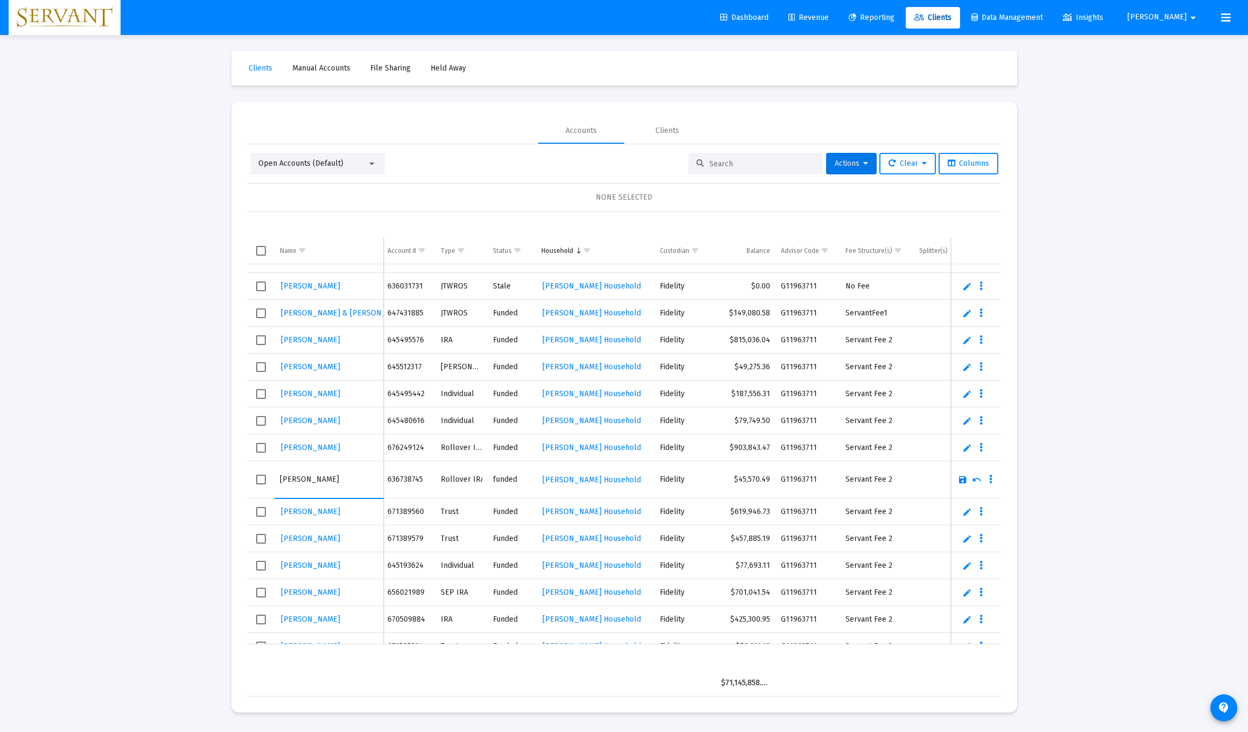
type input "J"
type input "[PERSON_NAME]"
click at [559, 479] on link "Save" at bounding box center [958, 480] width 10 height 10
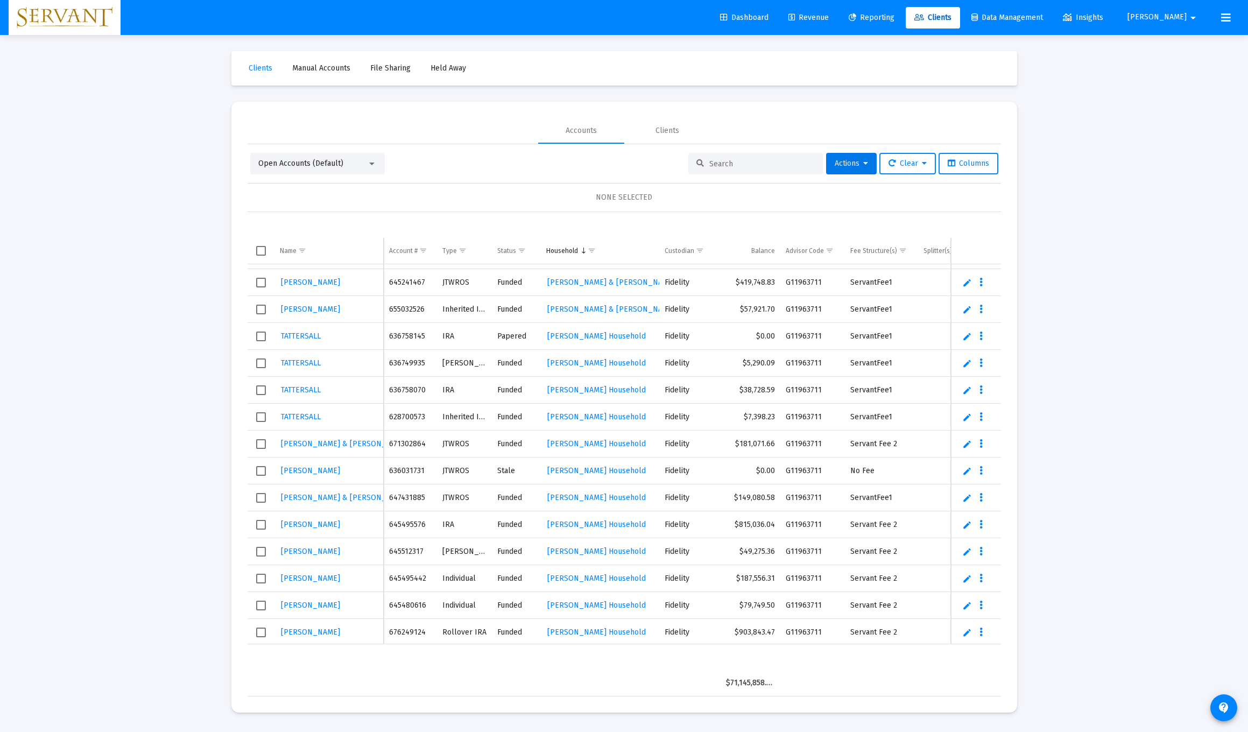
click at [559, 338] on link "Edit" at bounding box center [968, 337] width 10 height 10
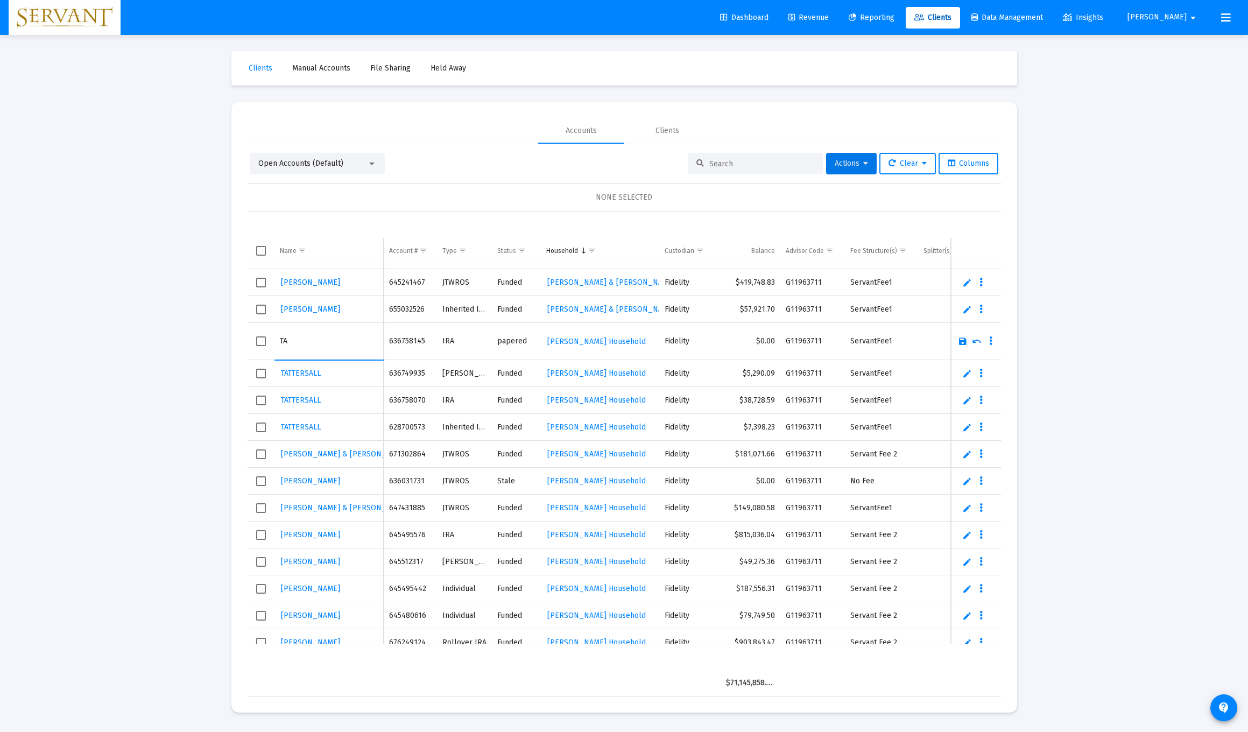
type input "T"
type input "[PERSON_NAME]"
click at [559, 344] on link "Save" at bounding box center [963, 341] width 10 height 10
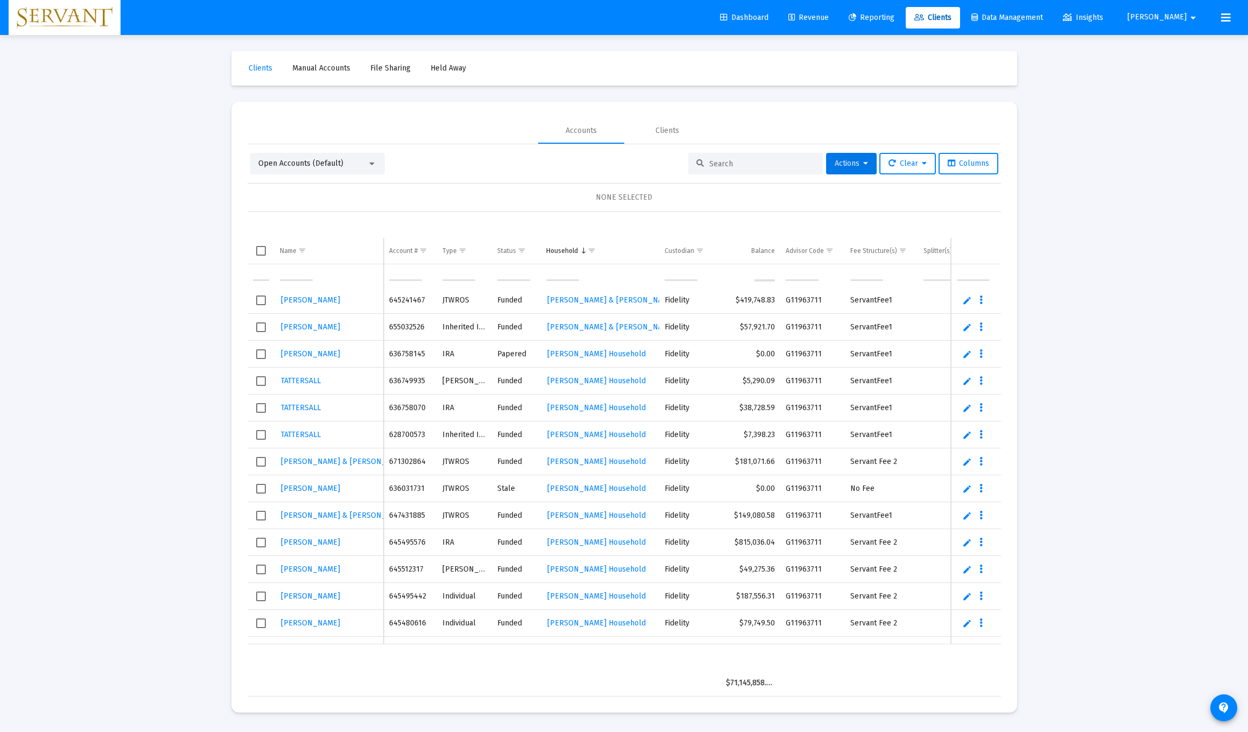
click at [559, 383] on link "Edit" at bounding box center [968, 381] width 10 height 10
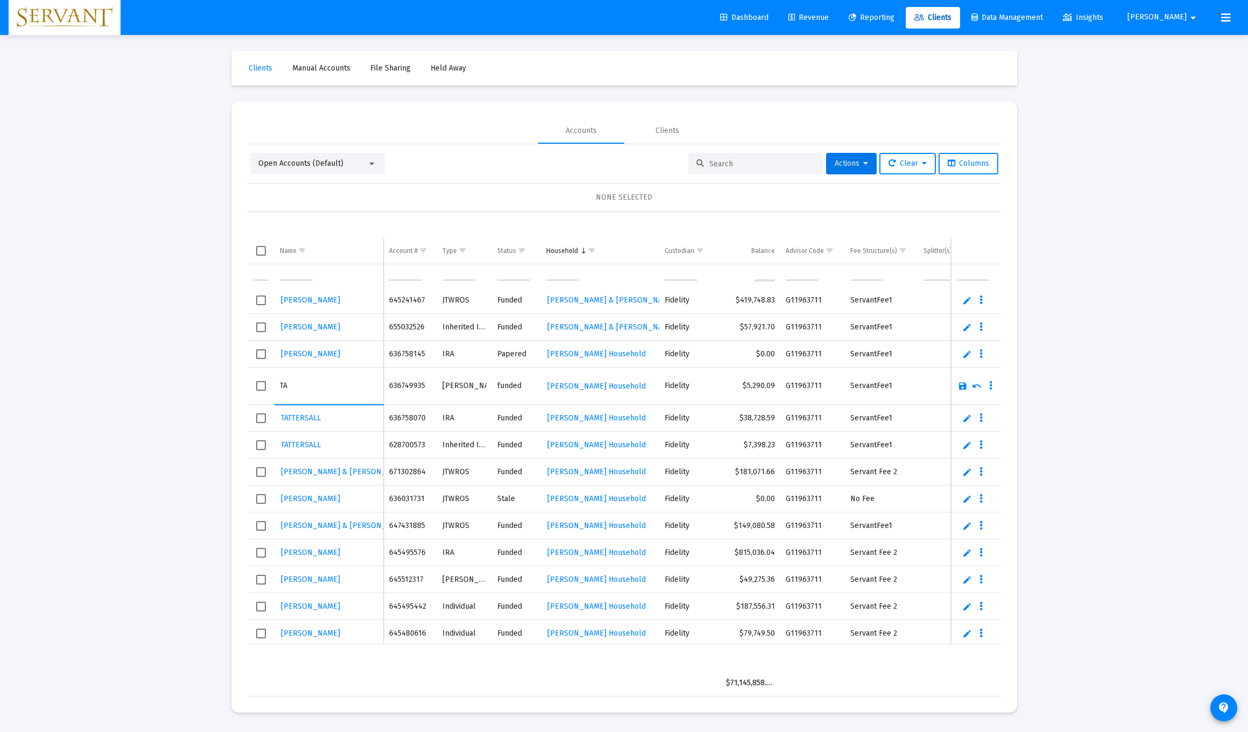
type input "T"
type input "[PERSON_NAME]"
click at [559, 390] on link "Save" at bounding box center [963, 386] width 10 height 10
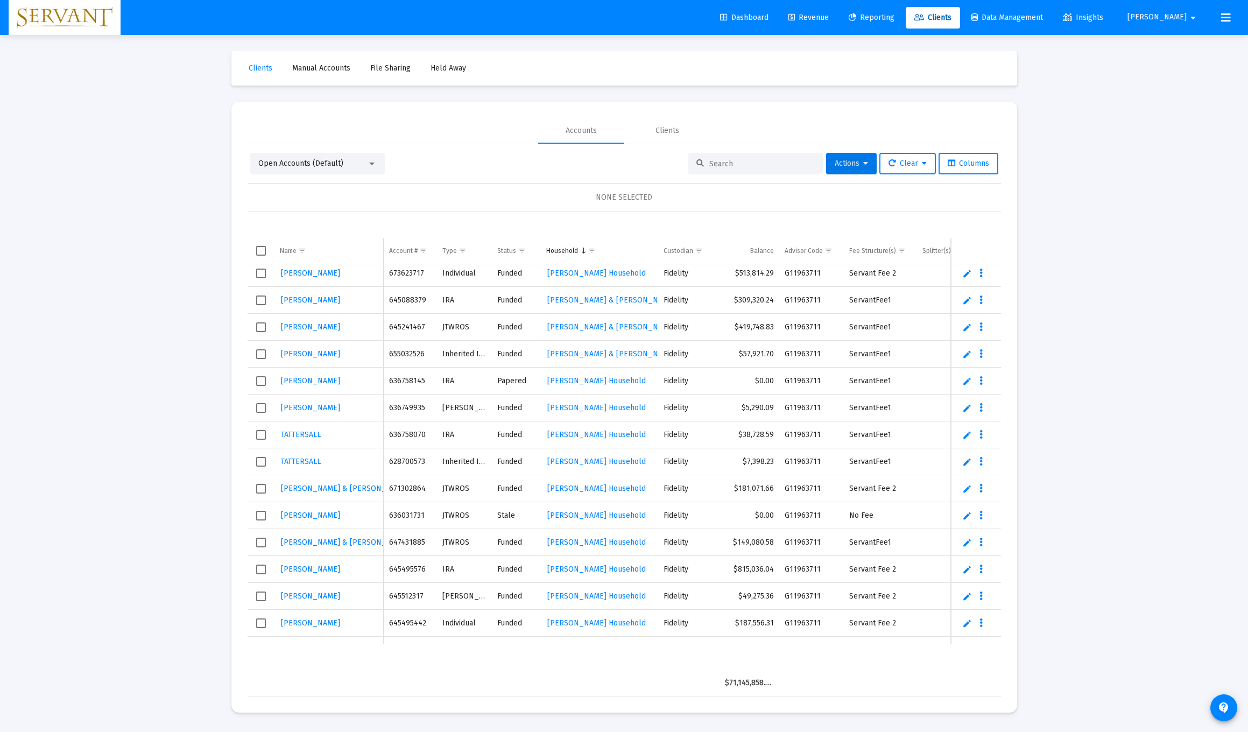
click at [559, 436] on link "Edit" at bounding box center [968, 435] width 10 height 10
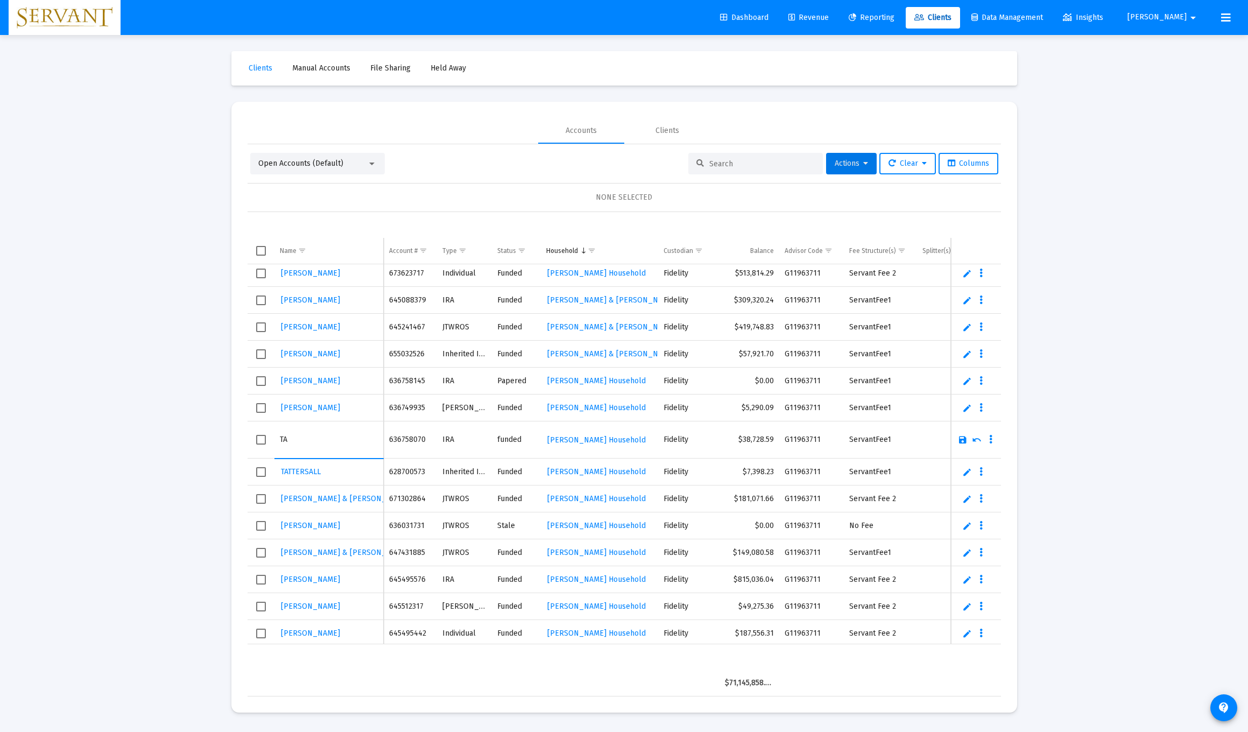
type input "T"
type input "[PERSON_NAME]"
click at [559, 439] on link "Save" at bounding box center [963, 440] width 10 height 10
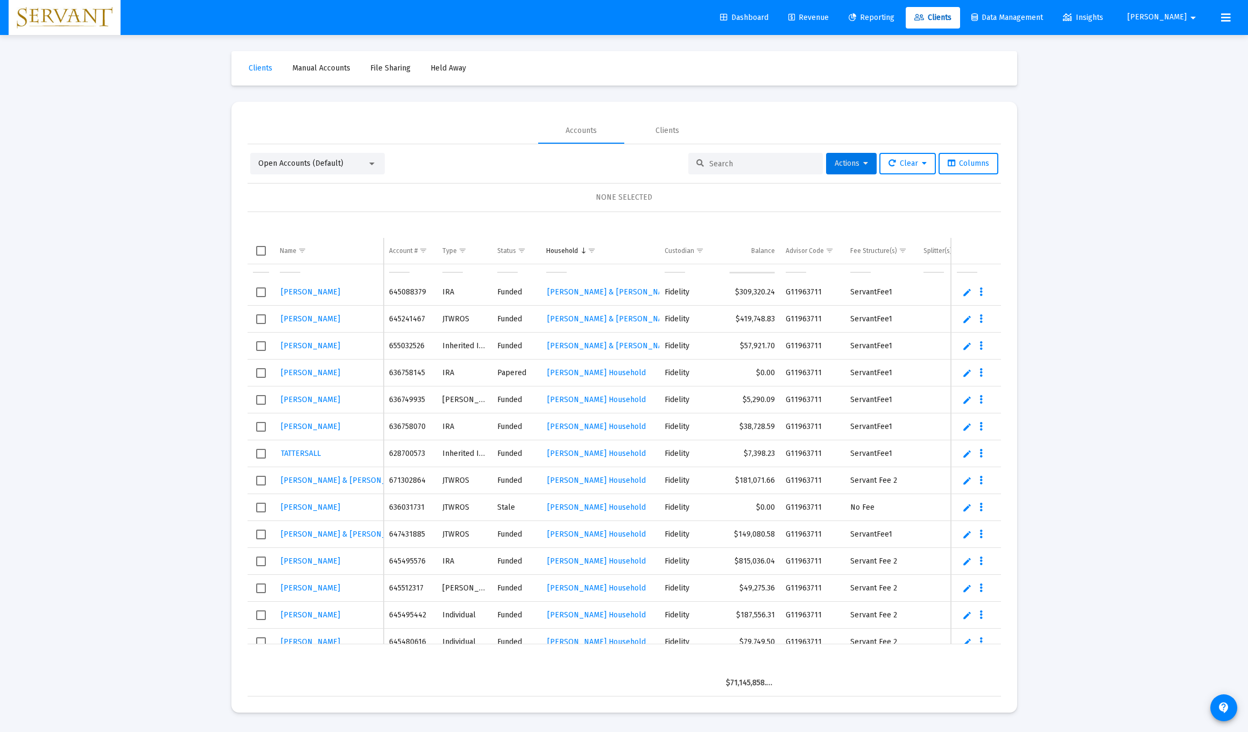
click at [559, 453] on link "Edit" at bounding box center [968, 454] width 10 height 10
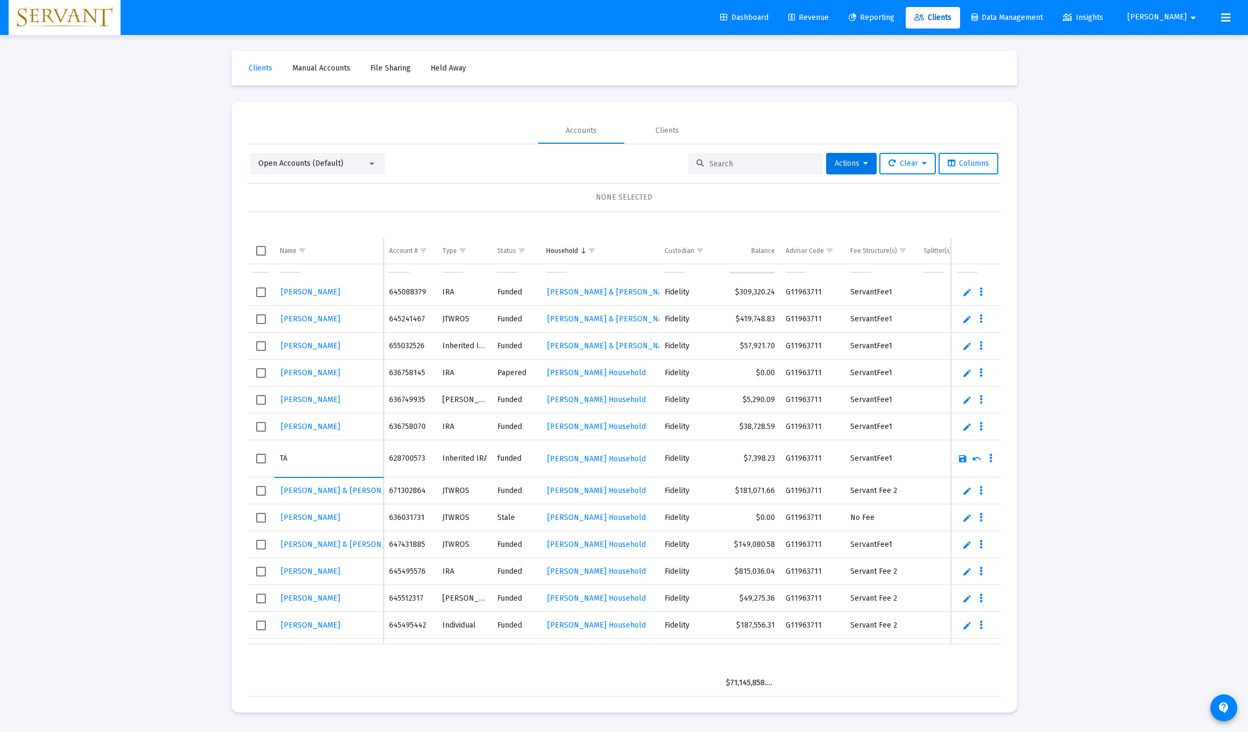
type input "T"
type input "[PERSON_NAME]"
click at [559, 461] on link "Save" at bounding box center [963, 459] width 10 height 10
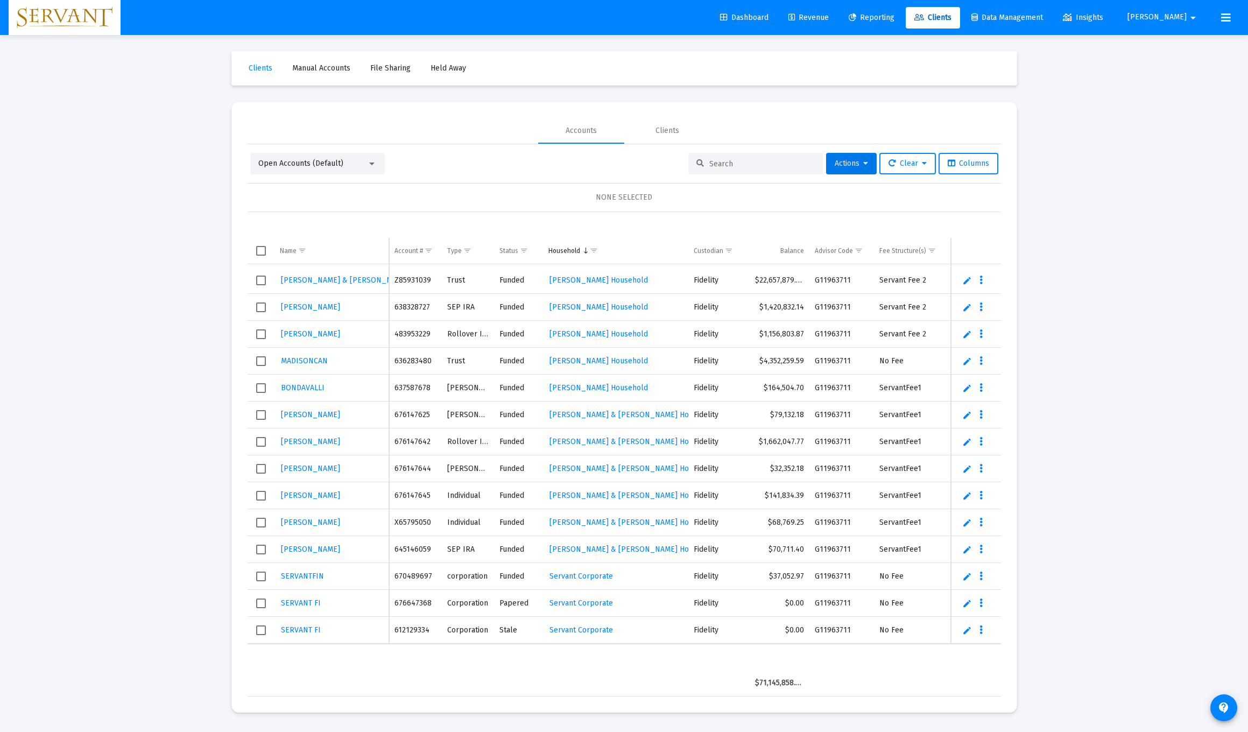
click at [559, 391] on link "Edit" at bounding box center [968, 388] width 10 height 10
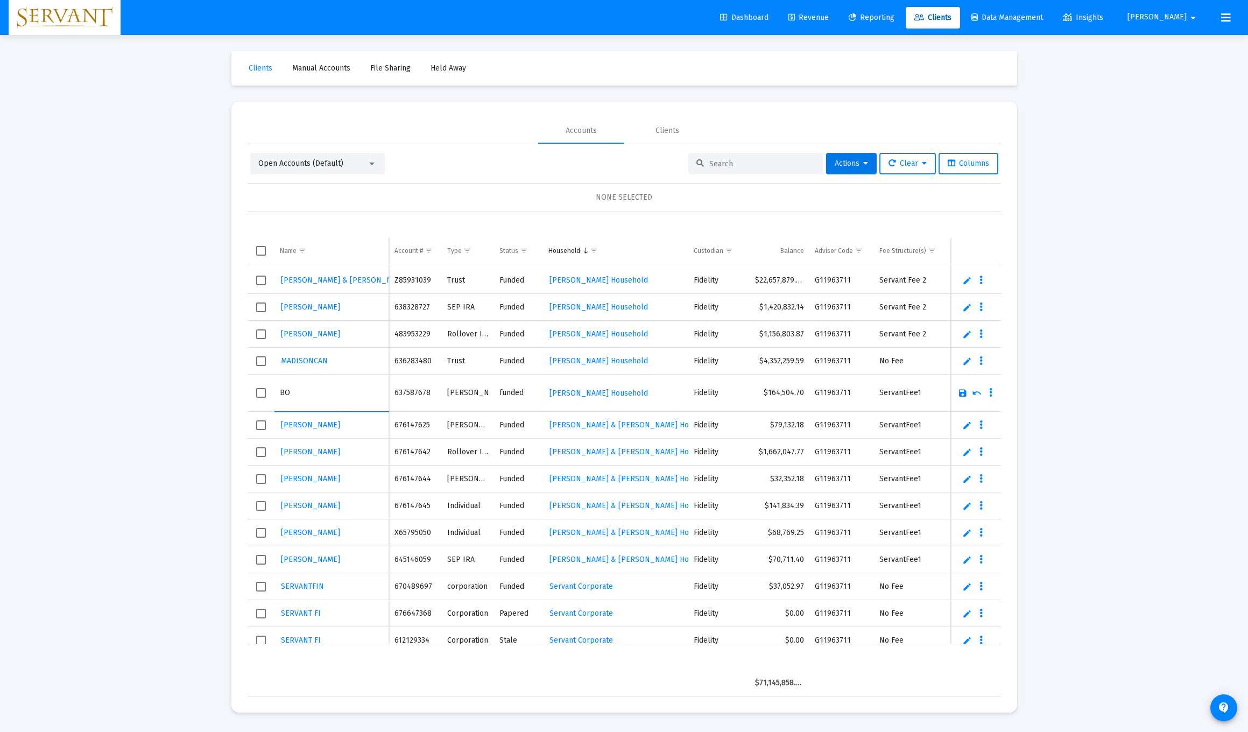
type input "B"
type input "[PERSON_NAME]"
click at [559, 396] on link "Save" at bounding box center [963, 393] width 10 height 10
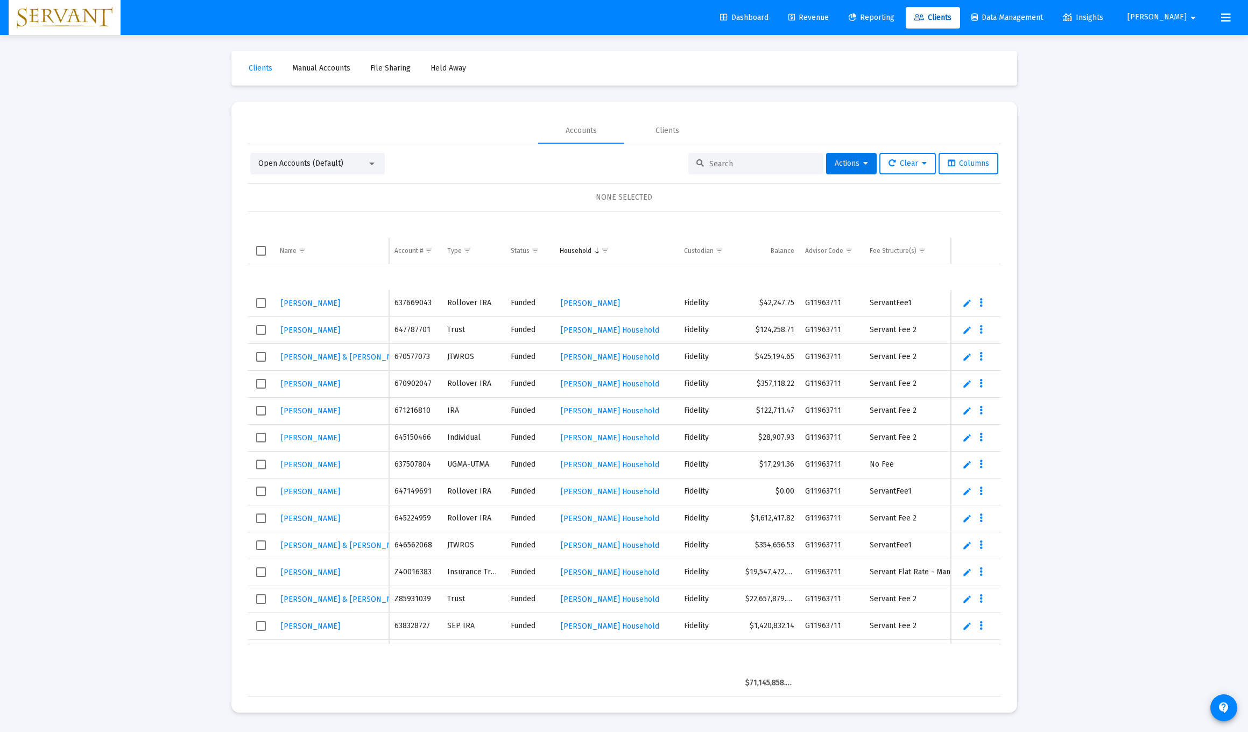
click at [559, 303] on link "Edit" at bounding box center [968, 303] width 10 height 10
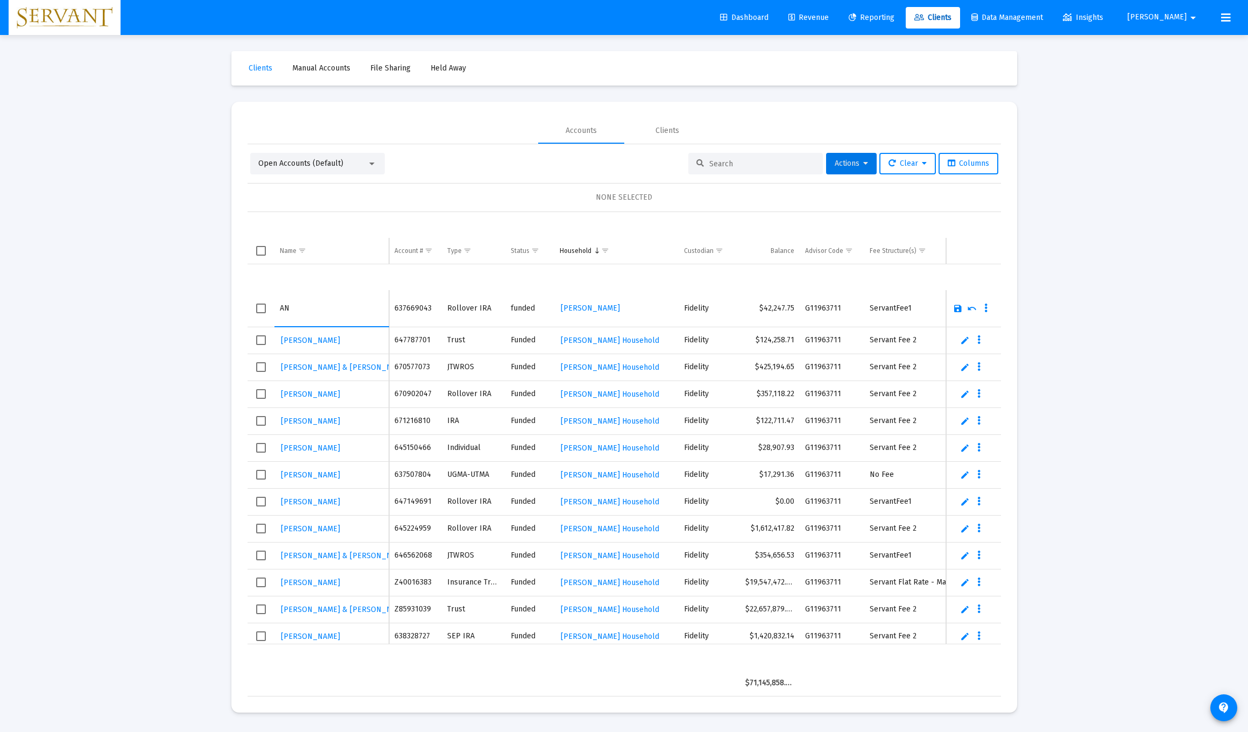
type input "A"
type input "[PERSON_NAME]"
click at [559, 308] on link "Save" at bounding box center [958, 309] width 10 height 10
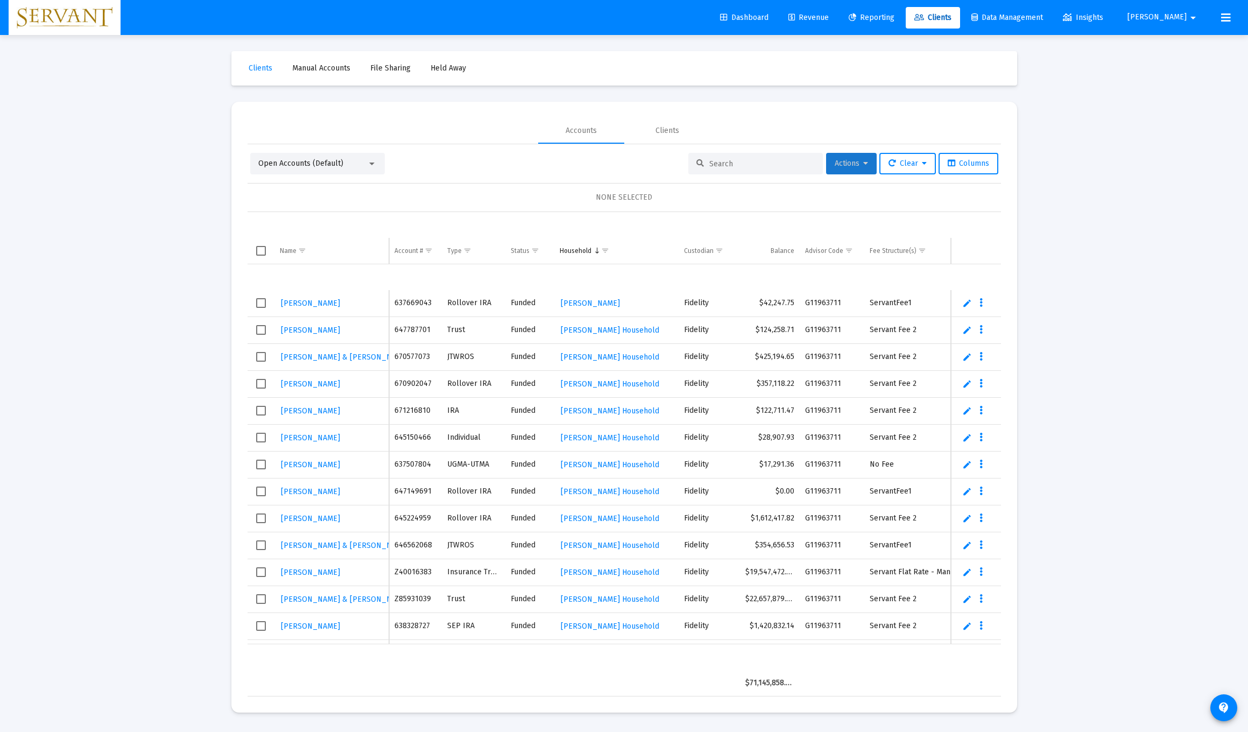
click at [559, 161] on icon at bounding box center [865, 164] width 5 height 8
click at [559, 224] on div at bounding box center [624, 366] width 1248 height 732
click at [559, 16] on span "Reporting" at bounding box center [872, 17] width 46 height 9
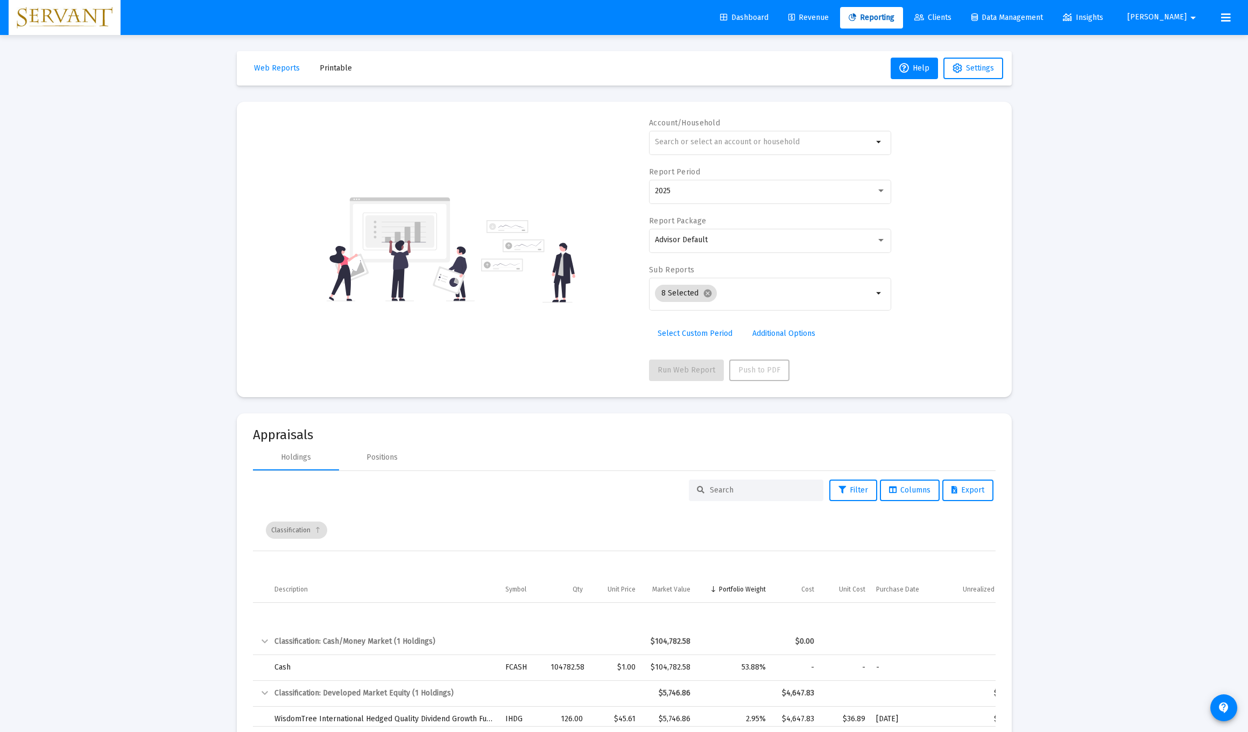
click at [559, 18] on span "Data Management" at bounding box center [1008, 17] width 72 height 9
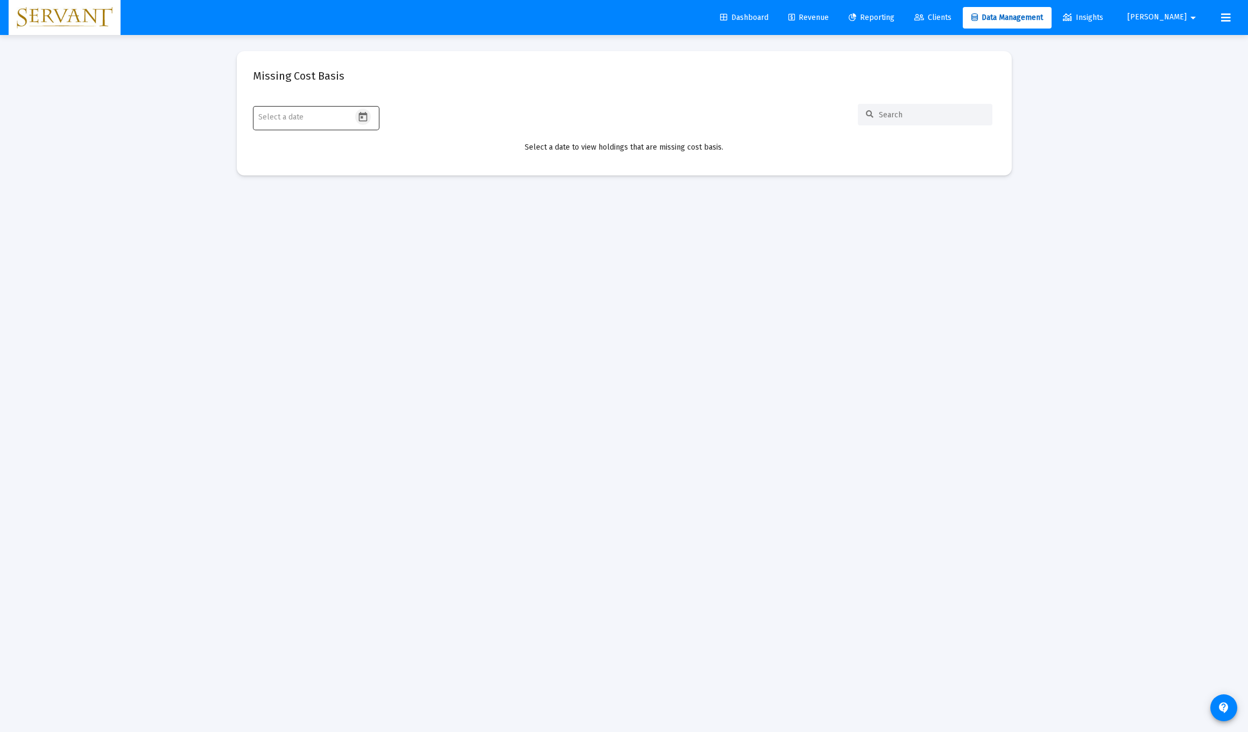
click at [361, 118] on icon "Open calendar" at bounding box center [362, 116] width 11 height 11
click at [483, 108] on div at bounding box center [624, 366] width 1248 height 732
click at [559, 16] on span "Clients" at bounding box center [933, 17] width 37 height 9
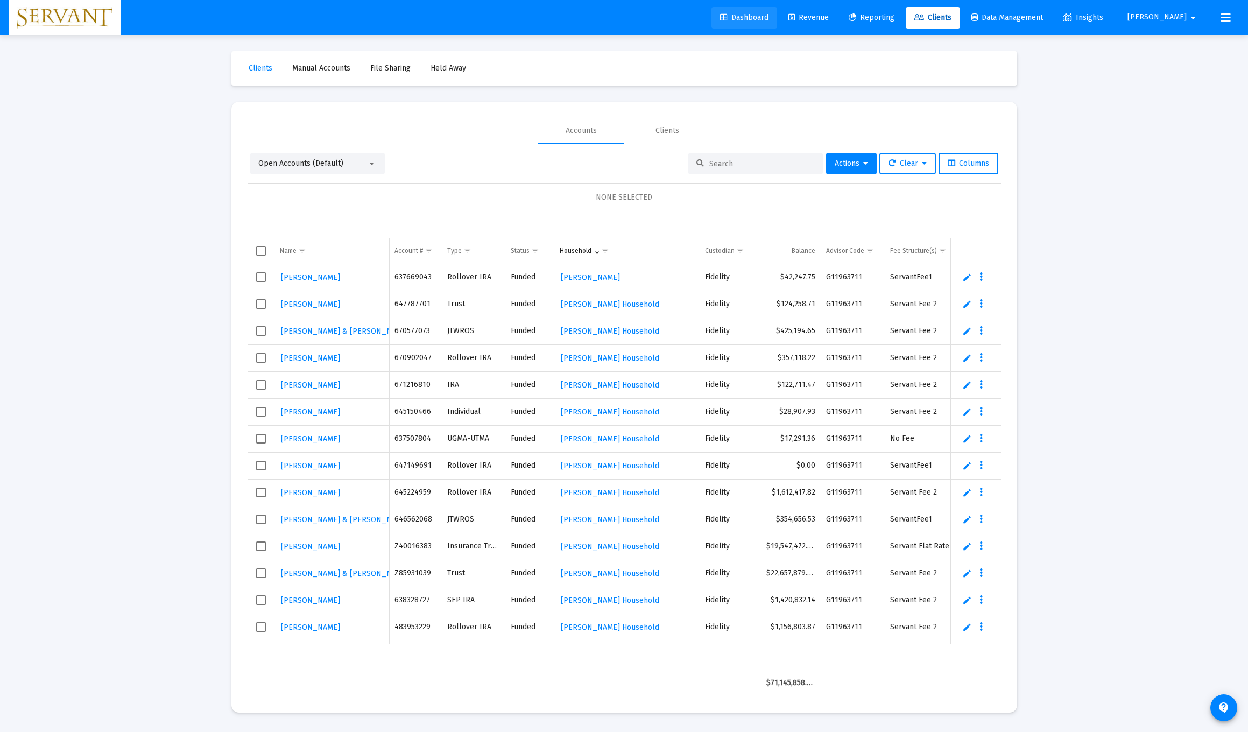
click at [559, 17] on icon at bounding box center [724, 18] width 8 height 8
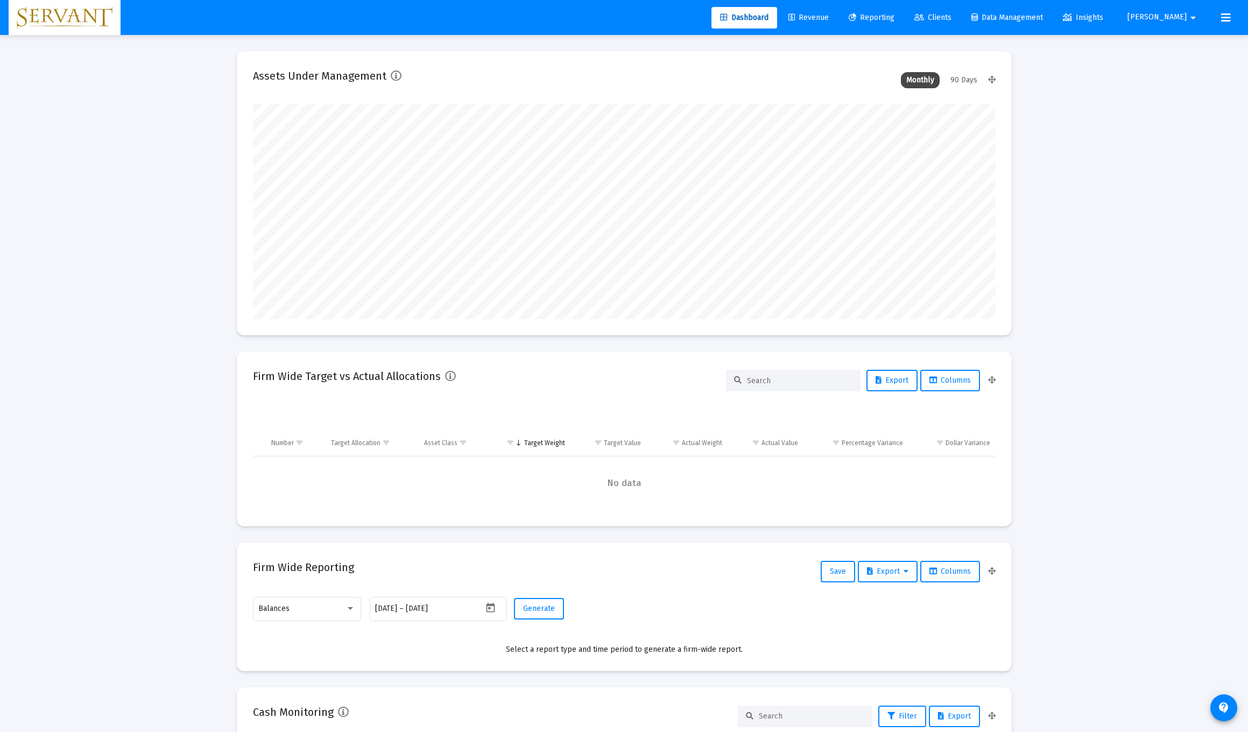
click at [559, 17] on span "Revenue" at bounding box center [809, 17] width 40 height 9
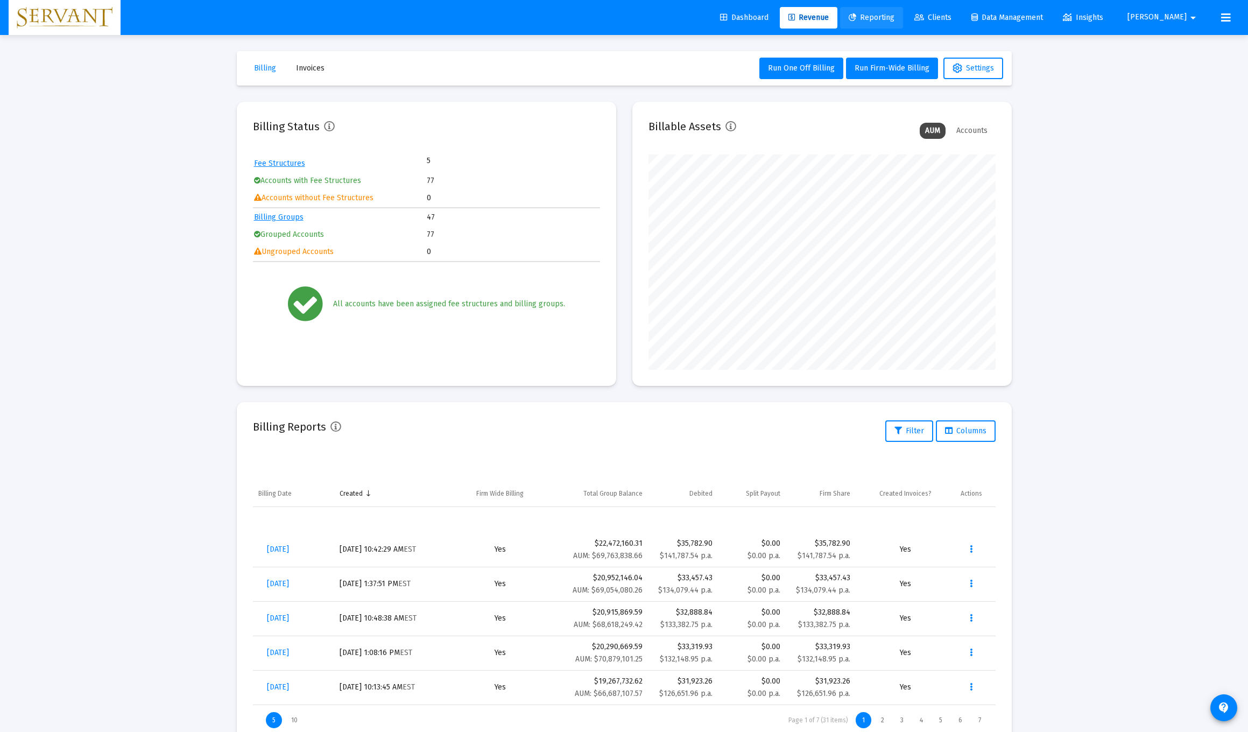
click at [559, 17] on span "Reporting" at bounding box center [872, 17] width 46 height 9
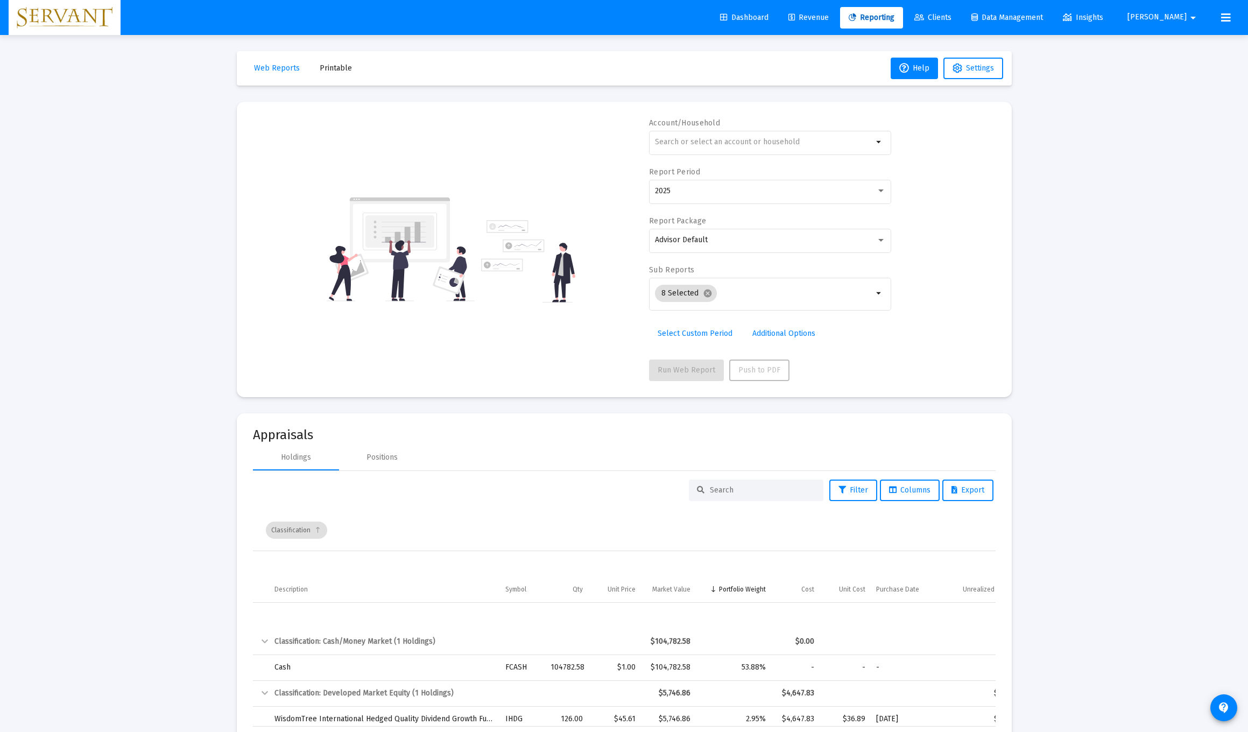
click at [559, 347] on div "Account/Household arrow_drop_down Report Period 2025 Report Package Advisor Def…" at bounding box center [624, 249] width 743 height 263
click at [559, 141] on mat-icon "arrow_drop_down" at bounding box center [879, 142] width 13 height 13
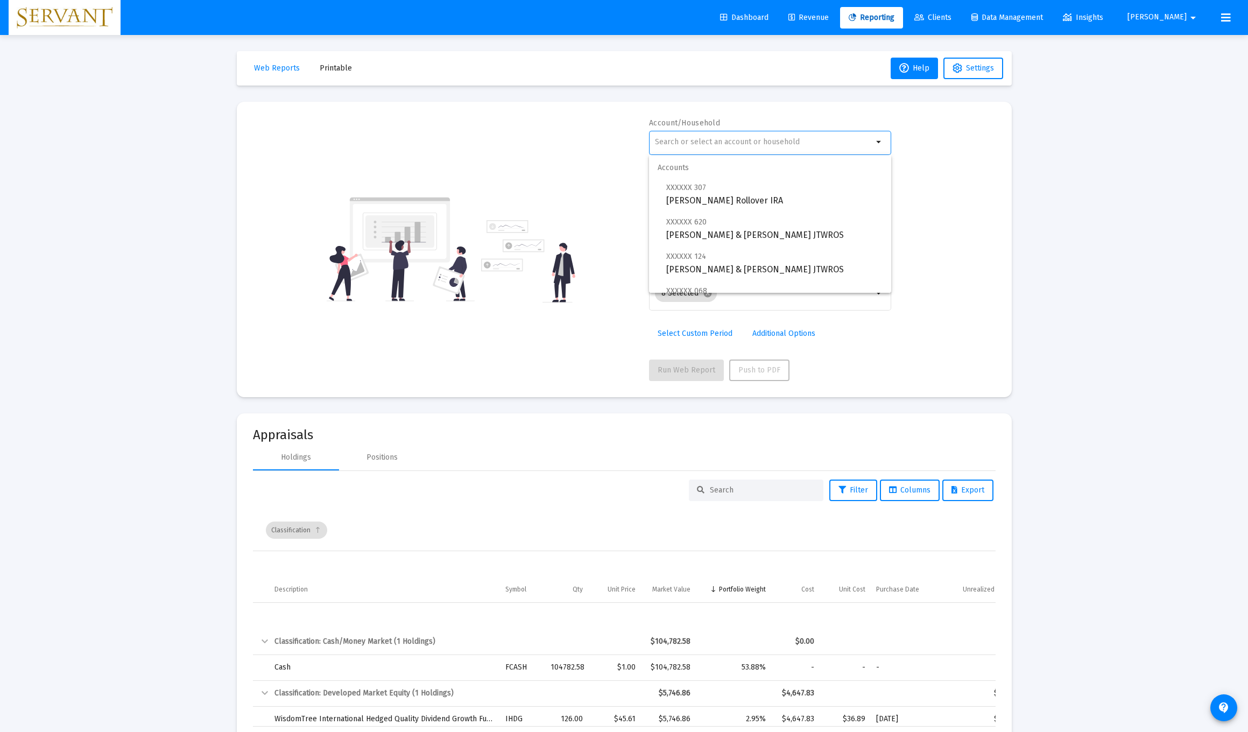
click at [559, 142] on input "text" at bounding box center [764, 142] width 218 height 9
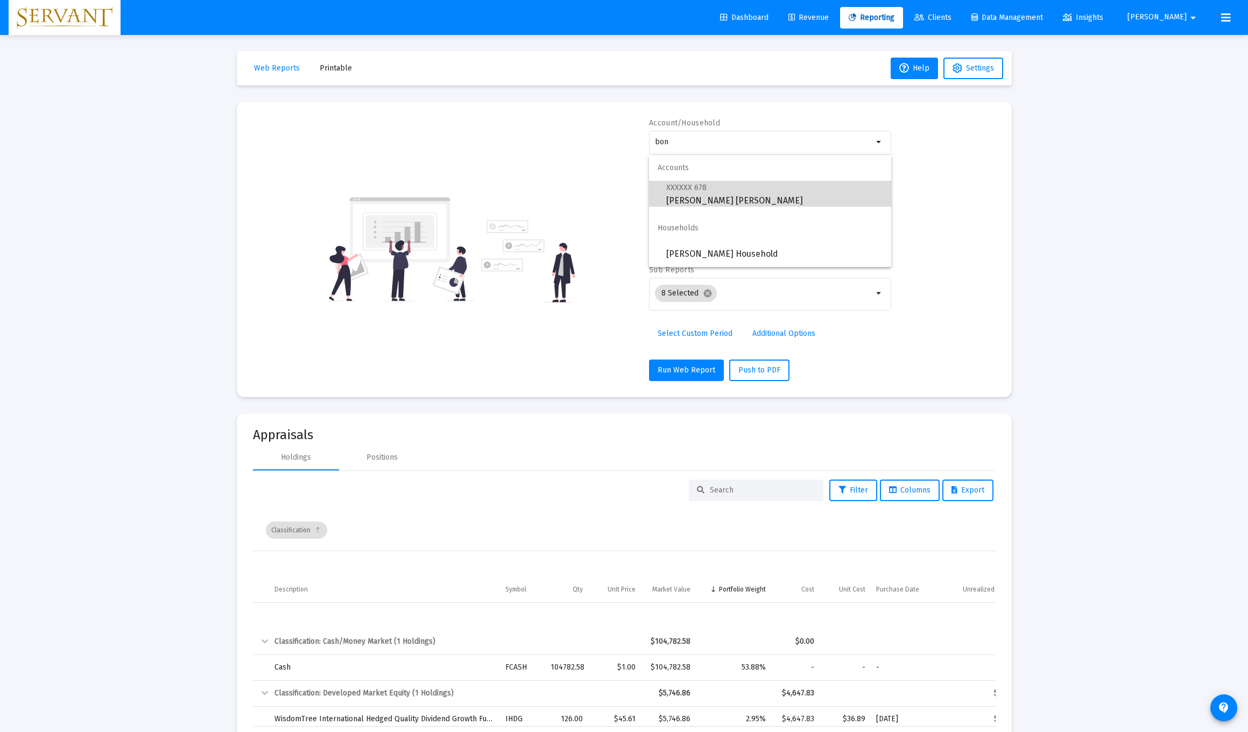
click at [559, 200] on span "XXXXXX 678 [PERSON_NAME] [PERSON_NAME]" at bounding box center [774, 194] width 216 height 26
type input "[PERSON_NAME] [PERSON_NAME]"
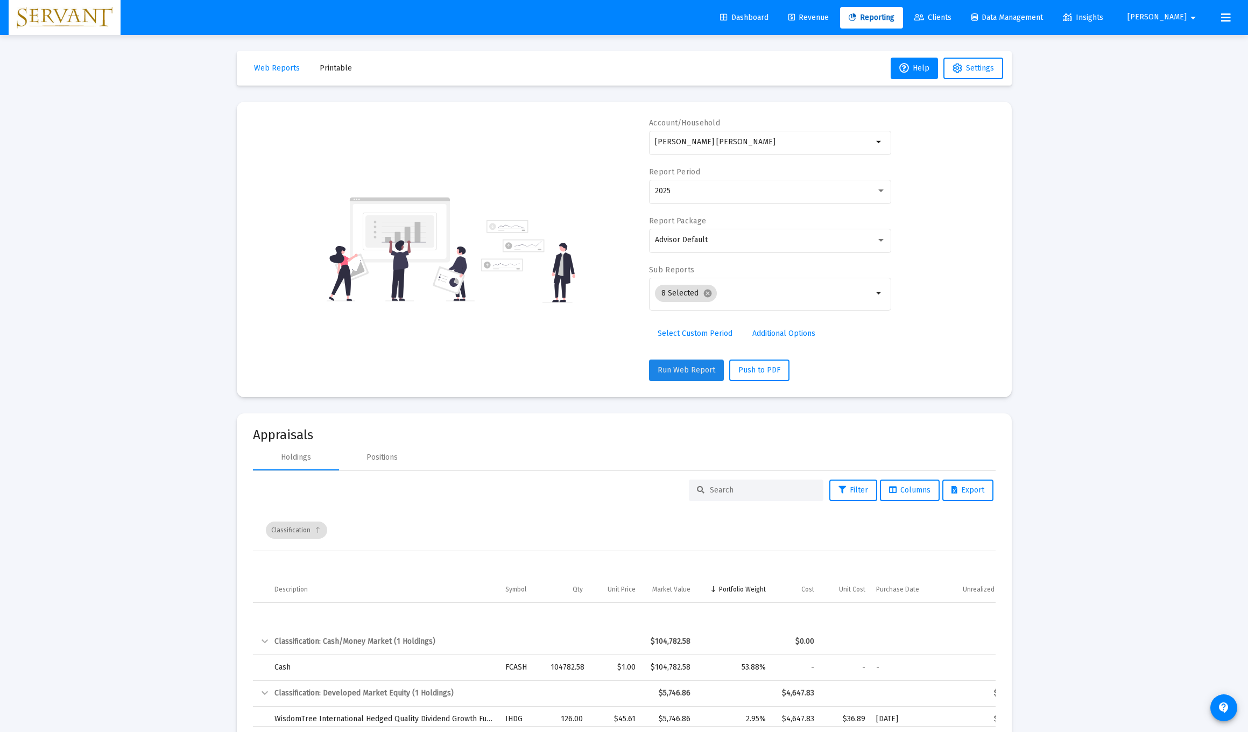
click at [559, 372] on span "Run Web Report" at bounding box center [687, 370] width 58 height 9
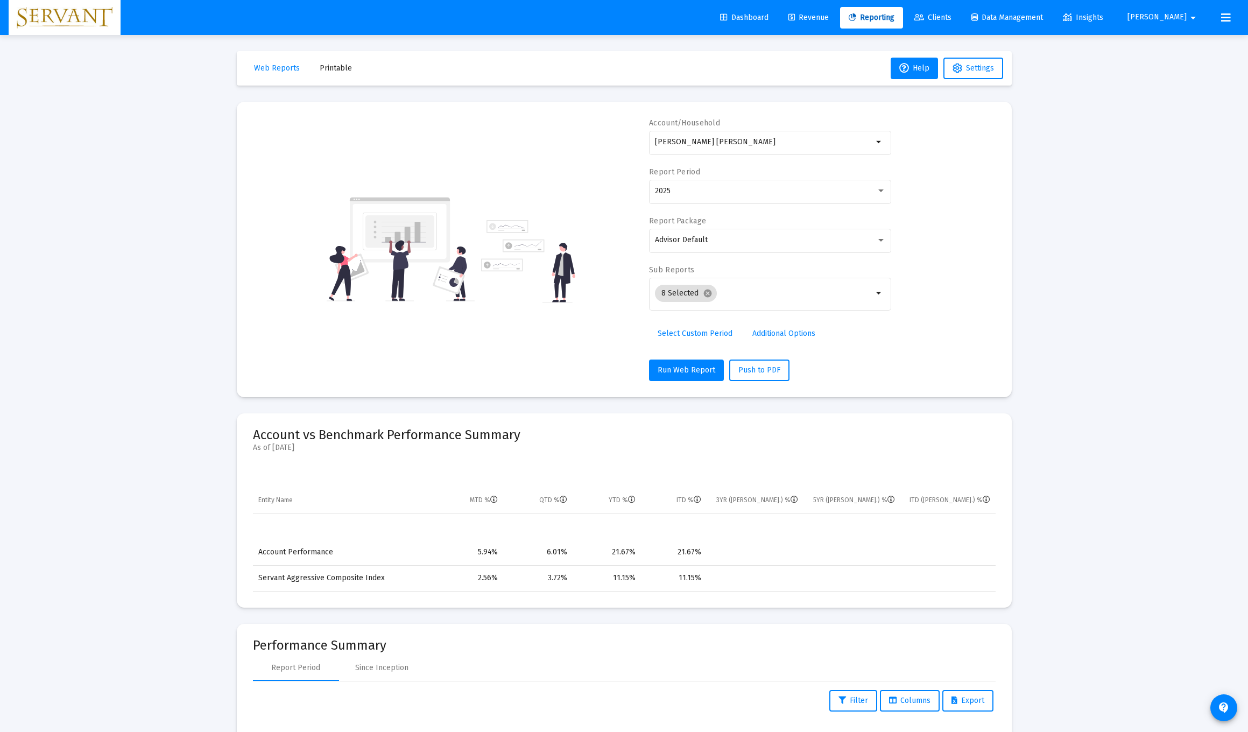
click at [559, 20] on span "Clients" at bounding box center [933, 17] width 37 height 9
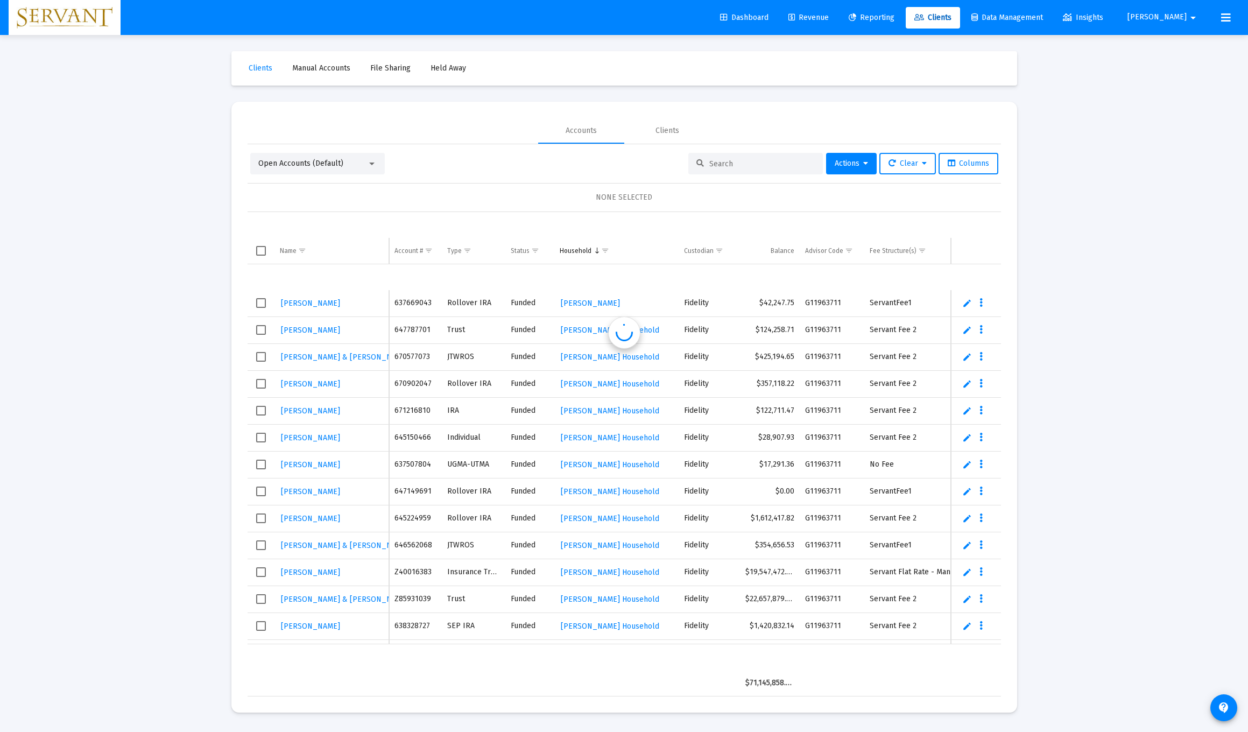
scroll to position [26, 0]
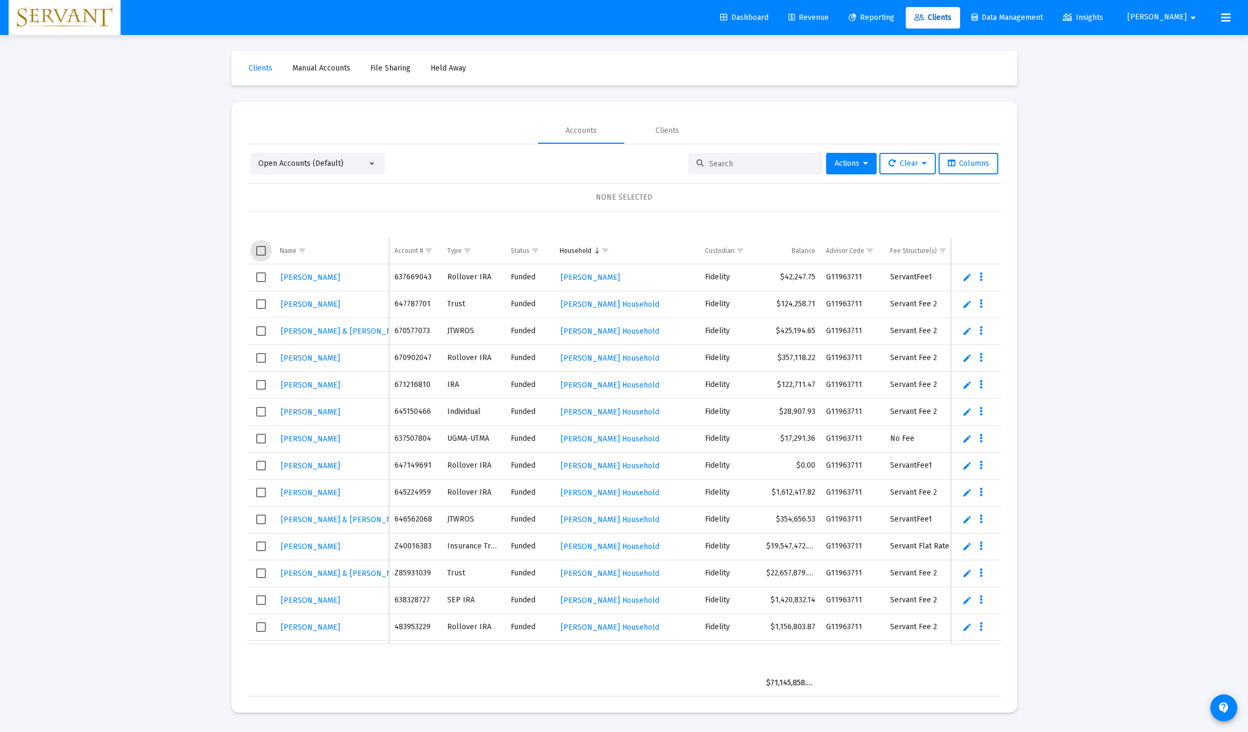
click at [259, 250] on span "Select all" at bounding box center [261, 251] width 10 height 10
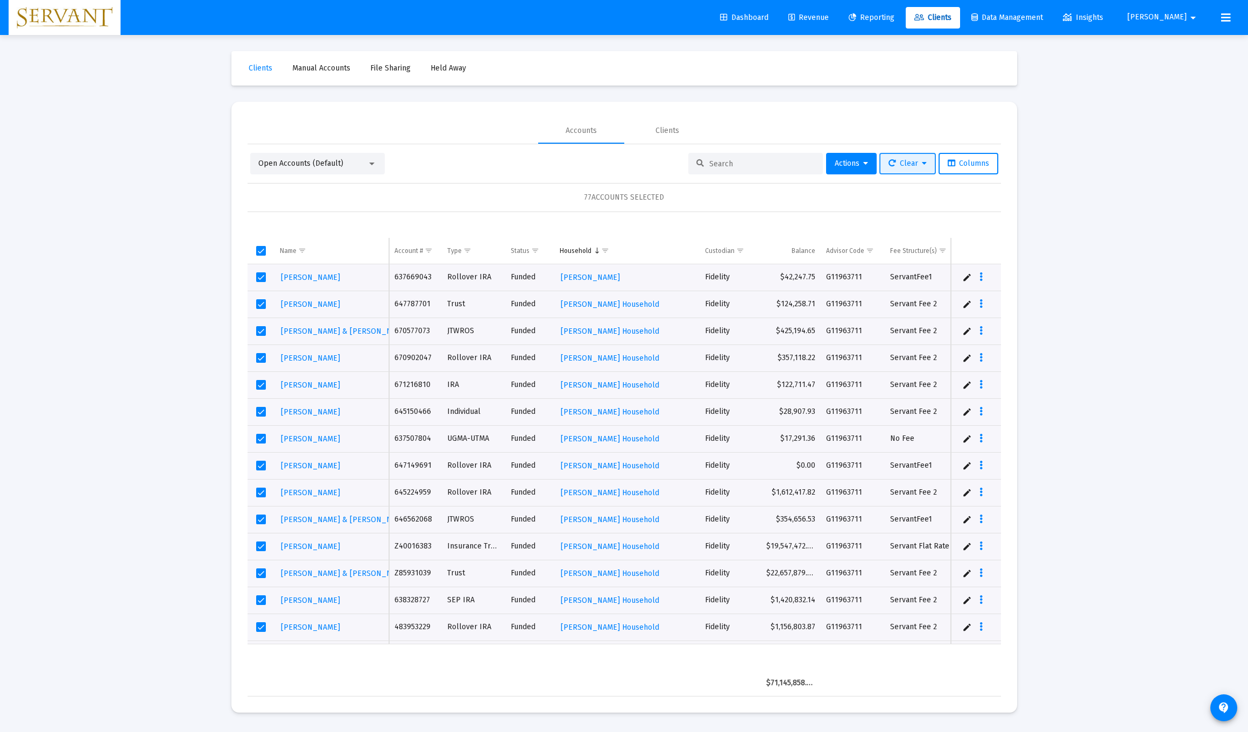
click at [559, 164] on icon at bounding box center [924, 164] width 5 height 8
click at [559, 215] on div at bounding box center [624, 366] width 1248 height 732
click at [559, 164] on icon at bounding box center [865, 164] width 5 height 8
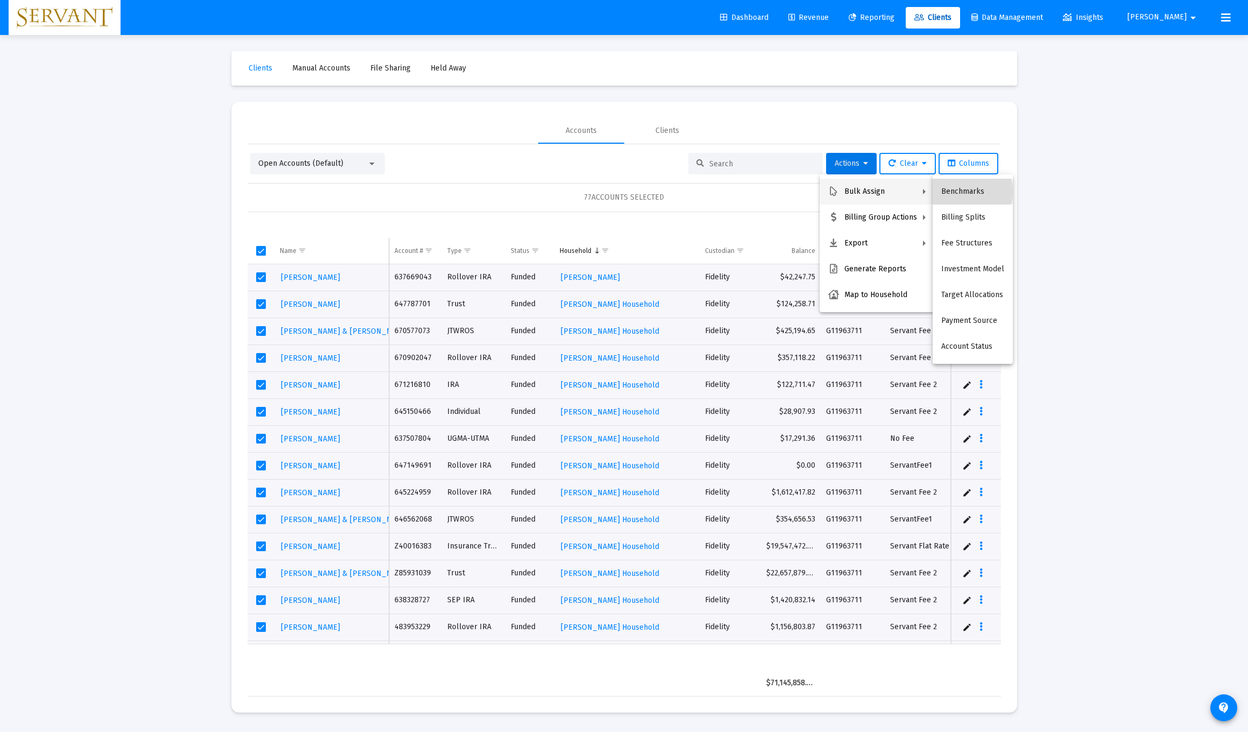
click at [559, 192] on button "Benchmarks" at bounding box center [973, 192] width 80 height 26
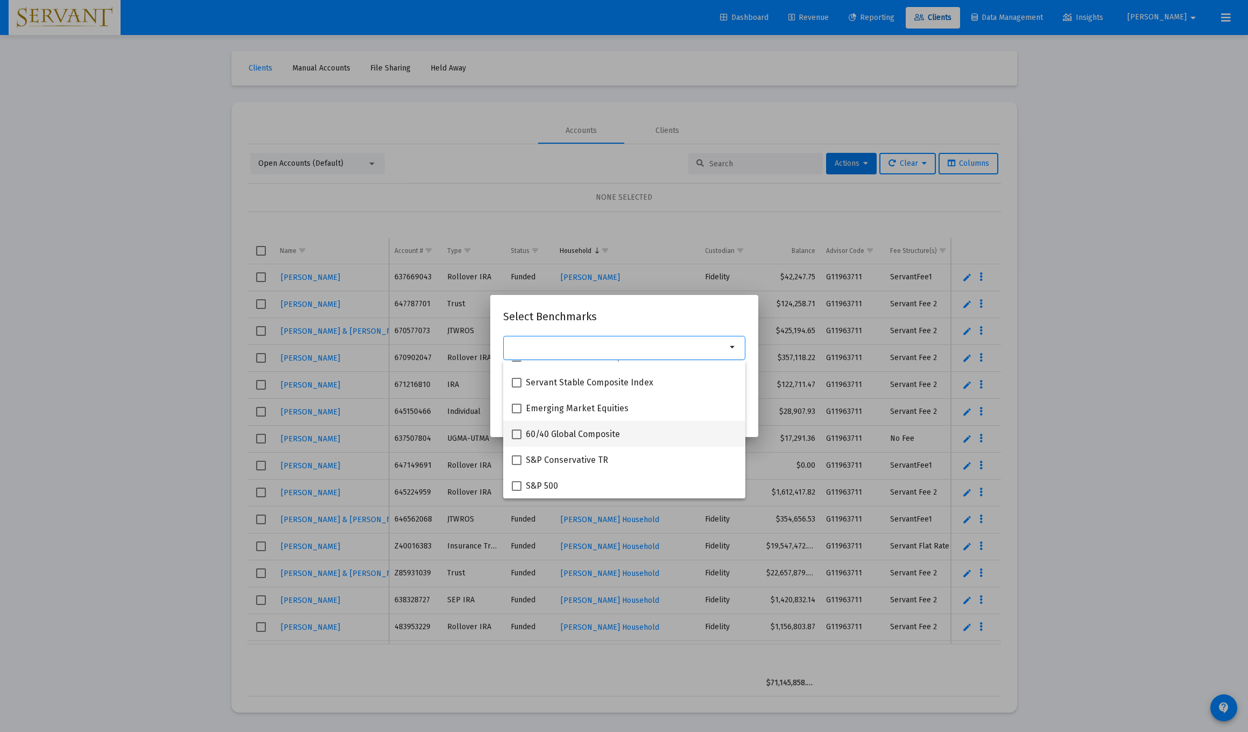
scroll to position [69, 0]
click at [519, 437] on span at bounding box center [517, 435] width 10 height 10
click at [517, 439] on input "60/40 Global Composite" at bounding box center [516, 439] width 1 height 1
checkbox input "true"
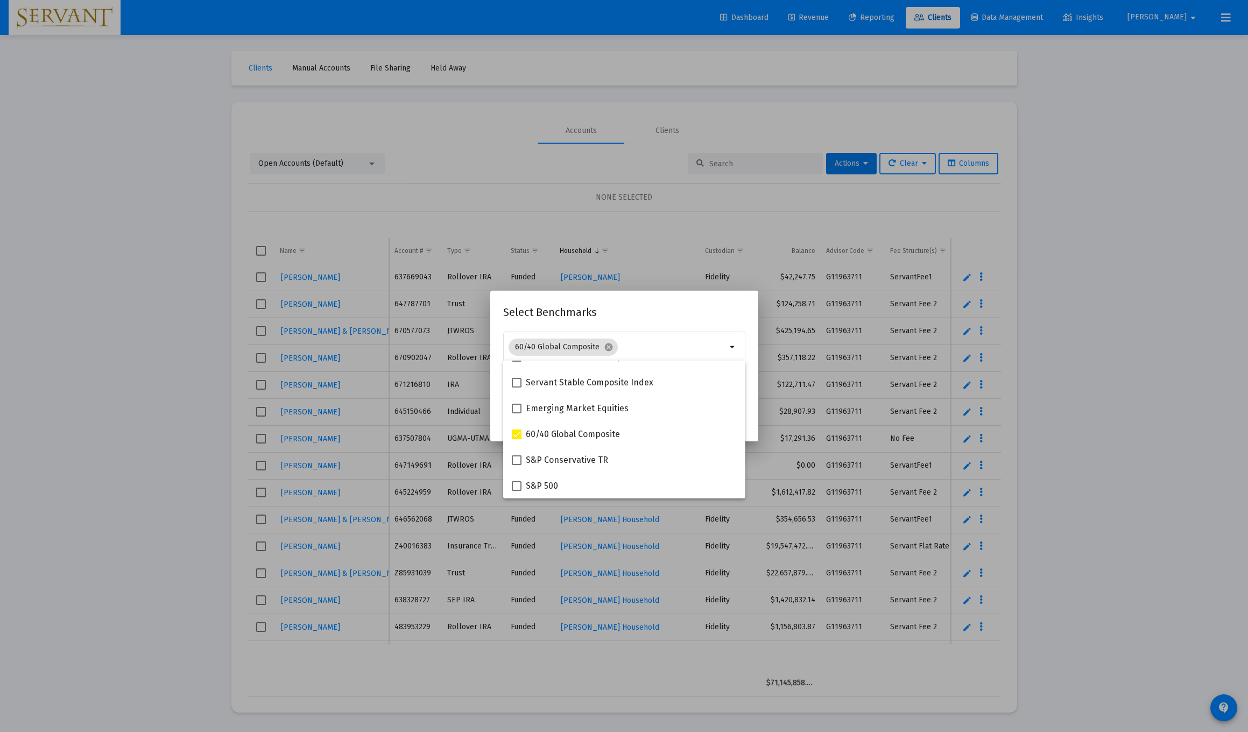
click at [559, 307] on h2 "Select Benchmarks" at bounding box center [624, 312] width 242 height 17
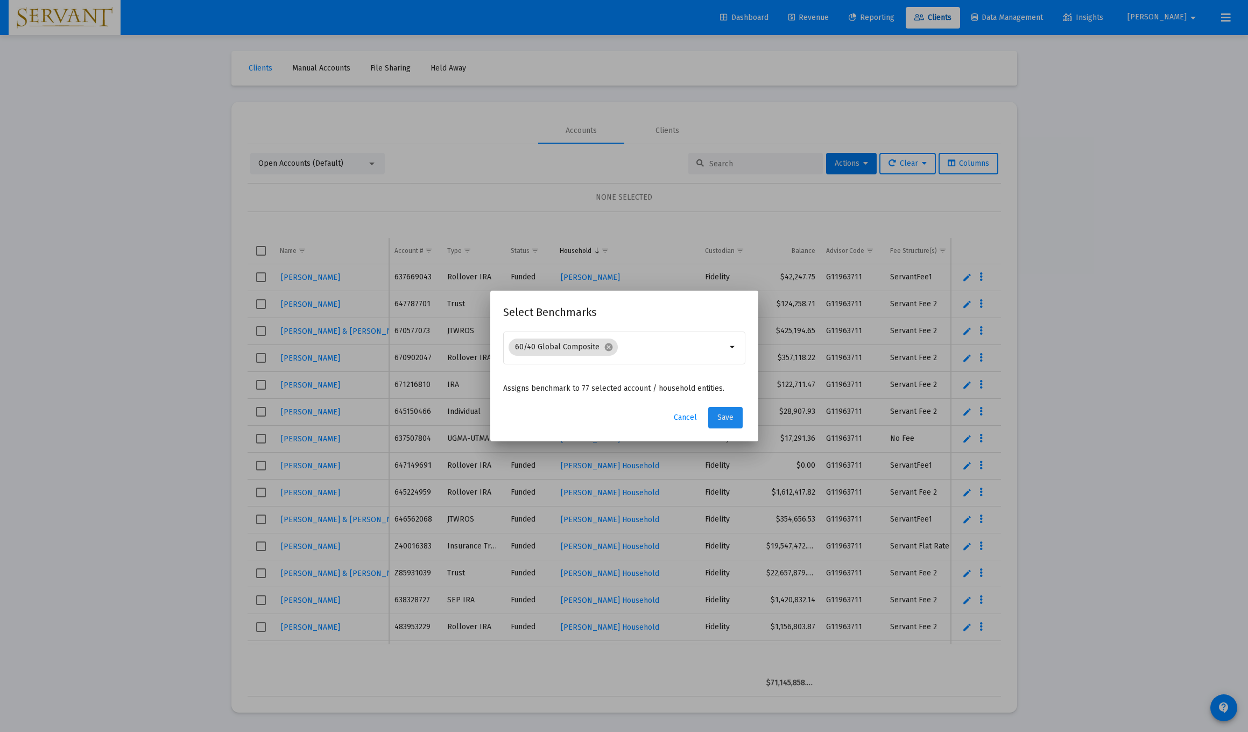
click at [559, 421] on span "Save" at bounding box center [726, 417] width 16 height 9
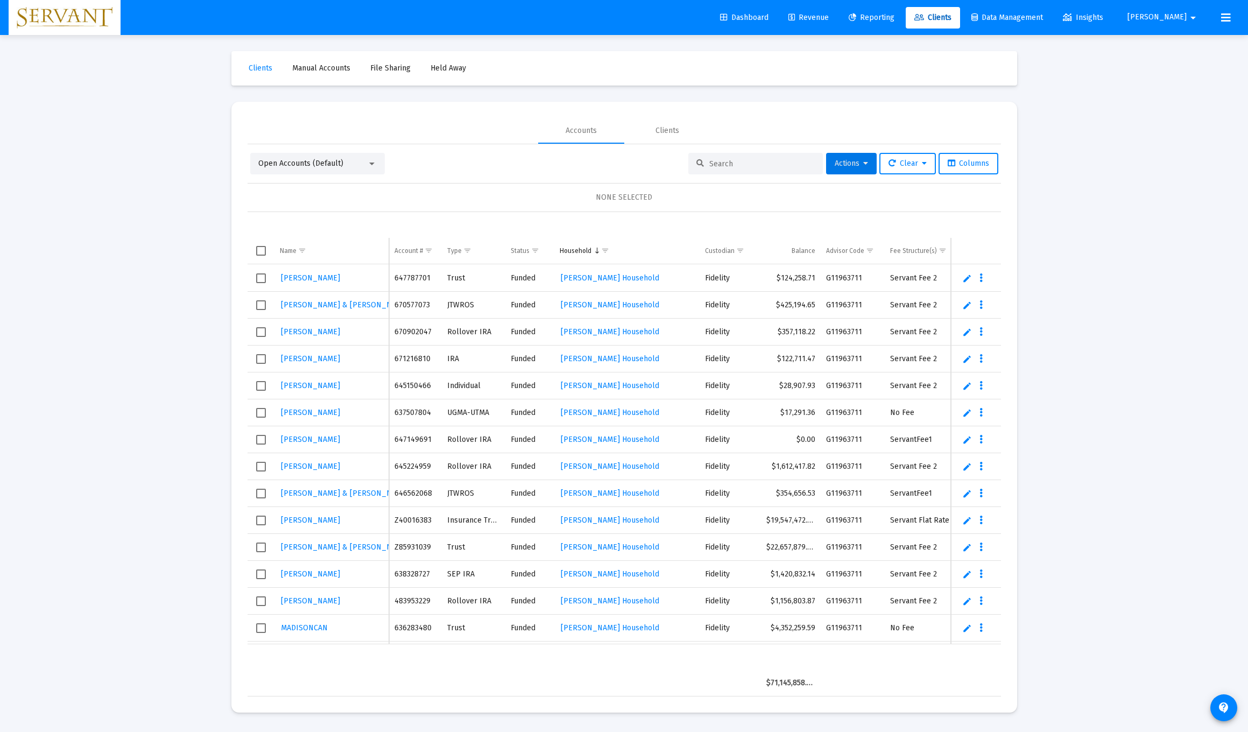
scroll to position [0, 0]
click at [559, 164] on span "Columns" at bounding box center [968, 163] width 41 height 9
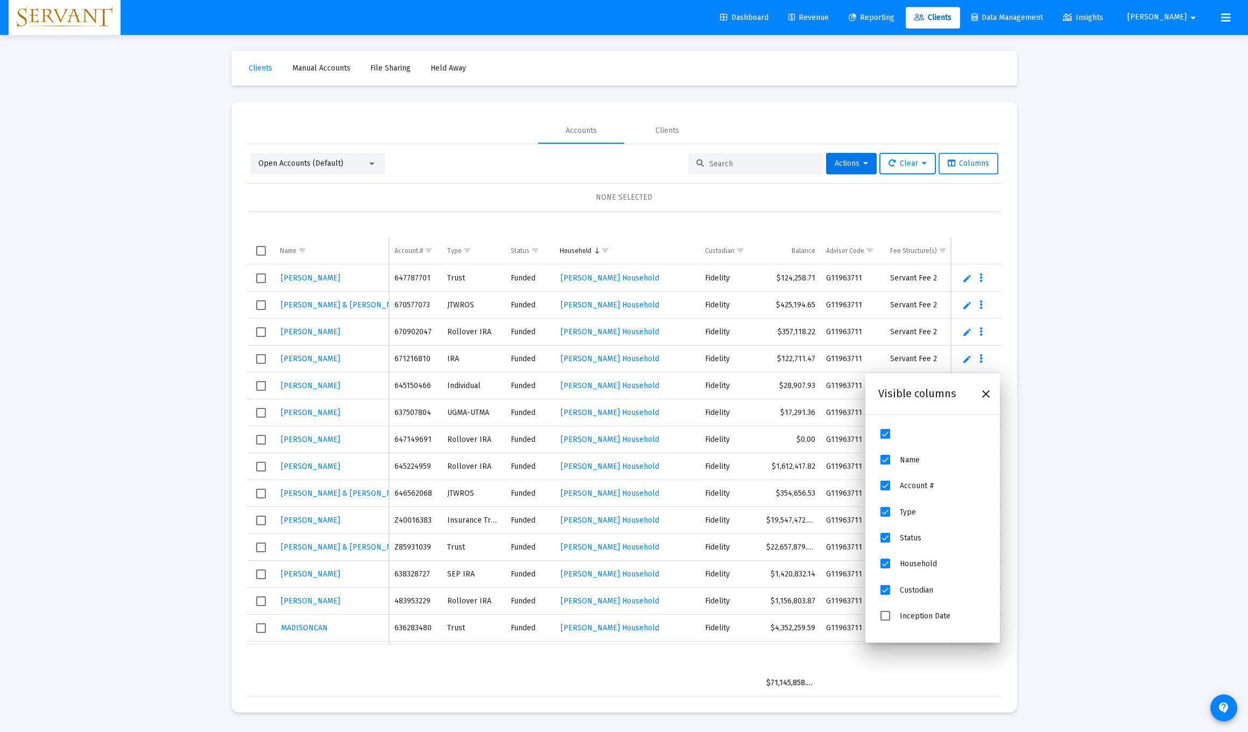
click at [559, 164] on span "Columns" at bounding box center [968, 163] width 41 height 9
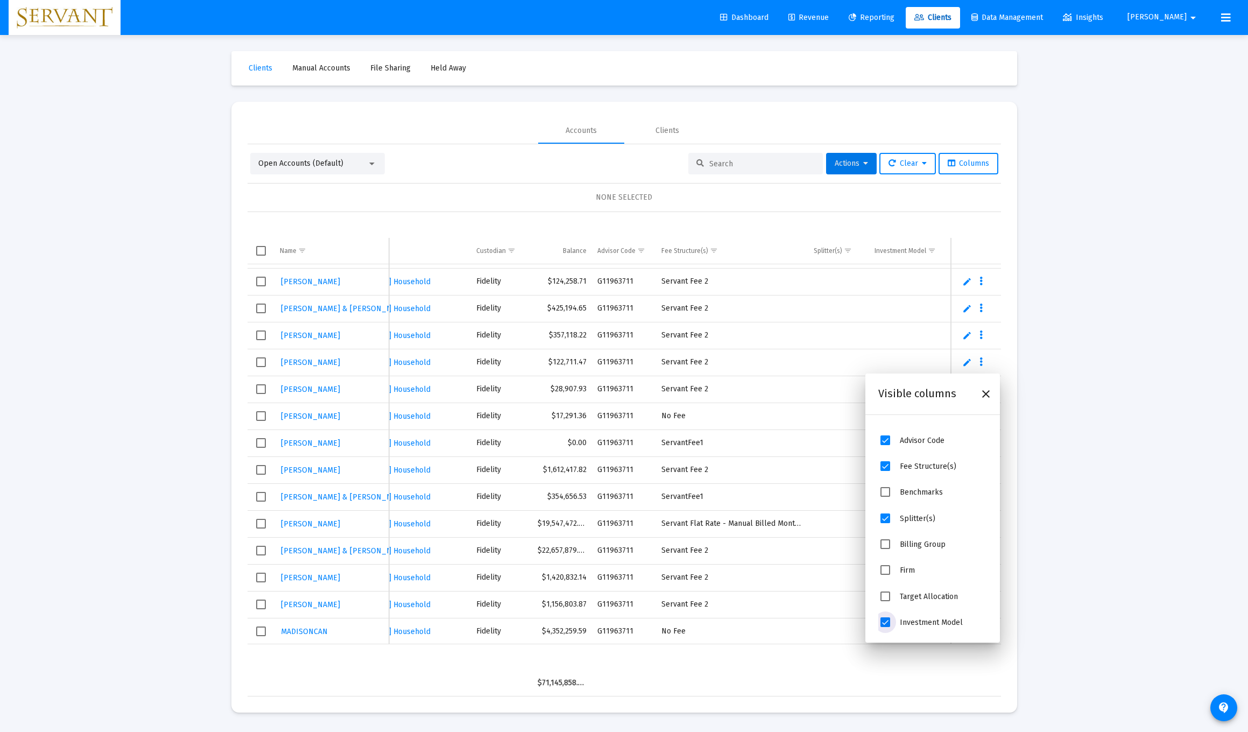
click at [559, 624] on span "Investment Model" at bounding box center [886, 622] width 10 height 10
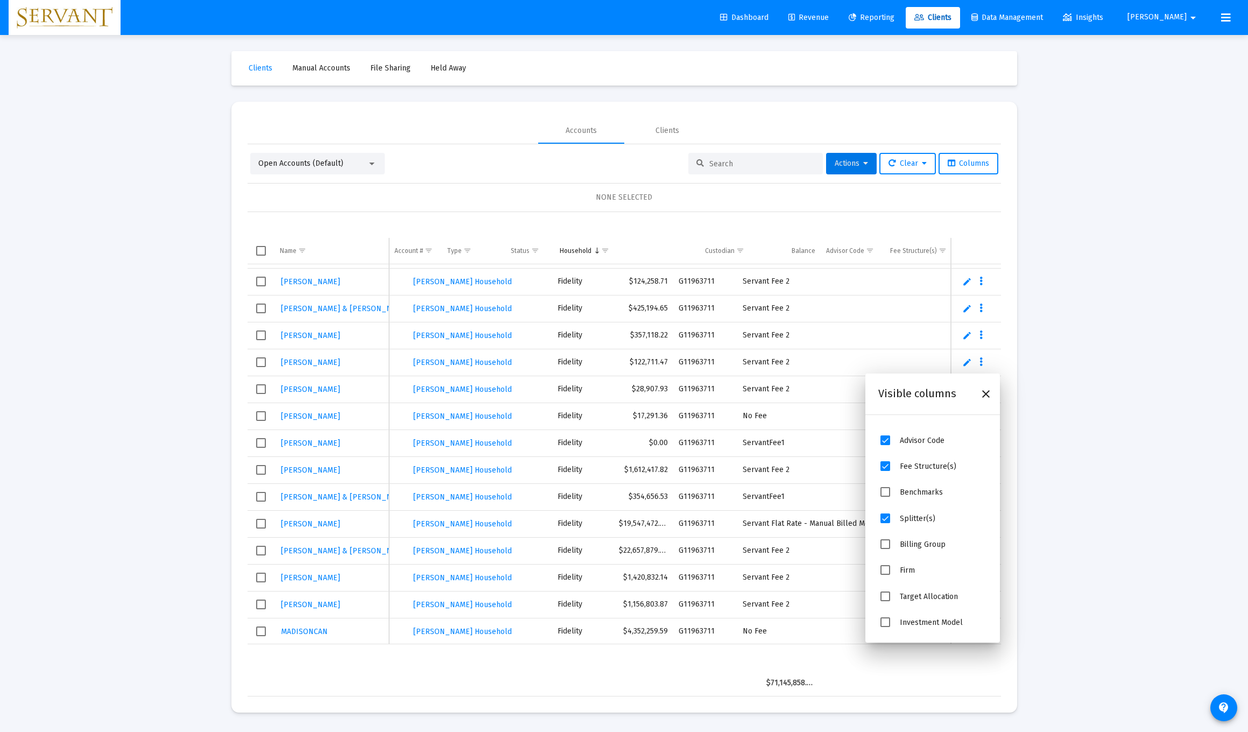
scroll to position [0, 148]
click at [559, 546] on span "Billing Group" at bounding box center [886, 544] width 10 height 10
click at [559, 522] on span "Splitter(s)" at bounding box center [886, 519] width 10 height 10
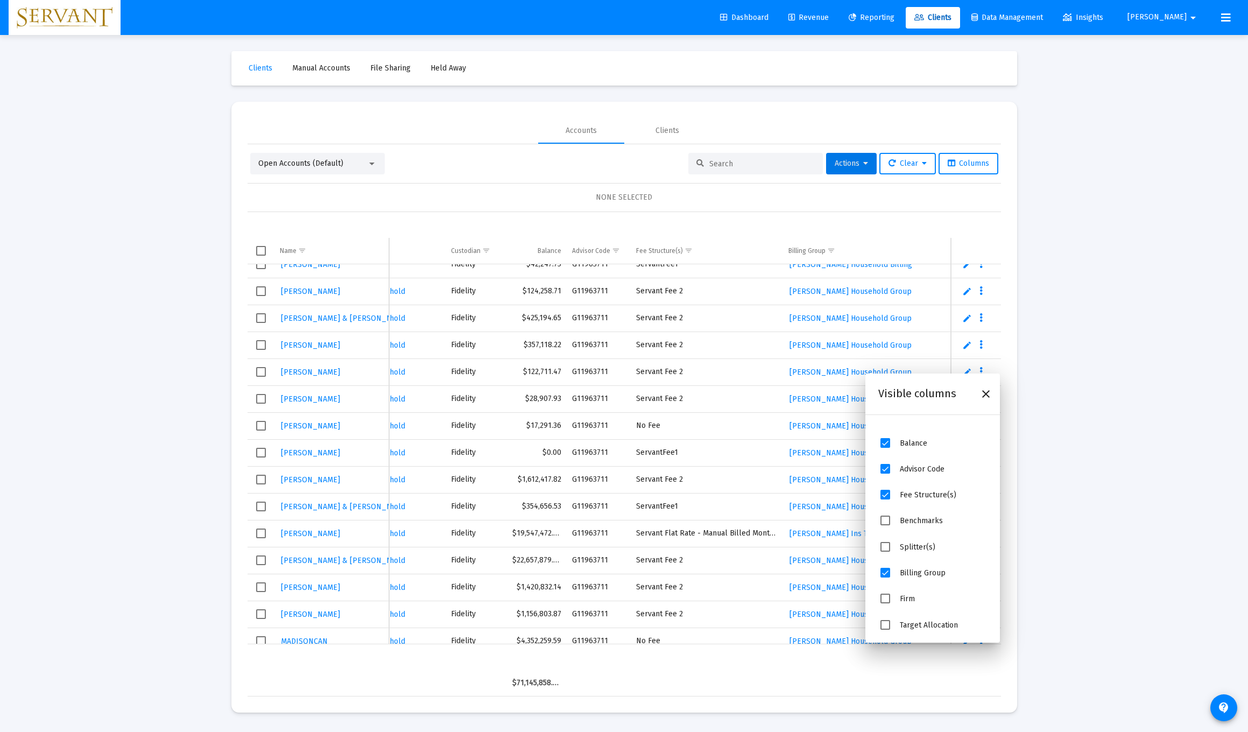
click at [559, 522] on span "Benchmarks" at bounding box center [886, 521] width 10 height 10
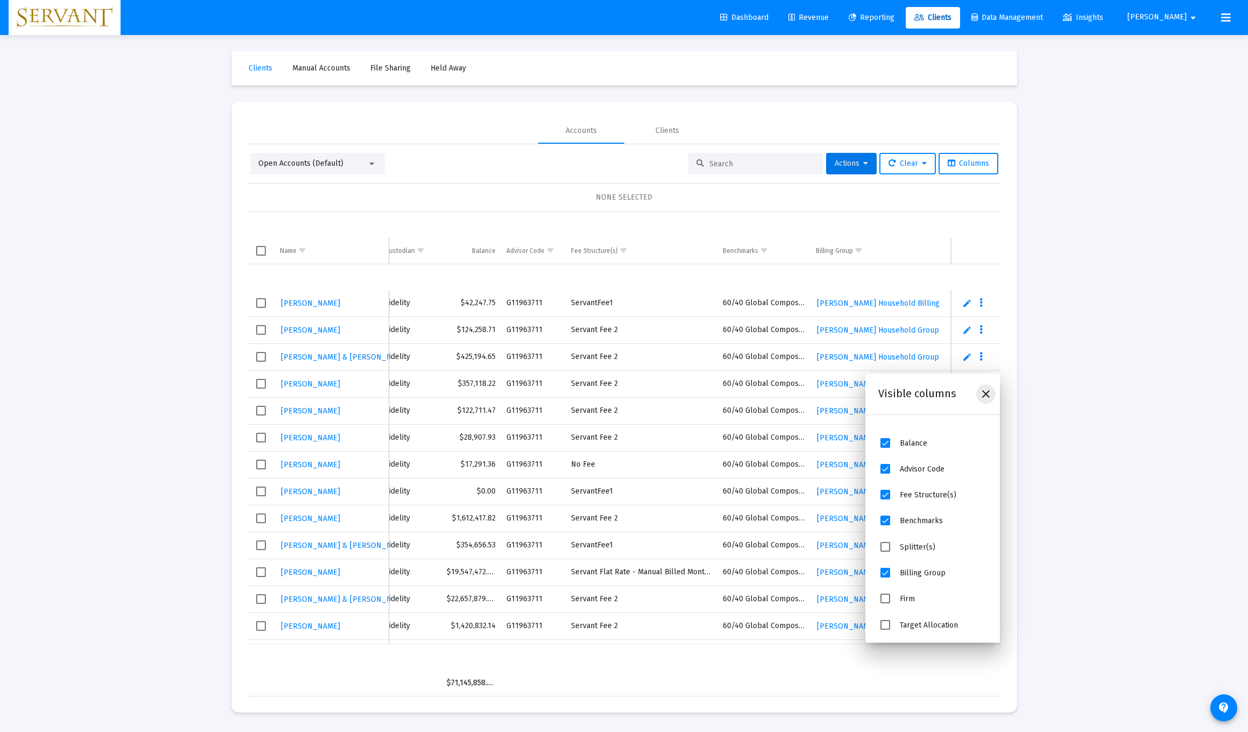
click at [559, 400] on icon "Close" at bounding box center [986, 394] width 13 height 13
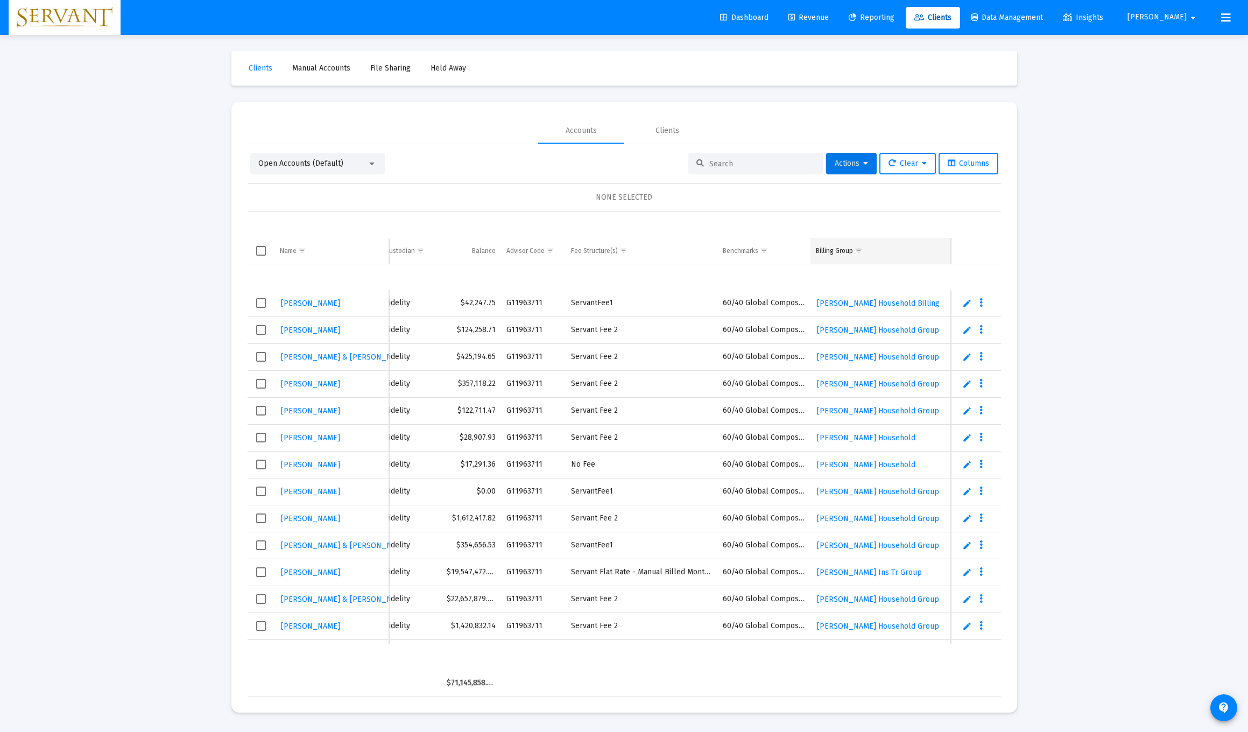
click at [559, 248] on div "Billing Group" at bounding box center [834, 251] width 37 height 9
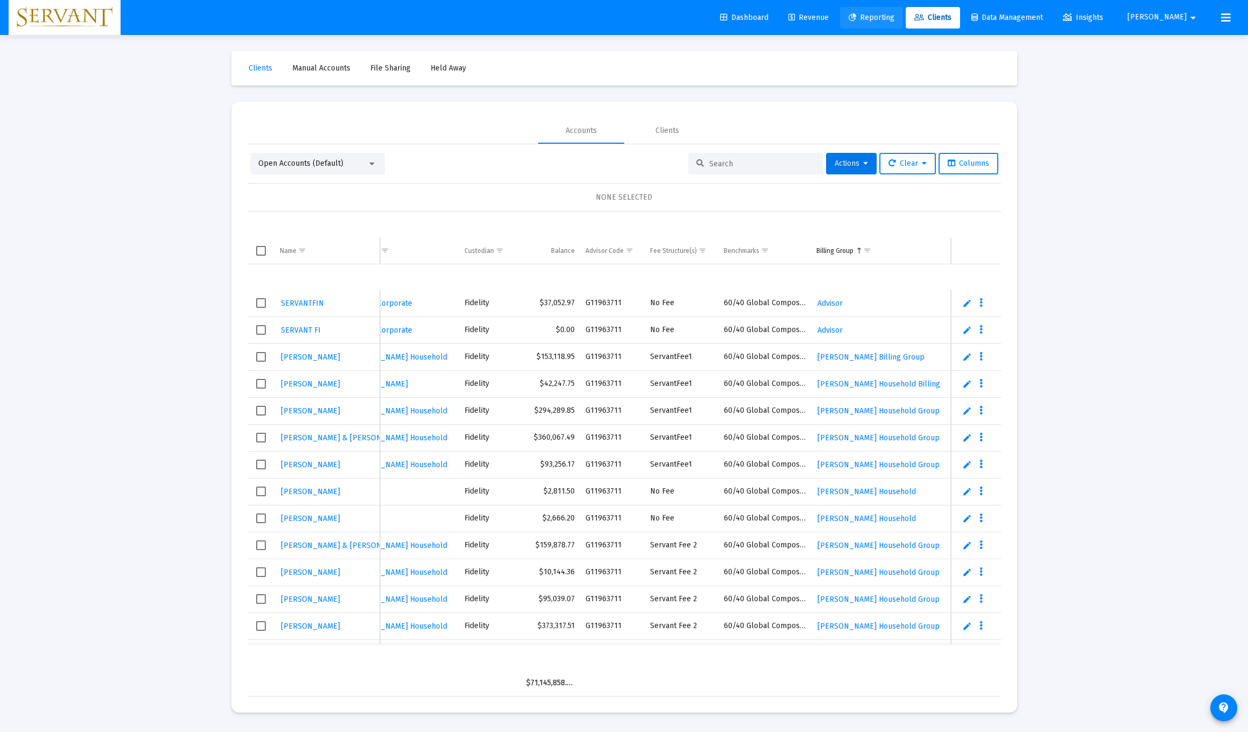
click at [559, 17] on span "Reporting" at bounding box center [872, 17] width 46 height 9
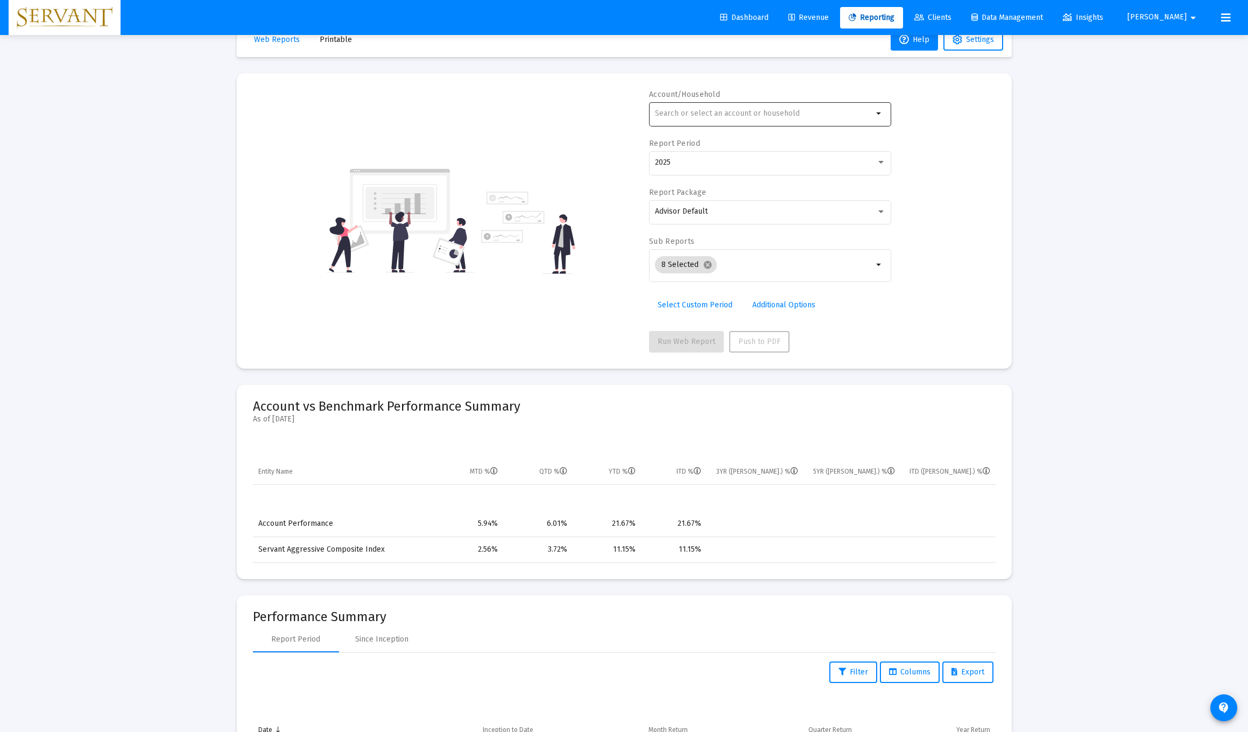
click at [559, 116] on mat-icon "arrow_drop_down" at bounding box center [879, 113] width 13 height 13
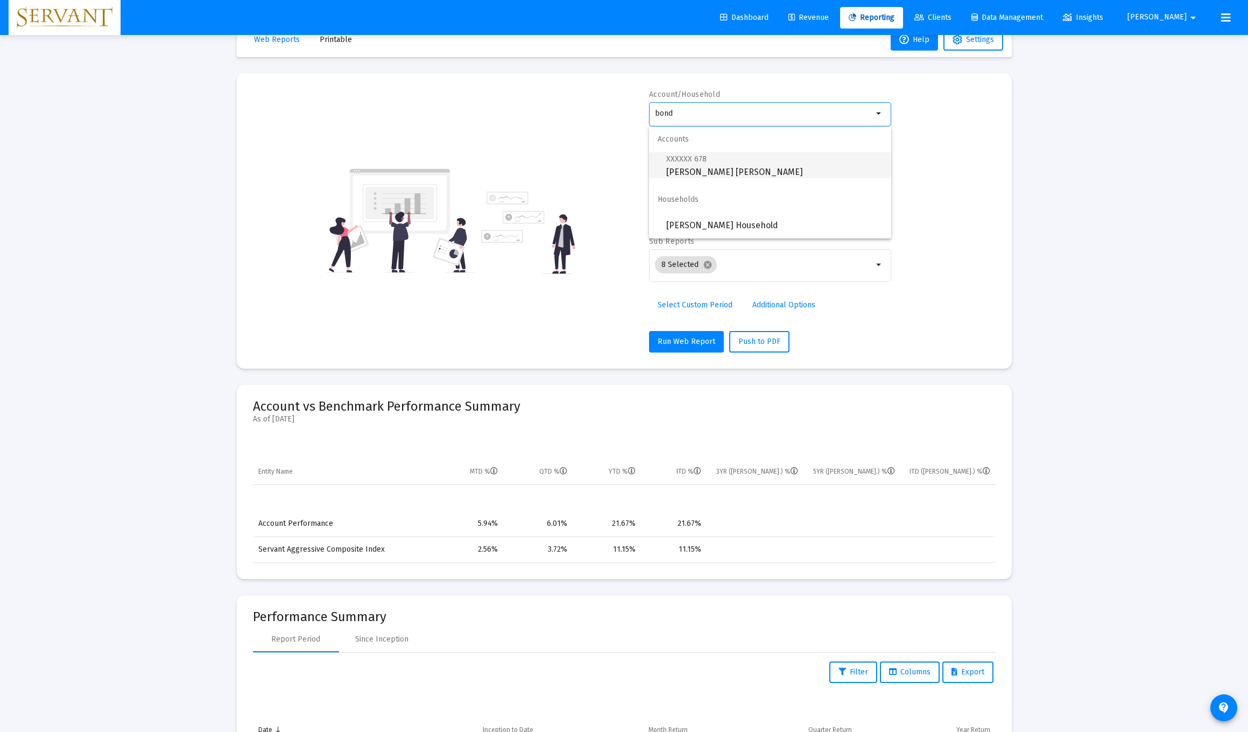
click at [559, 165] on span "XXXXXX 678 [PERSON_NAME] [PERSON_NAME]" at bounding box center [774, 165] width 216 height 26
type input "[PERSON_NAME] [PERSON_NAME]"
click at [559, 347] on button "Run Web Report" at bounding box center [686, 342] width 75 height 22
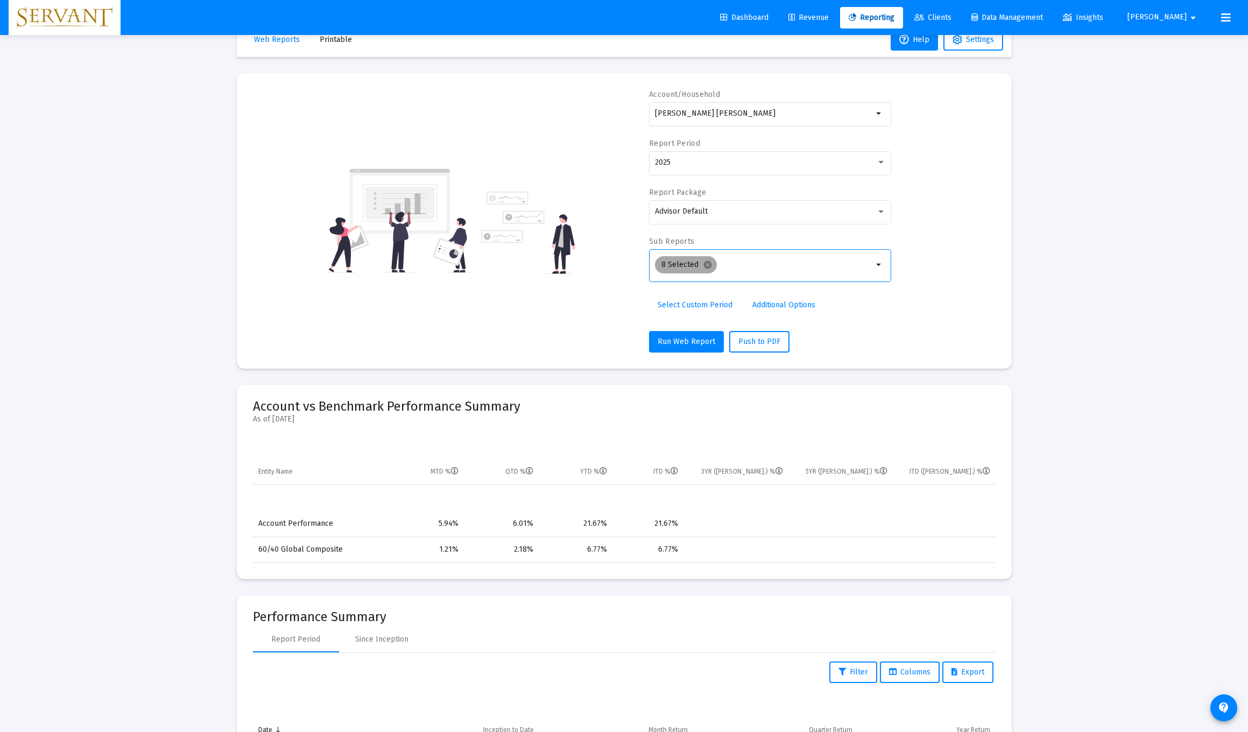
click at [559, 268] on mat-chip "8 Selected cancel" at bounding box center [686, 264] width 62 height 17
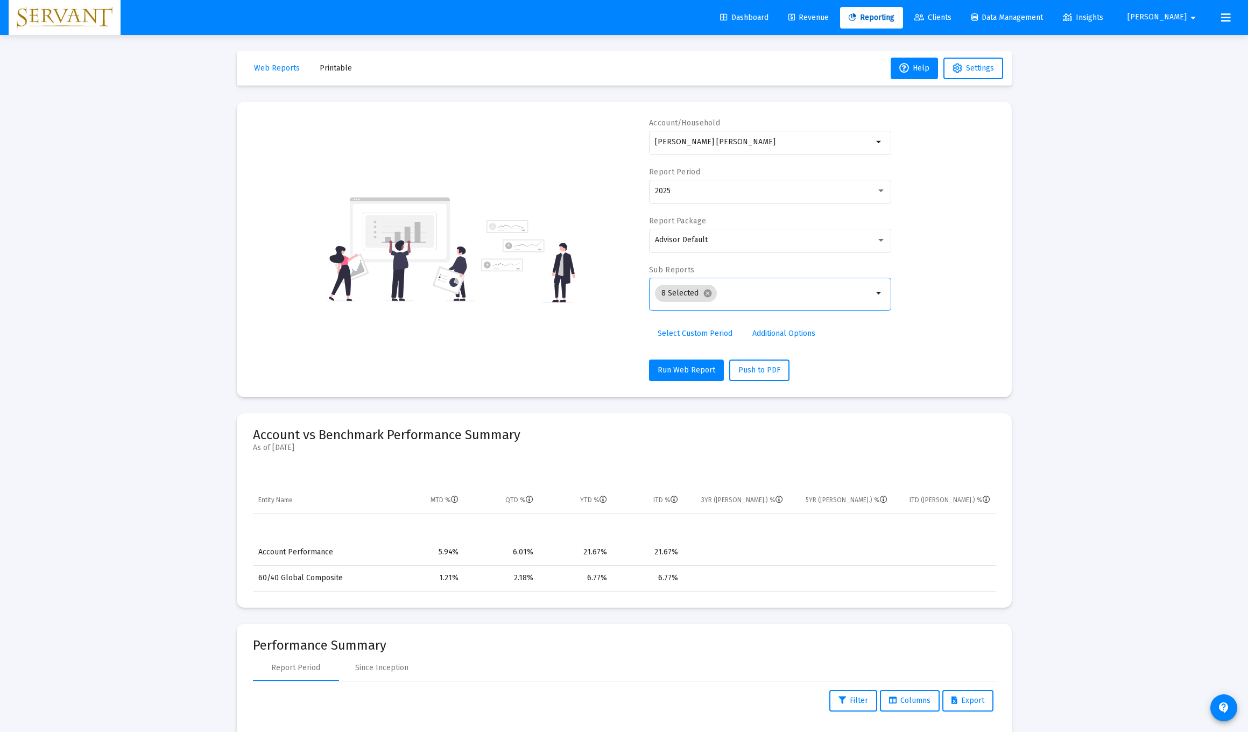
scroll to position [3, 0]
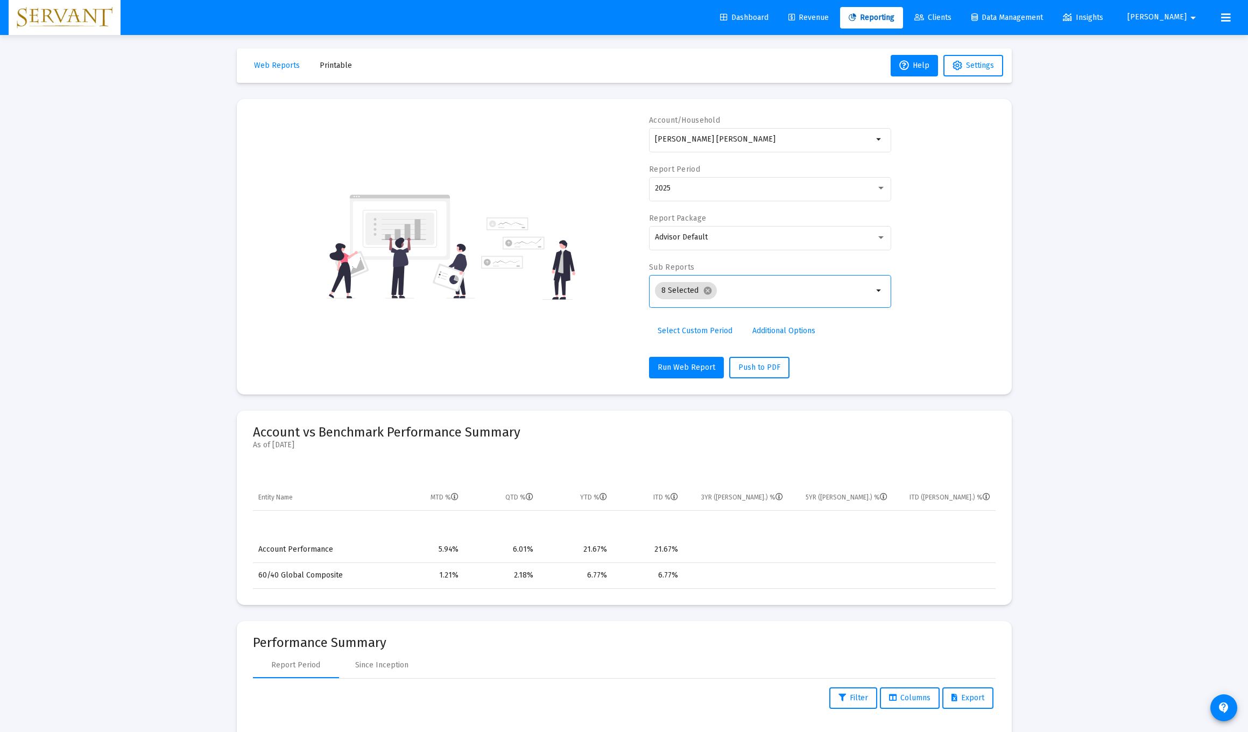
click at [559, 20] on span "Data Management" at bounding box center [1008, 17] width 72 height 9
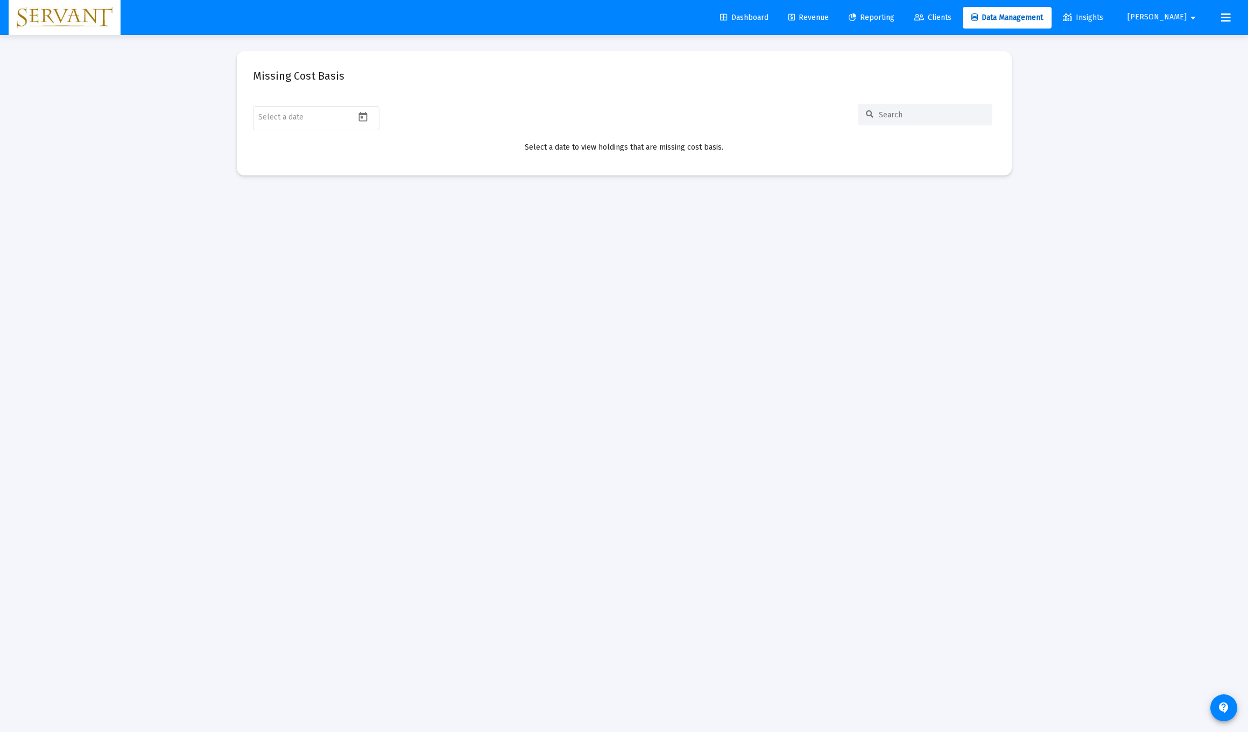
click at [559, 22] on mat-icon "arrow_drop_down" at bounding box center [1193, 18] width 13 height 22
click at [559, 43] on span "Settings" at bounding box center [1198, 46] width 32 height 26
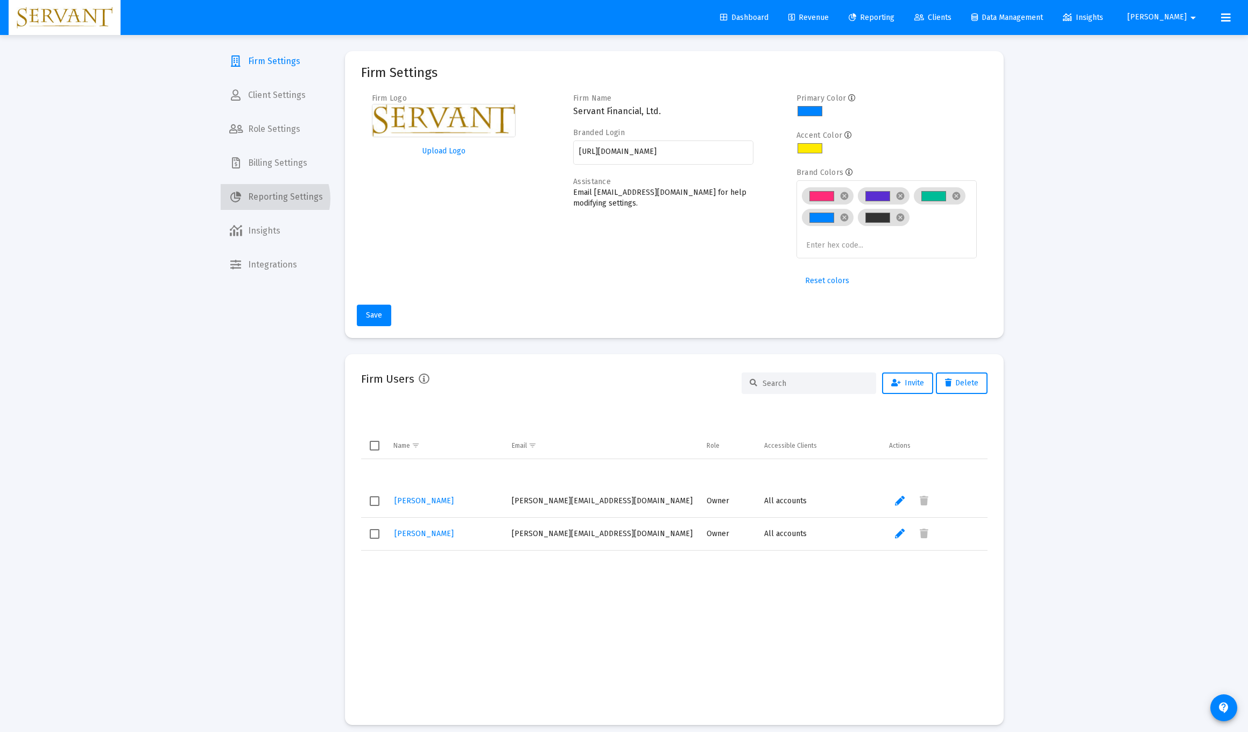
click at [272, 199] on span "Reporting Settings" at bounding box center [276, 197] width 111 height 26
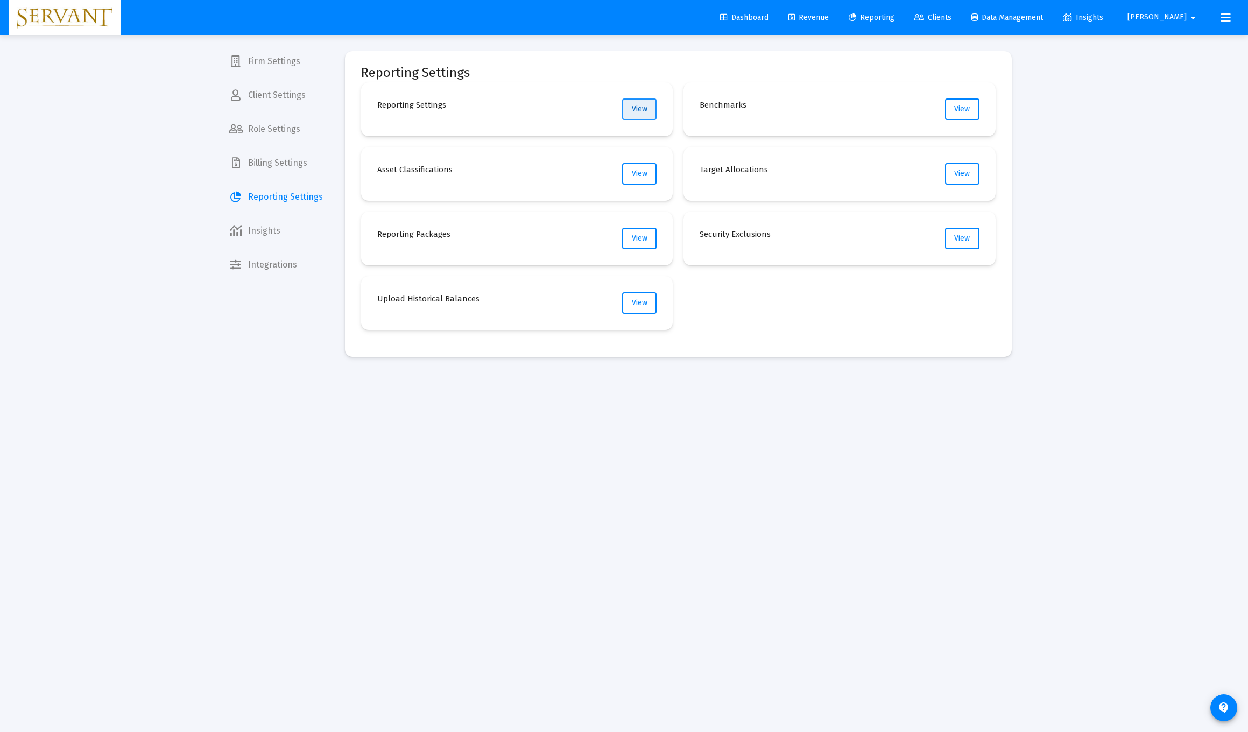
click at [559, 116] on button "View" at bounding box center [639, 110] width 34 height 22
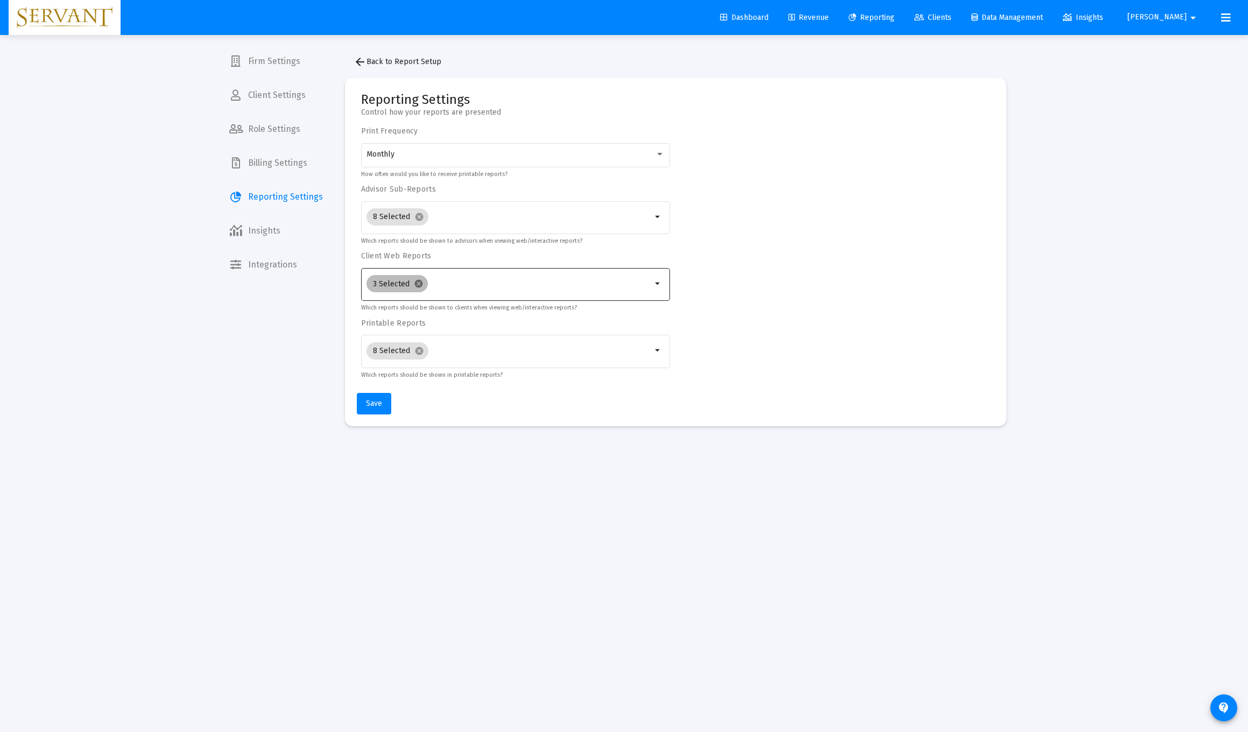
click at [418, 287] on mat-icon "cancel" at bounding box center [419, 284] width 10 height 10
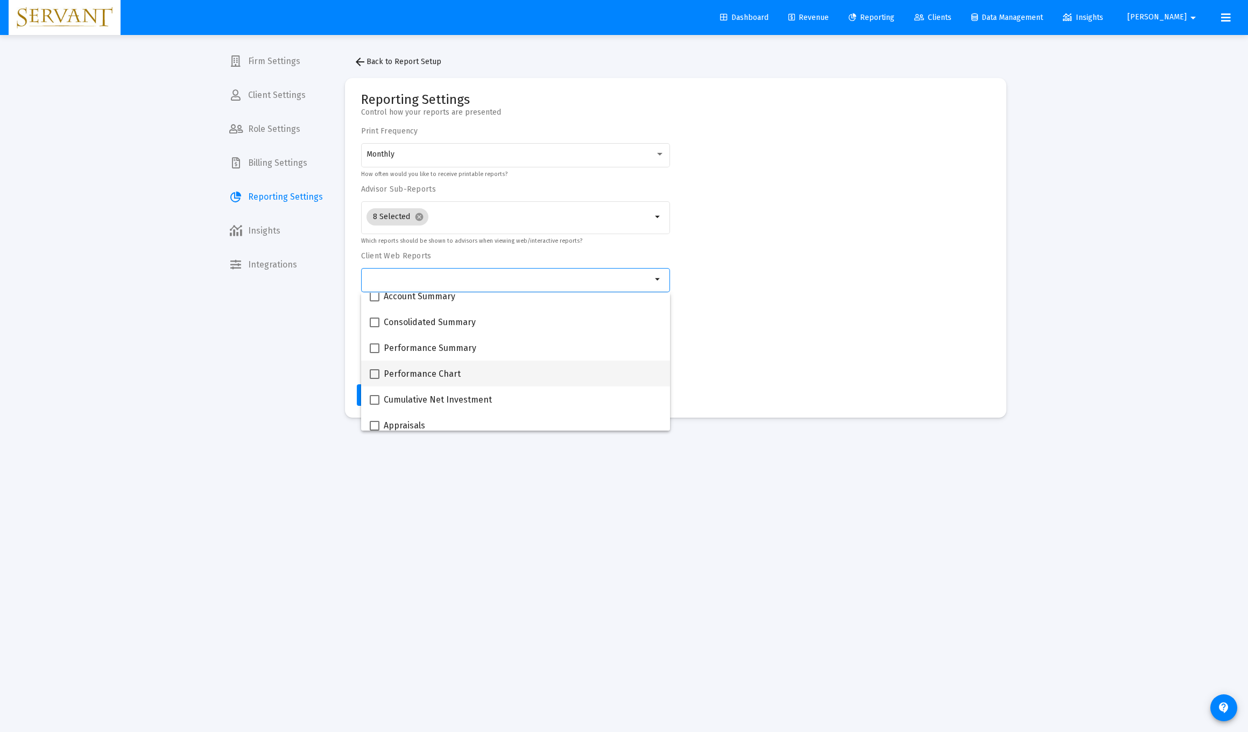
scroll to position [7, 0]
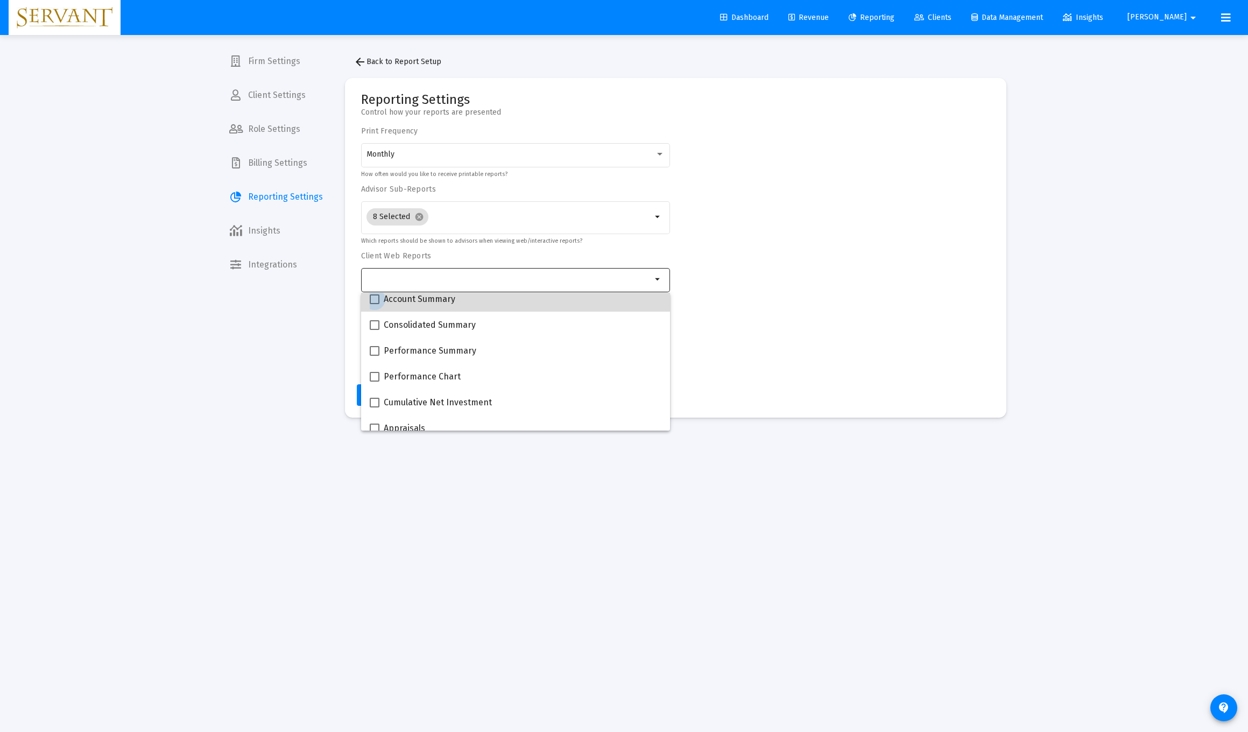
click at [375, 300] on span at bounding box center [375, 299] width 10 height 10
click at [375, 304] on input "Account Summary" at bounding box center [374, 304] width 1 height 1
checkbox input "true"
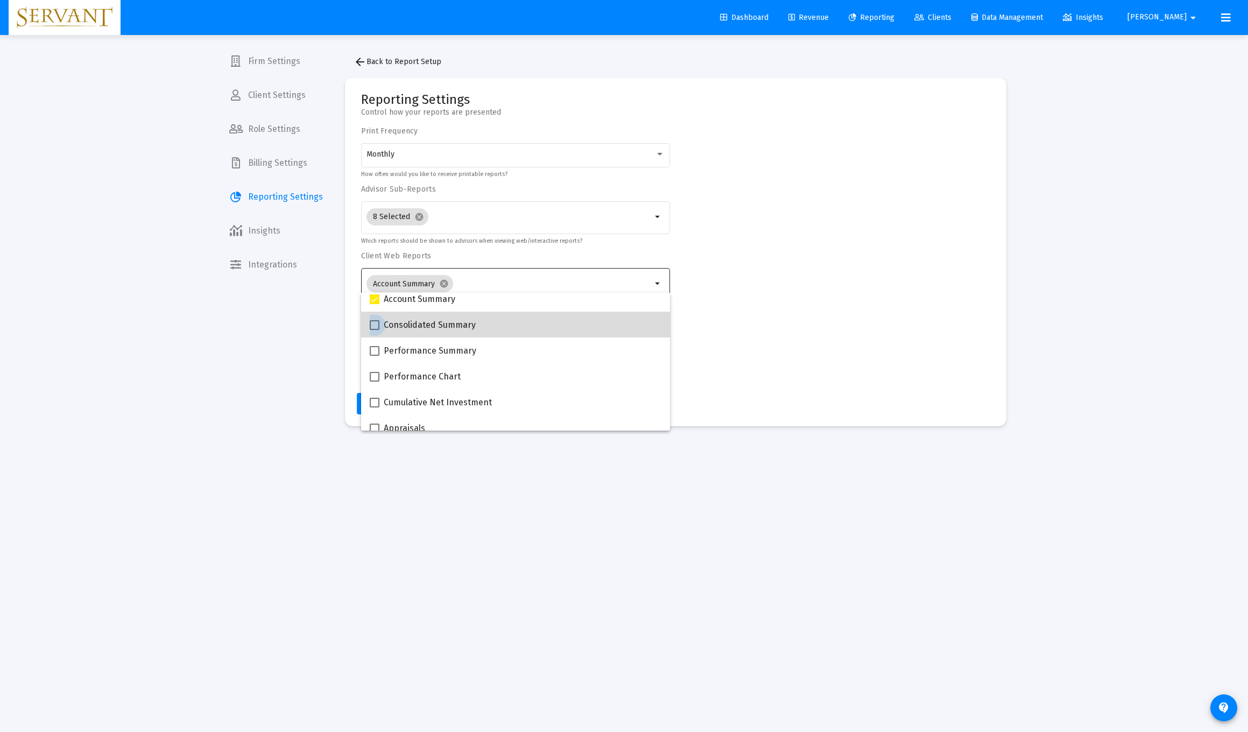
click at [374, 326] on span at bounding box center [375, 325] width 10 height 10
click at [374, 330] on input "Consolidated Summary" at bounding box center [374, 330] width 1 height 1
checkbox input "true"
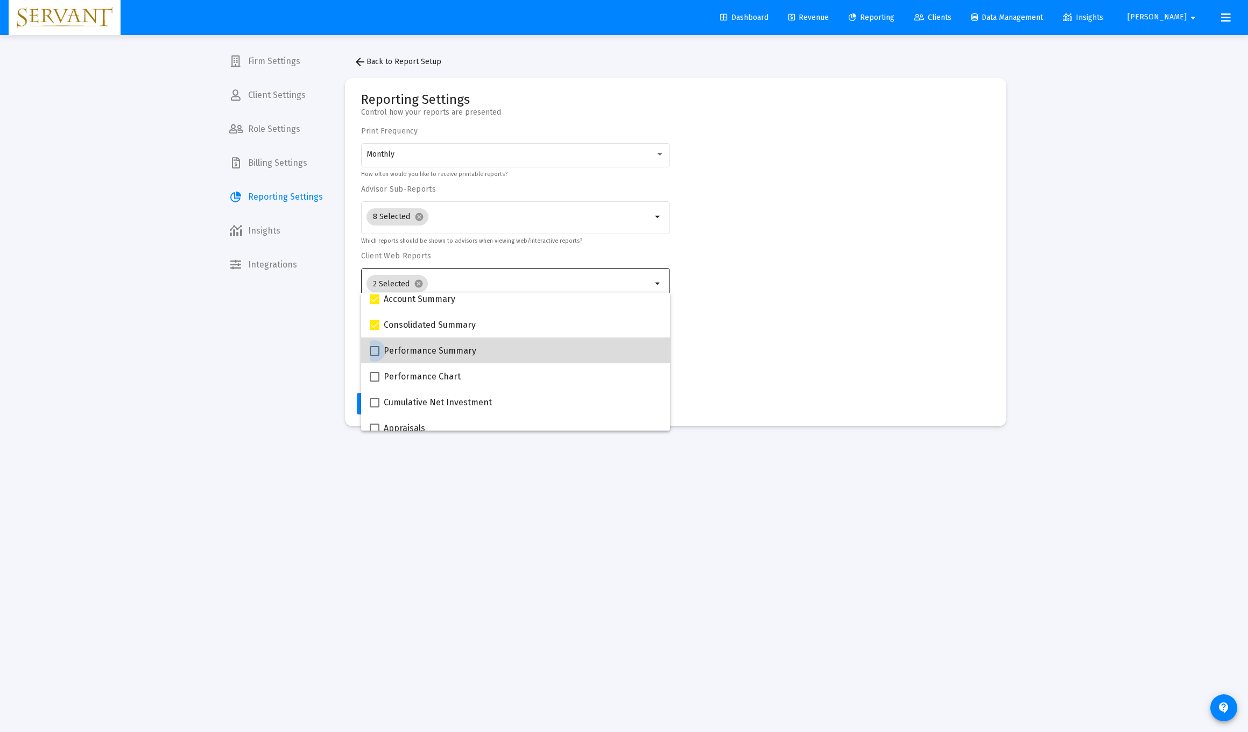
click at [376, 354] on span at bounding box center [375, 351] width 10 height 10
click at [375, 356] on input "Performance Summary" at bounding box center [374, 356] width 1 height 1
checkbox input "true"
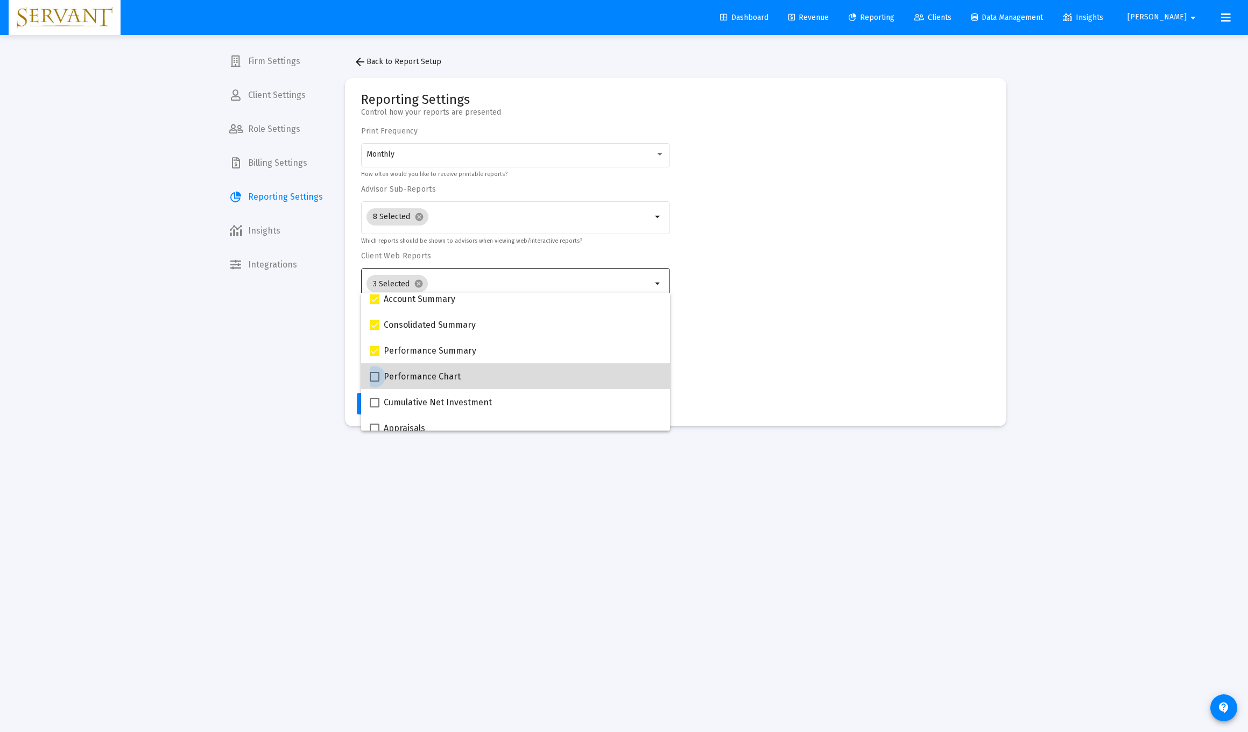
click at [375, 378] on span at bounding box center [375, 377] width 10 height 10
click at [375, 382] on input "Performance Chart" at bounding box center [374, 382] width 1 height 1
checkbox input "true"
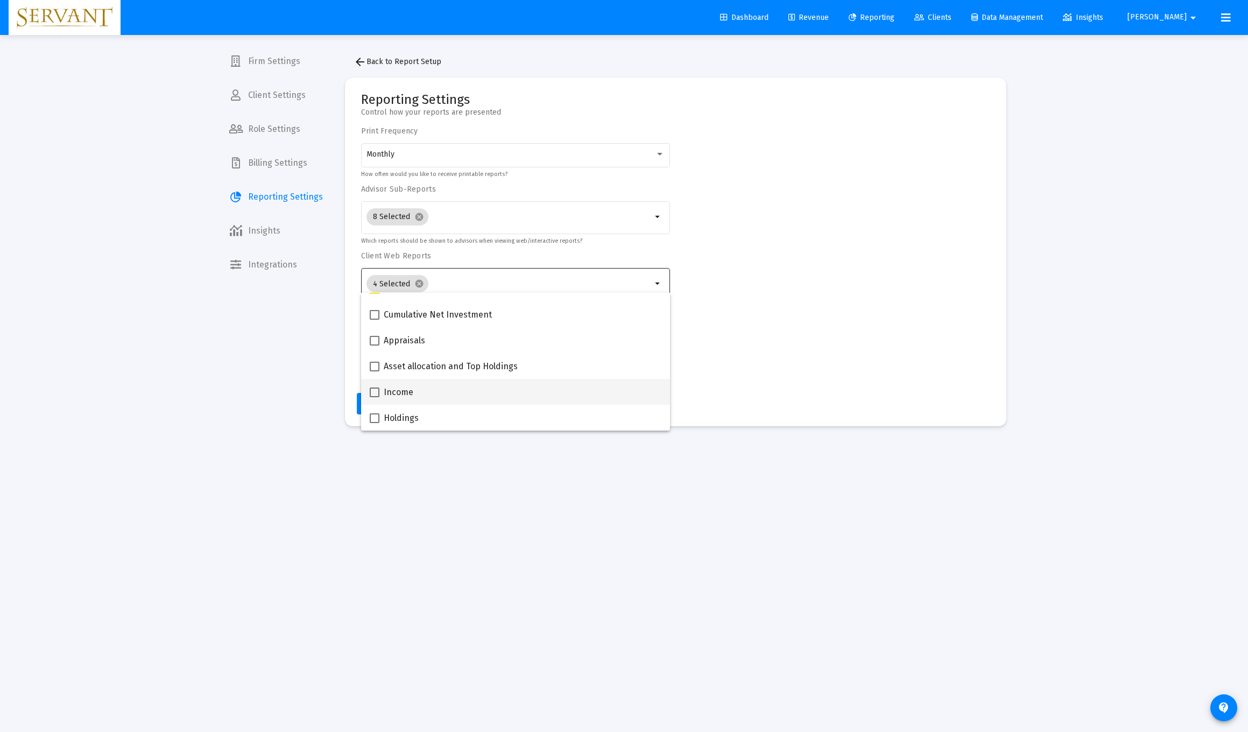
scroll to position [95, 0]
click at [376, 368] on span at bounding box center [375, 367] width 10 height 10
click at [375, 371] on input "Asset allocation and Top Holdings" at bounding box center [374, 371] width 1 height 1
checkbox input "true"
click at [559, 364] on div "Print Frequency Monthly How often would you like to receive printable reports? …" at bounding box center [675, 254] width 629 height 254
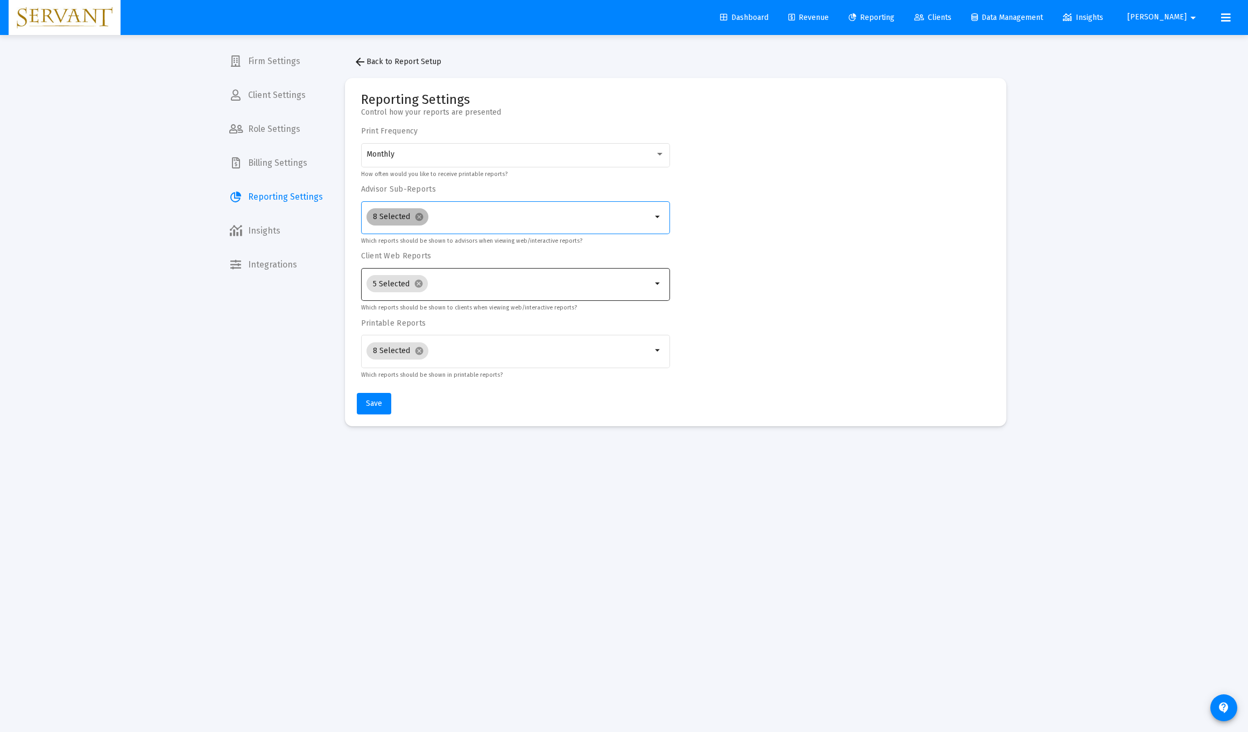
click at [473, 226] on div "8 Selected cancel" at bounding box center [509, 217] width 290 height 22
click at [415, 219] on mat-icon "cancel" at bounding box center [420, 217] width 10 height 10
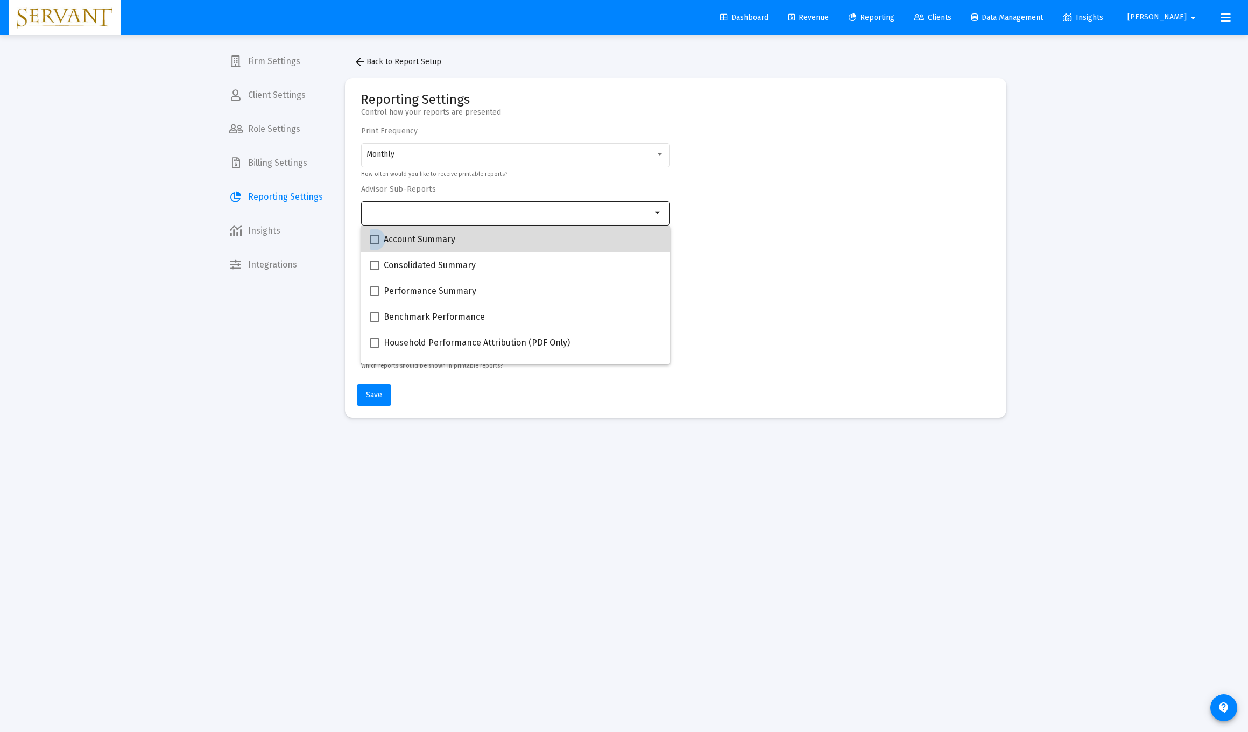
click at [375, 237] on span at bounding box center [375, 240] width 10 height 10
click at [375, 244] on input "Account Summary" at bounding box center [374, 244] width 1 height 1
checkbox input "true"
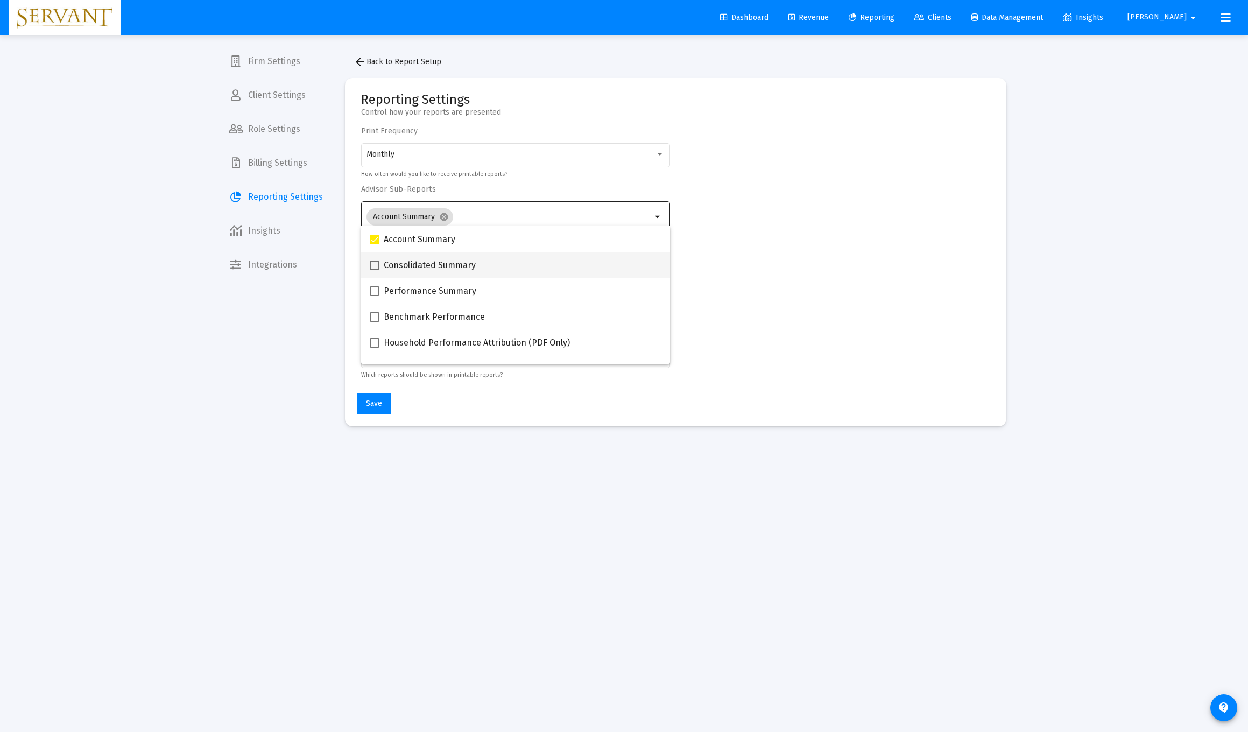
scroll to position [-1, 0]
click at [375, 266] on span at bounding box center [375, 266] width 10 height 10
click at [375, 270] on input "Consolidated Summary" at bounding box center [374, 270] width 1 height 1
checkbox input "true"
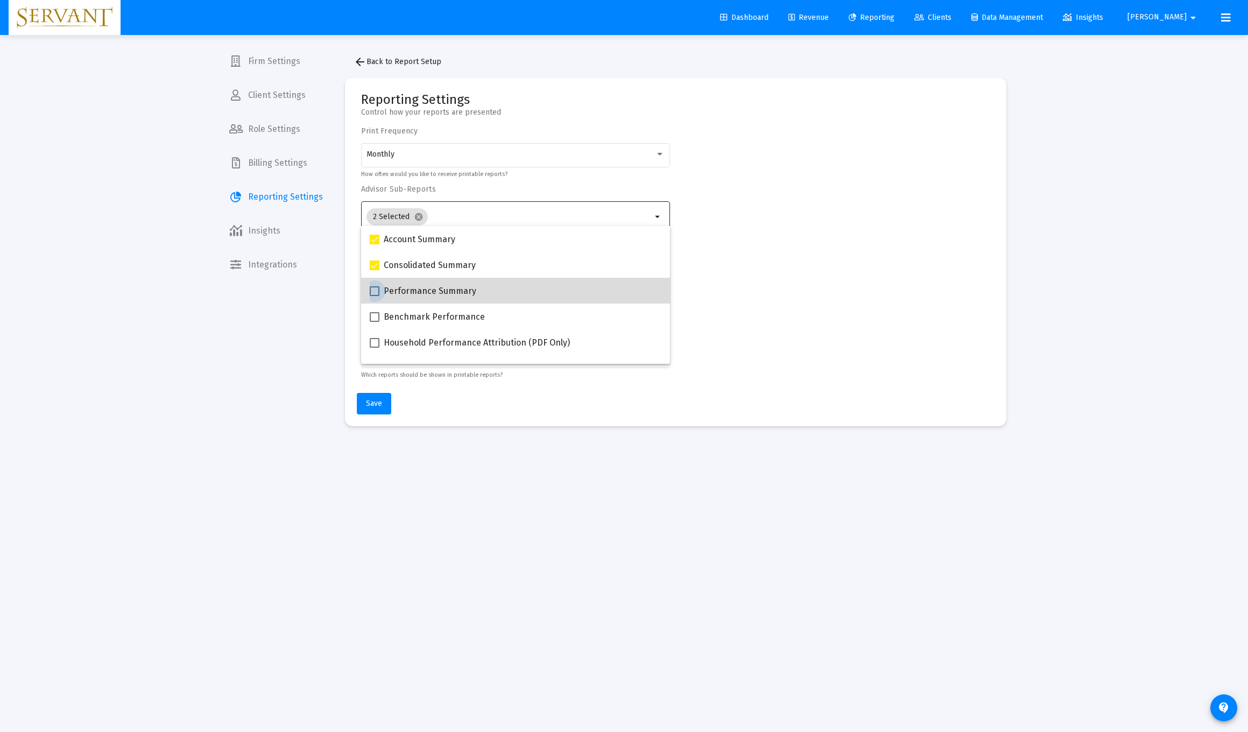
click at [377, 291] on span at bounding box center [375, 291] width 10 height 10
click at [375, 296] on input "Performance Summary" at bounding box center [374, 296] width 1 height 1
checkbox input "true"
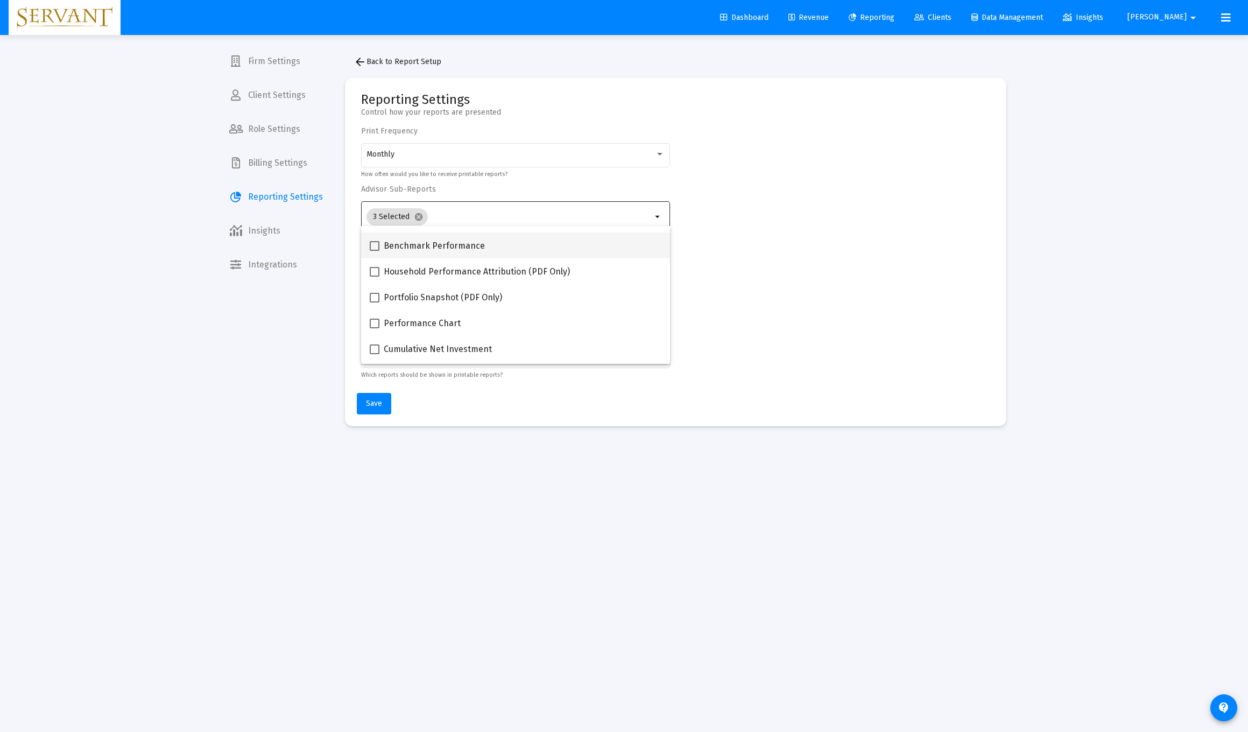
scroll to position [74, 0]
click at [375, 272] on span at bounding box center [375, 269] width 10 height 10
click at [375, 274] on input "Household Performance Attribution (PDF Only)" at bounding box center [374, 274] width 1 height 1
checkbox input "true"
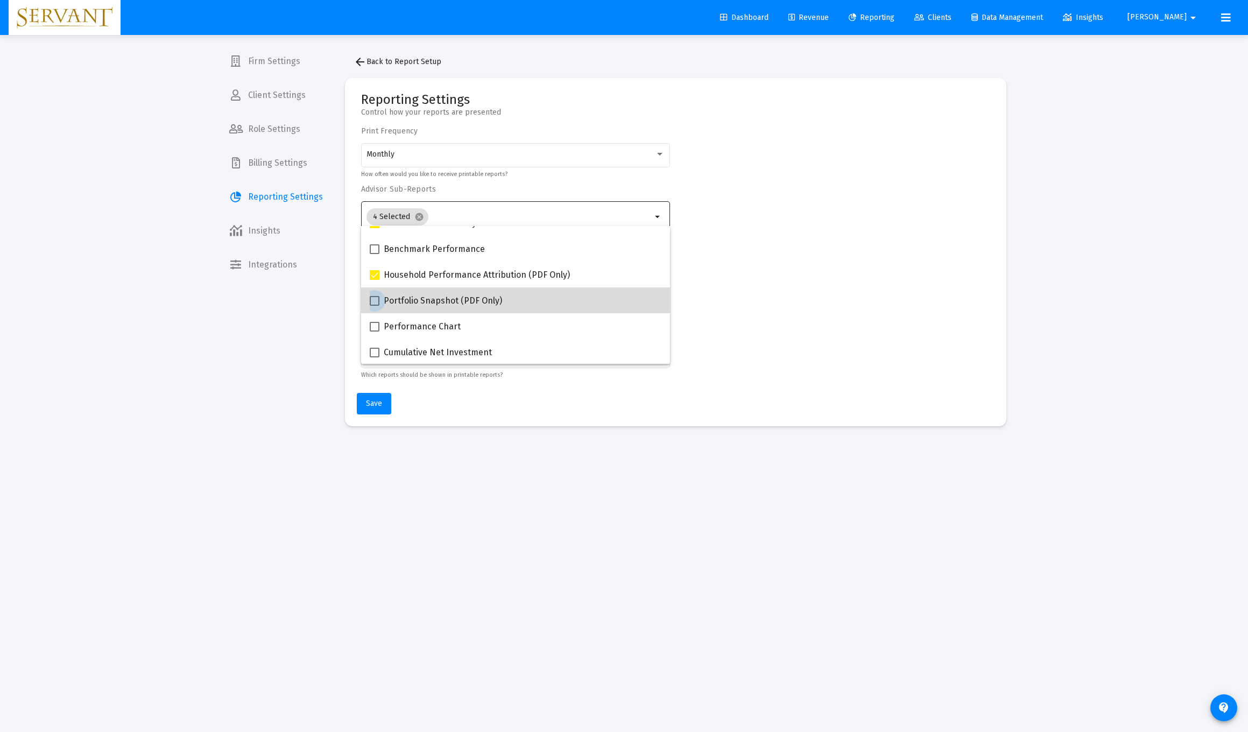
click at [376, 303] on span at bounding box center [375, 301] width 10 height 10
click at [375, 306] on input "Portfolio Snapshot (PDF Only)" at bounding box center [374, 306] width 1 height 1
checkbox input "true"
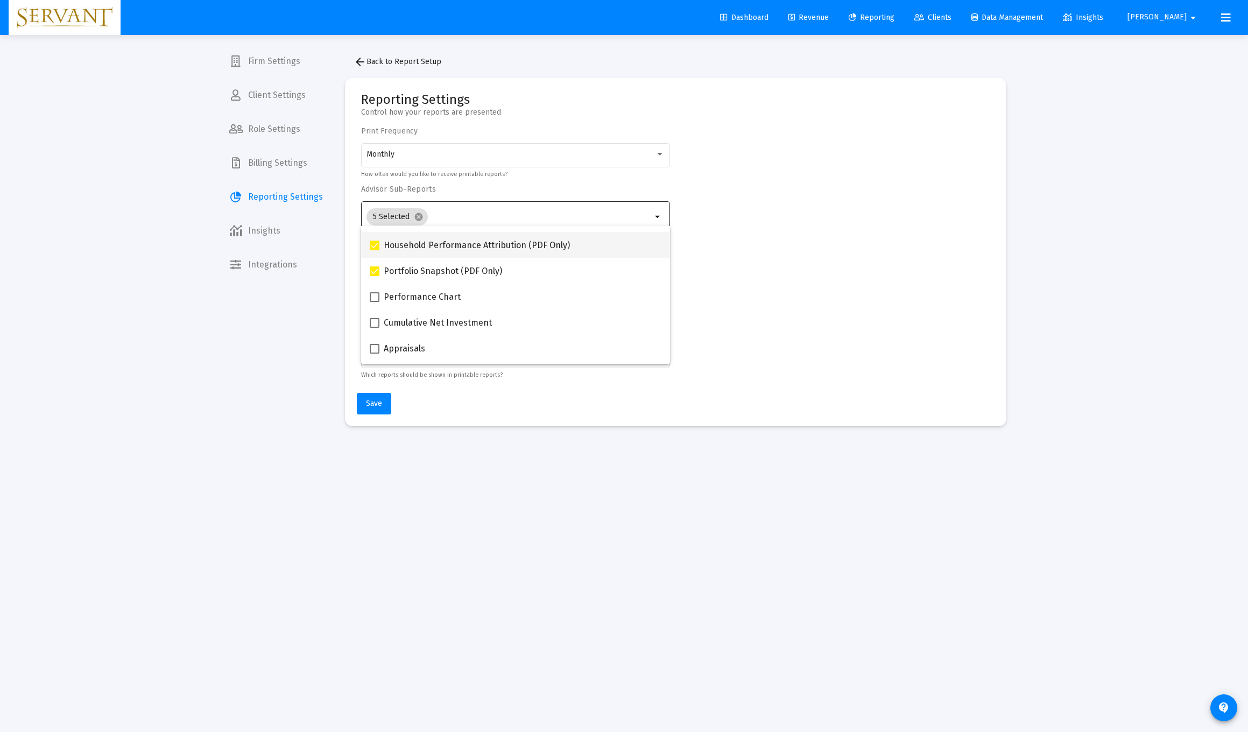
scroll to position [123, 0]
click at [376, 271] on span at bounding box center [375, 271] width 10 height 10
click at [375, 276] on input "Performance Chart" at bounding box center [374, 276] width 1 height 1
checkbox input "true"
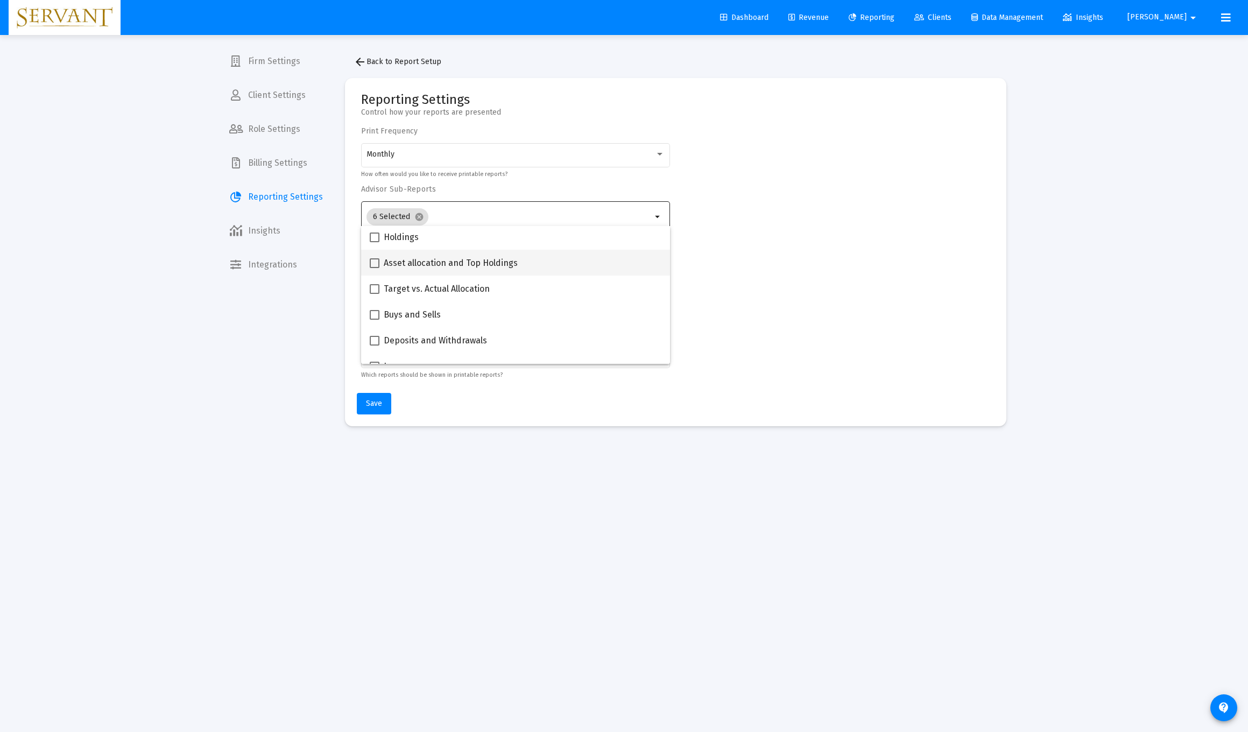
click at [376, 264] on span at bounding box center [375, 263] width 10 height 10
click at [375, 268] on input "Asset allocation and Top Holdings" at bounding box center [374, 268] width 1 height 1
checkbox input "true"
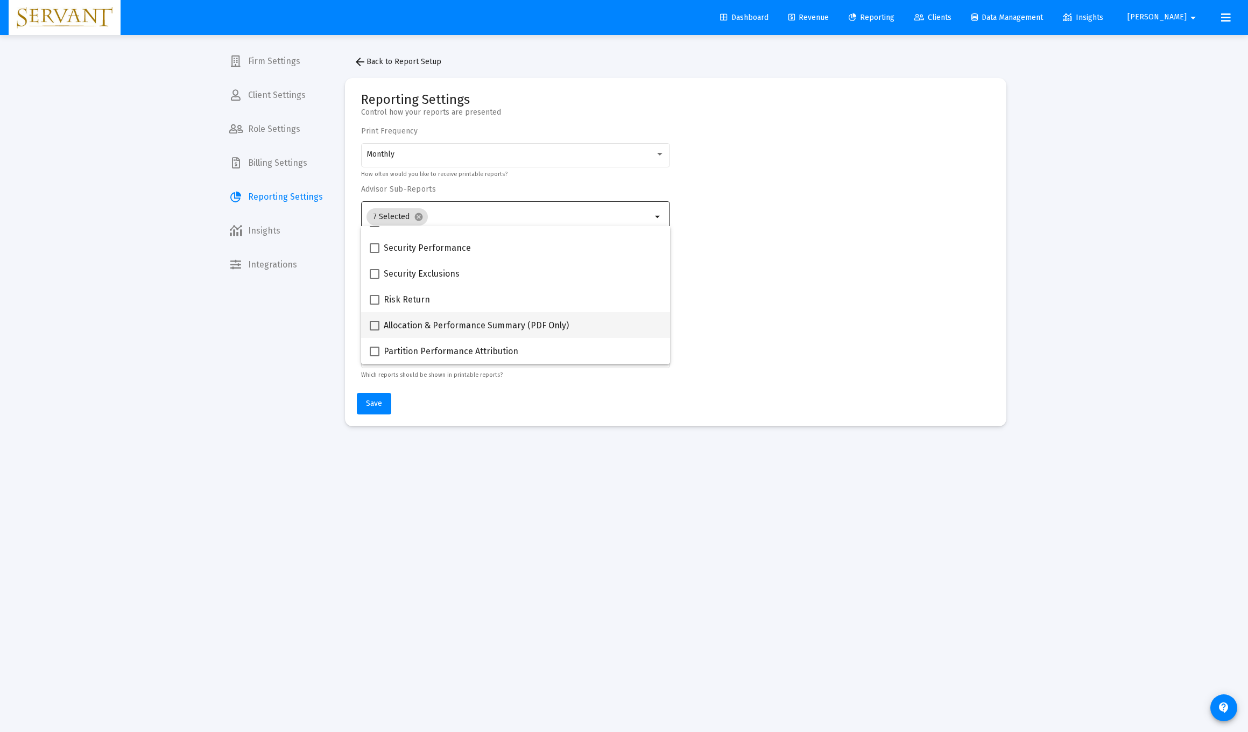
scroll to position [431, 0]
click at [375, 299] on span at bounding box center [375, 300] width 10 height 10
click at [375, 305] on input "Risk Return" at bounding box center [374, 305] width 1 height 1
checkbox input "true"
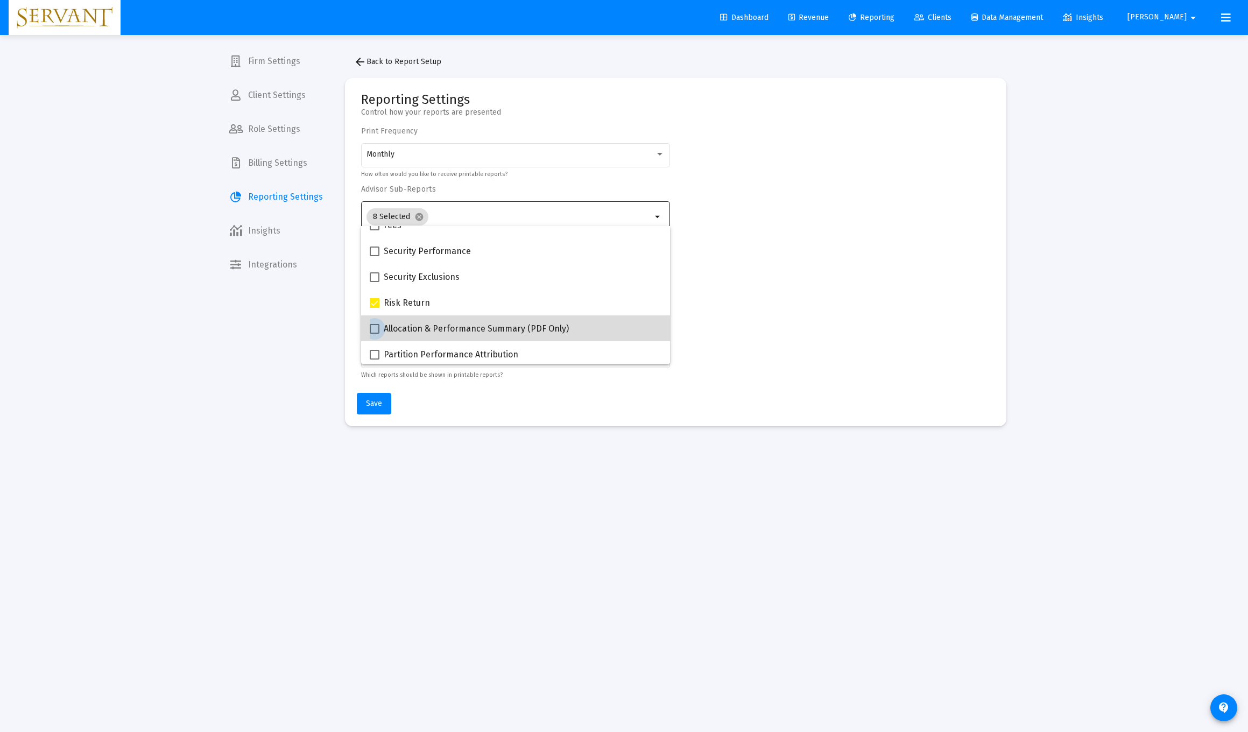
click at [375, 329] on span at bounding box center [375, 329] width 10 height 10
click at [375, 334] on input "Allocation & Performance Summary (PDF Only)" at bounding box center [374, 334] width 1 height 1
checkbox input "true"
click at [377, 402] on span "Save" at bounding box center [374, 403] width 16 height 9
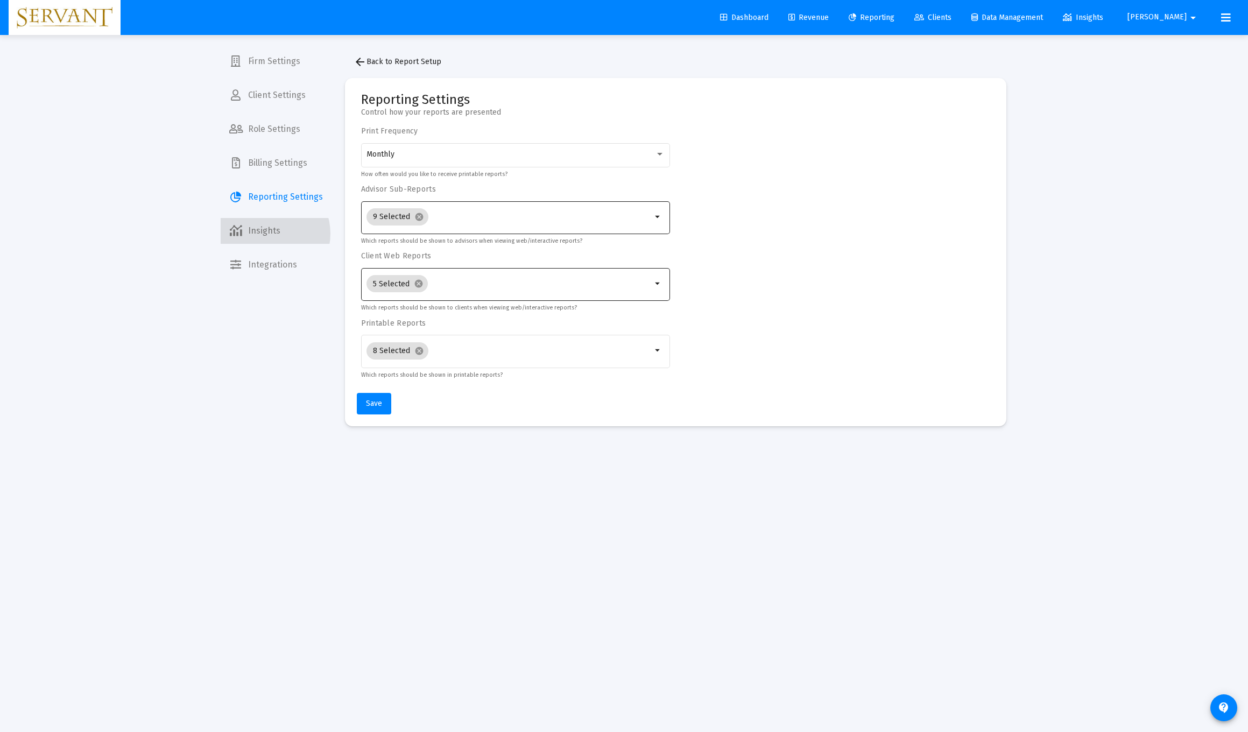
click at [266, 234] on span "Insights" at bounding box center [276, 231] width 111 height 26
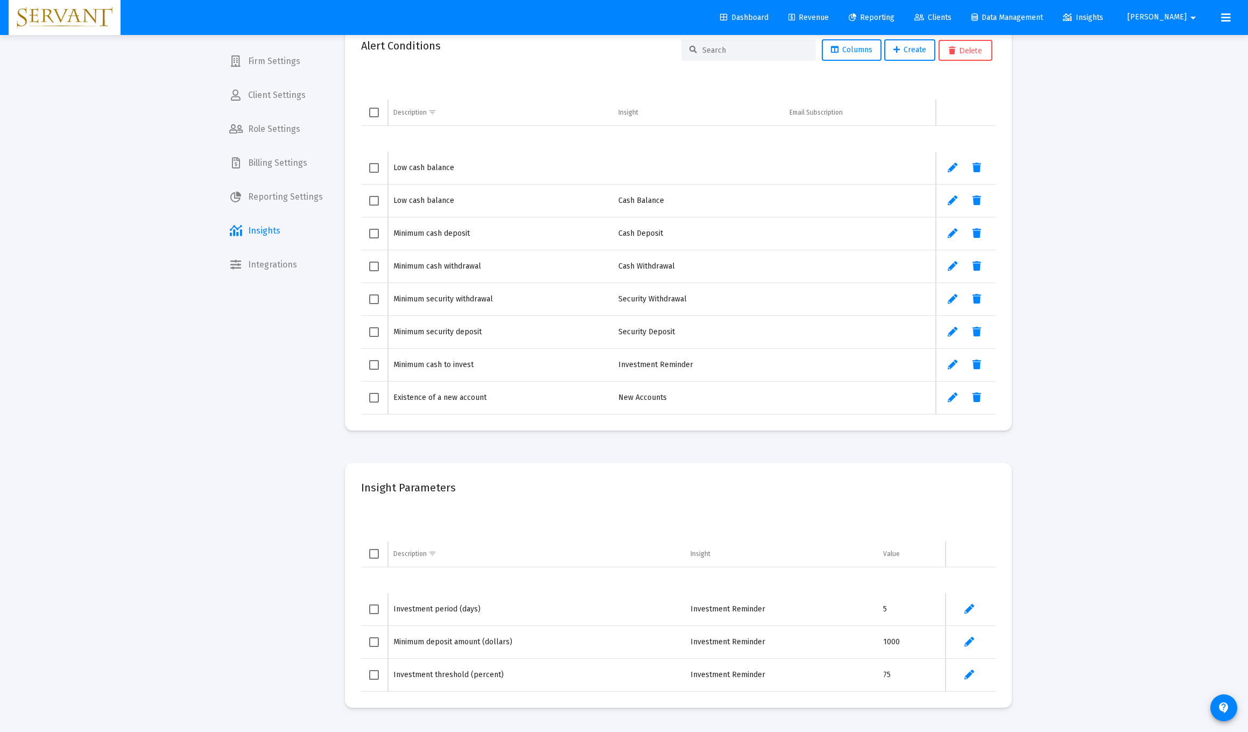
scroll to position [25, 0]
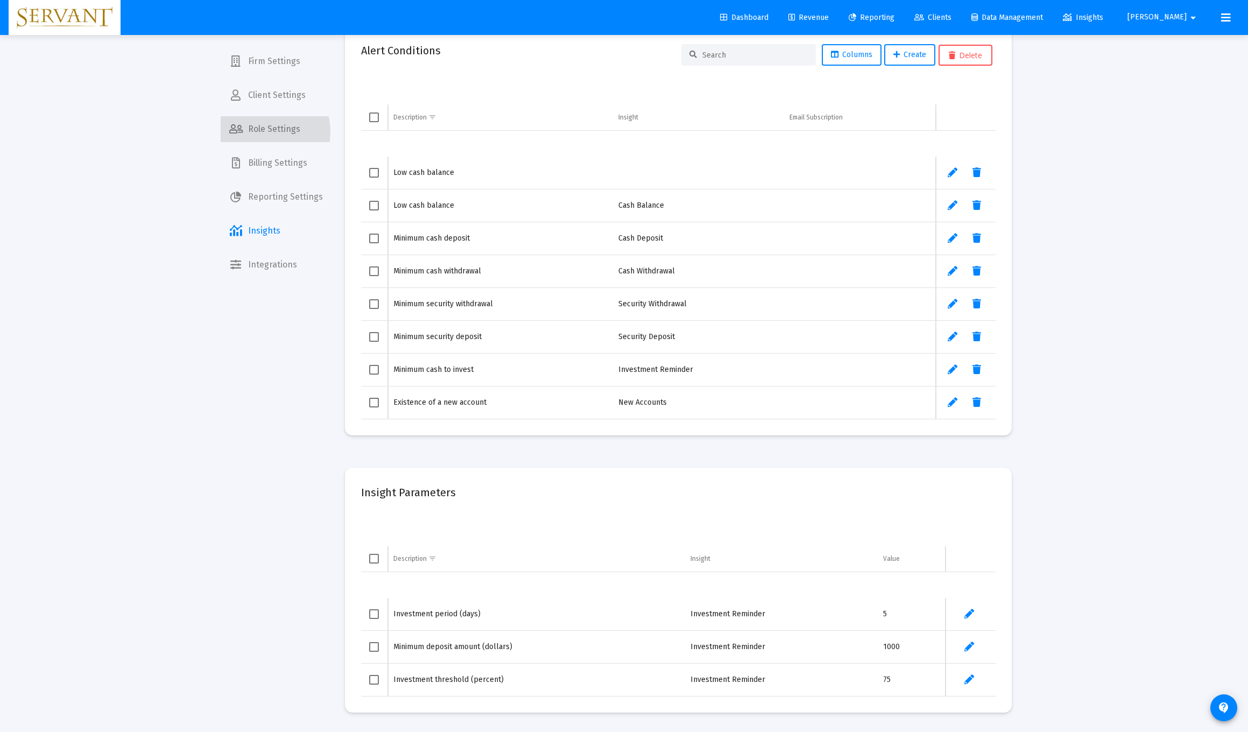
click at [261, 132] on span "Role Settings" at bounding box center [276, 129] width 111 height 26
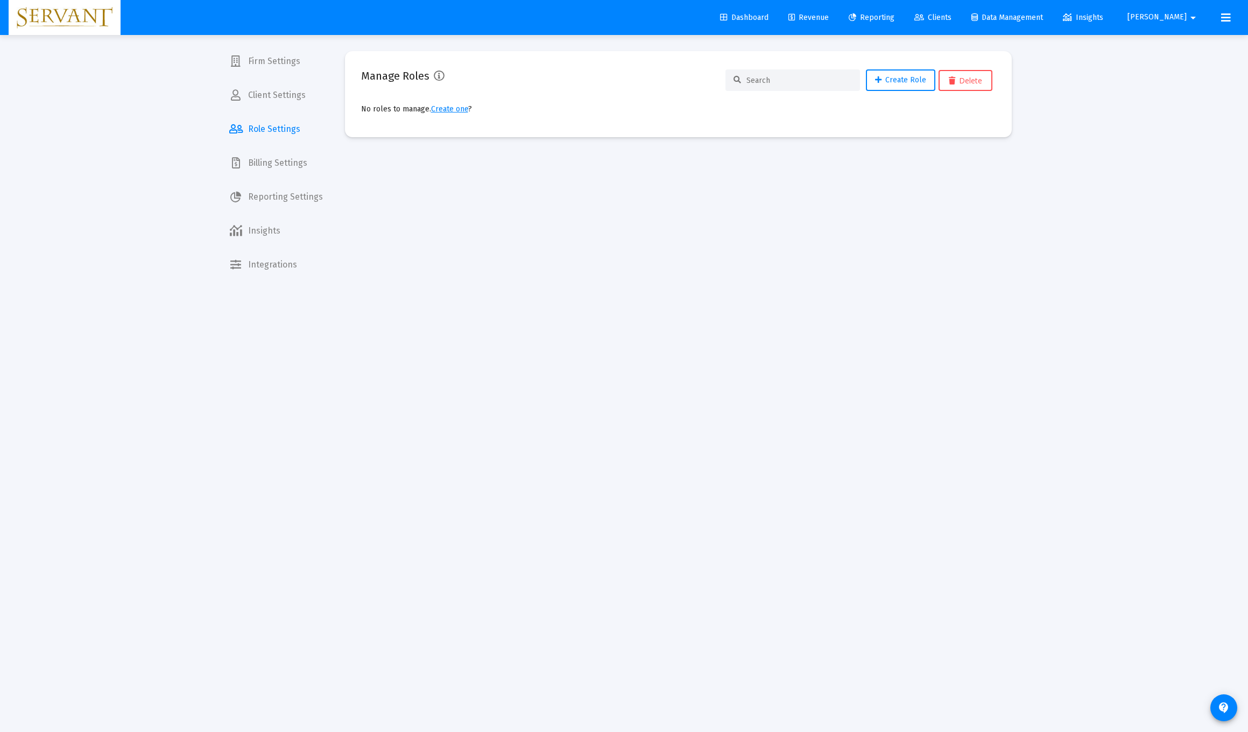
click at [275, 99] on span "Client Settings" at bounding box center [276, 95] width 111 height 26
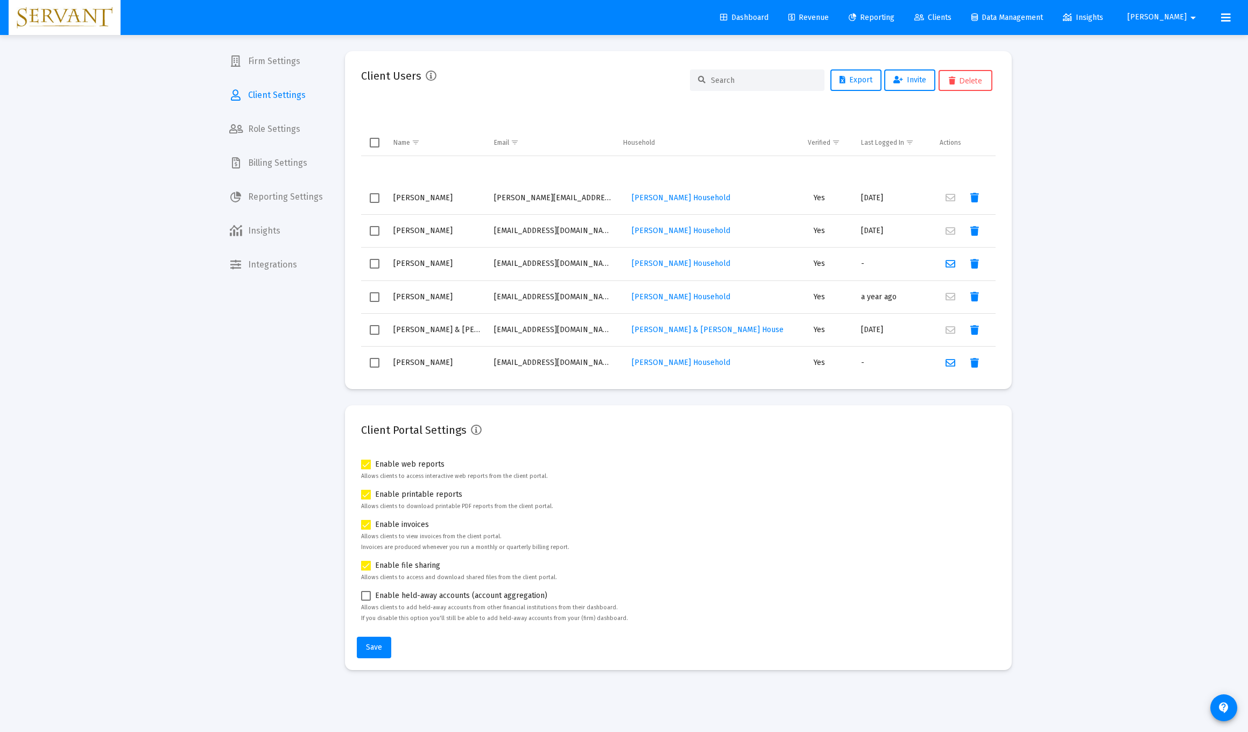
click at [559, 78] on input at bounding box center [764, 80] width 106 height 9
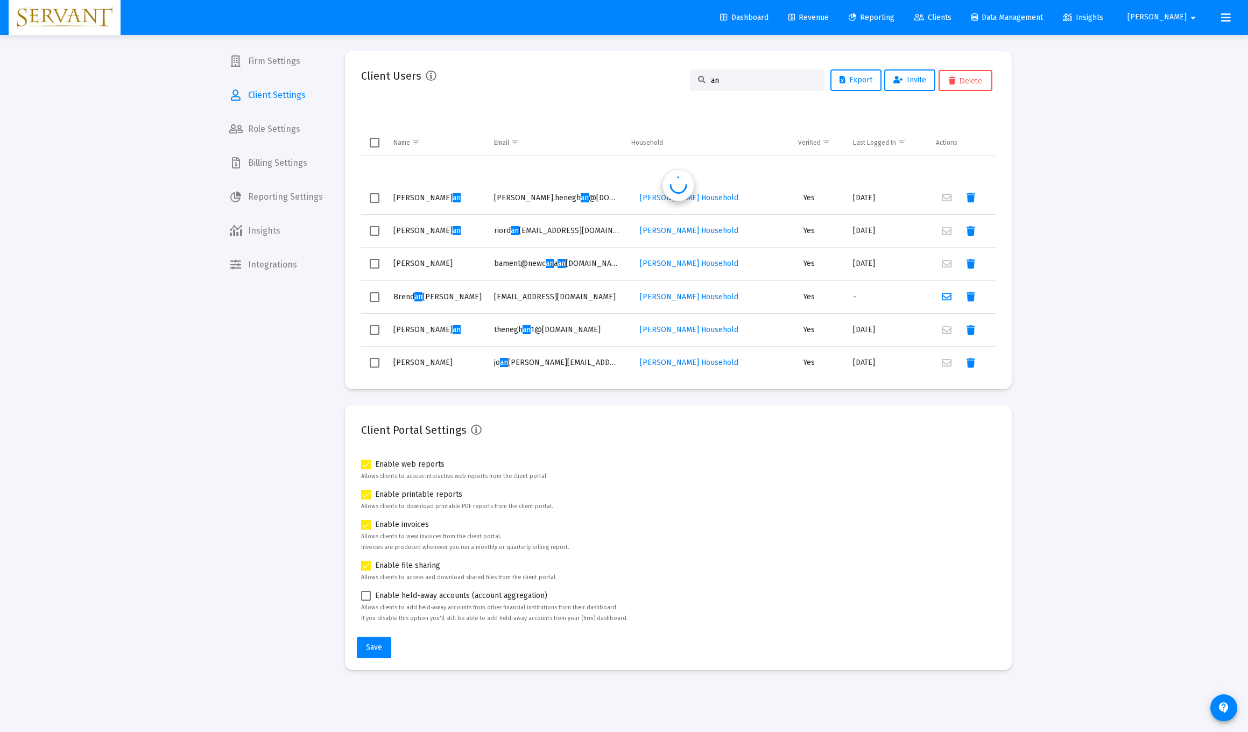
type input "a"
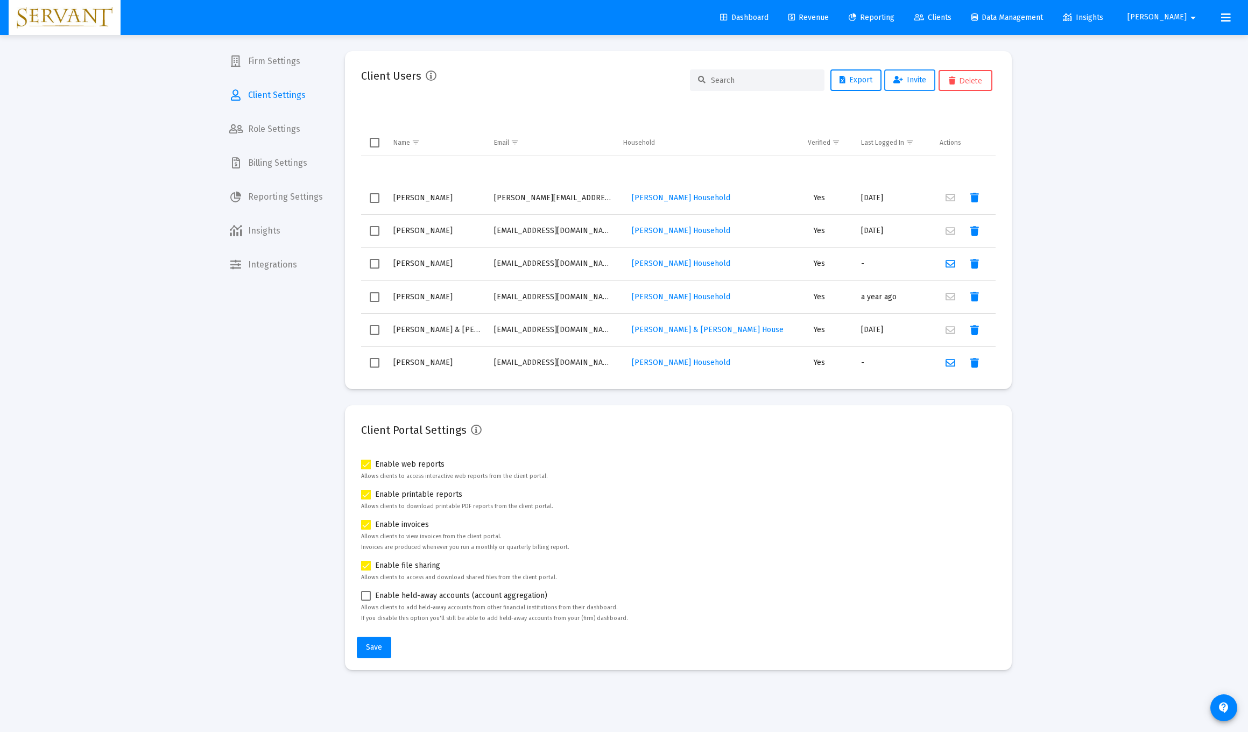
click at [559, 82] on span "Invite" at bounding box center [910, 79] width 33 height 9
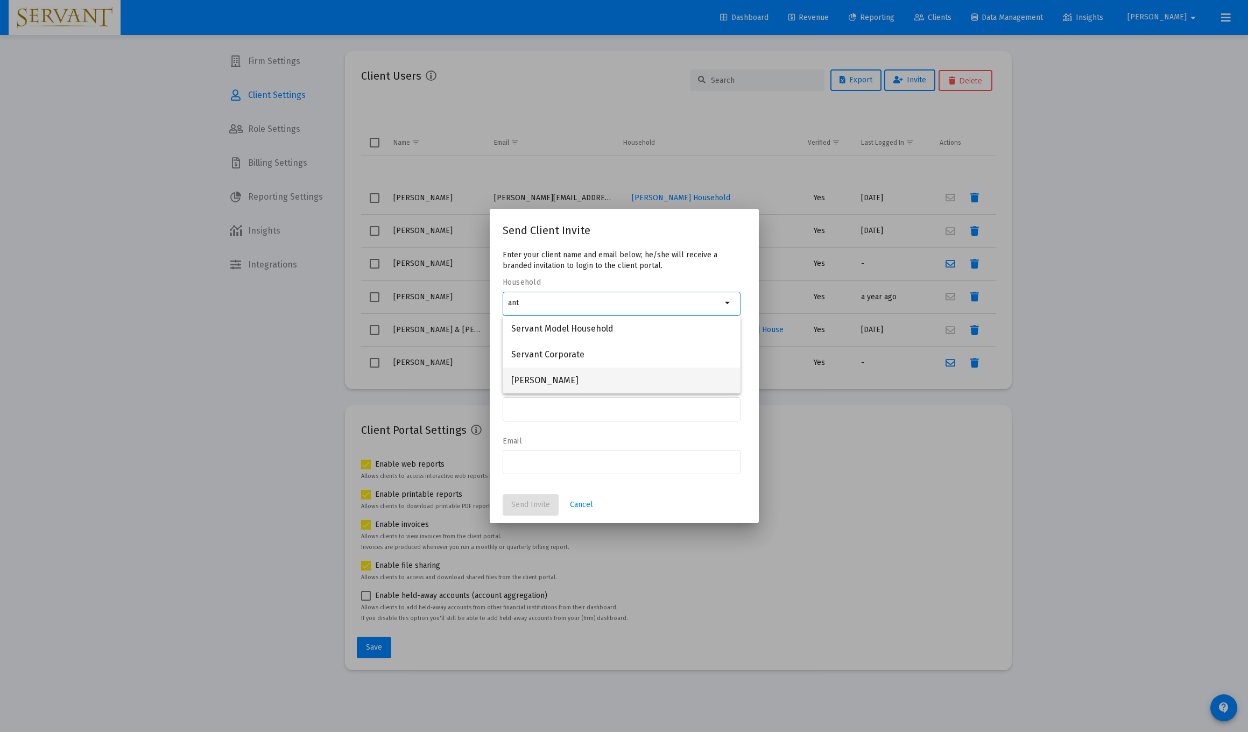
click at [559, 381] on span "[PERSON_NAME]" at bounding box center [621, 381] width 221 height 26
type input "[PERSON_NAME]"
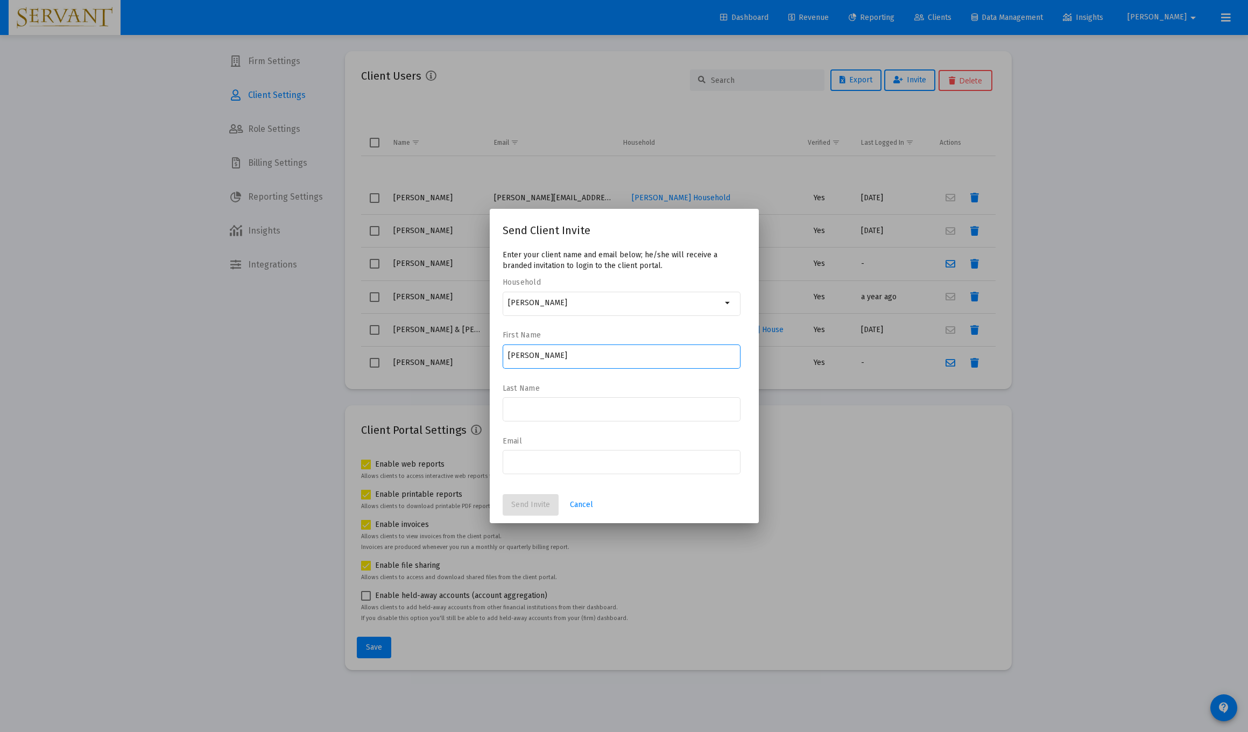
type input "[PERSON_NAME]"
click at [559, 481] on div at bounding box center [624, 366] width 1248 height 732
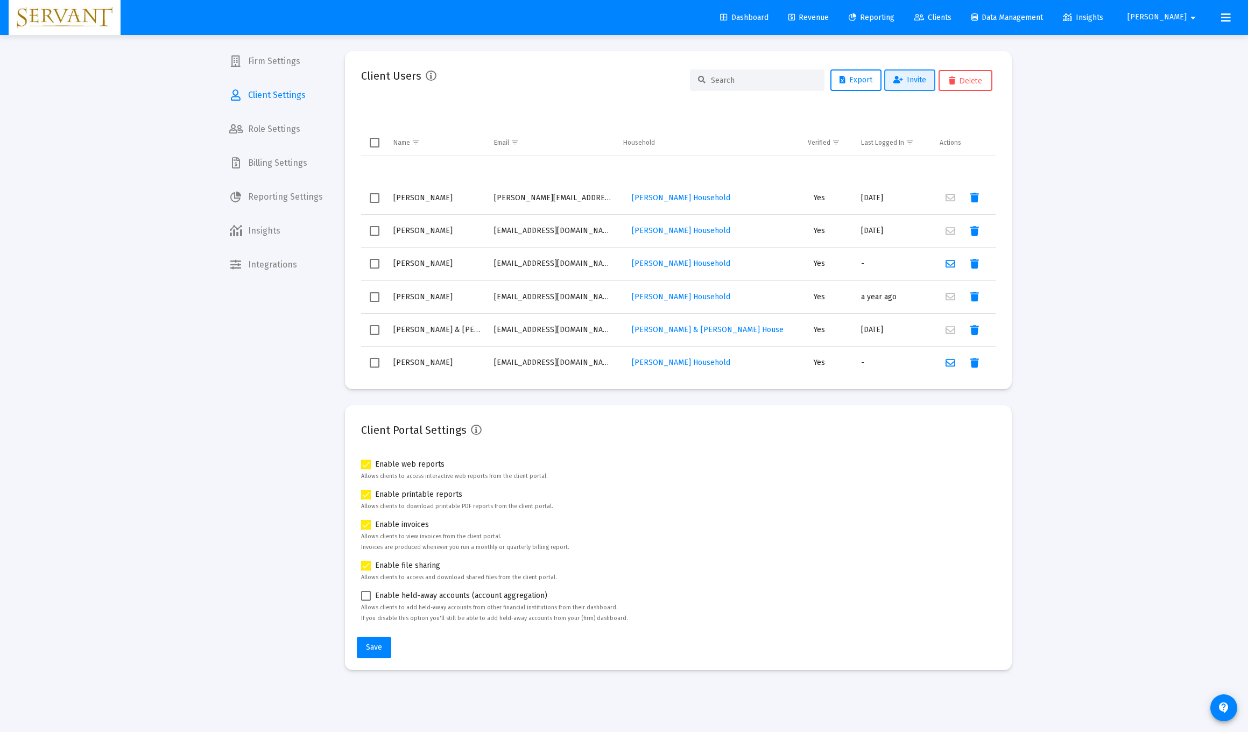
click at [559, 82] on span "Invite" at bounding box center [910, 79] width 33 height 9
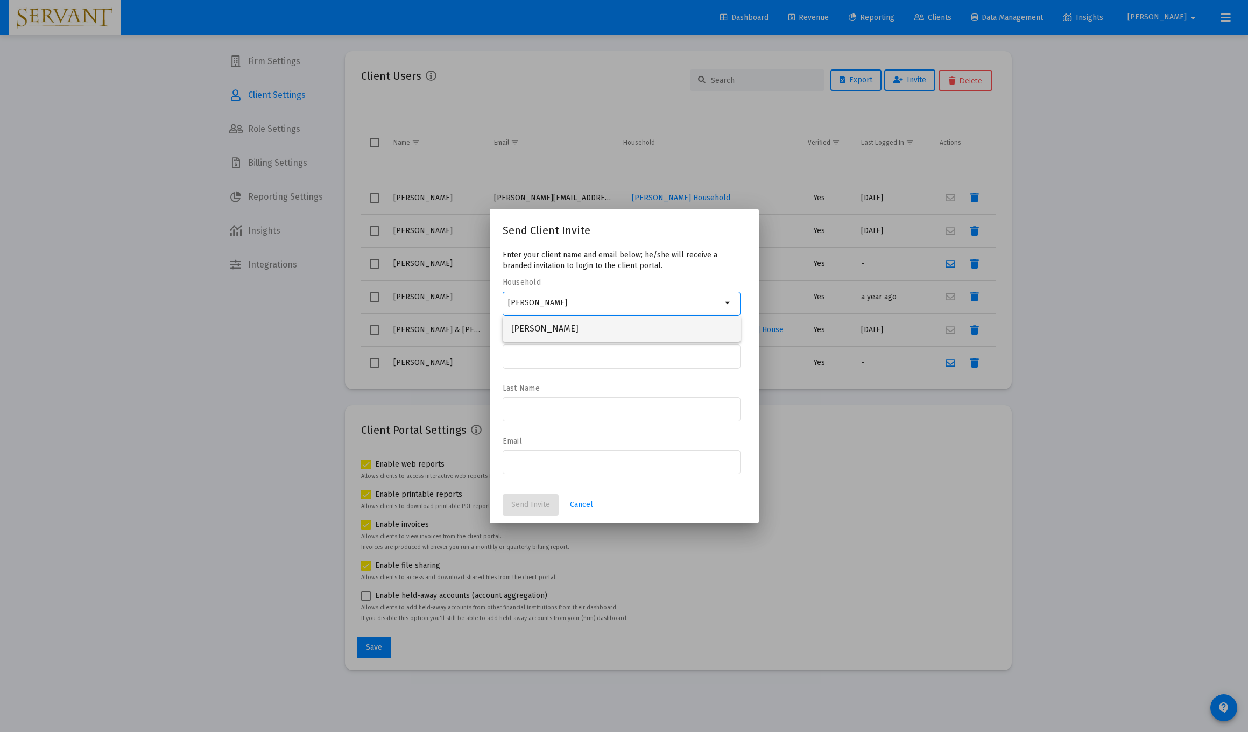
drag, startPoint x: 608, startPoint y: 308, endPoint x: 600, endPoint y: 328, distance: 21.2
click at [559, 328] on span "[PERSON_NAME]" at bounding box center [621, 329] width 221 height 26
type input "[PERSON_NAME]"
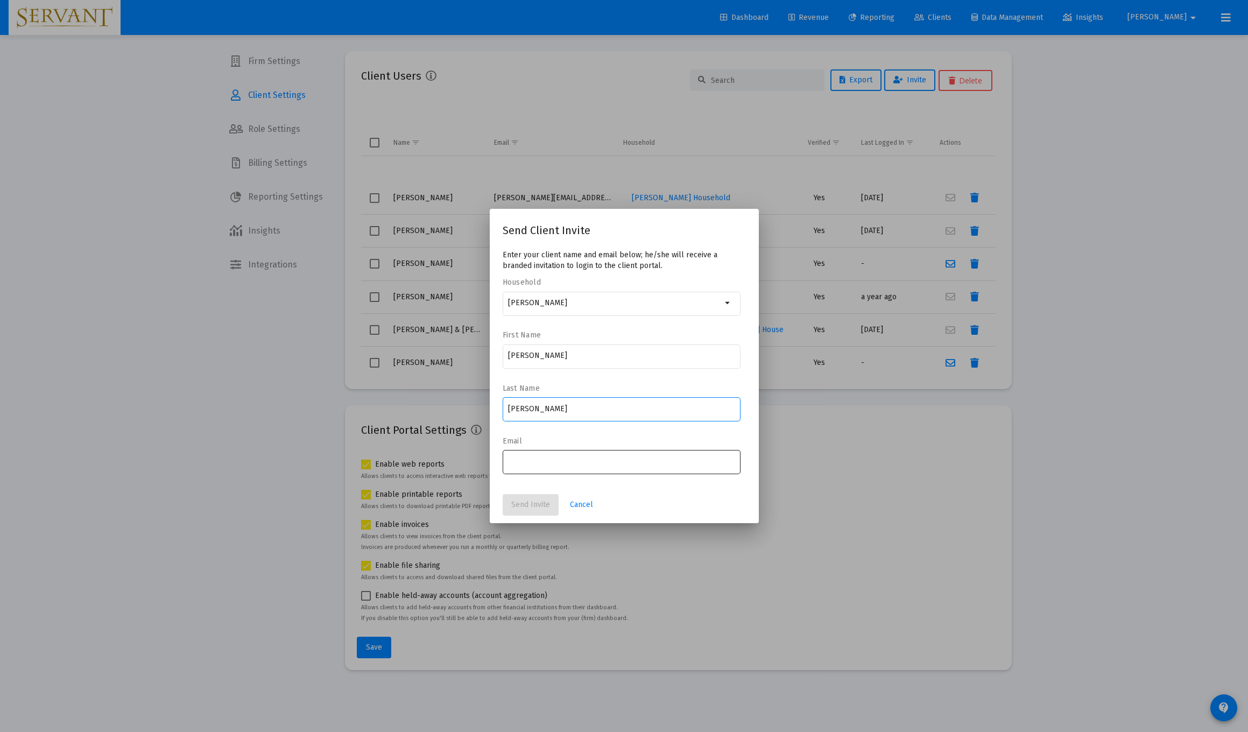
type input "[PERSON_NAME]"
type input "[EMAIL_ADDRESS][PERSON_NAME][DOMAIN_NAME]"
click at [530, 508] on span "Send Invite" at bounding box center [530, 504] width 39 height 9
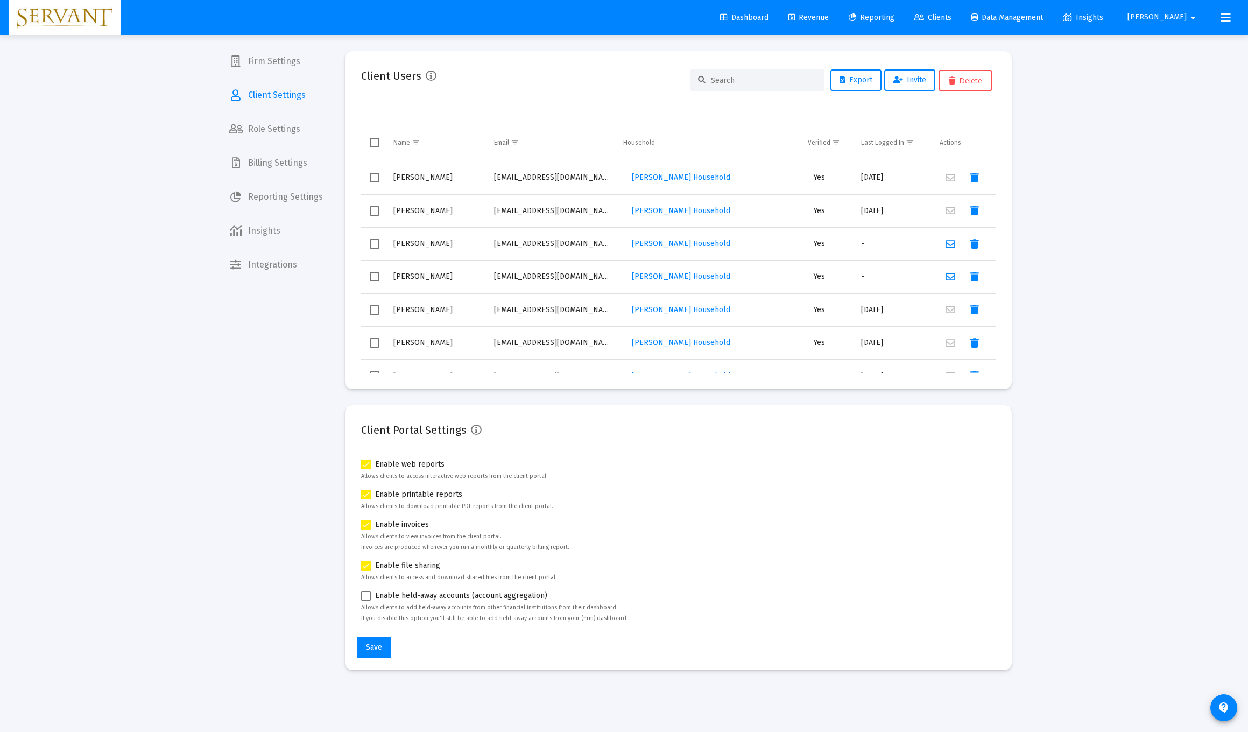
scroll to position [382, 0]
click at [559, 244] on icon "Data grid" at bounding box center [975, 245] width 9 height 13
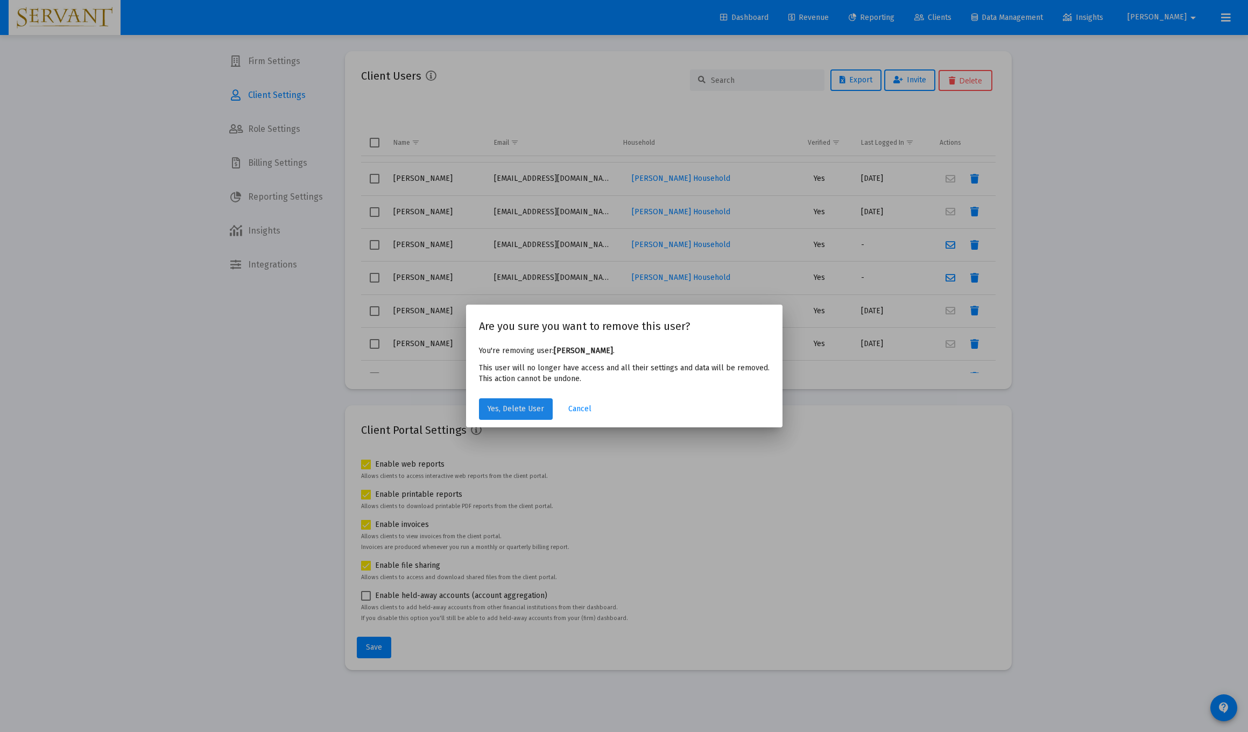
click at [526, 405] on span "Yes, Delete User" at bounding box center [516, 408] width 57 height 9
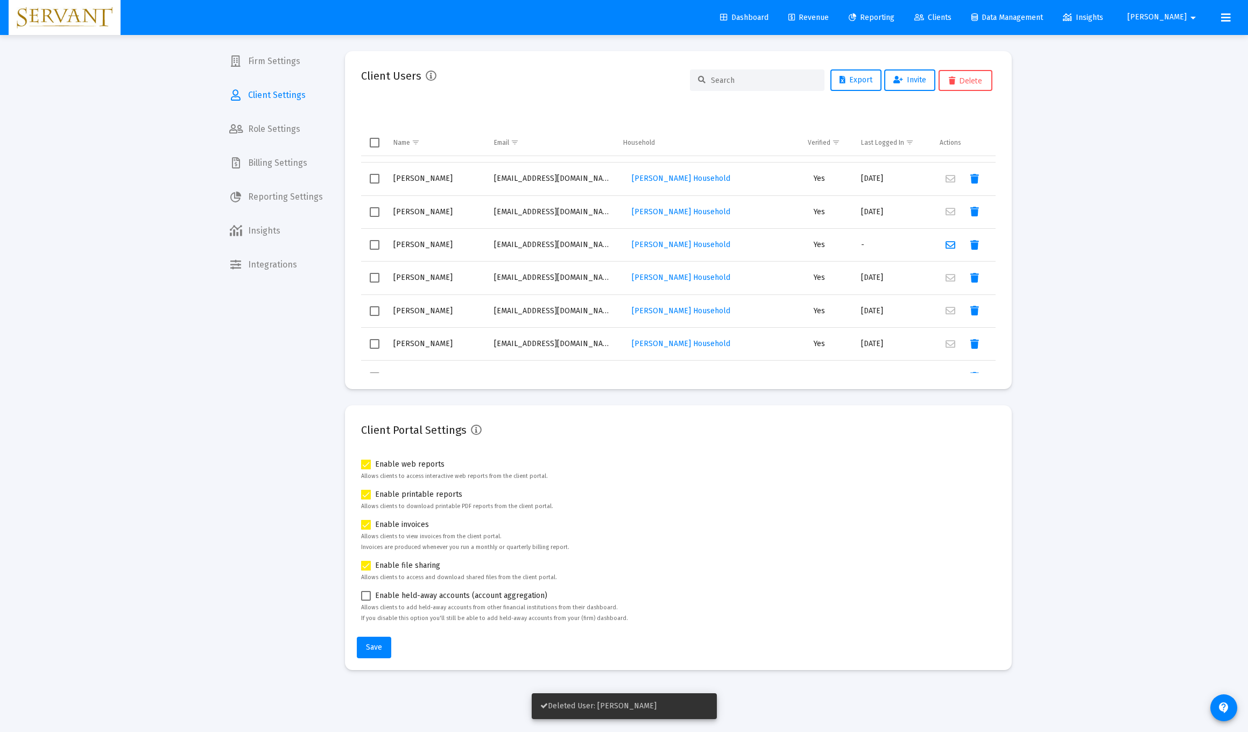
scroll to position [384, 0]
click at [559, 273] on icon "Data grid" at bounding box center [975, 276] width 9 height 13
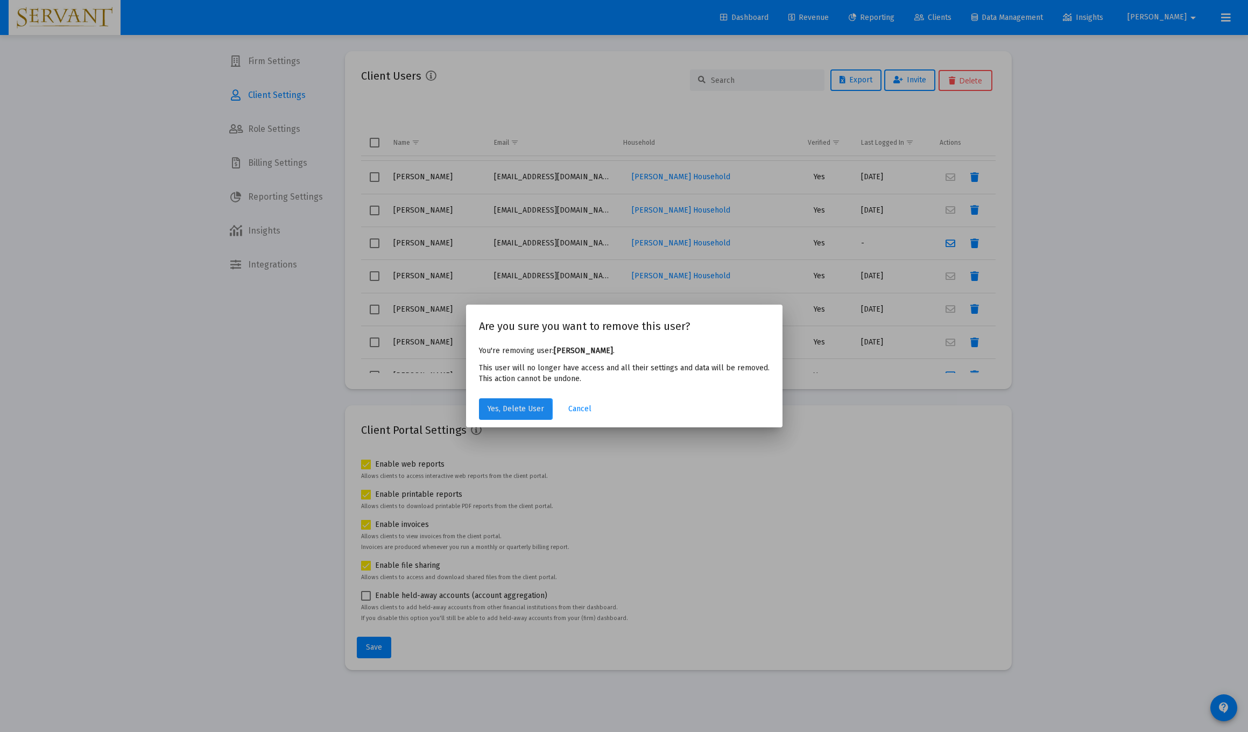
click at [511, 410] on span "Yes, Delete User" at bounding box center [516, 408] width 57 height 9
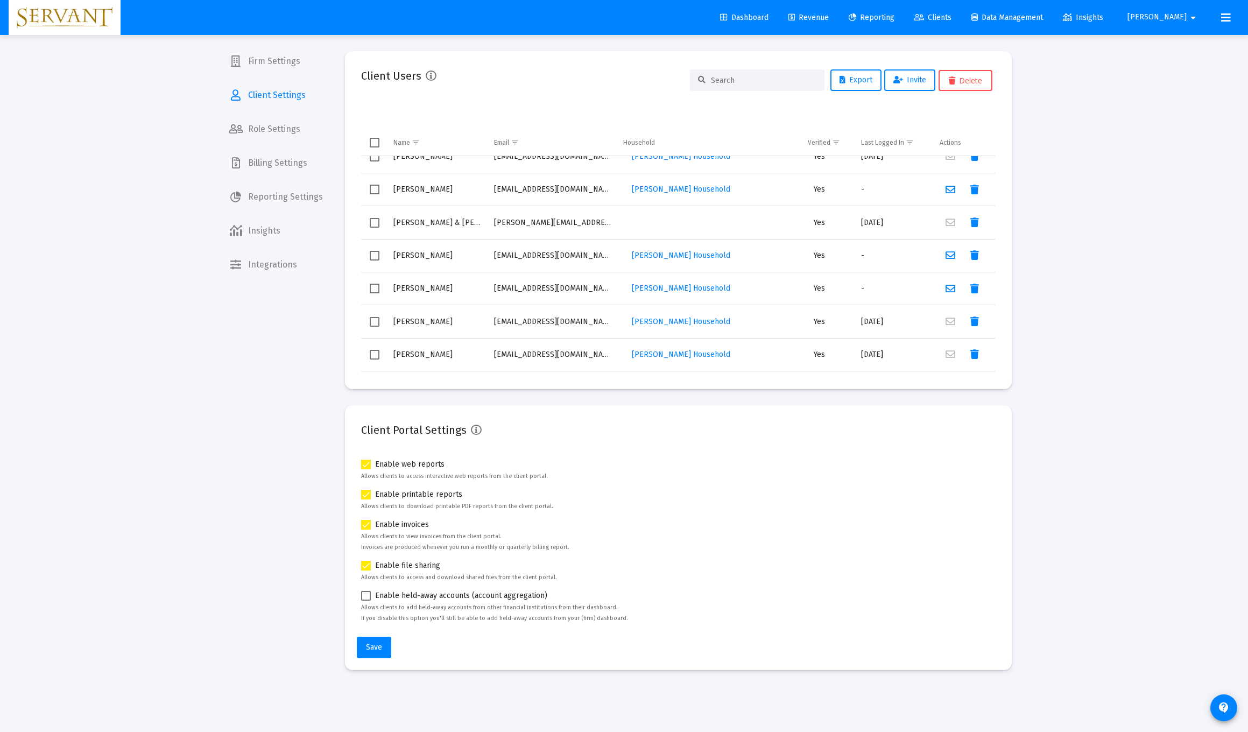
scroll to position [541, 0]
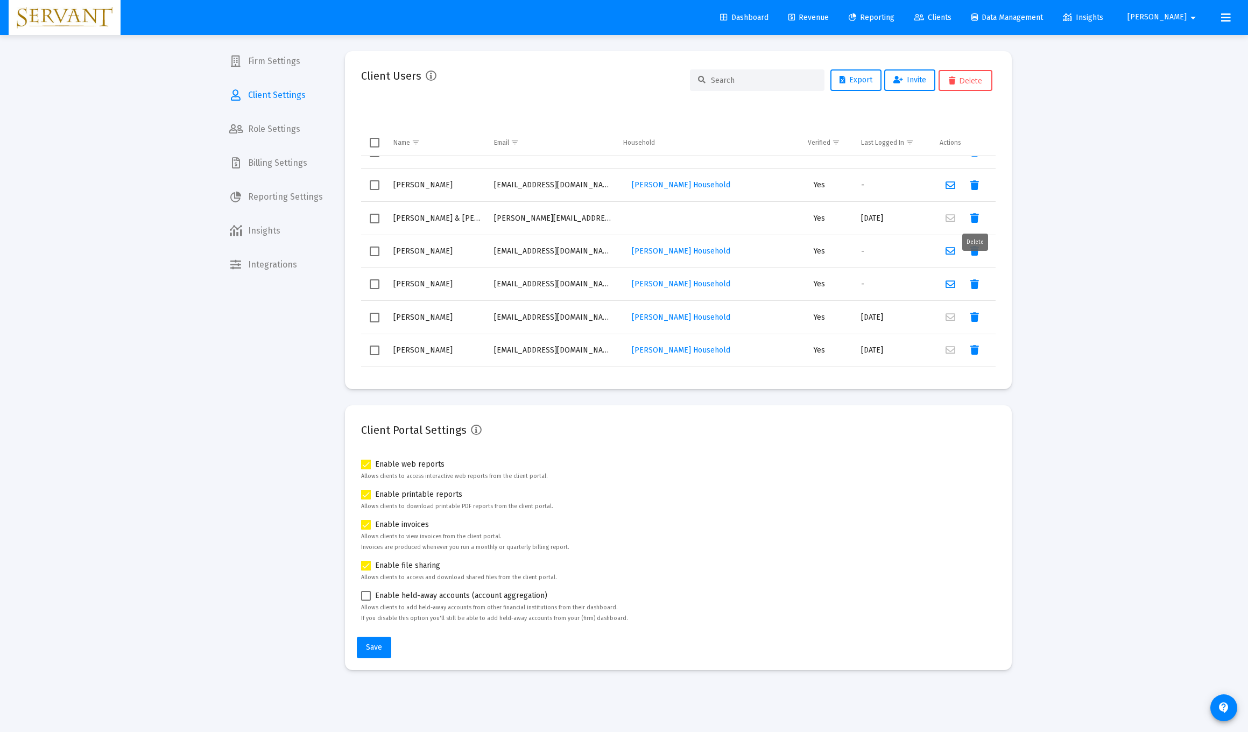
click at [559, 216] on icon "Data grid" at bounding box center [975, 218] width 9 height 13
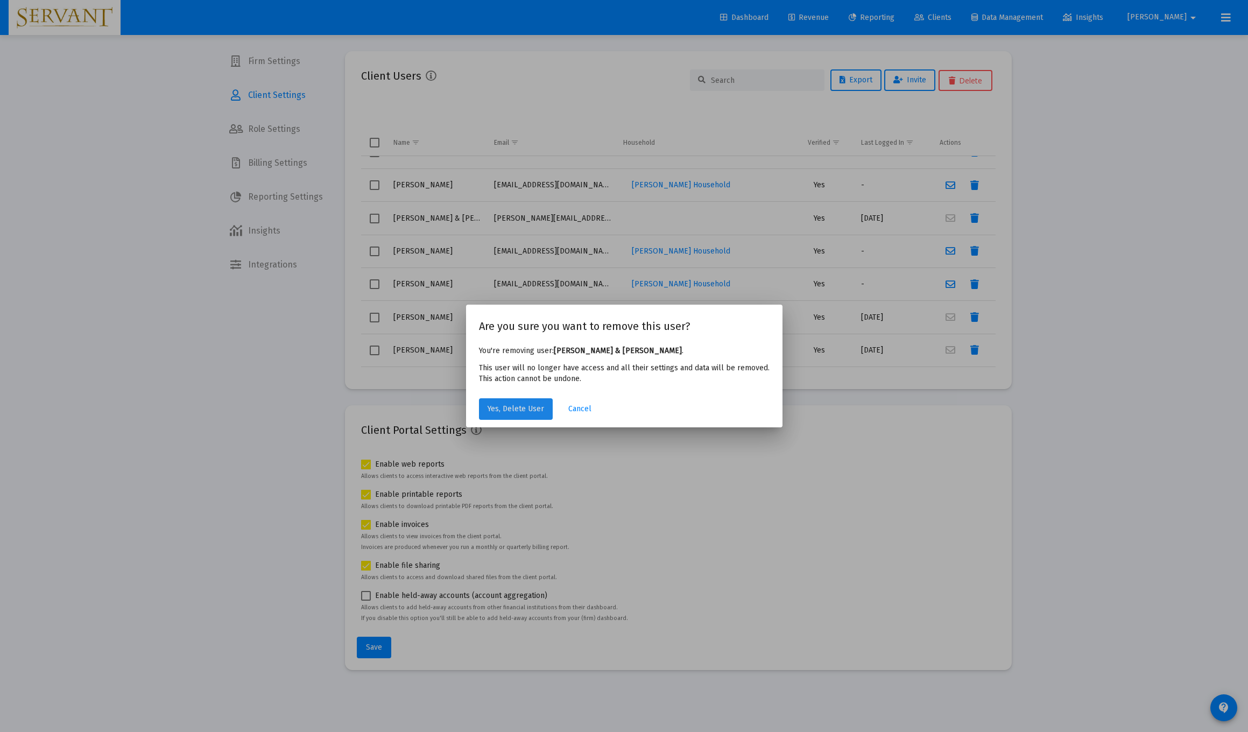
click at [528, 408] on span "Yes, Delete User" at bounding box center [516, 408] width 57 height 9
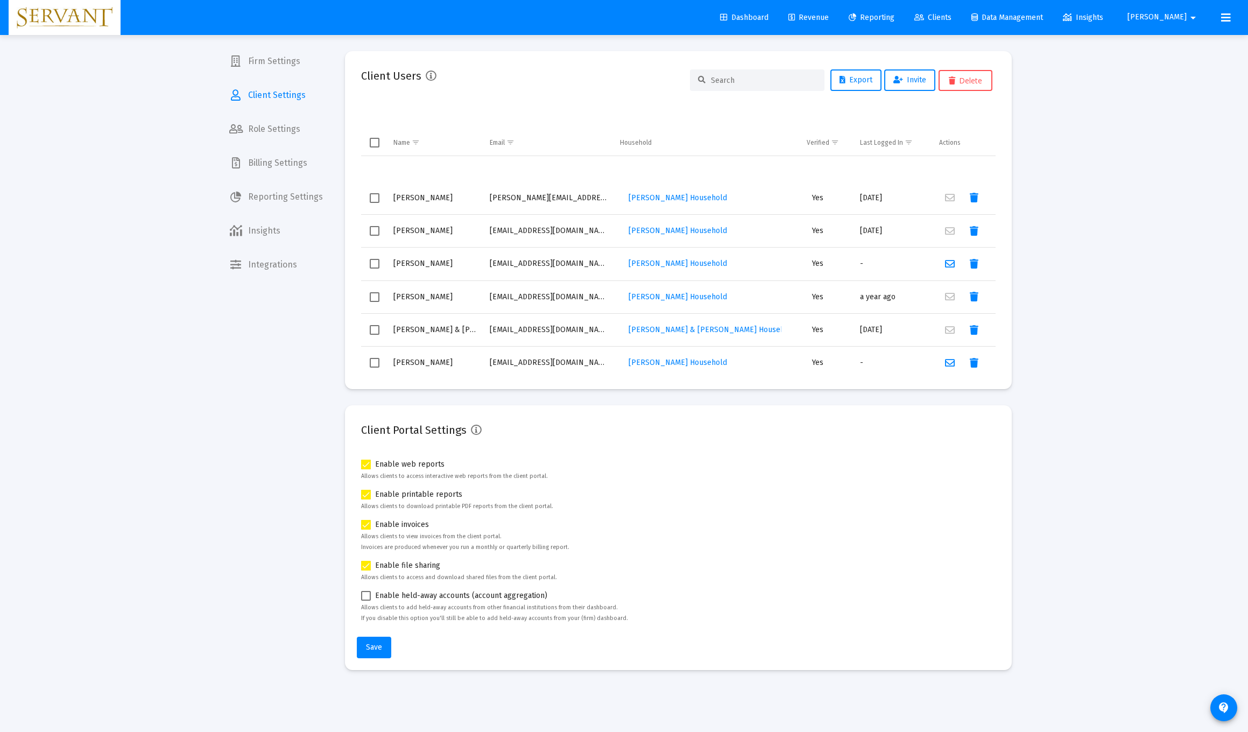
scroll to position [0, 0]
click at [559, 83] on span "Export" at bounding box center [856, 79] width 33 height 9
